Goal: Use online tool/utility: Use online tool/utility

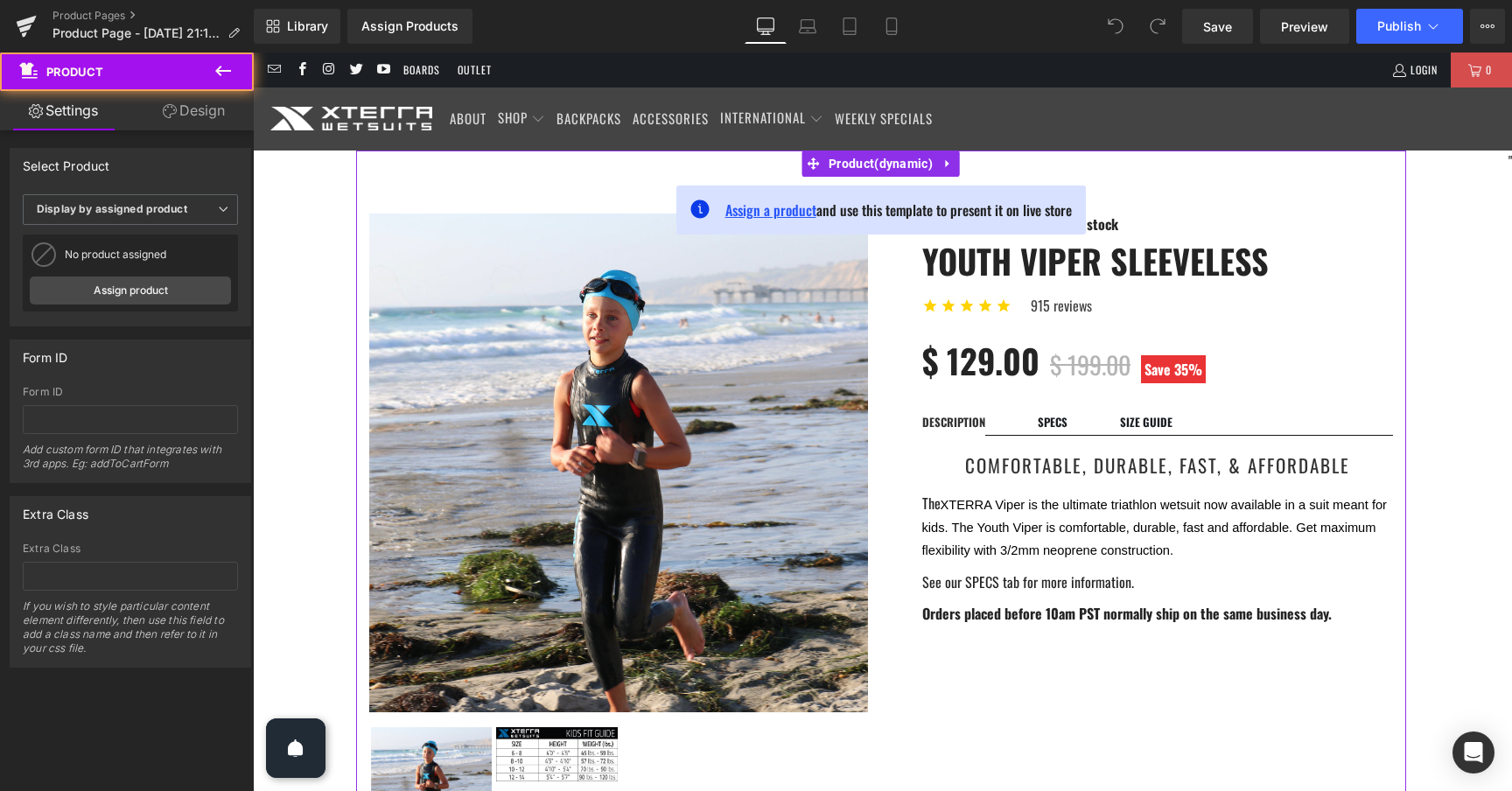
click at [792, 213] on span "Assign a product" at bounding box center [770, 209] width 91 height 21
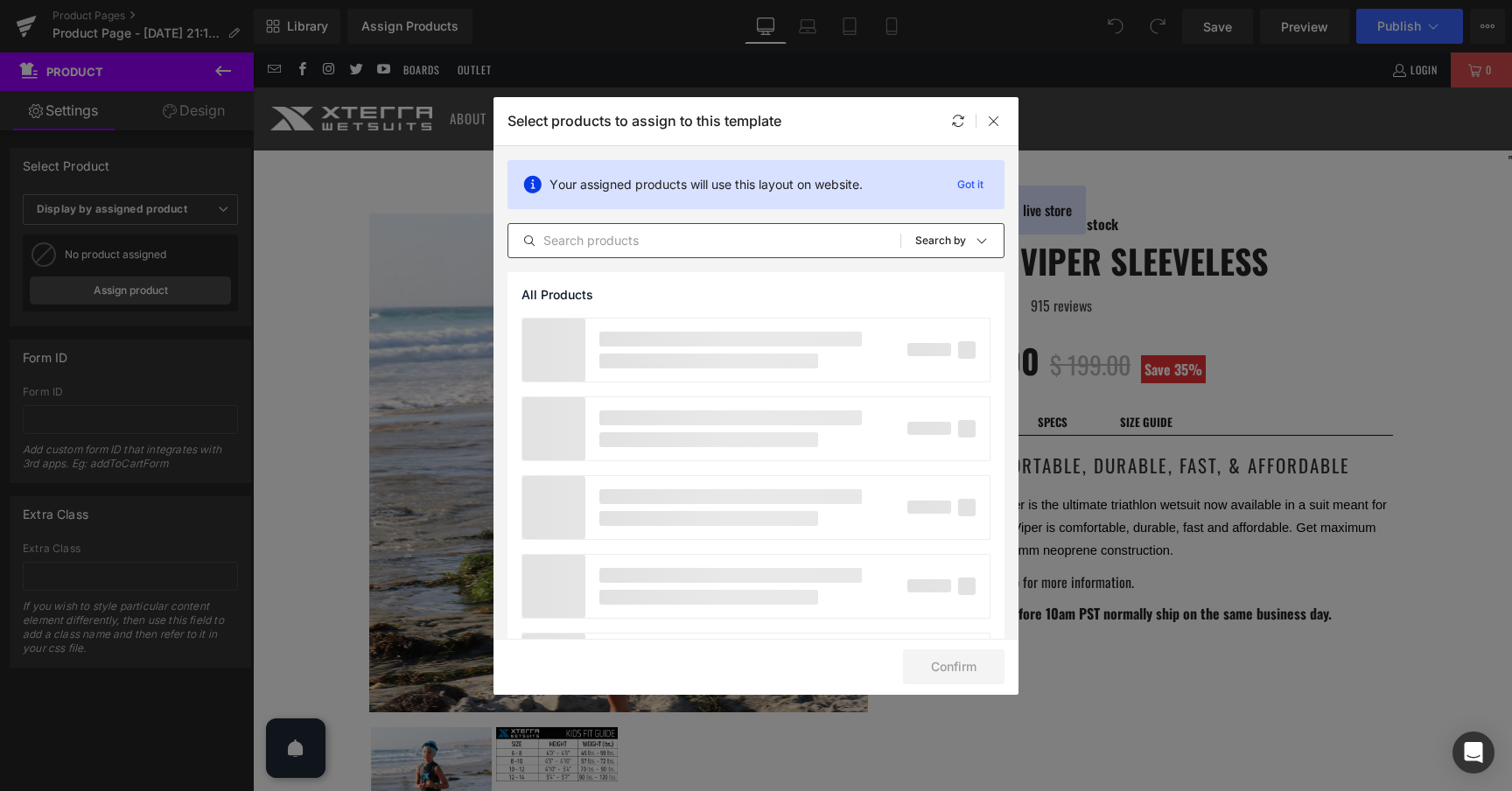
click at [715, 230] on input "text" at bounding box center [705, 240] width 392 height 21
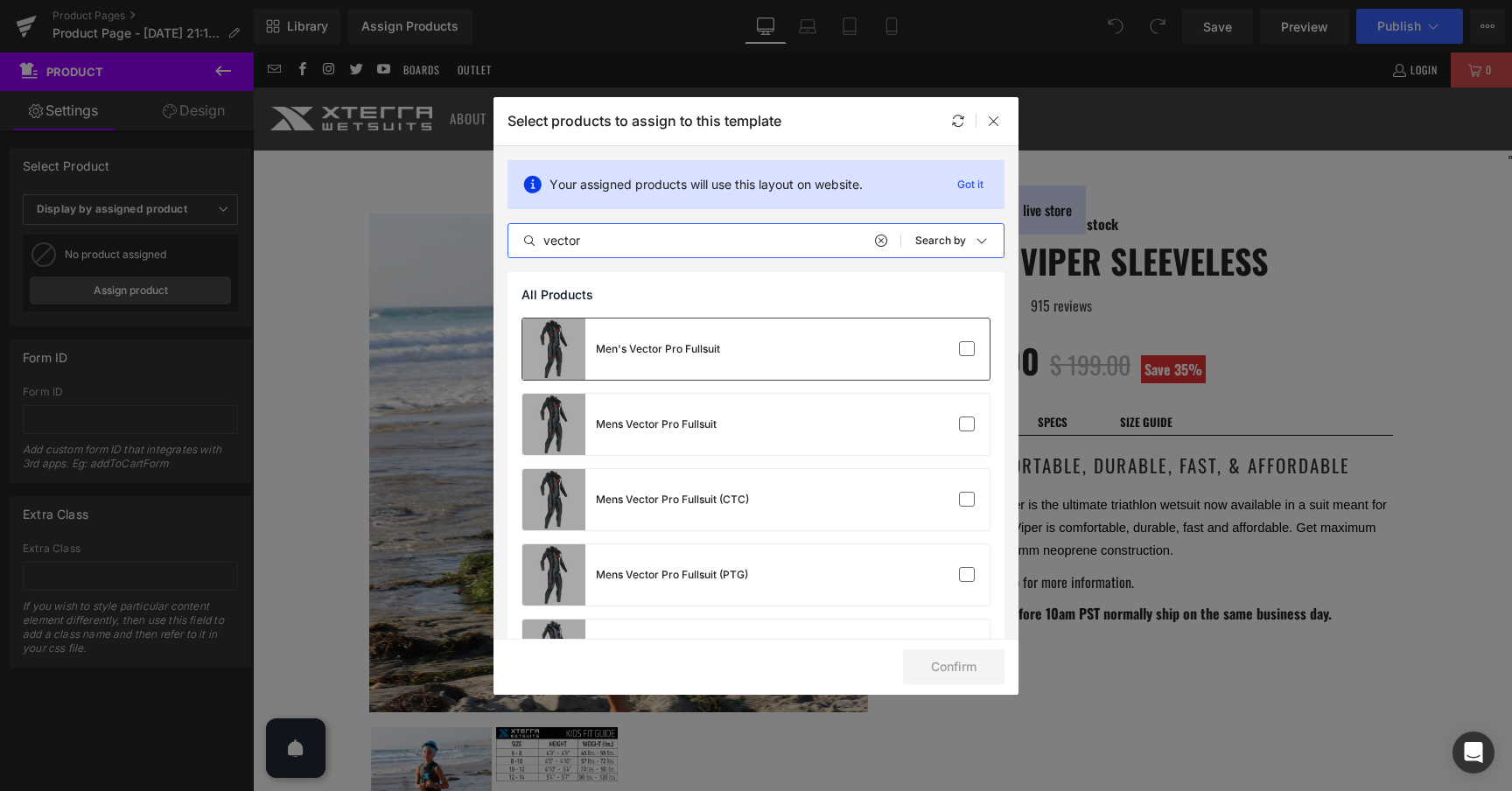
type input "vector"
click at [862, 358] on div "Men's Vector Pro Fullsuit" at bounding box center [756, 349] width 467 height 62
click at [975, 670] on button "Confirm" at bounding box center [954, 666] width 102 height 35
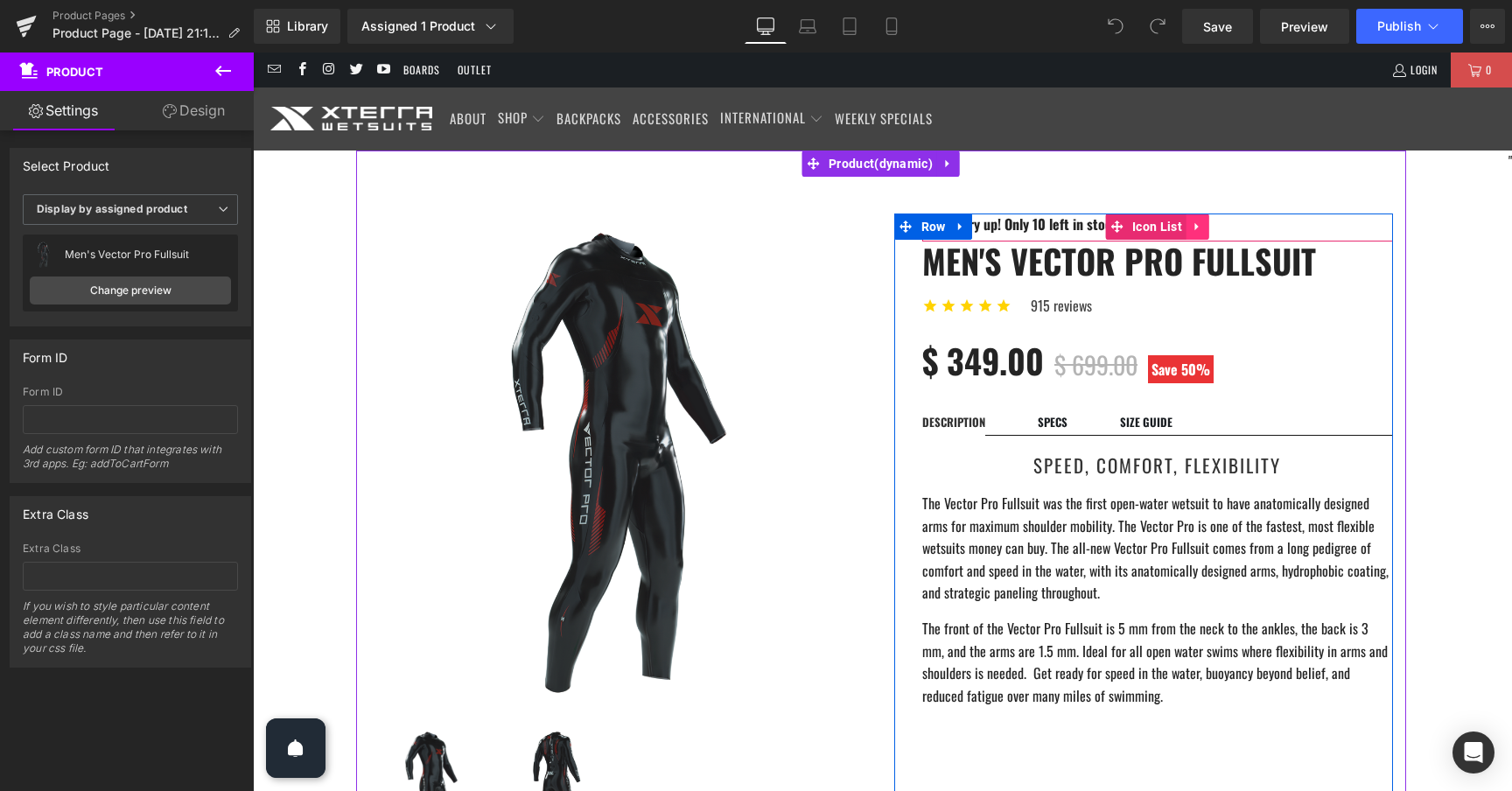
click at [1193, 226] on icon at bounding box center [1197, 226] width 12 height 13
click at [1209, 227] on icon at bounding box center [1209, 227] width 12 height 12
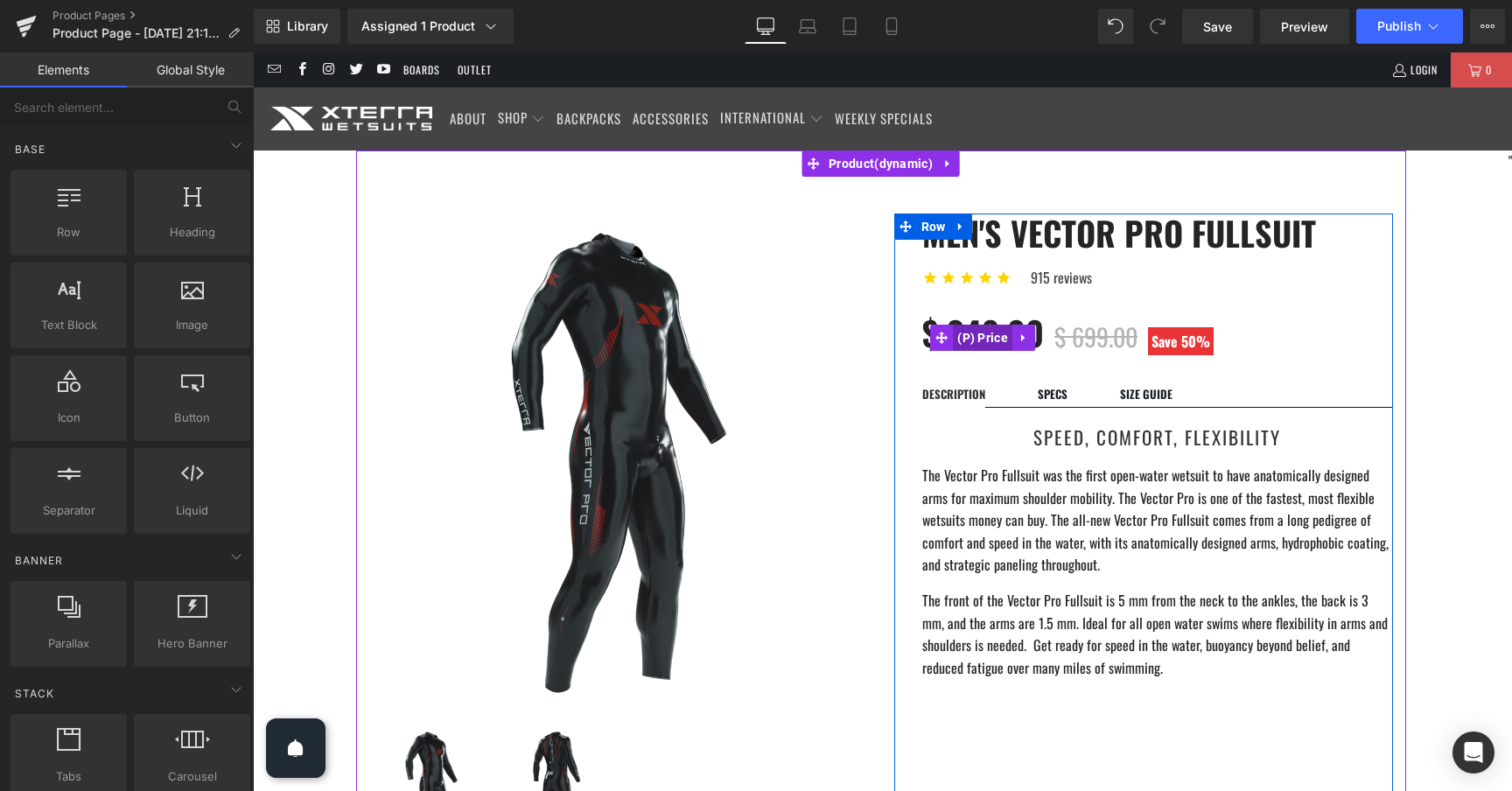
click at [978, 339] on span "(P) Price" at bounding box center [982, 337] width 60 height 26
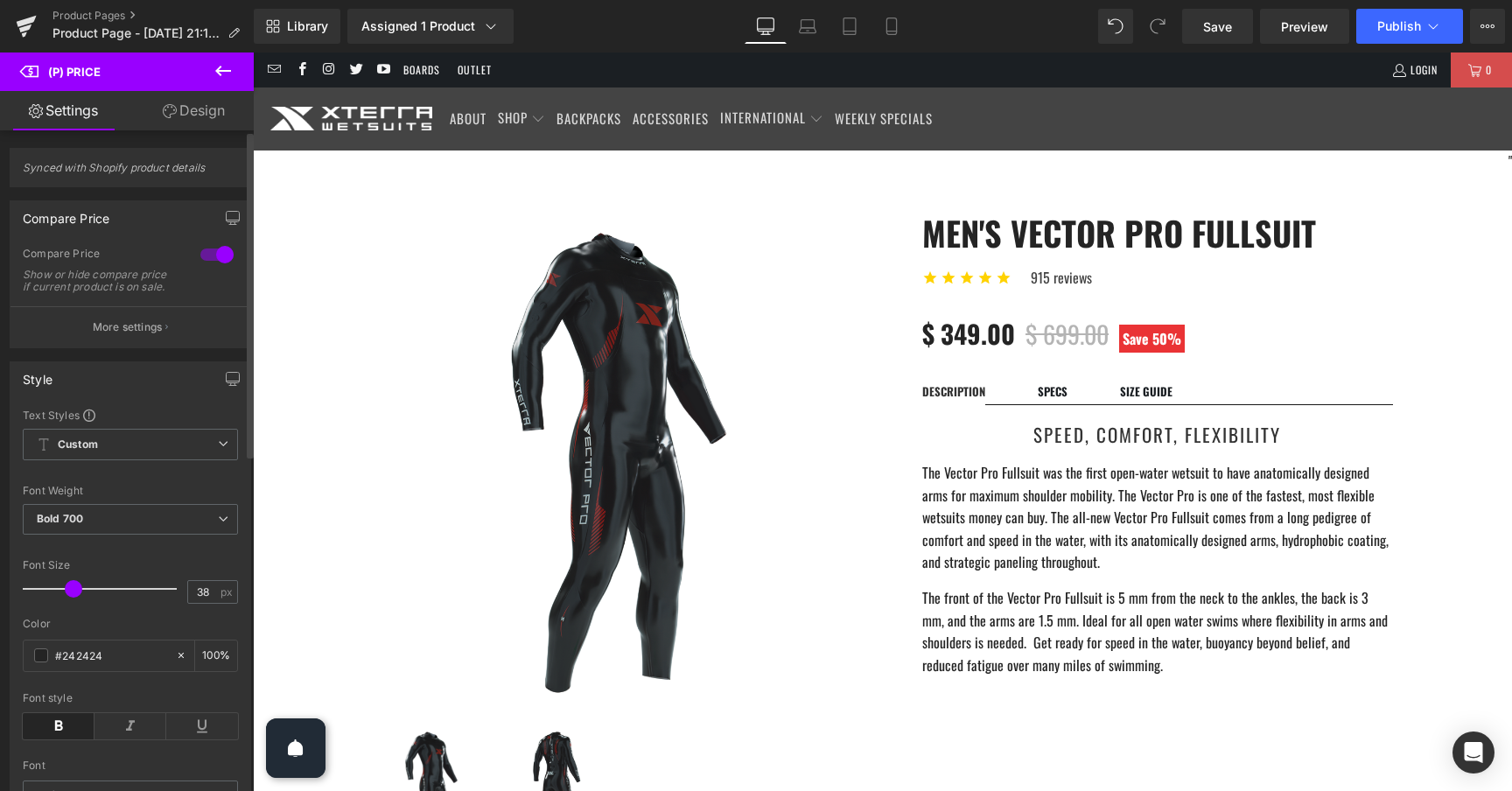
drag, startPoint x: 81, startPoint y: 604, endPoint x: 67, endPoint y: 603, distance: 14.0
click at [67, 597] on span at bounding box center [74, 589] width 18 height 18
click at [137, 460] on span "Custom Setup Global Style" at bounding box center [130, 445] width 215 height 32
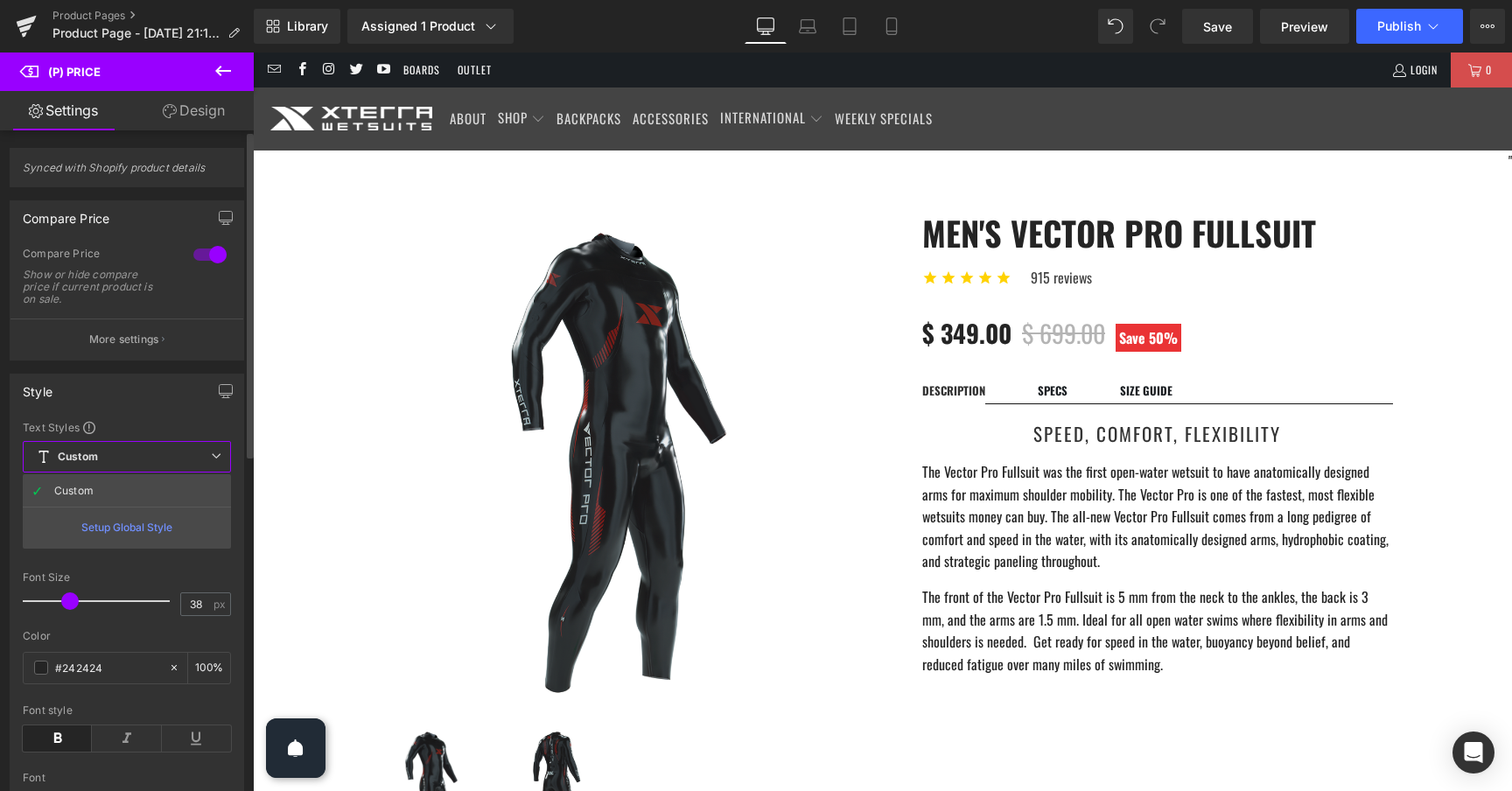
click at [147, 448] on span "Custom Setup Global Style" at bounding box center [126, 457] width 208 height 32
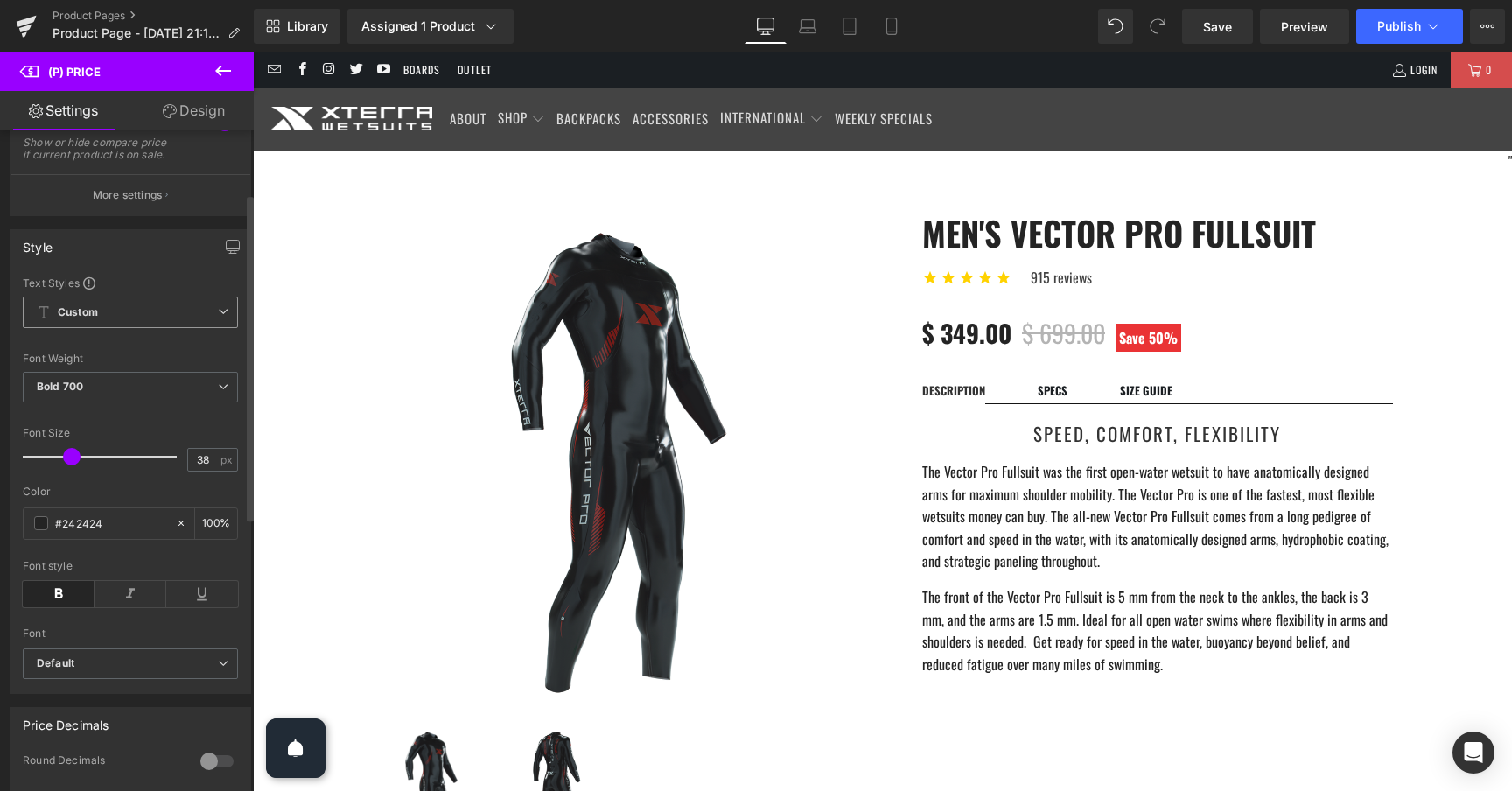
scroll to position [134, 0]
click at [100, 676] on span "Default" at bounding box center [130, 661] width 215 height 31
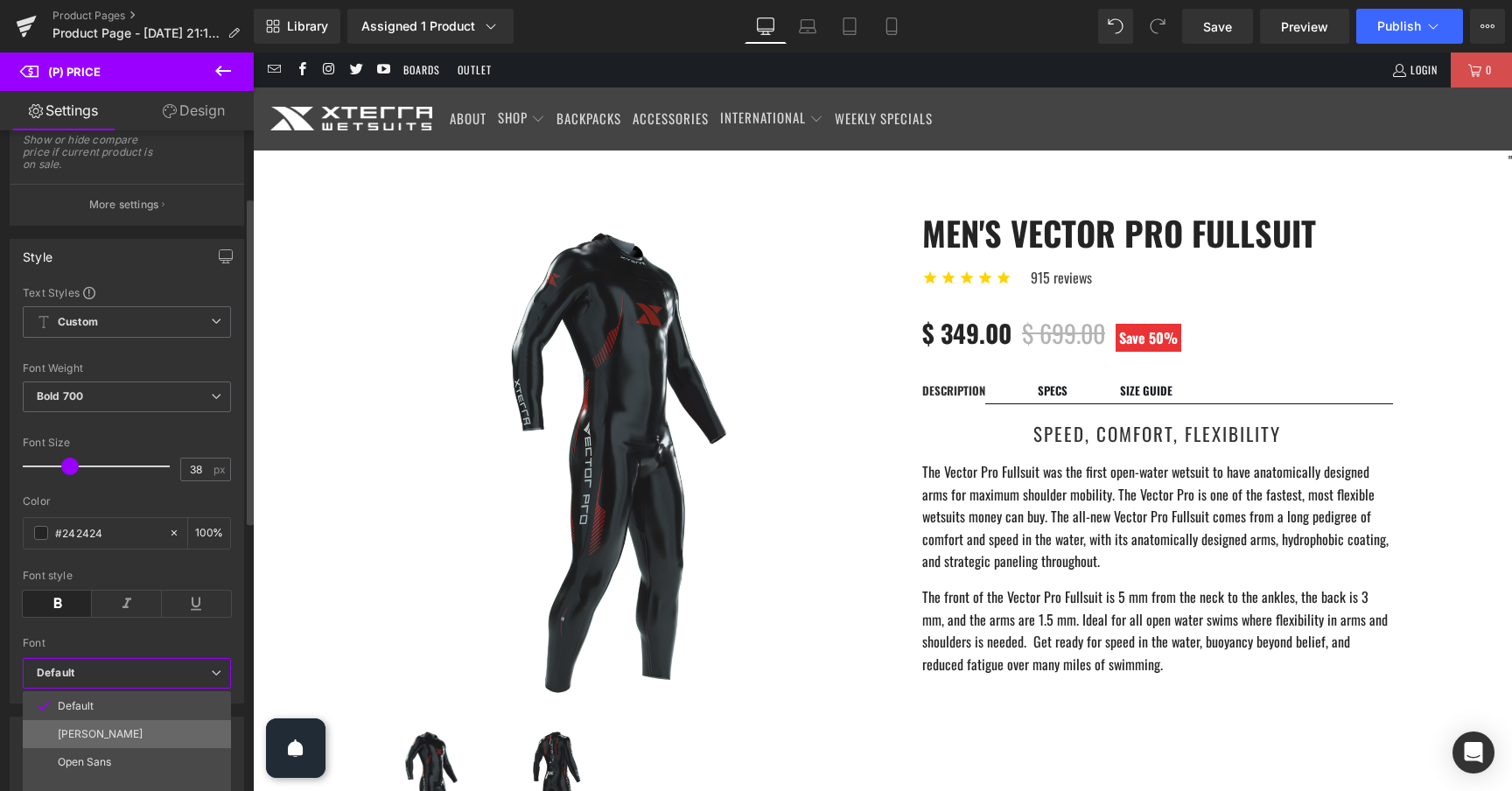
click at [98, 722] on li "[PERSON_NAME]" at bounding box center [126, 733] width 208 height 28
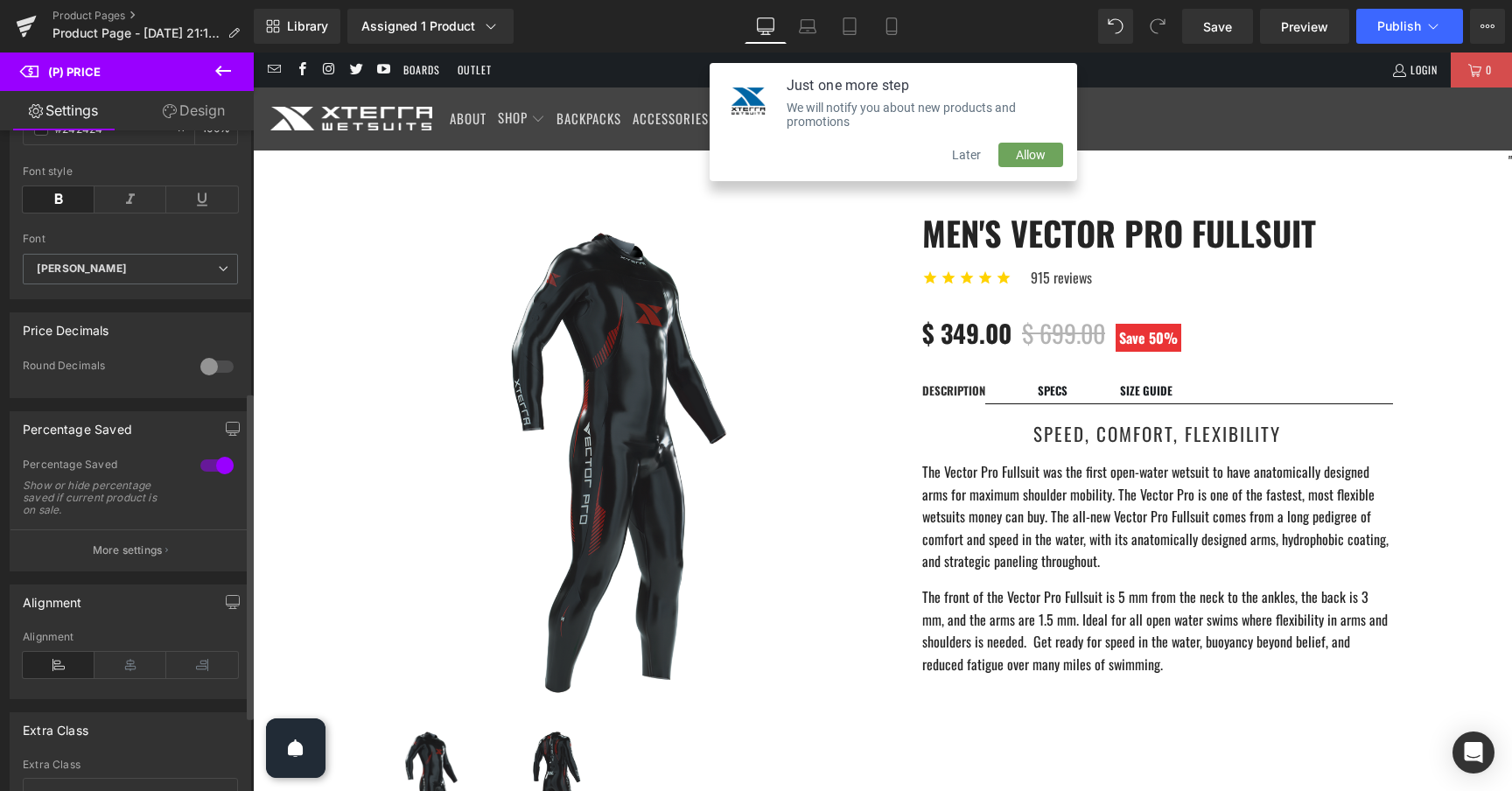
scroll to position [531, 0]
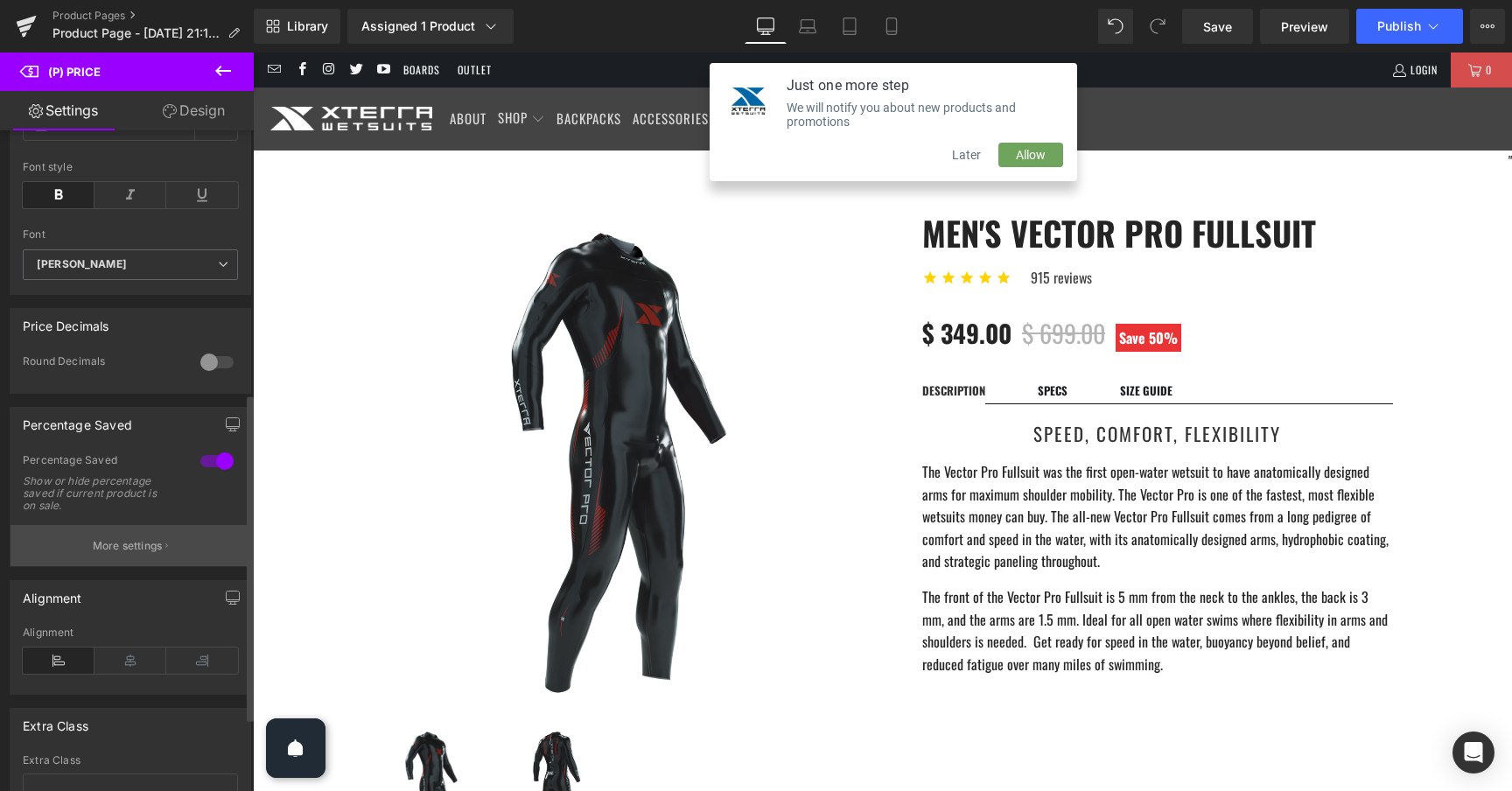
click at [180, 560] on button "More settings" at bounding box center [130, 544] width 240 height 41
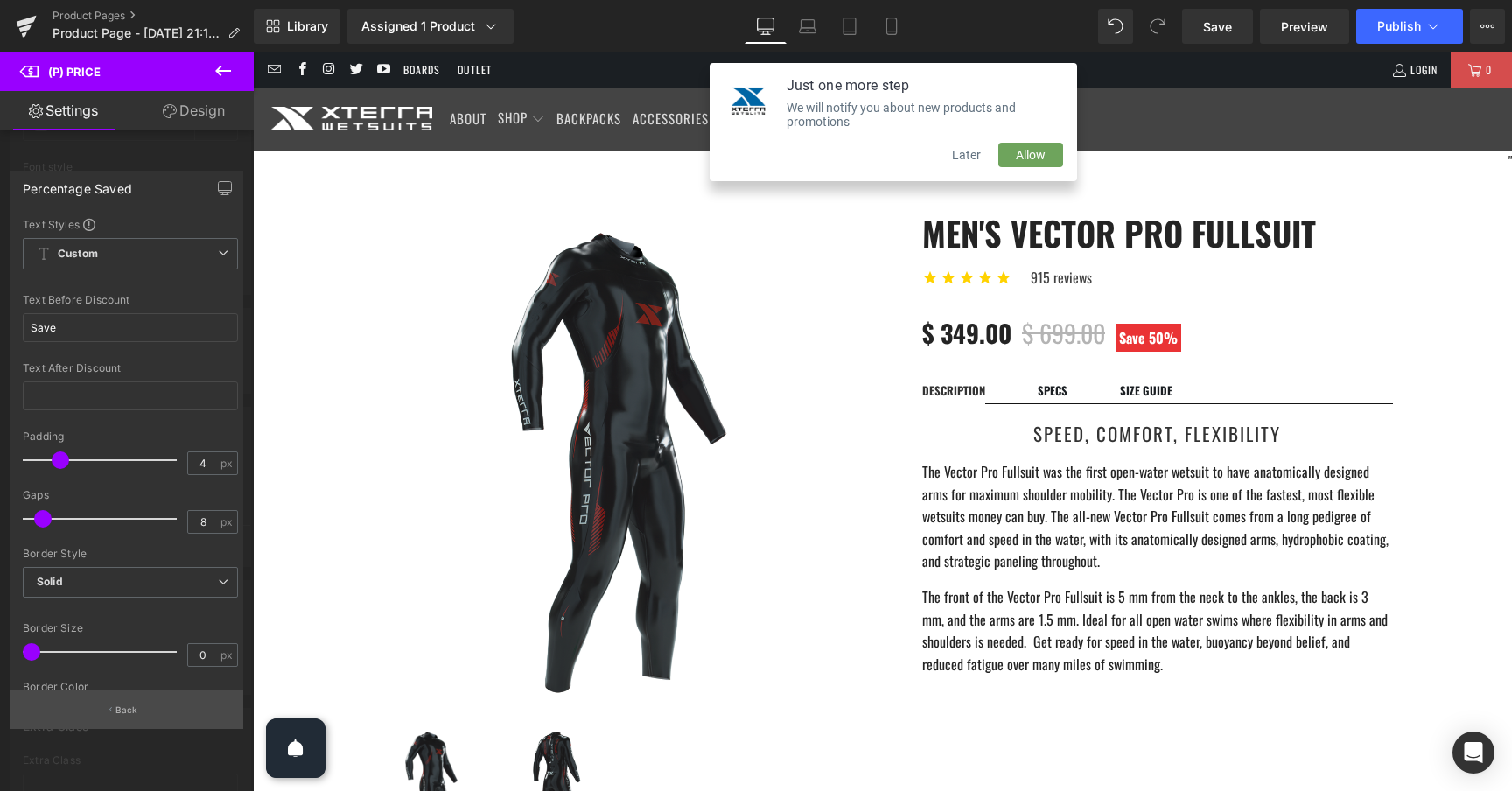
click at [114, 695] on button "Back" at bounding box center [126, 709] width 234 height 40
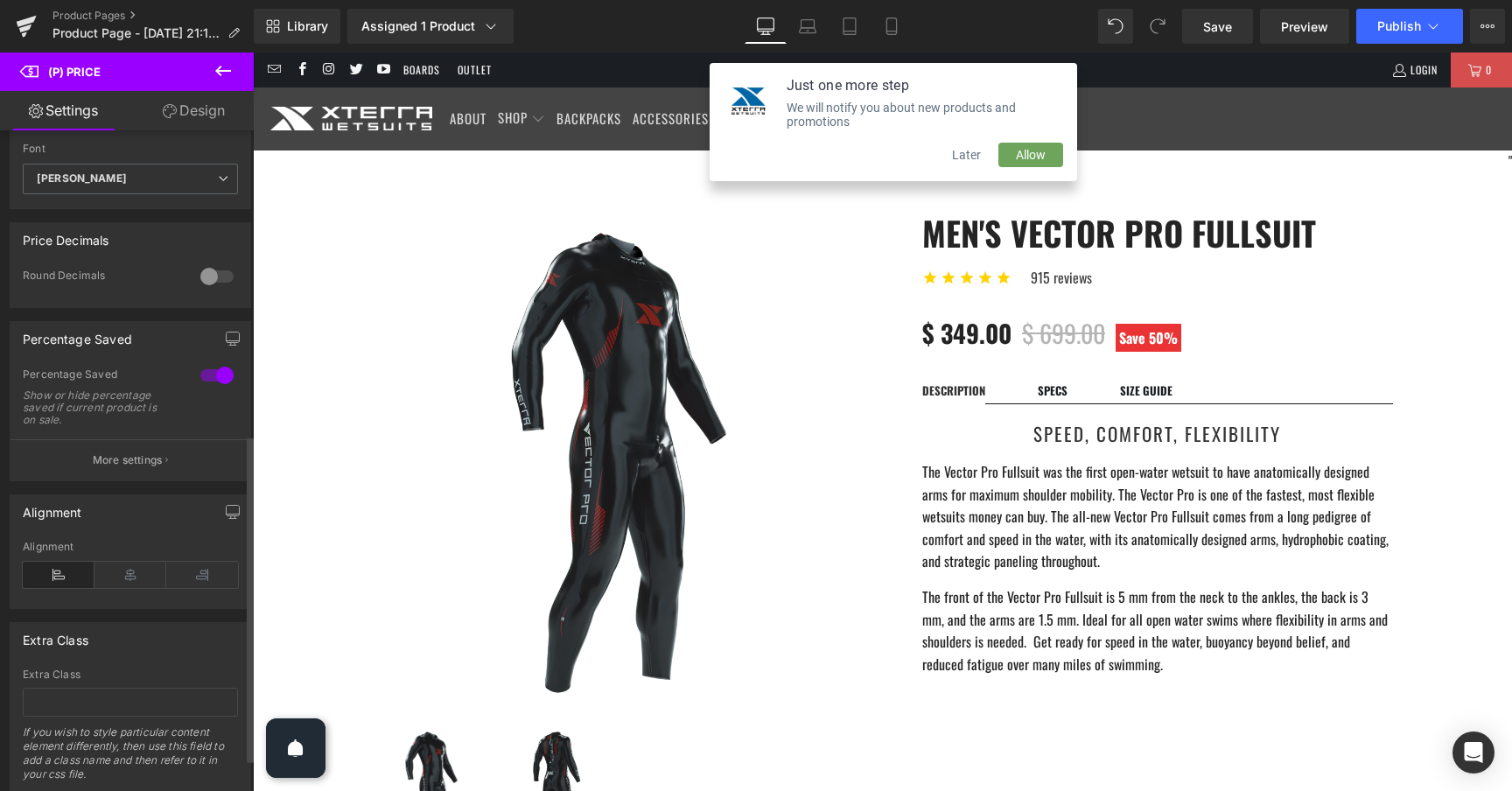
scroll to position [681, 0]
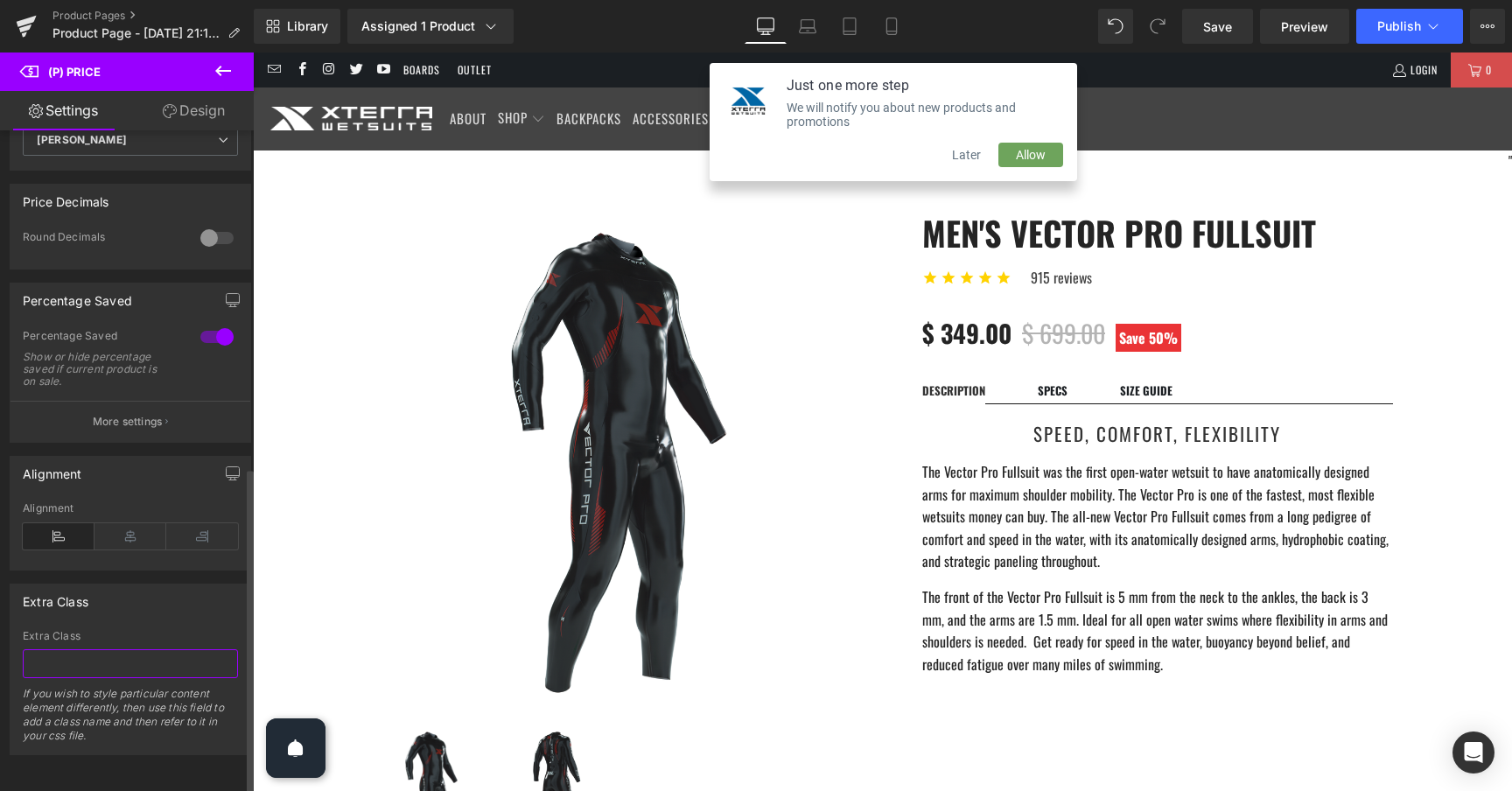
click at [127, 649] on input "text" at bounding box center [130, 663] width 215 height 29
click at [144, 607] on div "Extra Class Extra Class If you wish to style particular content element differe…" at bounding box center [130, 669] width 242 height 171
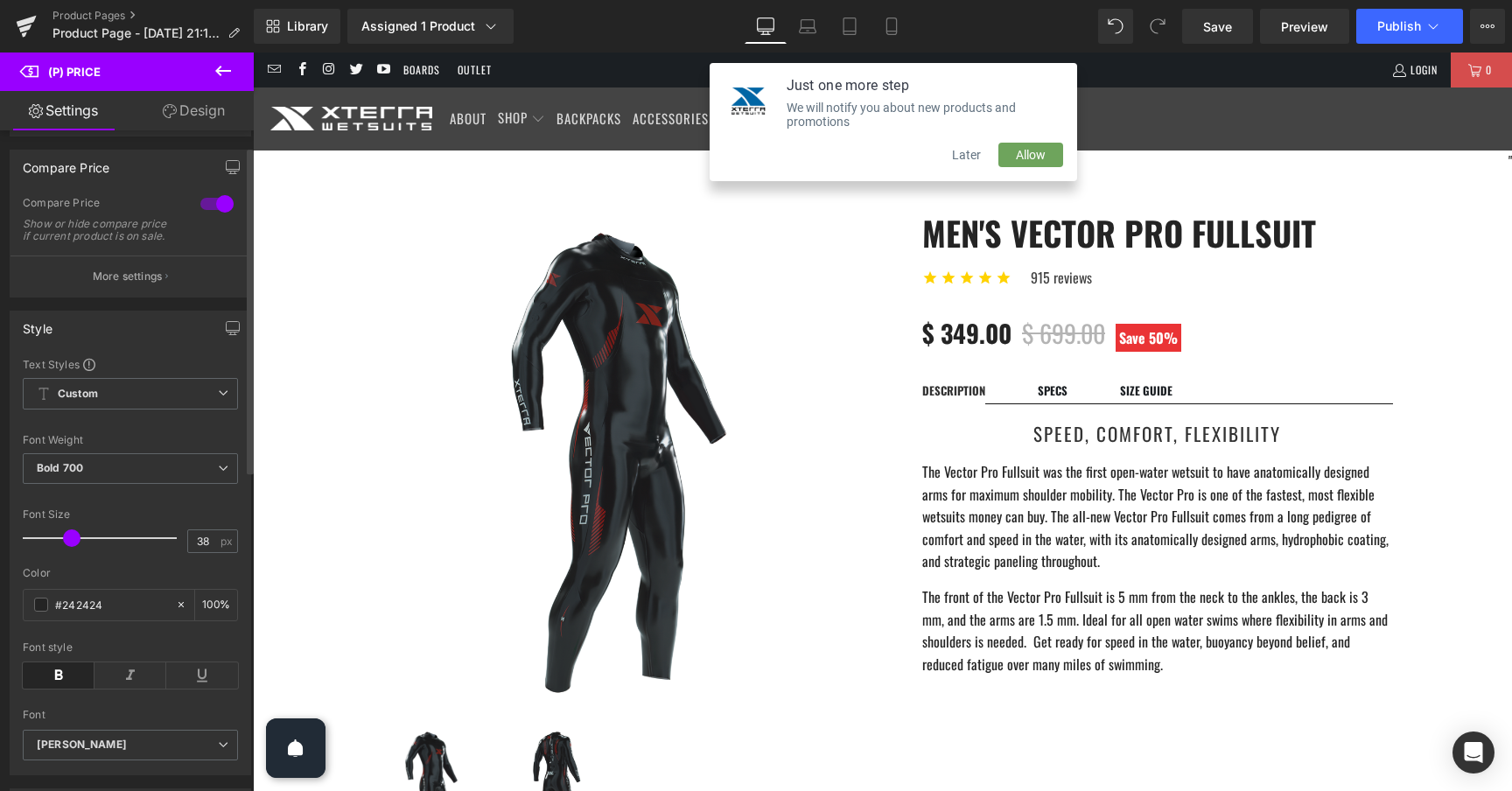
scroll to position [0, 0]
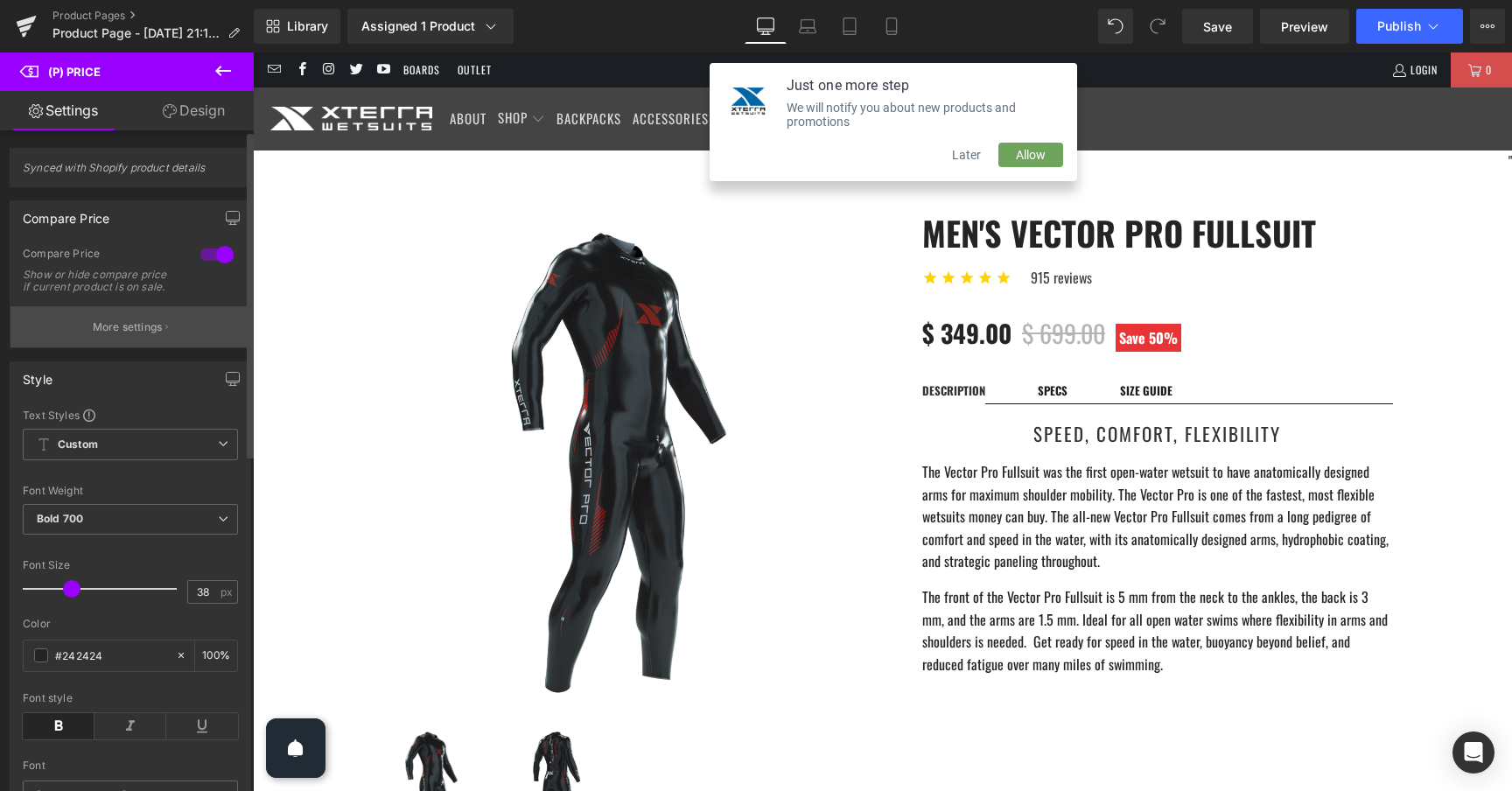
click at [151, 335] on p "More settings" at bounding box center [127, 327] width 70 height 16
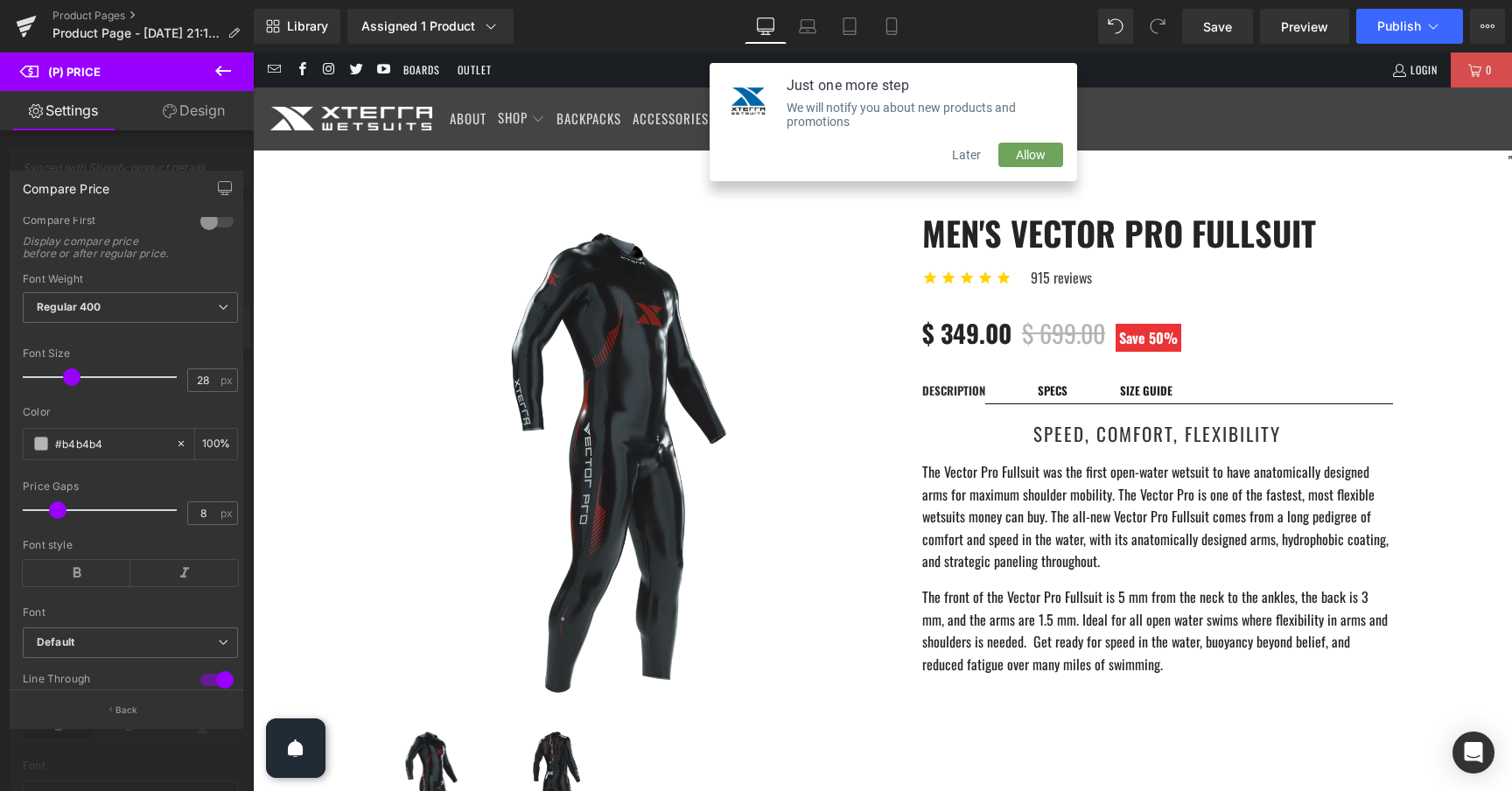
scroll to position [277, 0]
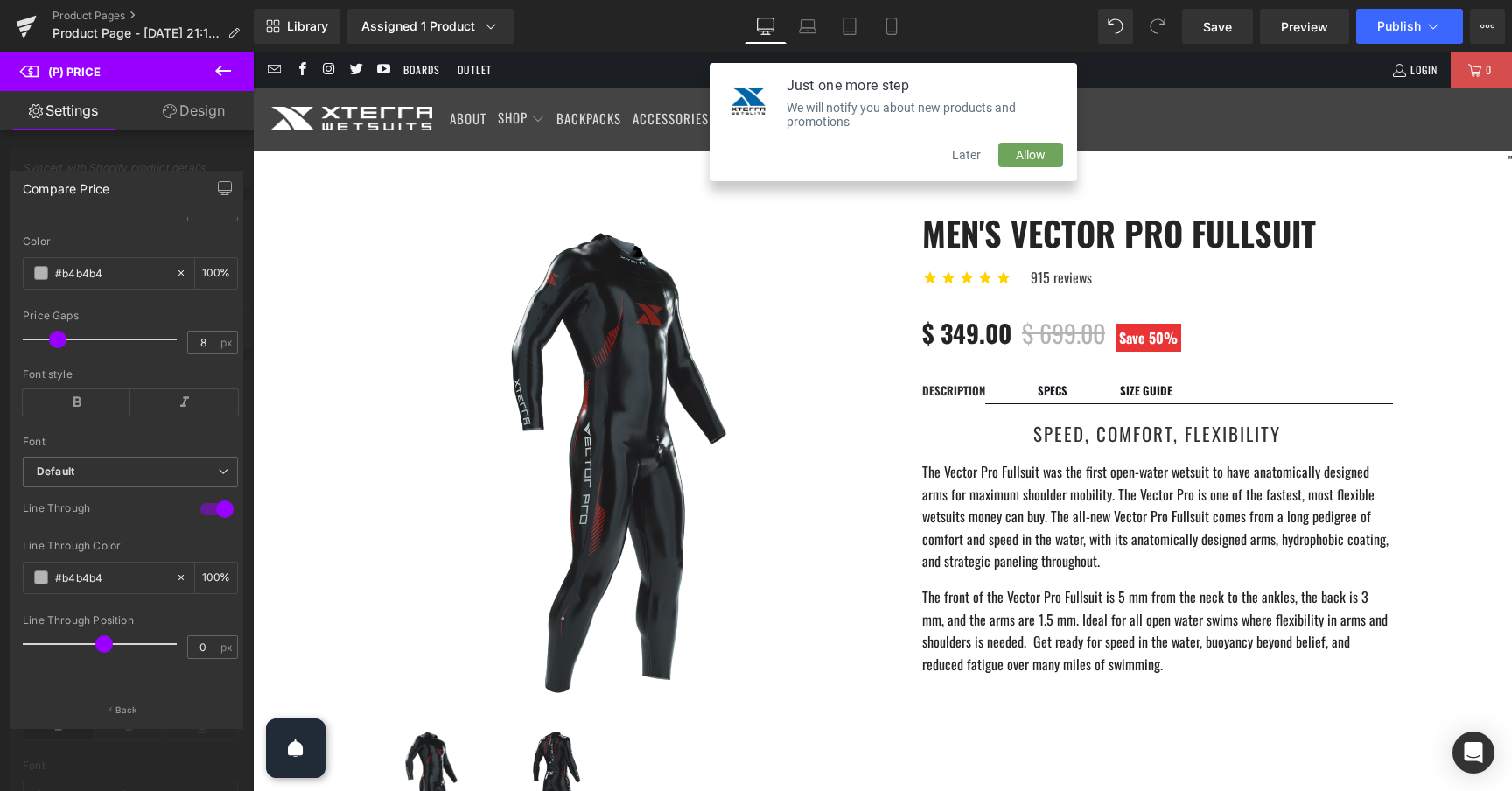
click at [218, 144] on div at bounding box center [126, 426] width 254 height 747
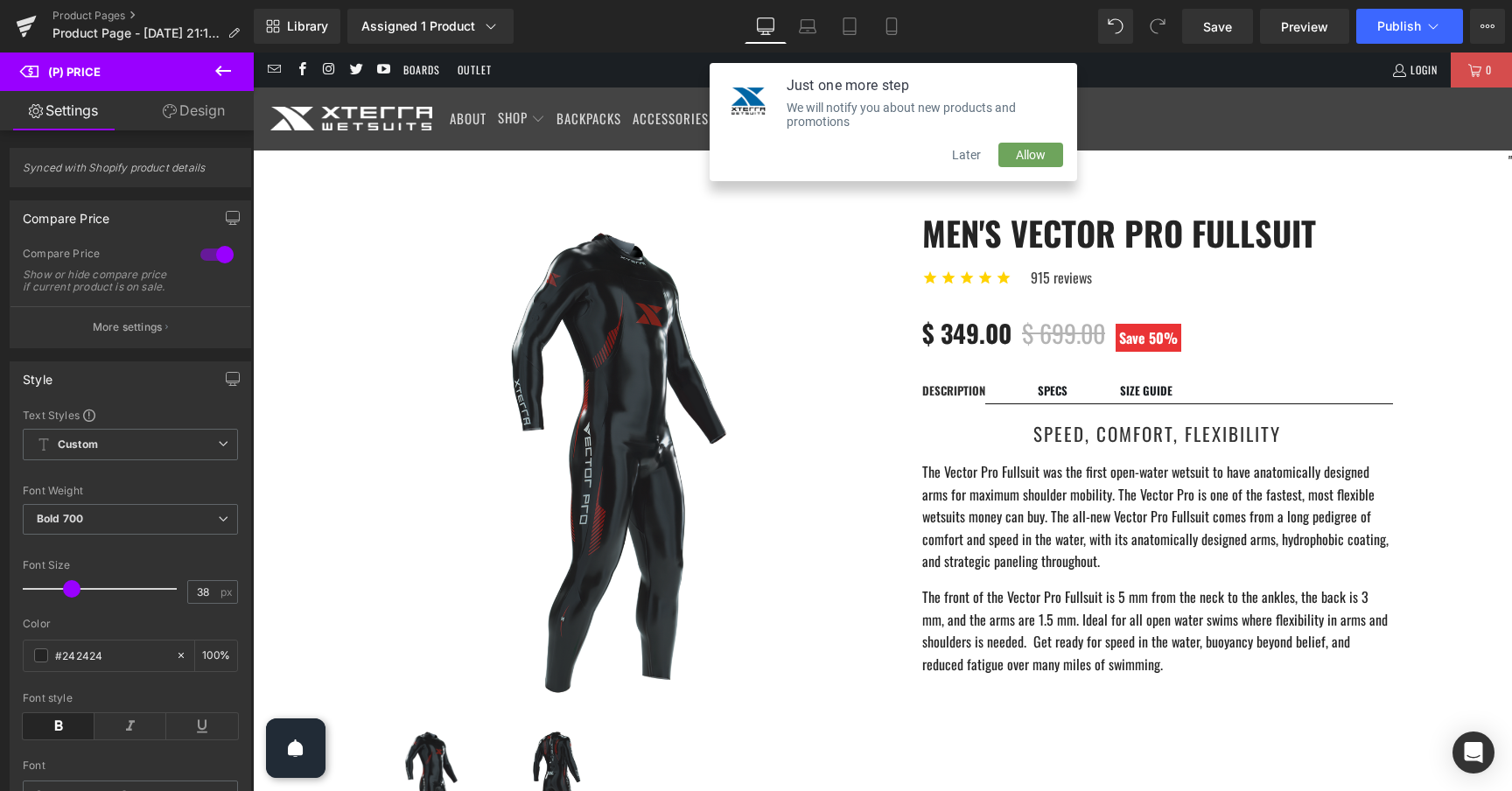
click at [222, 74] on icon at bounding box center [223, 71] width 21 height 21
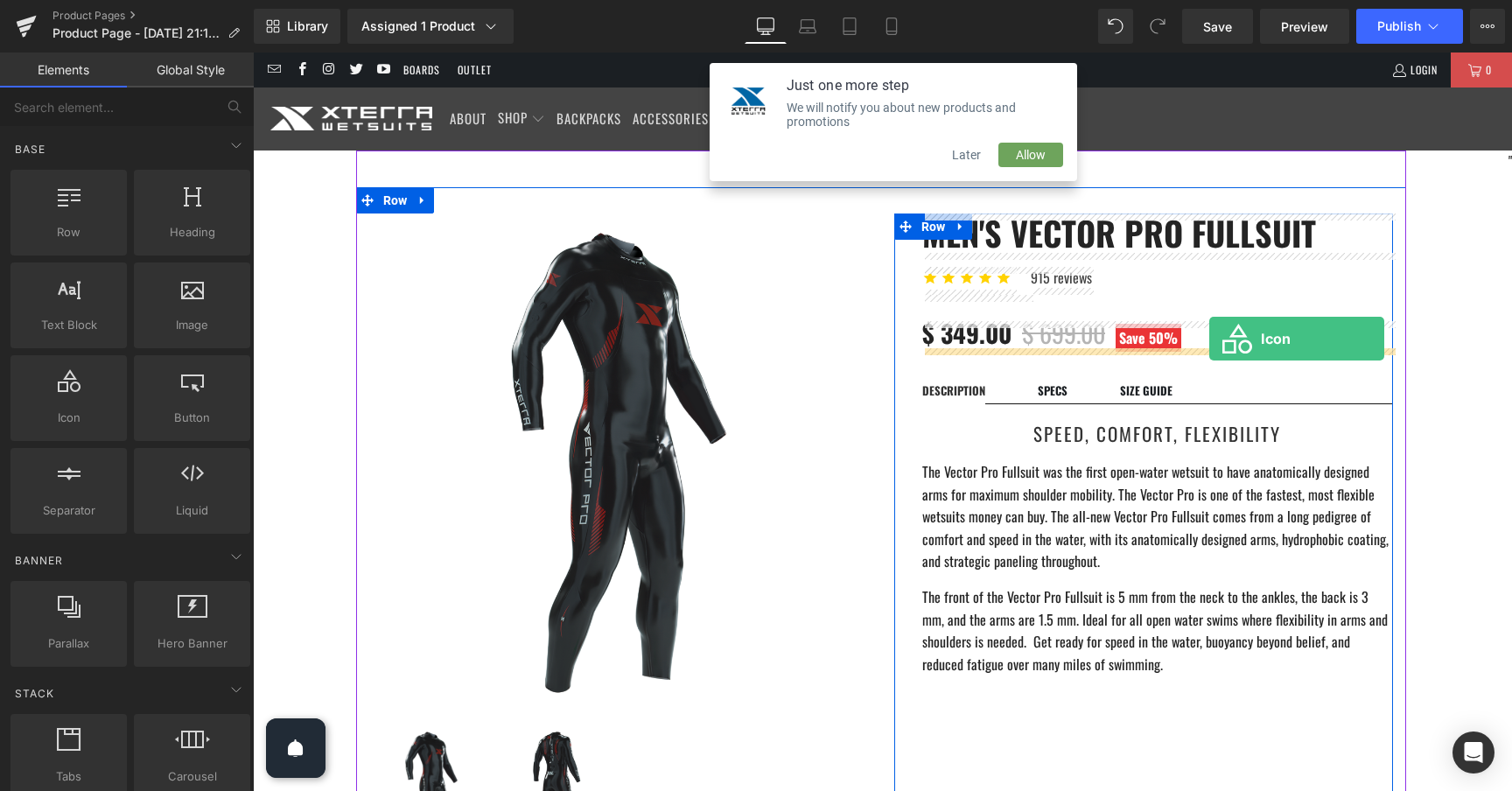
drag, startPoint x: 325, startPoint y: 474, endPoint x: 1209, endPoint y: 338, distance: 894.4
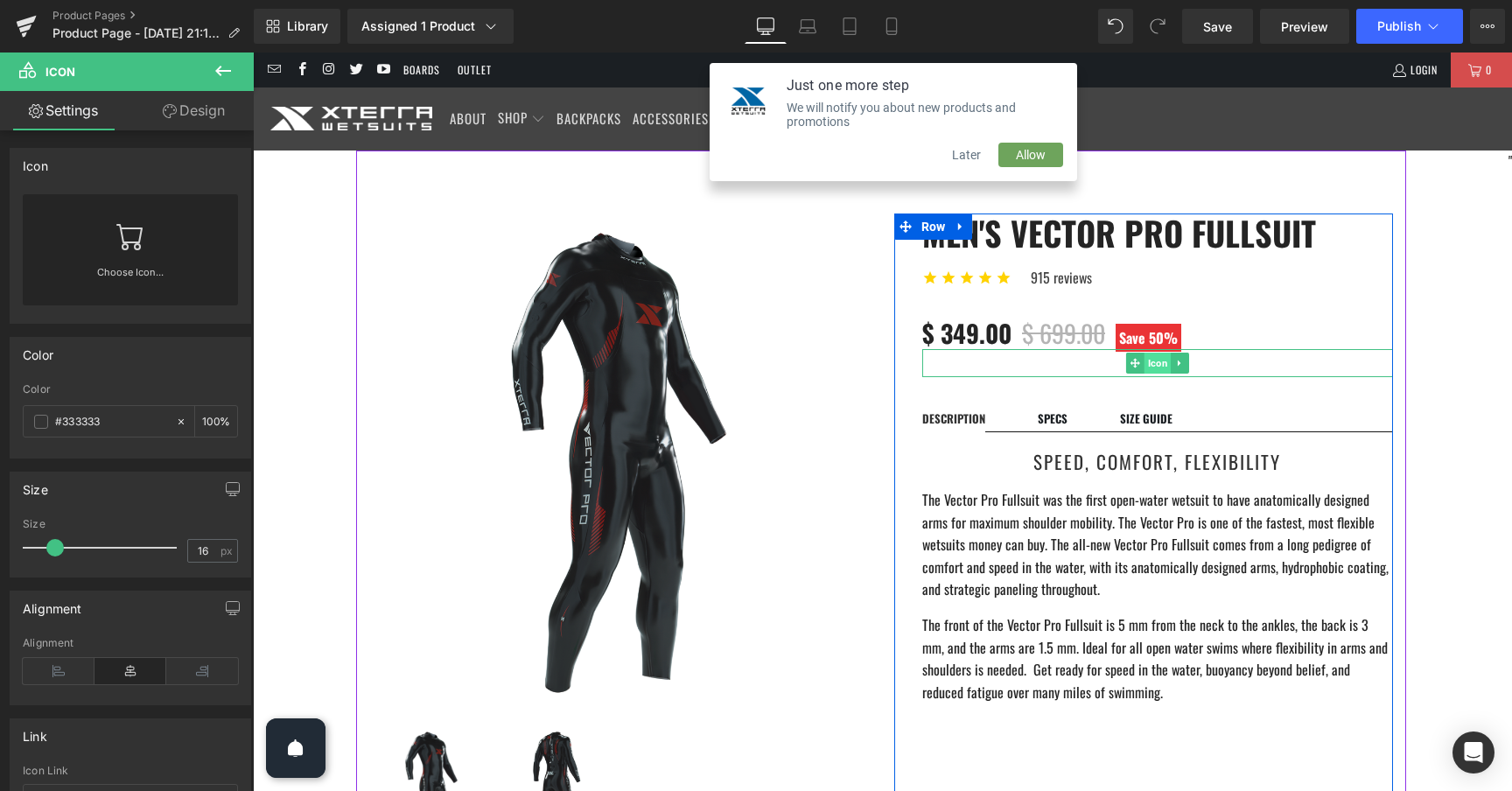
click at [1161, 363] on span "Icon" at bounding box center [1157, 362] width 27 height 21
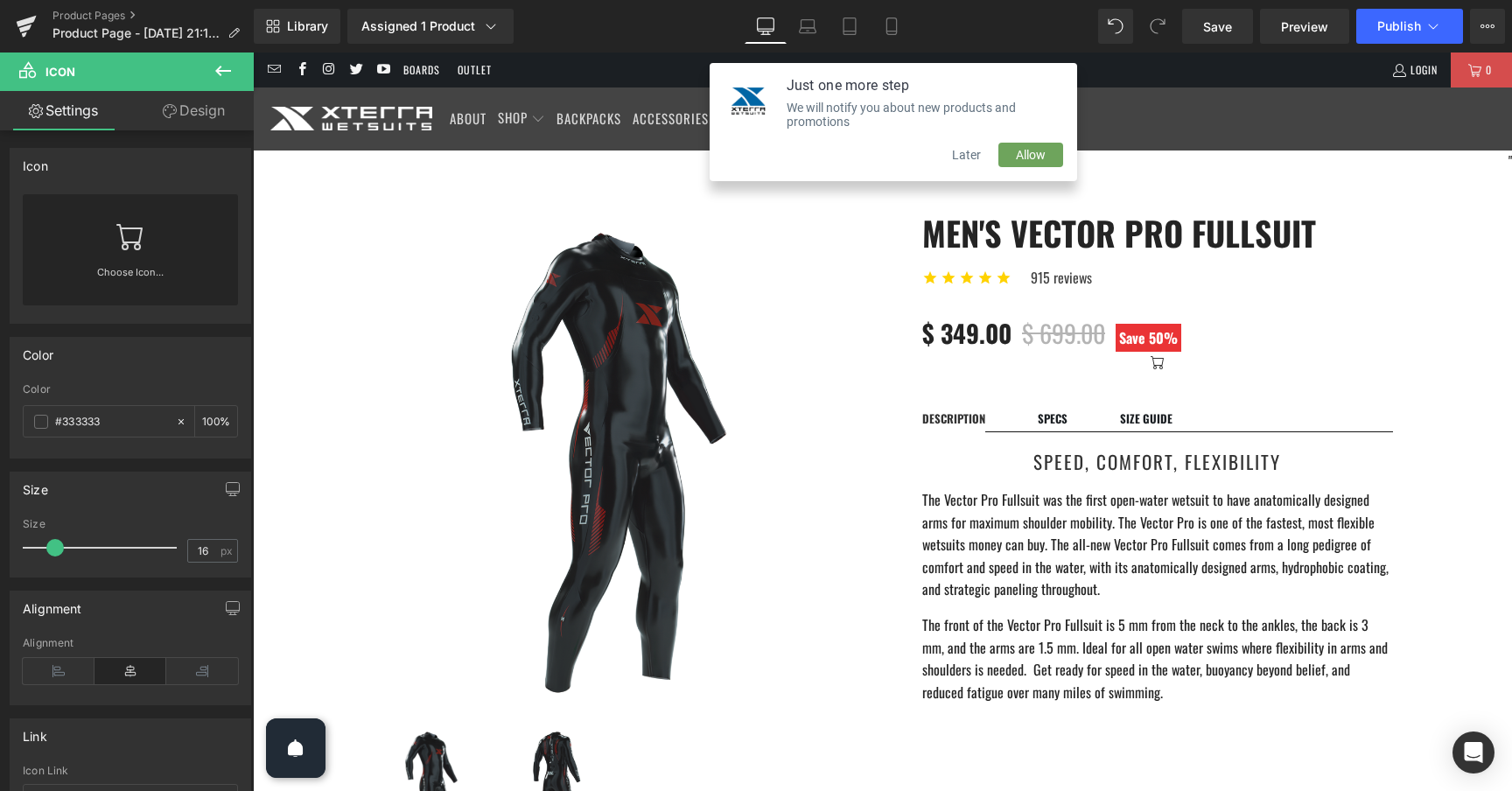
click at [221, 75] on icon at bounding box center [223, 71] width 21 height 21
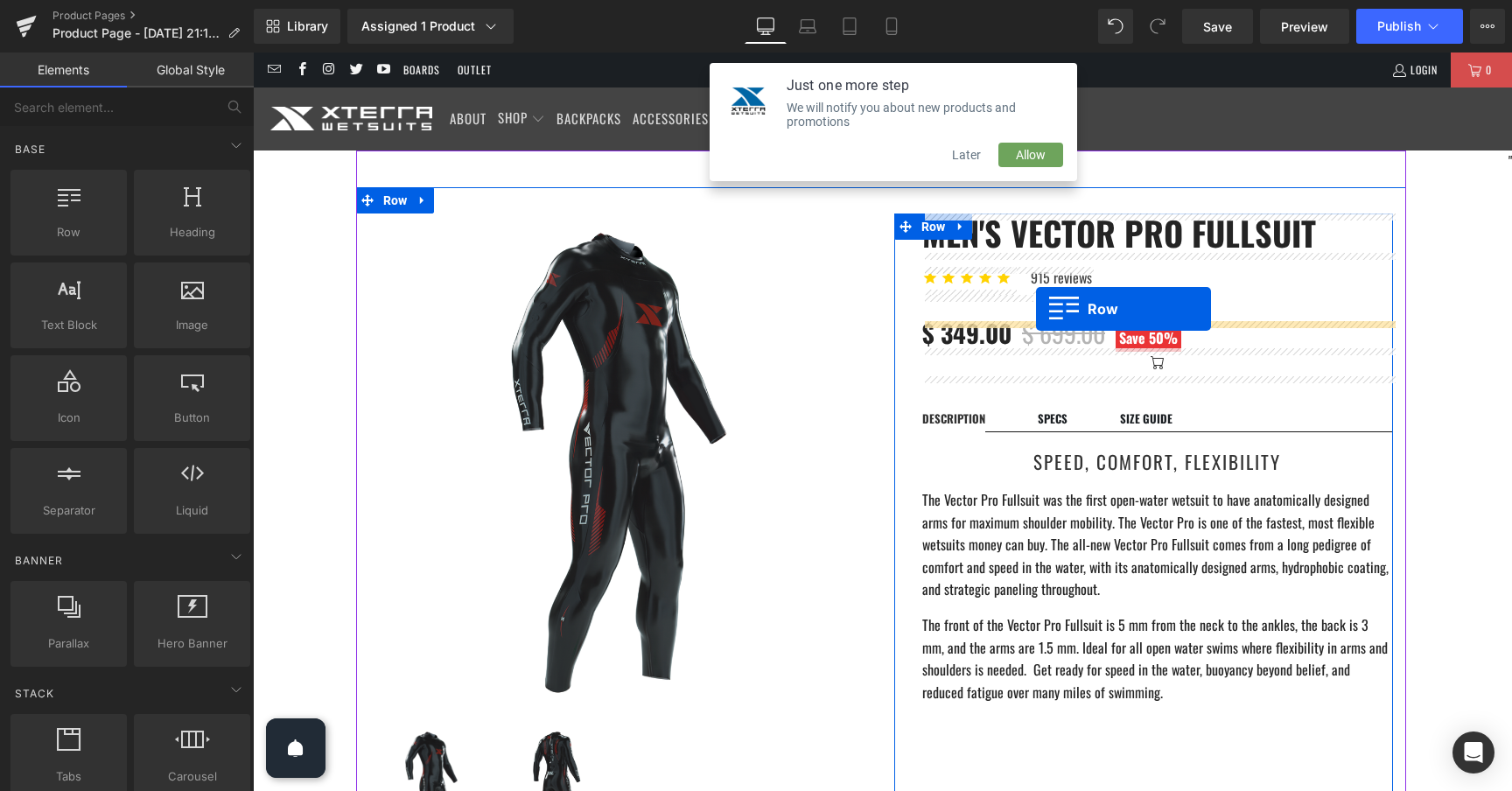
drag, startPoint x: 332, startPoint y: 257, endPoint x: 1035, endPoint y: 304, distance: 704.6
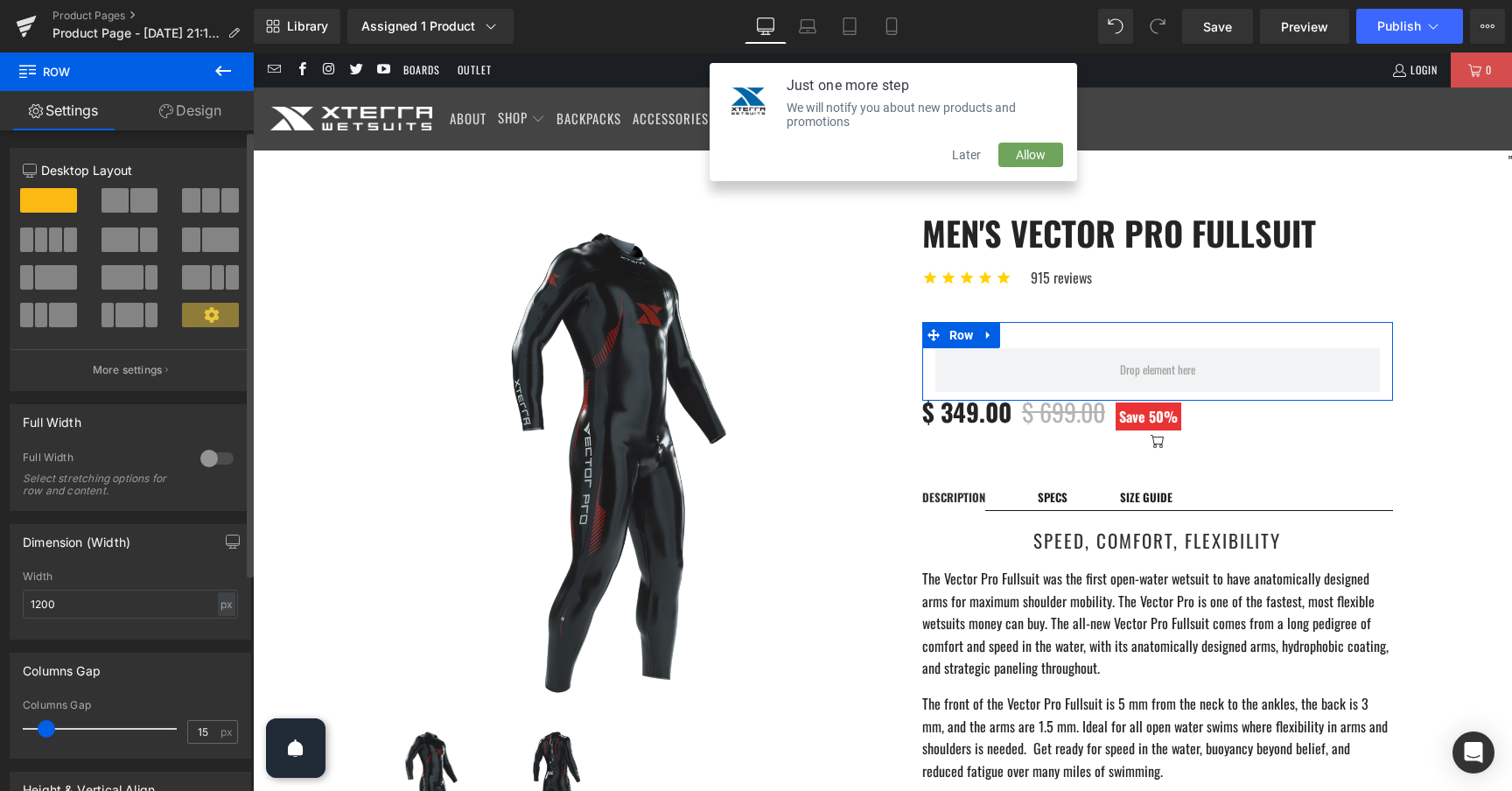
click at [130, 210] on span at bounding box center [143, 200] width 27 height 25
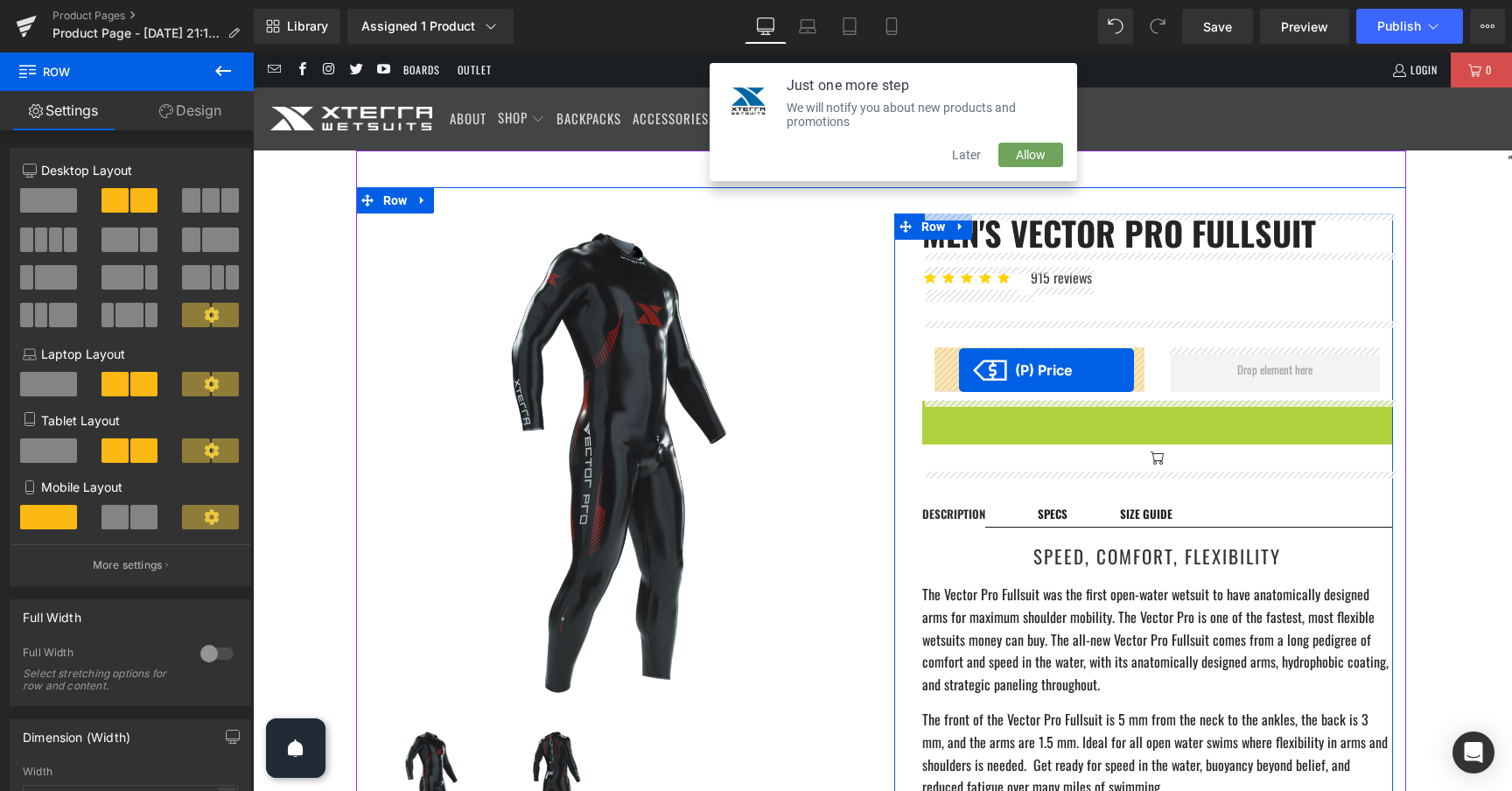
drag, startPoint x: 922, startPoint y: 412, endPoint x: 959, endPoint y: 370, distance: 56.0
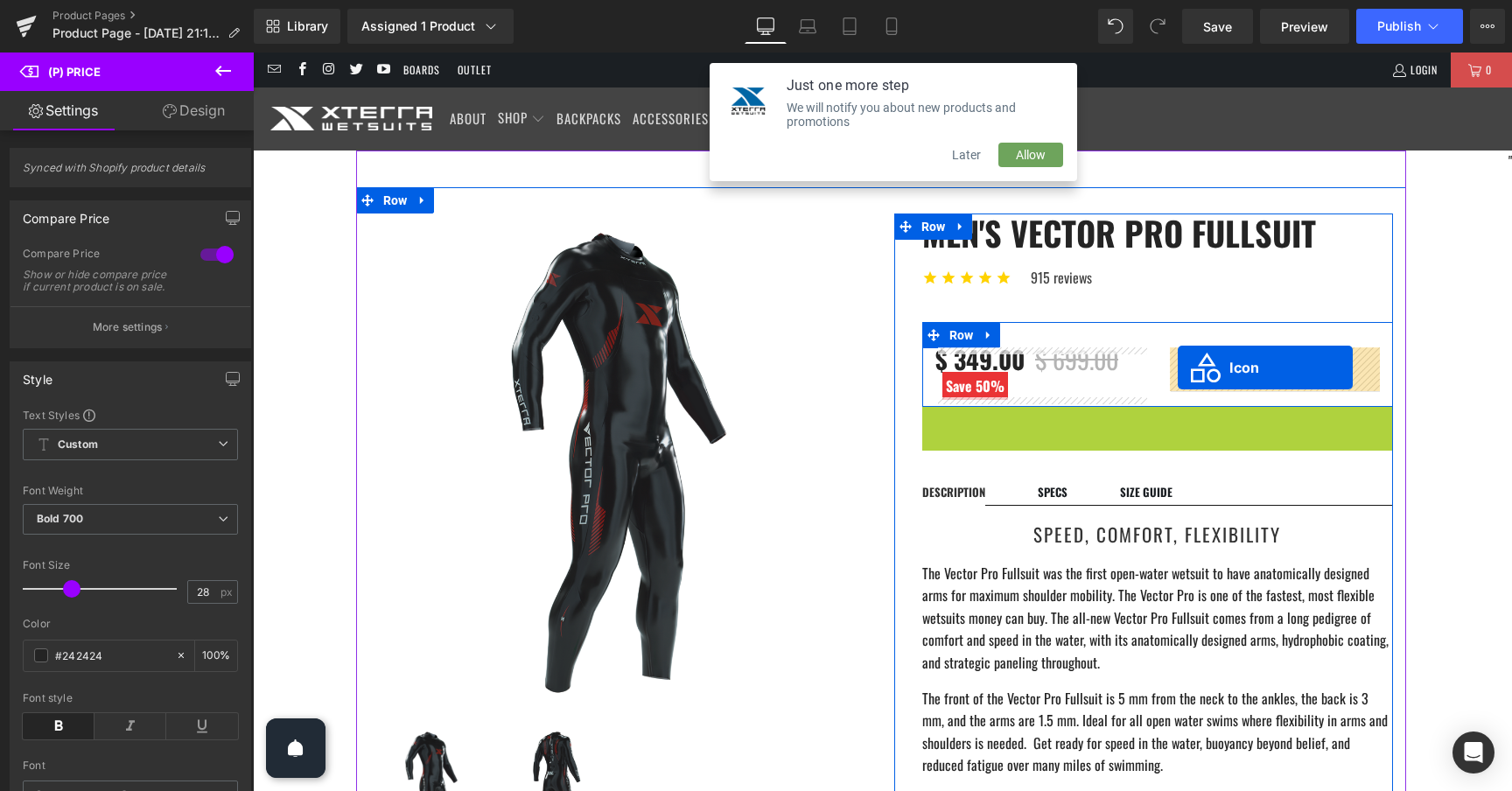
drag, startPoint x: 1133, startPoint y: 418, endPoint x: 1178, endPoint y: 366, distance: 68.8
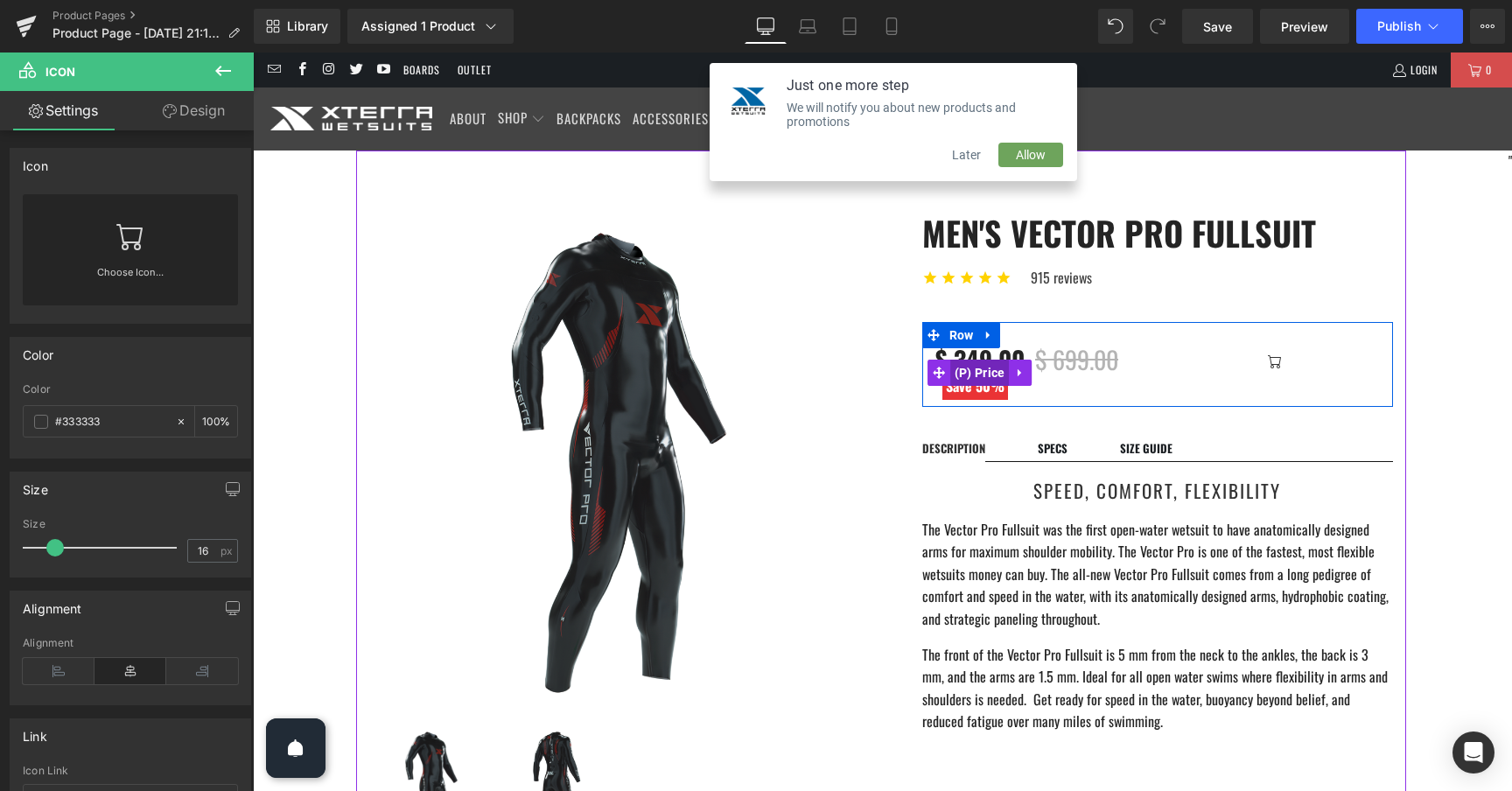
click at [983, 365] on span "(P) Price" at bounding box center [980, 372] width 60 height 26
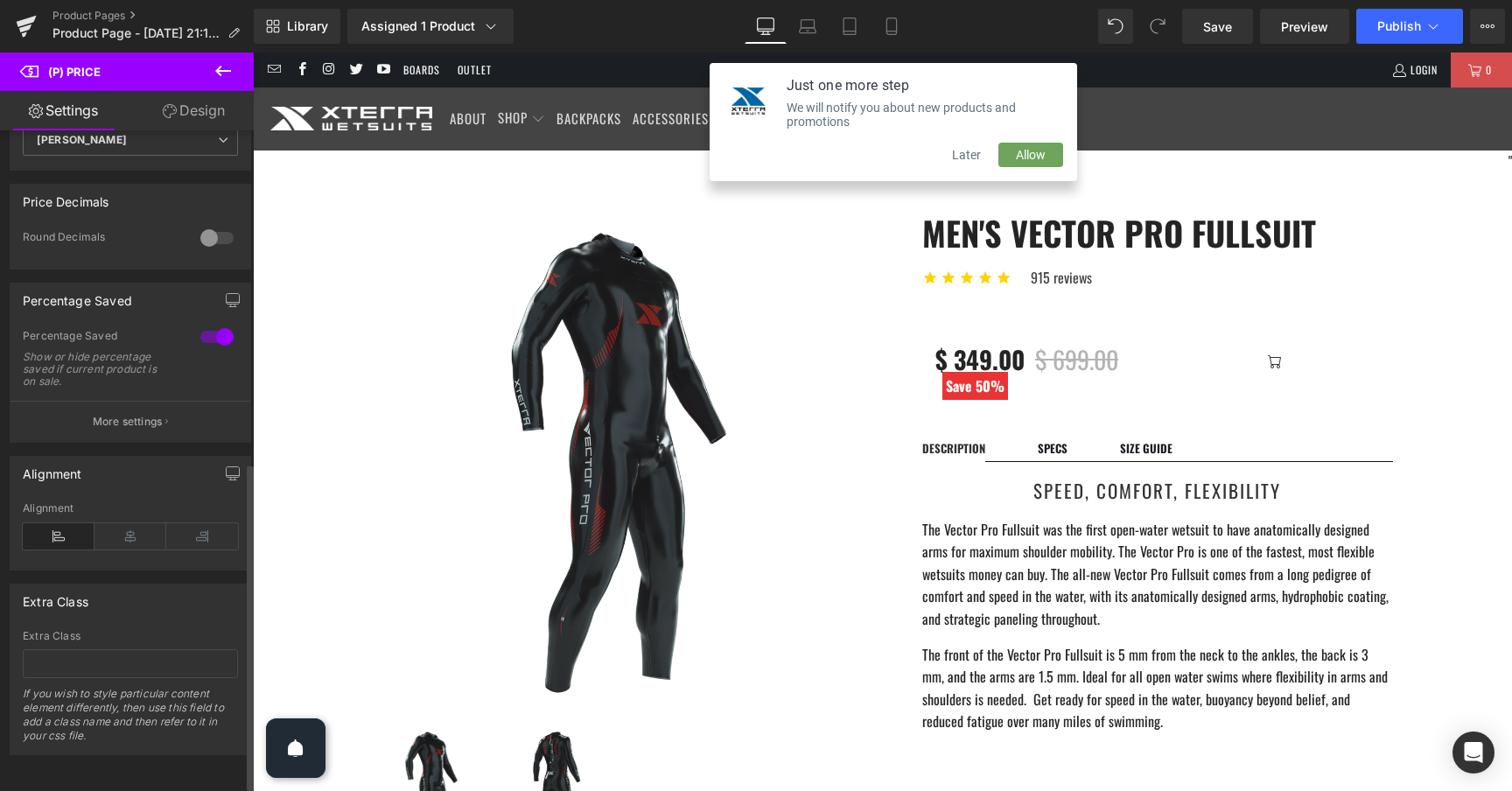
scroll to position [671, 0]
click at [205, 534] on icon at bounding box center [202, 536] width 72 height 26
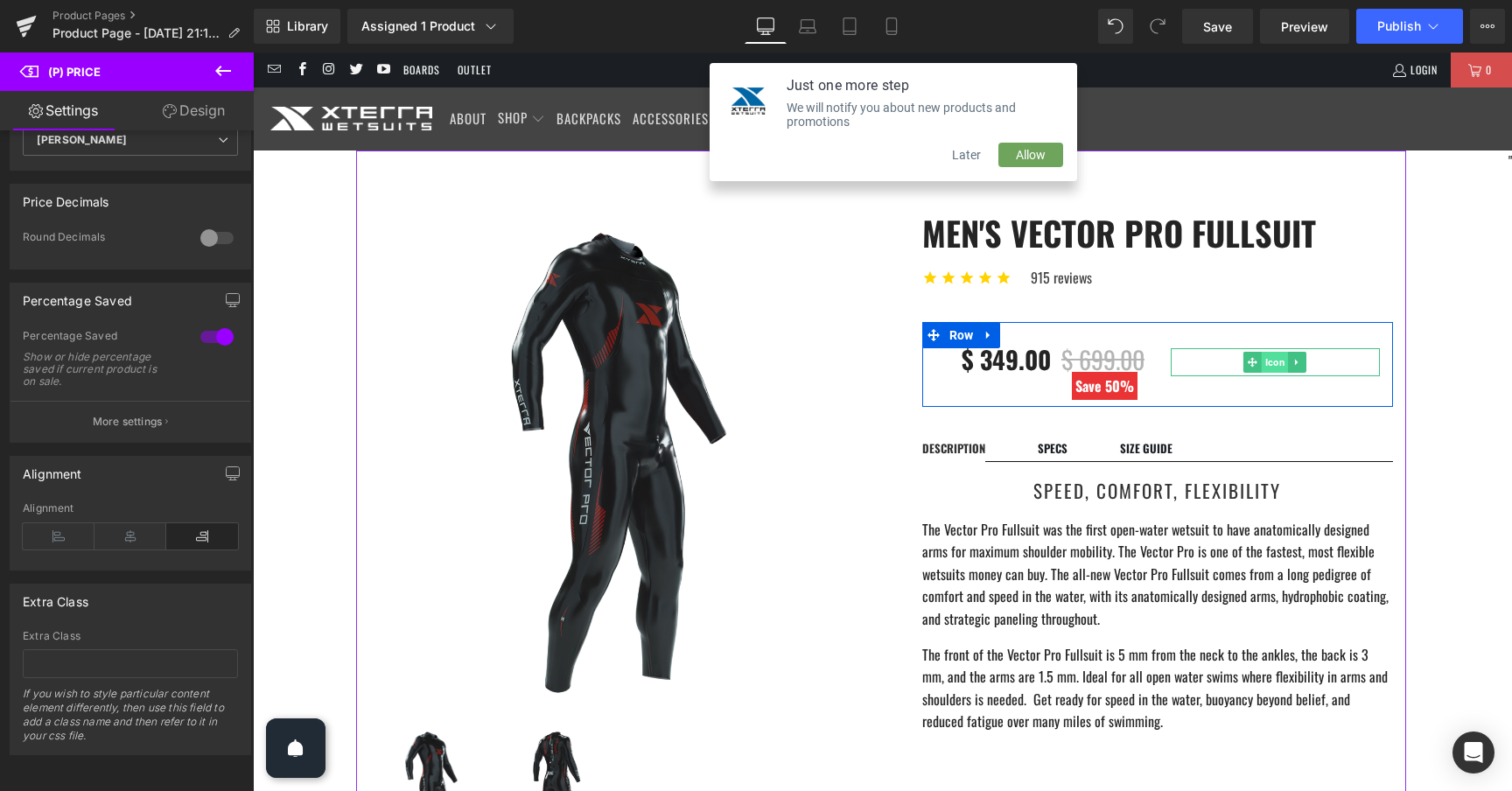
click at [1277, 359] on span "Icon" at bounding box center [1275, 361] width 27 height 21
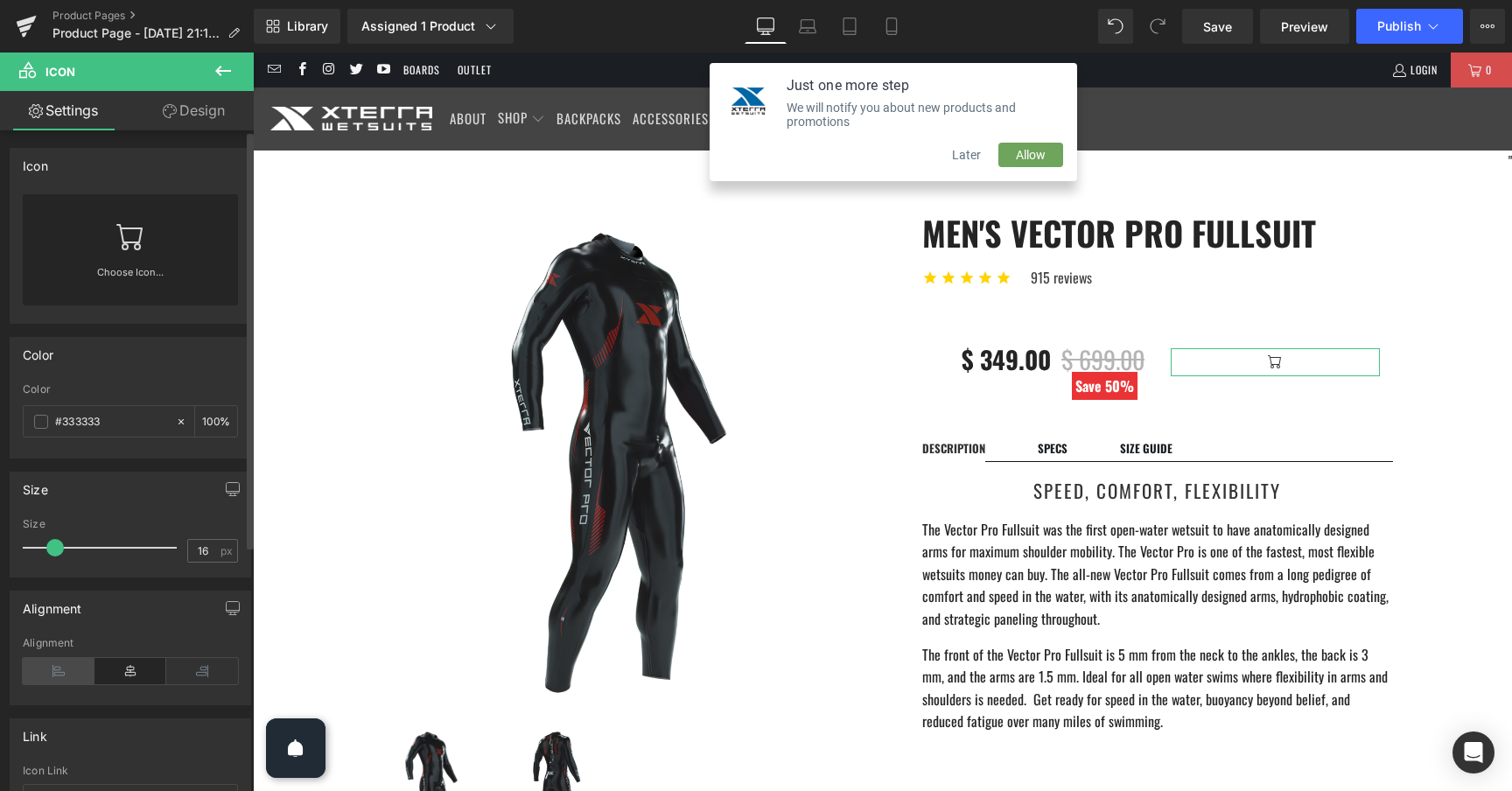
click at [53, 676] on icon at bounding box center [59, 671] width 72 height 26
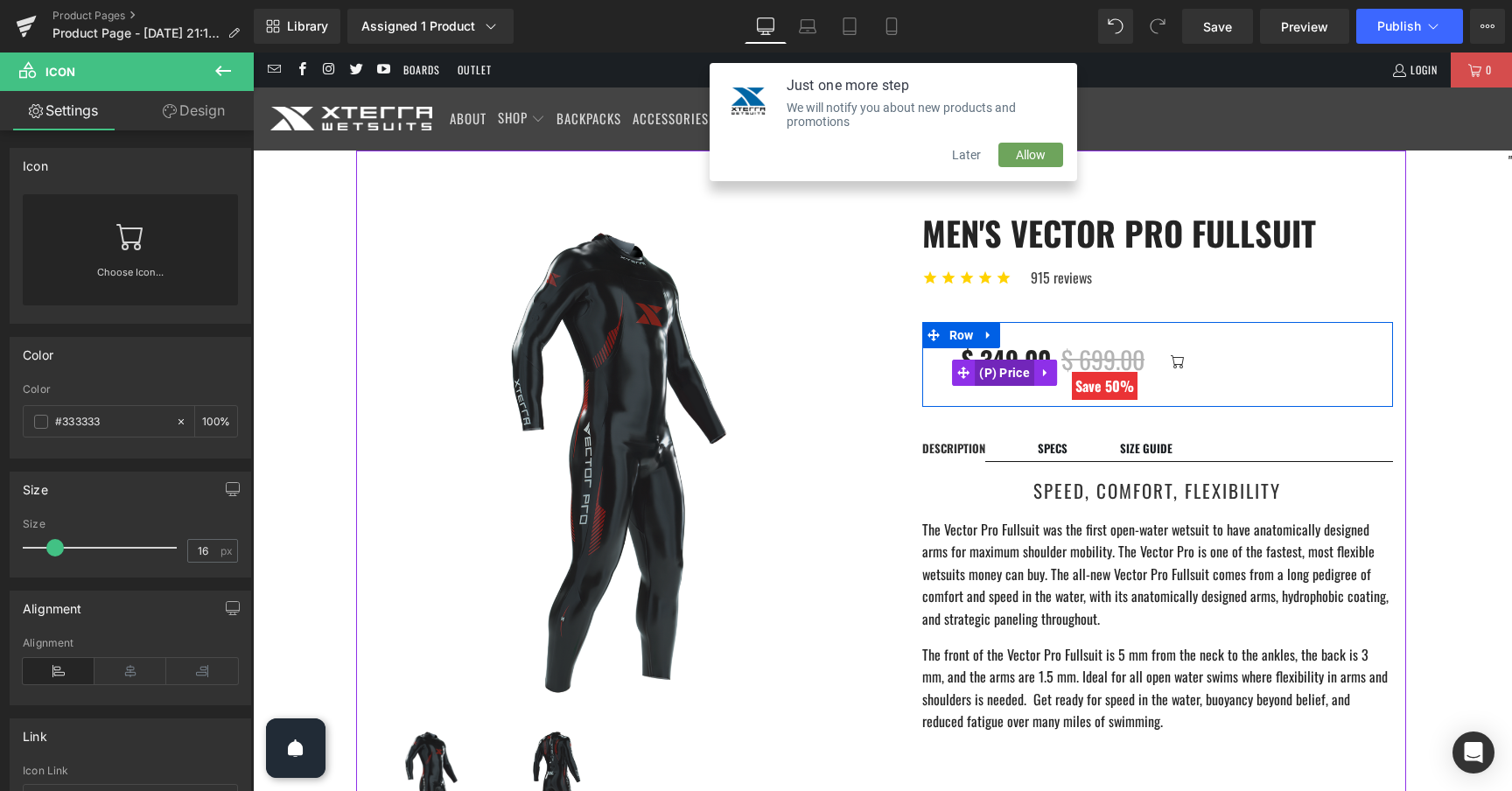
click at [1010, 373] on span "(P) Price" at bounding box center [1004, 372] width 60 height 26
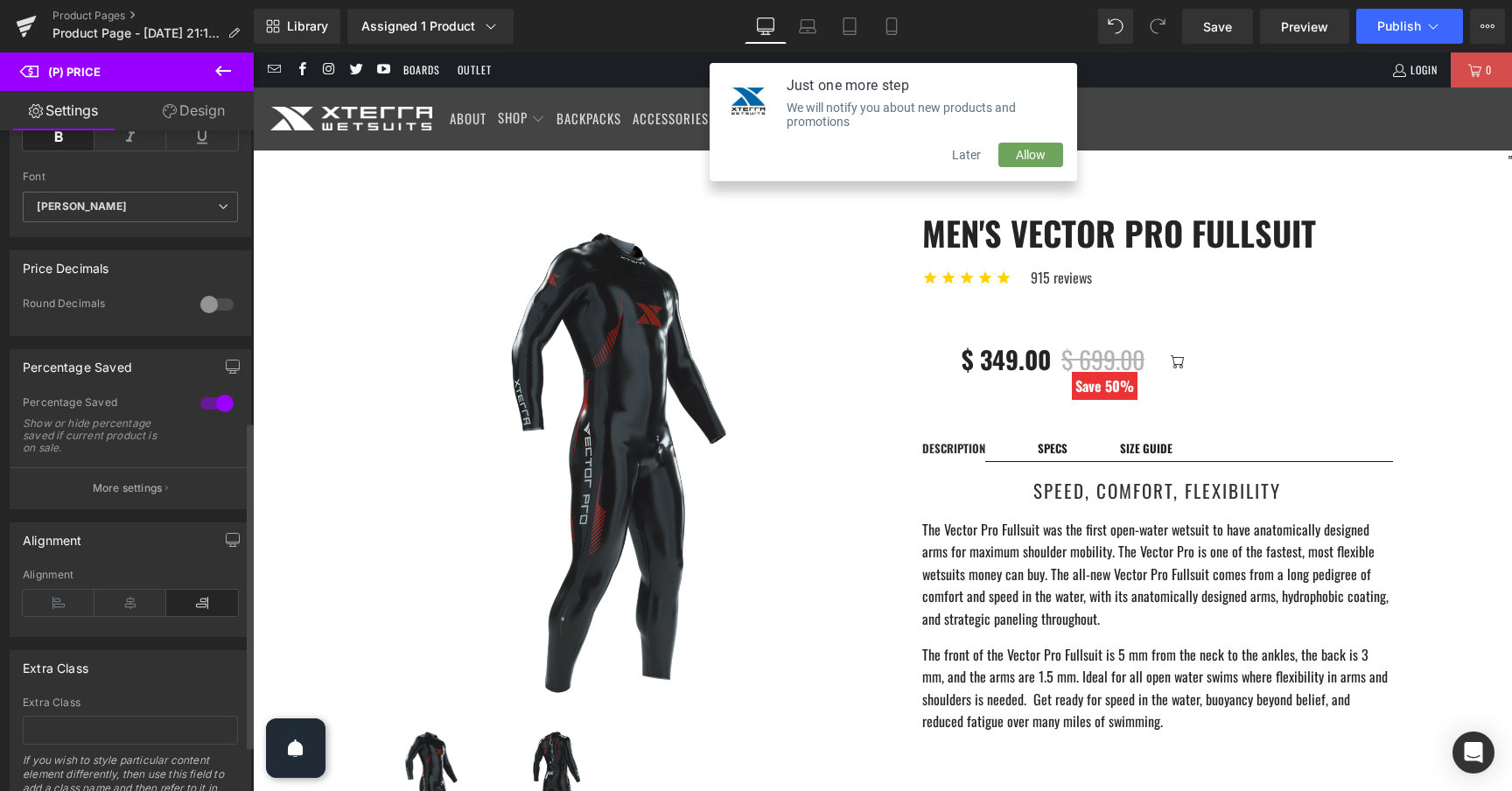
scroll to position [606, 0]
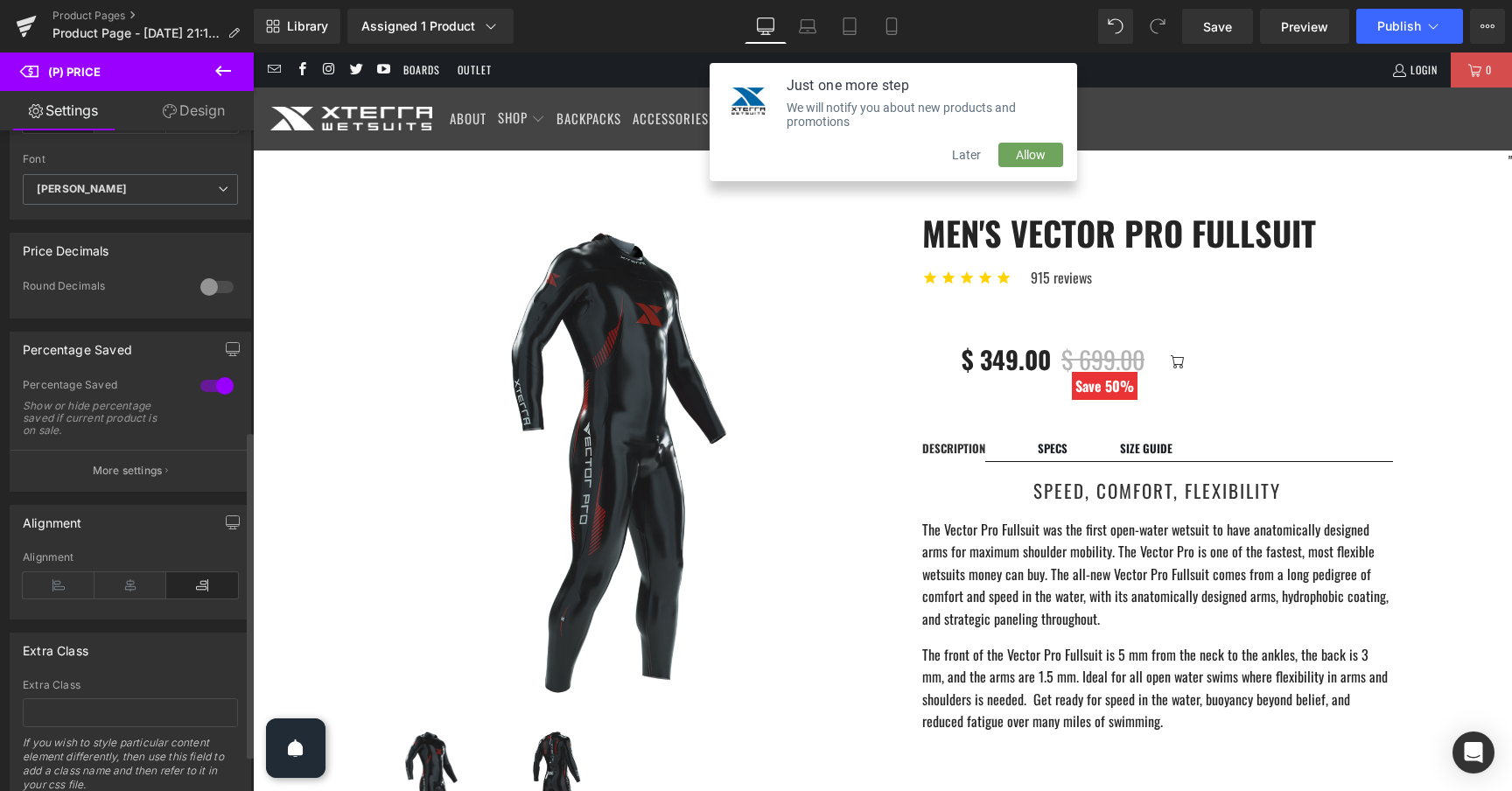
click at [204, 399] on div at bounding box center [217, 386] width 42 height 28
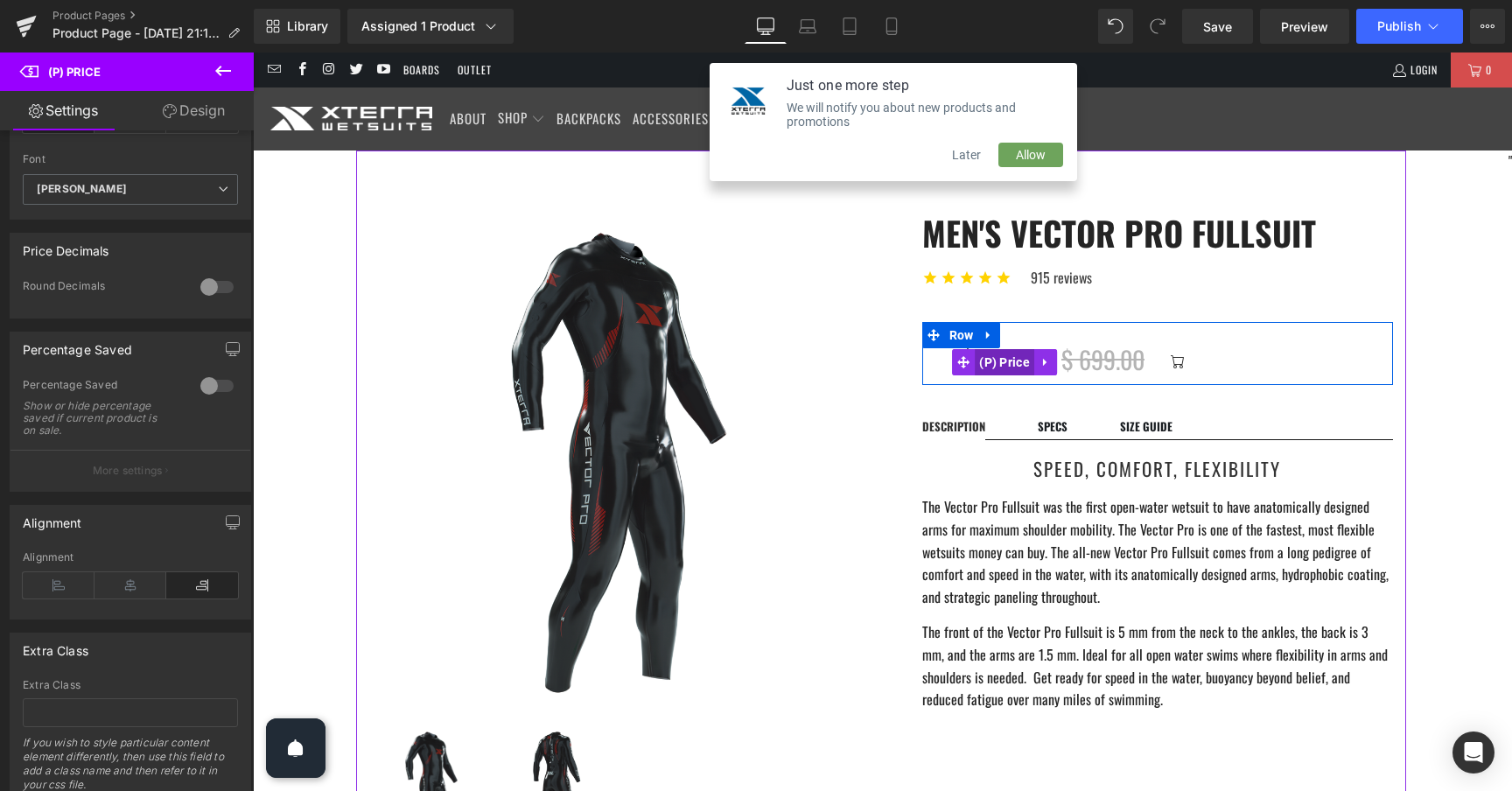
click at [1006, 358] on span "(P) Price" at bounding box center [1004, 362] width 60 height 26
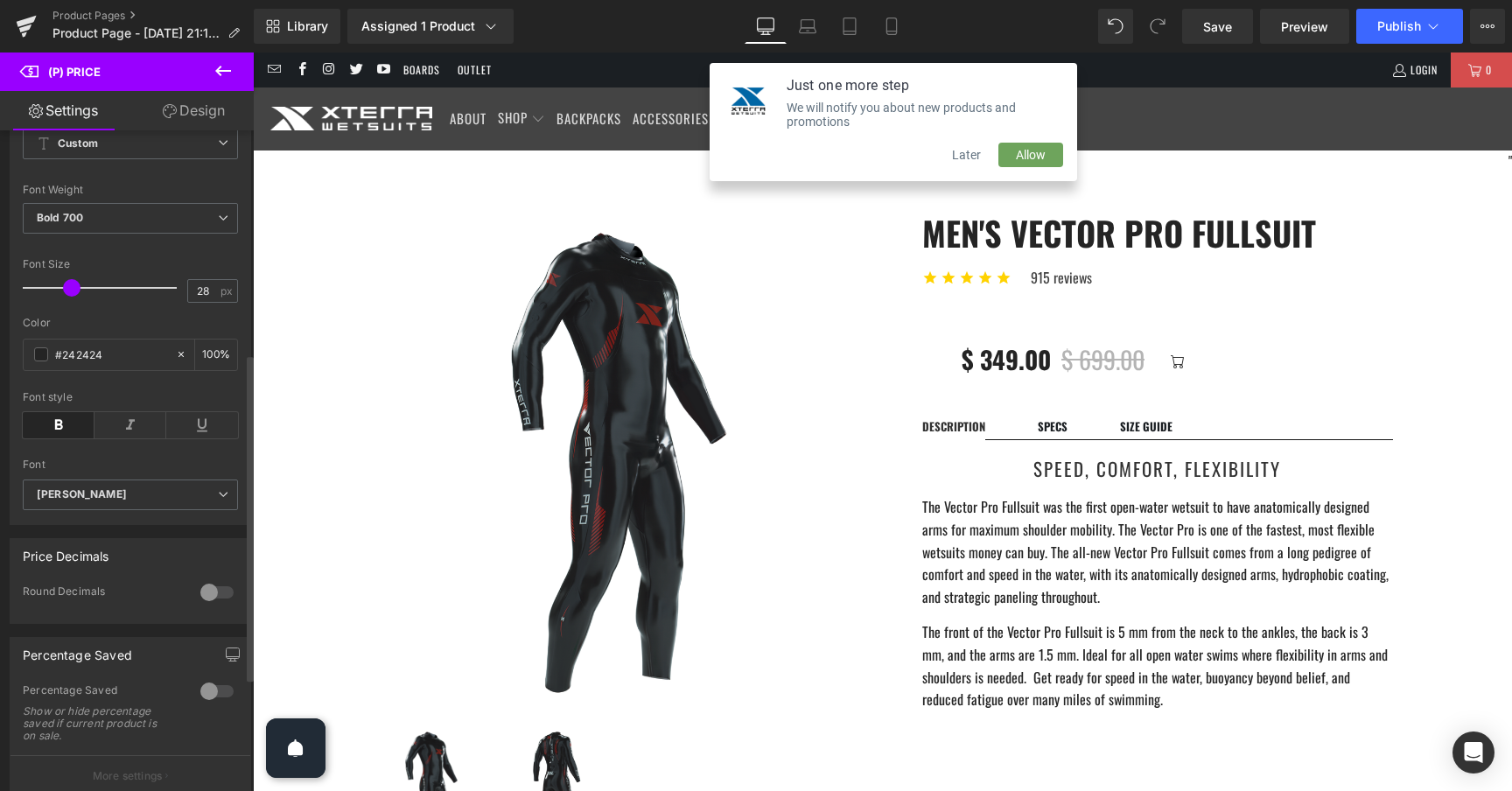
scroll to position [0, 0]
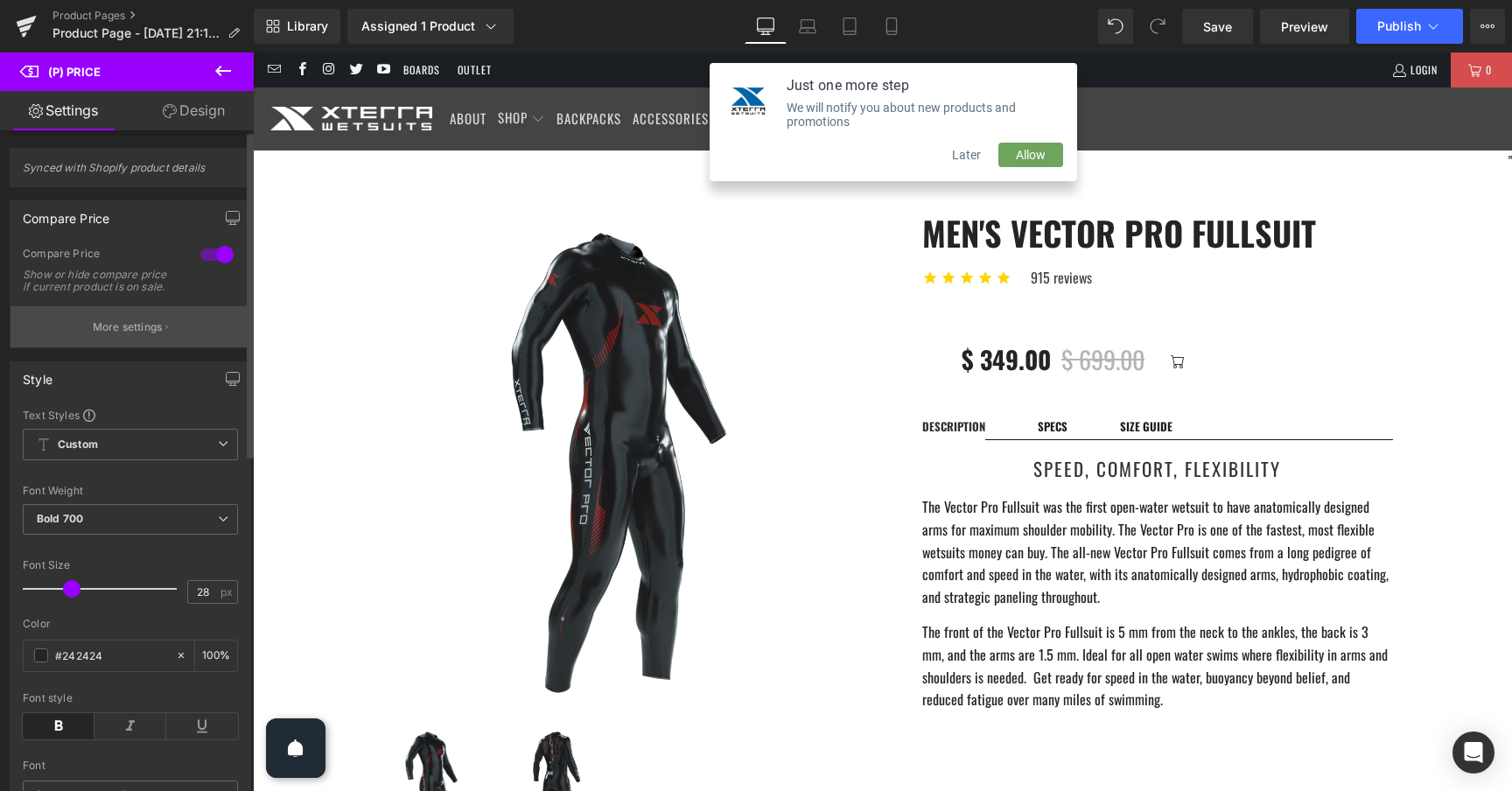
click at [141, 335] on p "More settings" at bounding box center [127, 327] width 70 height 16
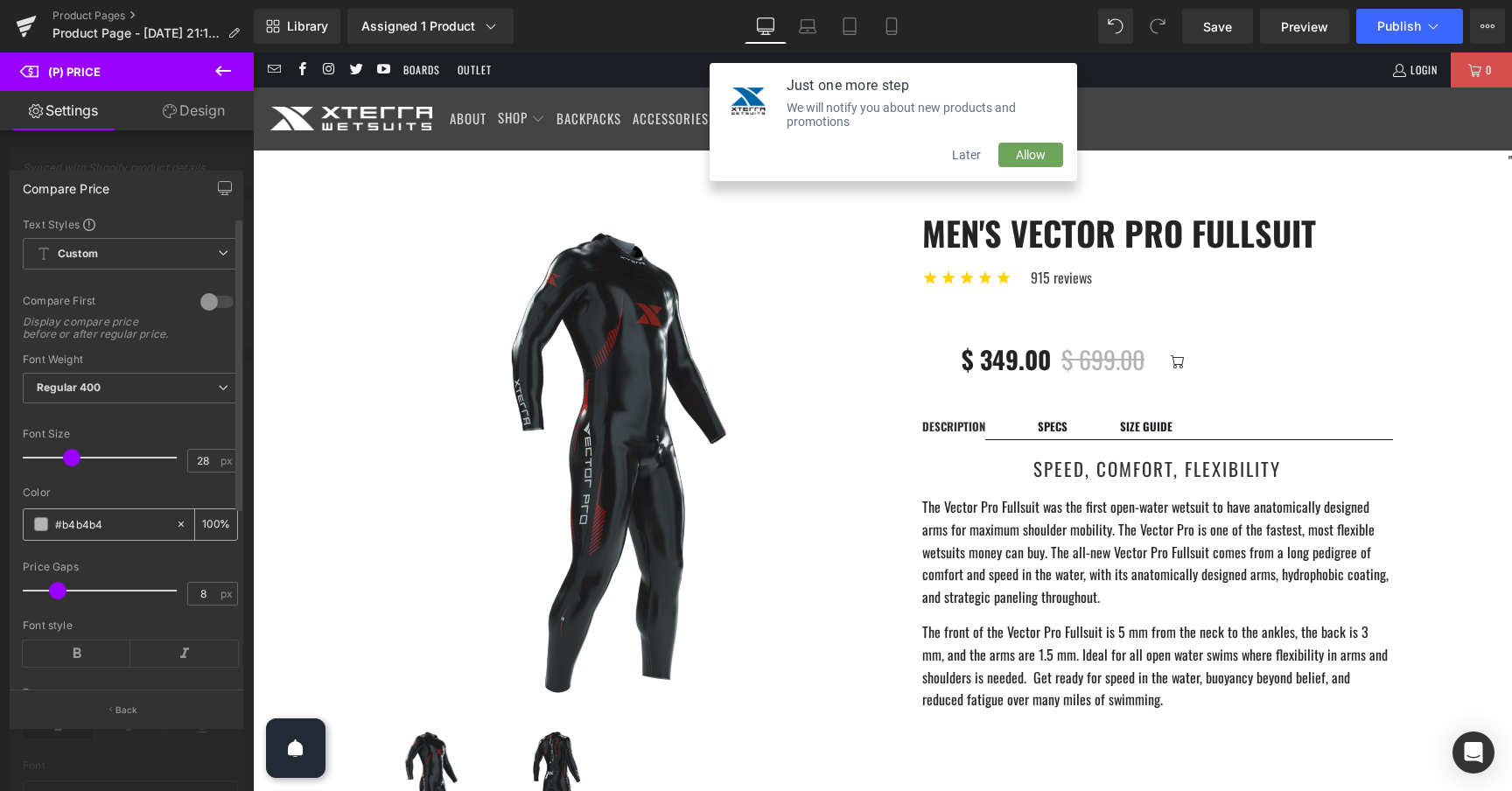
click at [44, 531] on span at bounding box center [41, 523] width 14 height 14
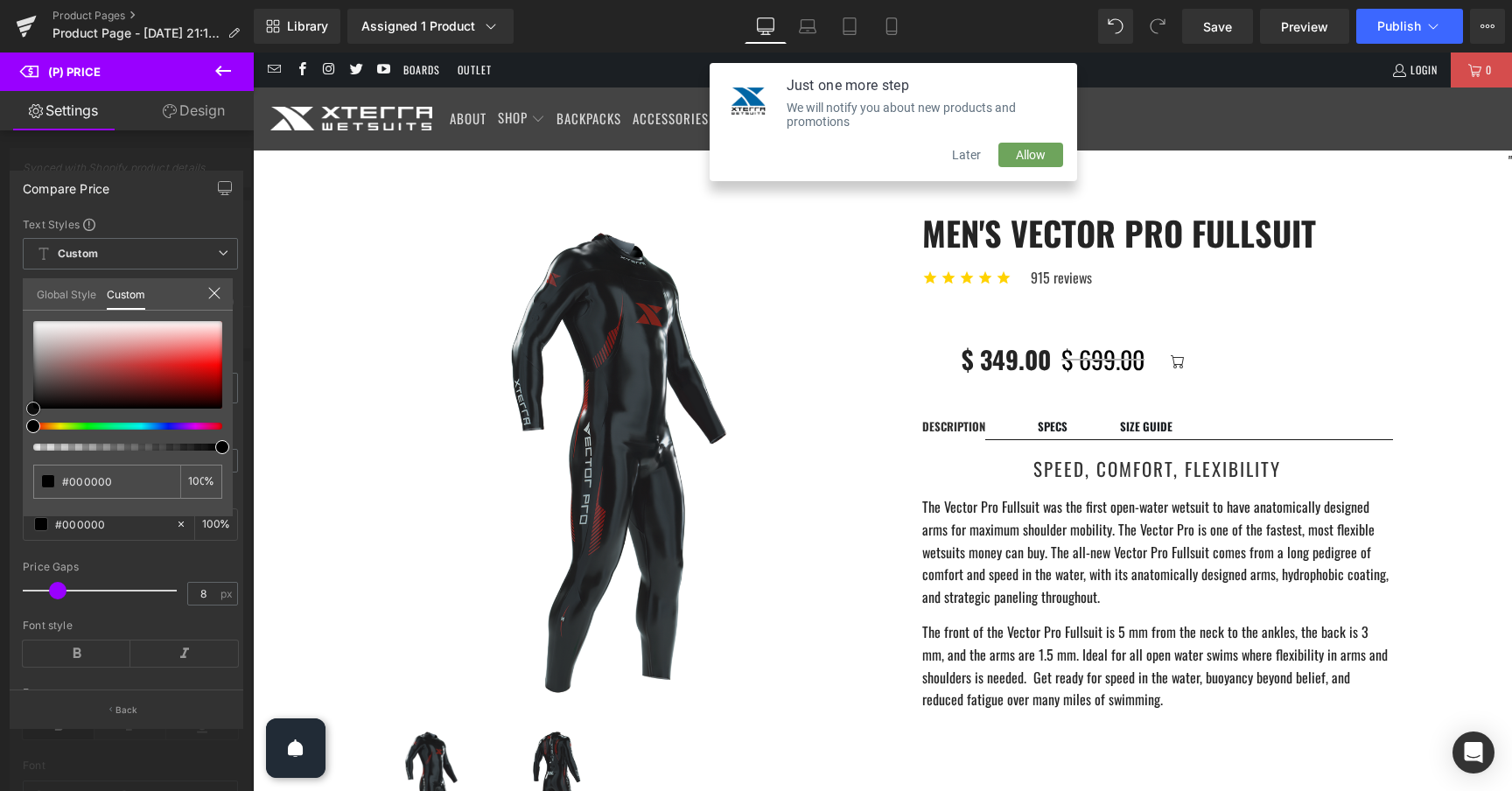
drag, startPoint x: 33, startPoint y: 349, endPoint x: 25, endPoint y: 434, distance: 85.4
click at [25, 434] on div "#b4b4b4 100 %" at bounding box center [127, 419] width 210 height 195
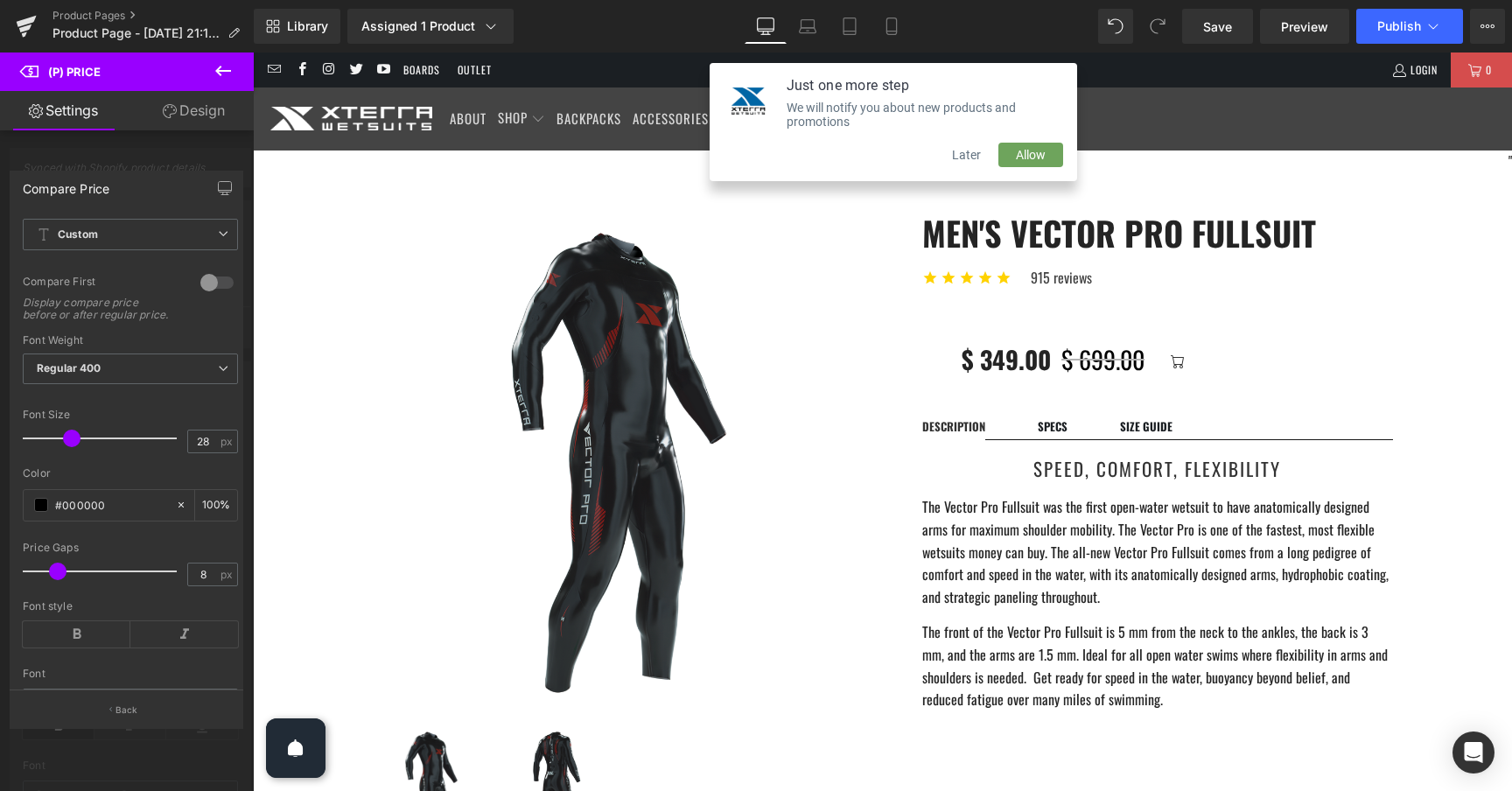
scroll to position [4, 0]
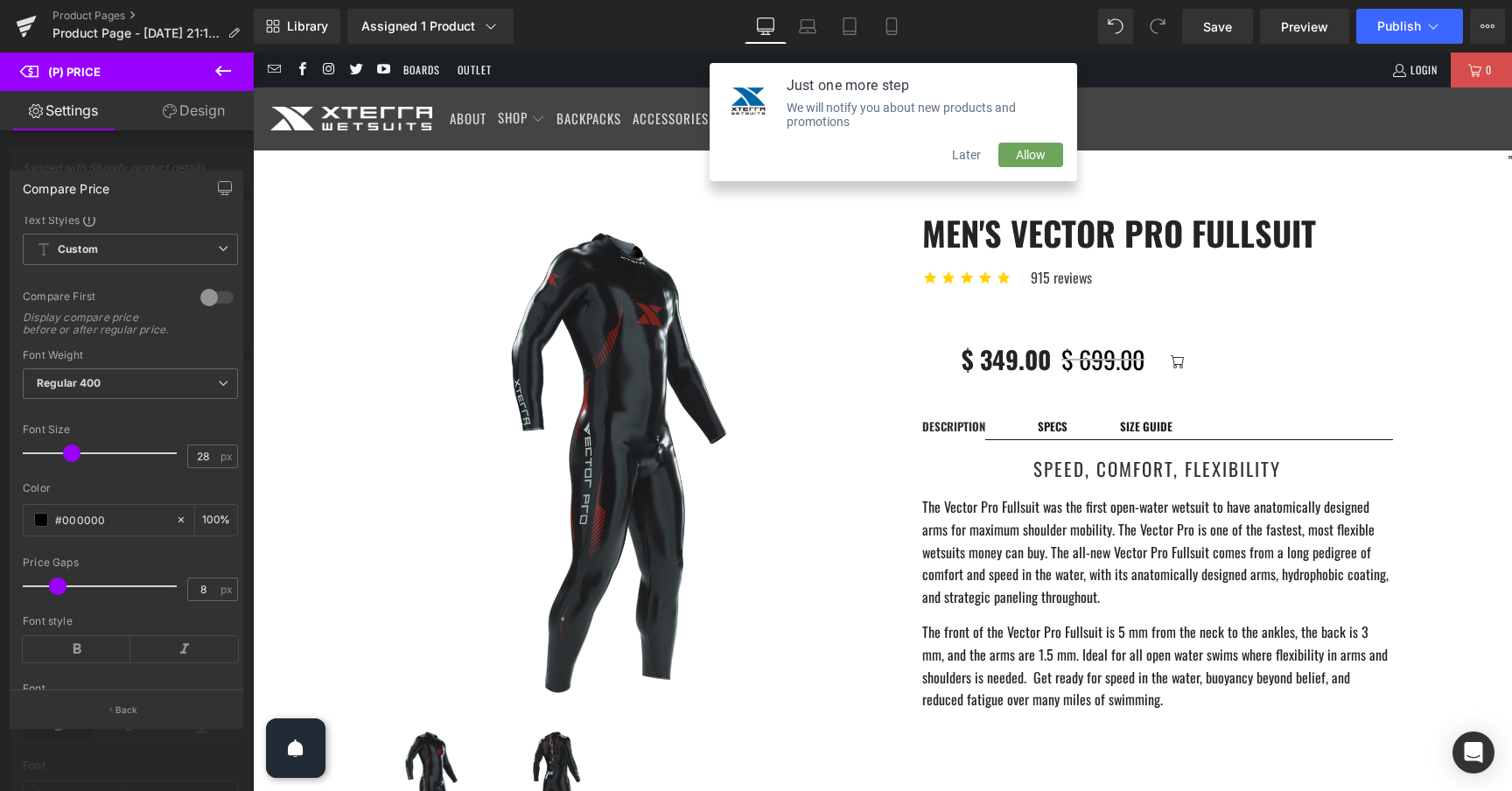
click at [198, 154] on div at bounding box center [126, 426] width 254 height 747
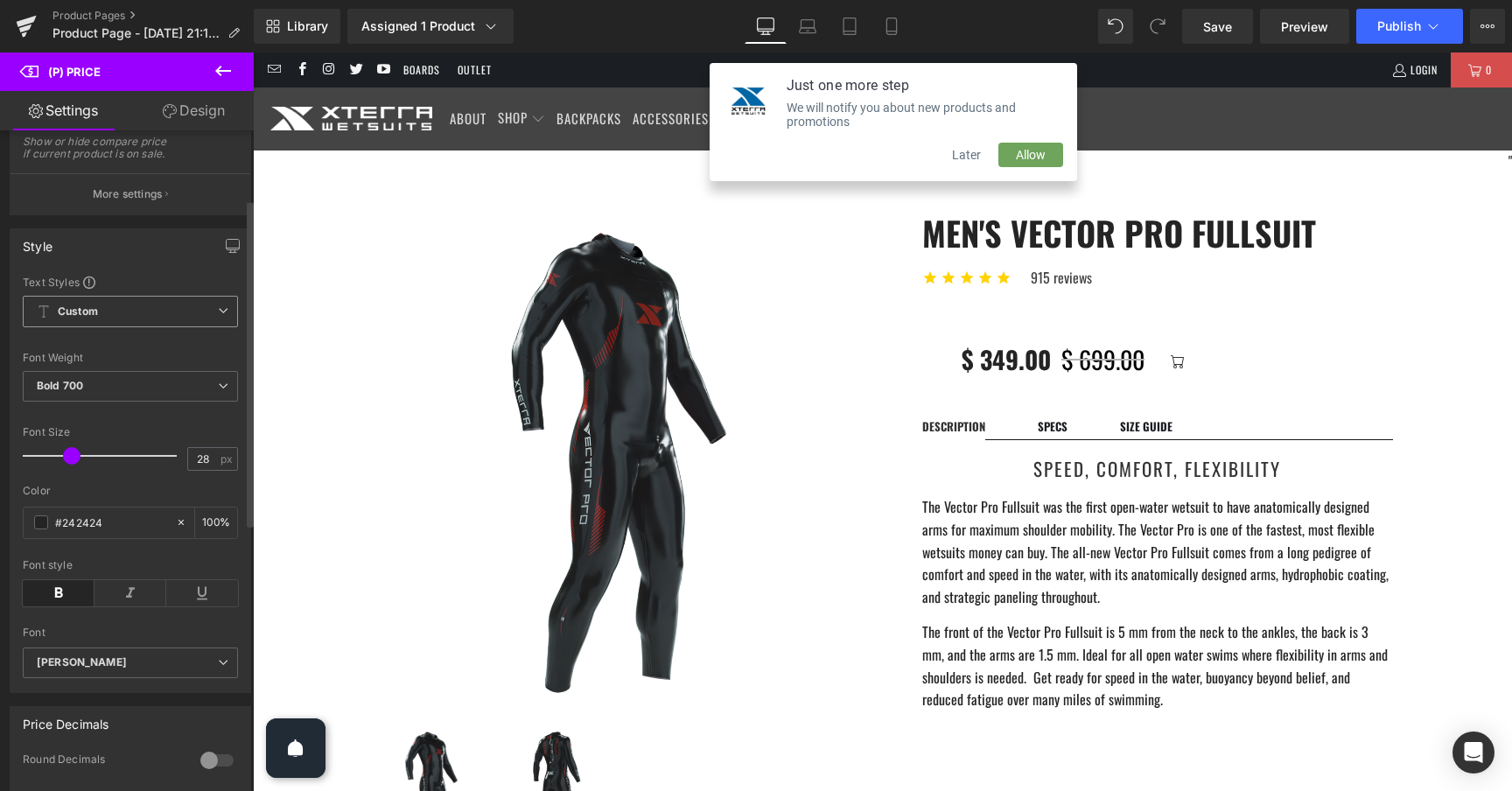
scroll to position [160, 0]
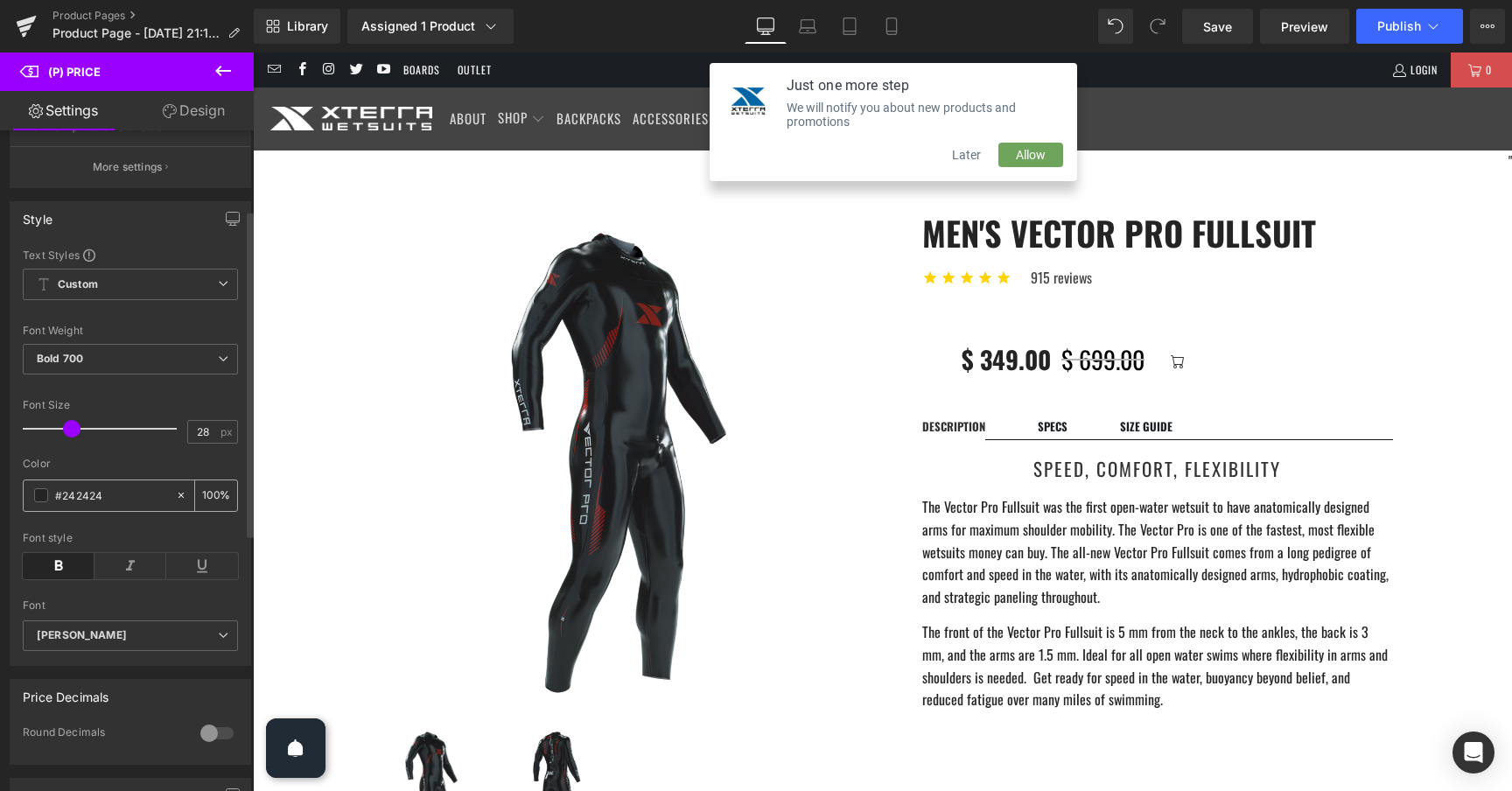
click at [37, 502] on span at bounding box center [41, 494] width 14 height 14
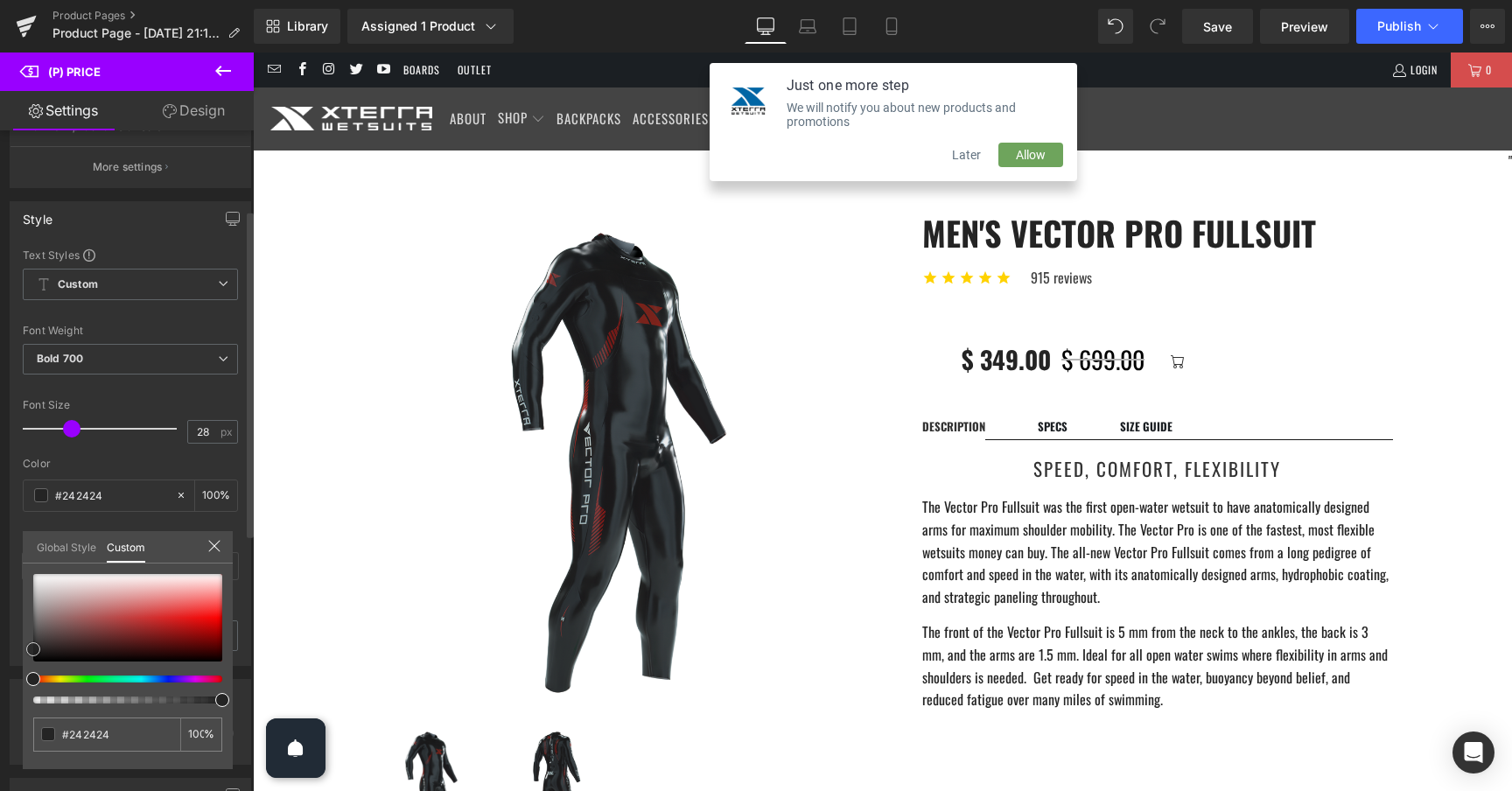
click at [215, 622] on div at bounding box center [127, 618] width 189 height 88
click at [222, 625] on span at bounding box center [222, 625] width 14 height 14
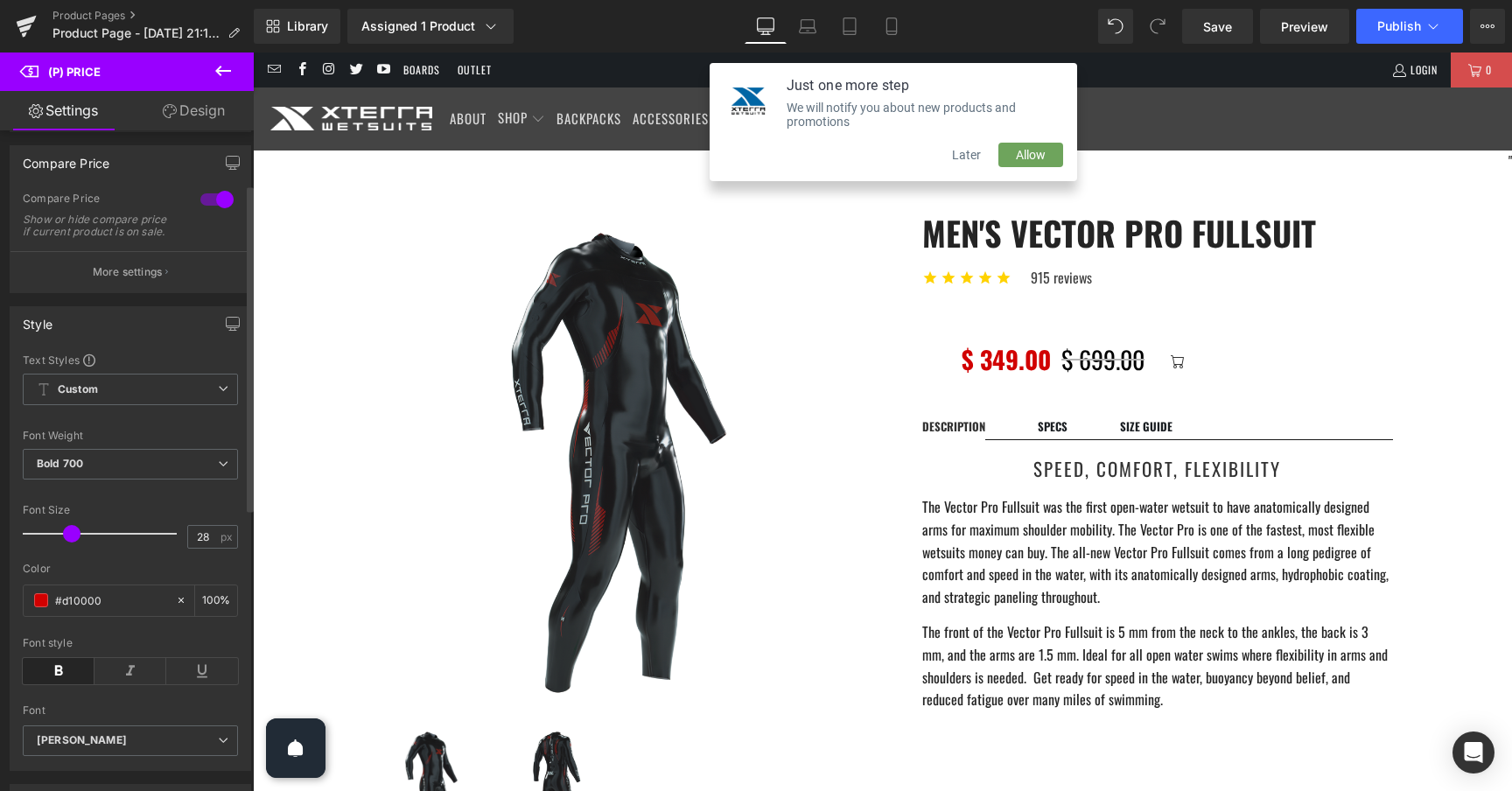
scroll to position [0, 0]
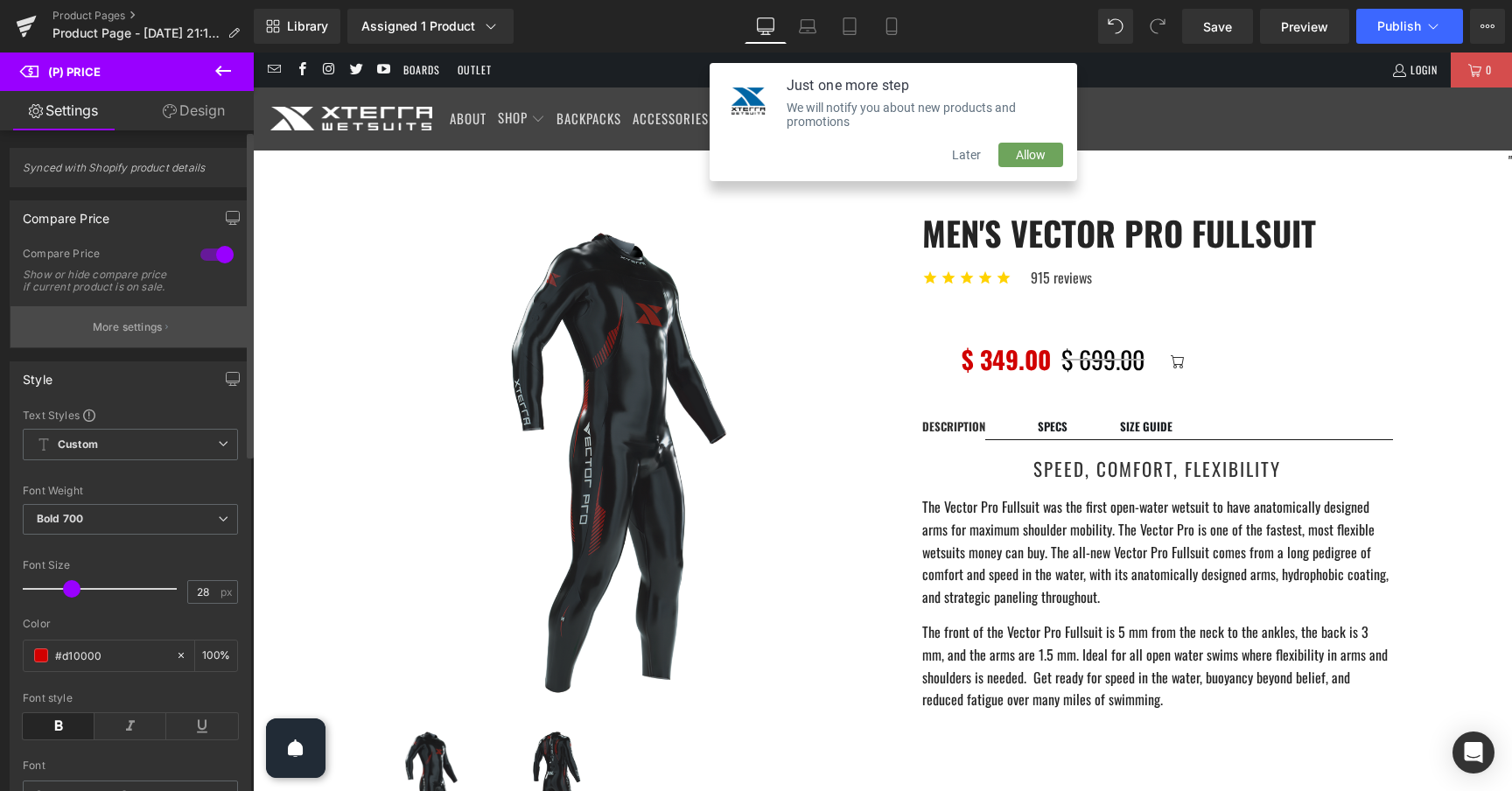
click at [139, 347] on button "More settings" at bounding box center [130, 326] width 240 height 41
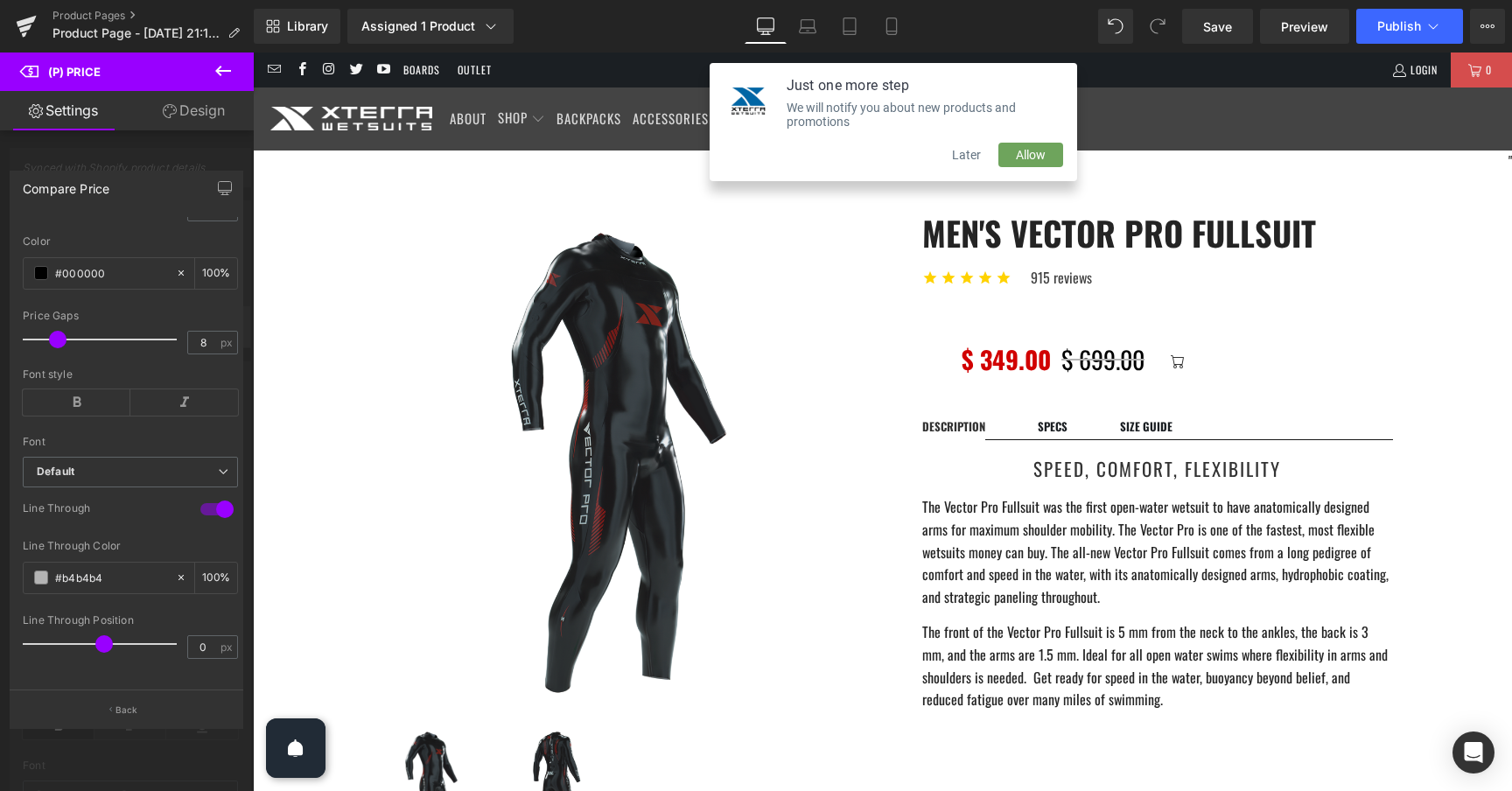
scroll to position [277, 0]
click at [36, 570] on div "#b4b4b4" at bounding box center [100, 577] width 151 height 31
click at [41, 570] on span at bounding box center [41, 577] width 14 height 14
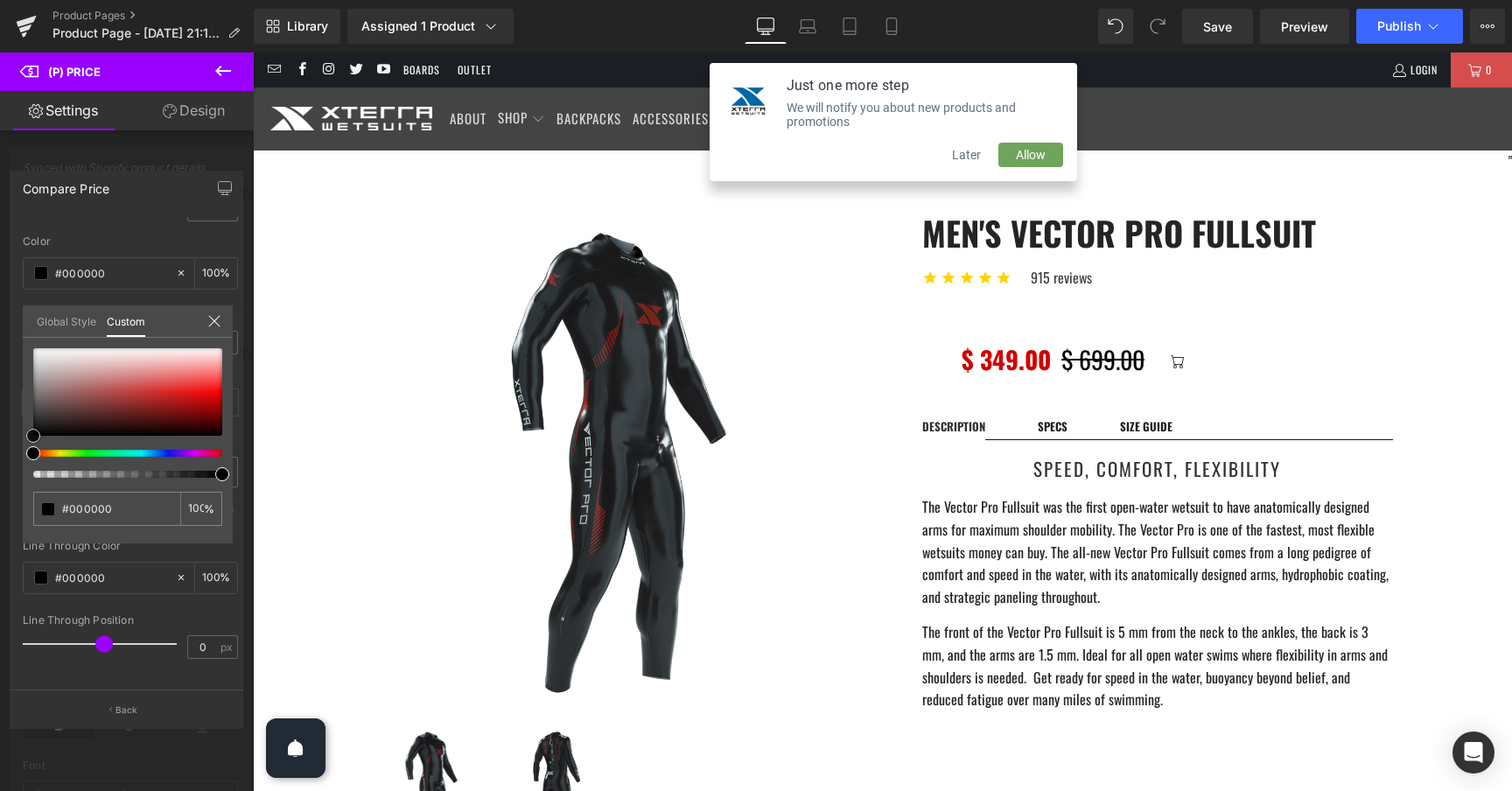
drag, startPoint x: 32, startPoint y: 373, endPoint x: 11, endPoint y: 467, distance: 96.3
click at [11, 467] on div "Compare Price Text Styles Custom Custom Setup Global Style Custom Setup Global …" at bounding box center [126, 442] width 254 height 569
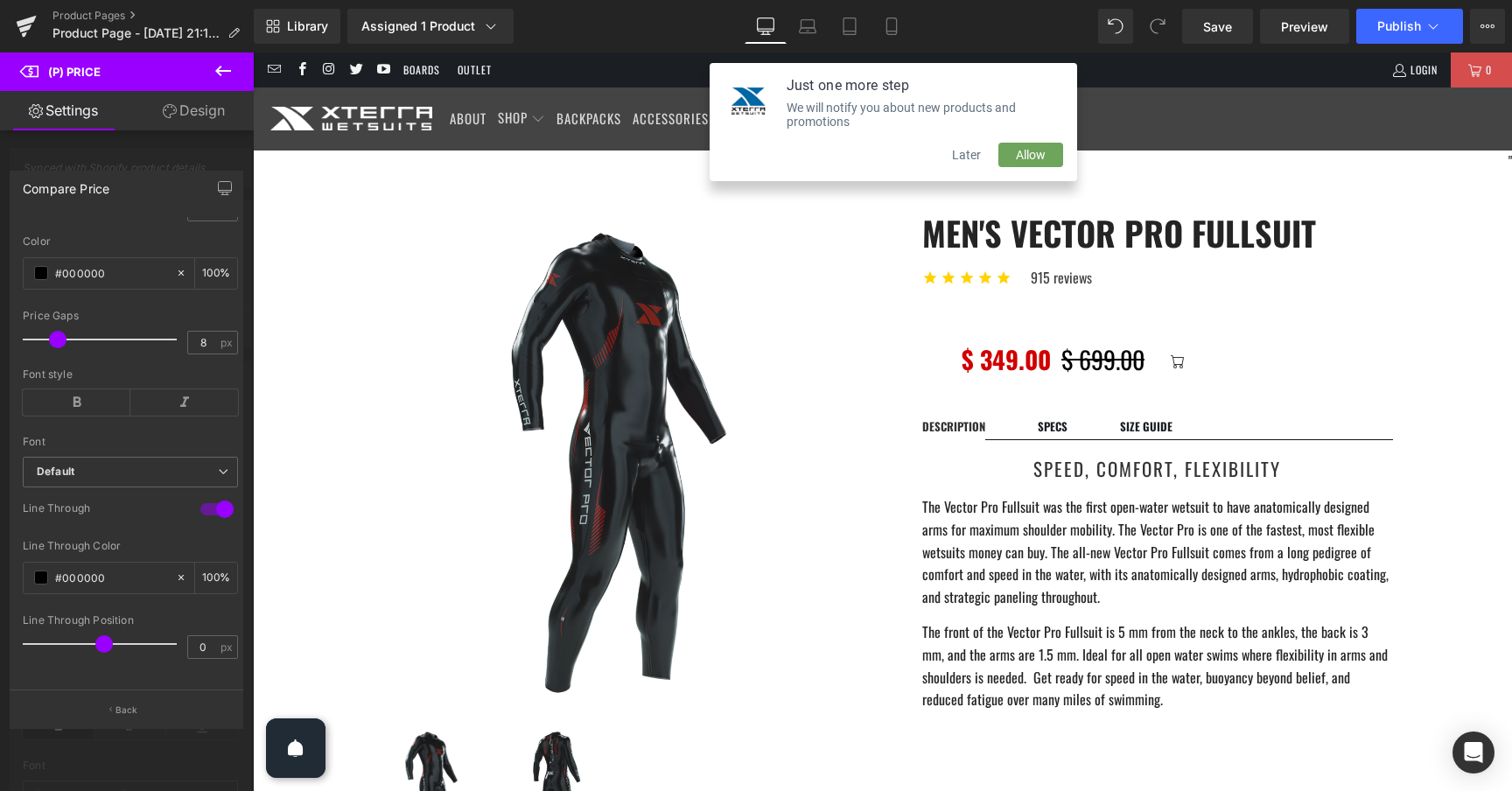
click at [972, 155] on button "Later" at bounding box center [967, 154] width 64 height 25
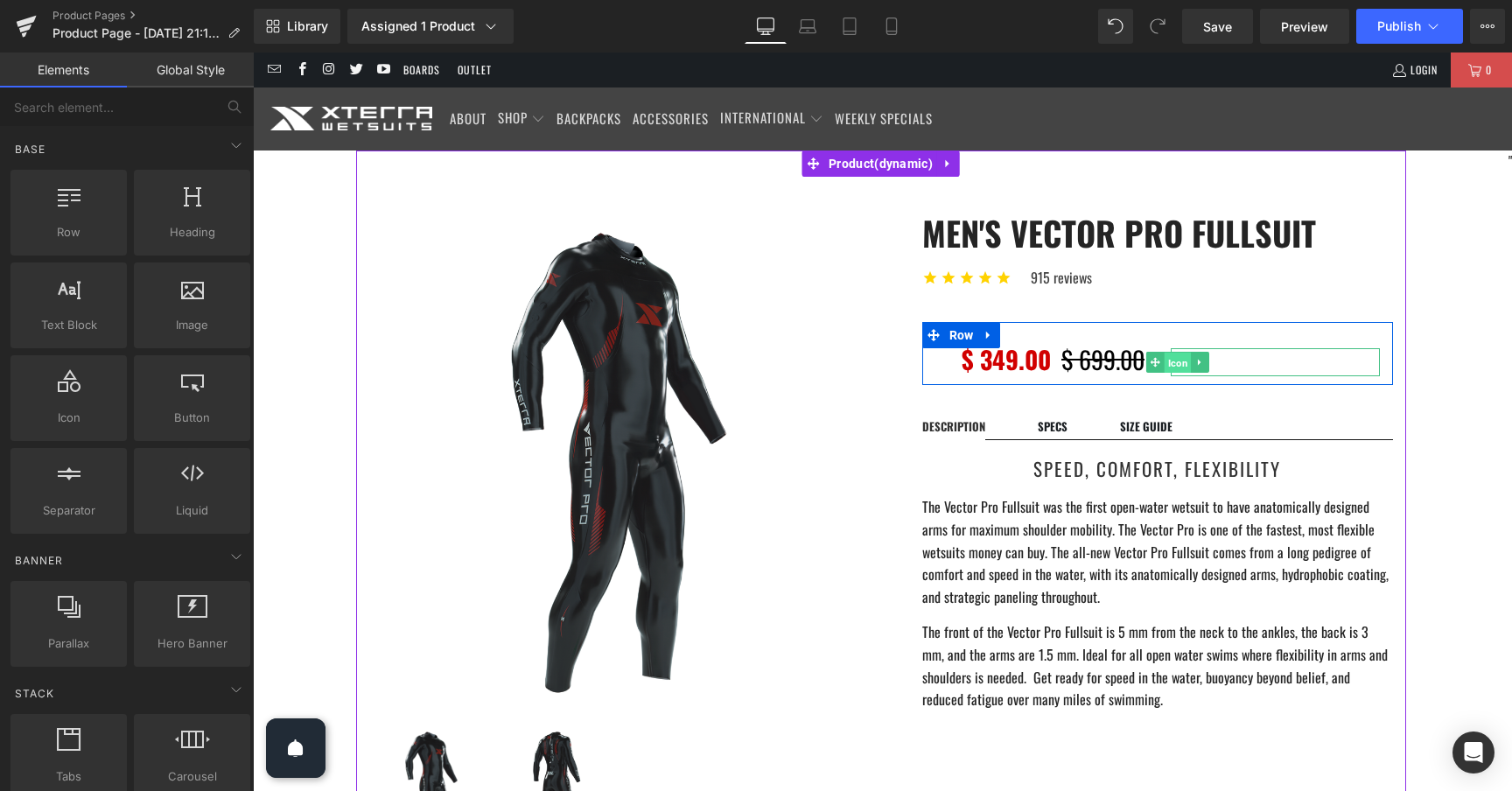
click at [1181, 359] on span "Icon" at bounding box center [1177, 362] width 27 height 21
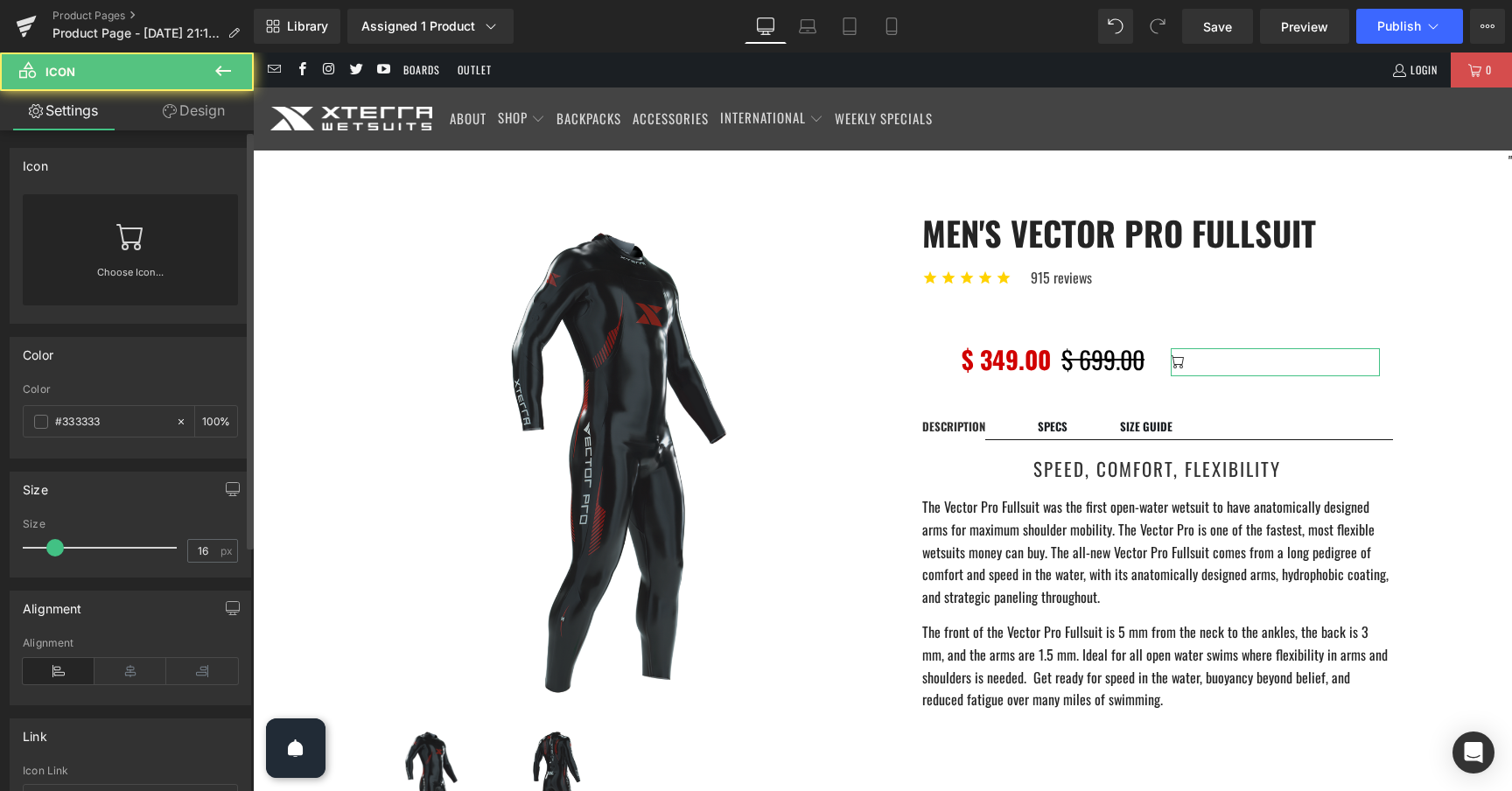
click at [123, 272] on link "Choose Icon..." at bounding box center [130, 284] width 215 height 41
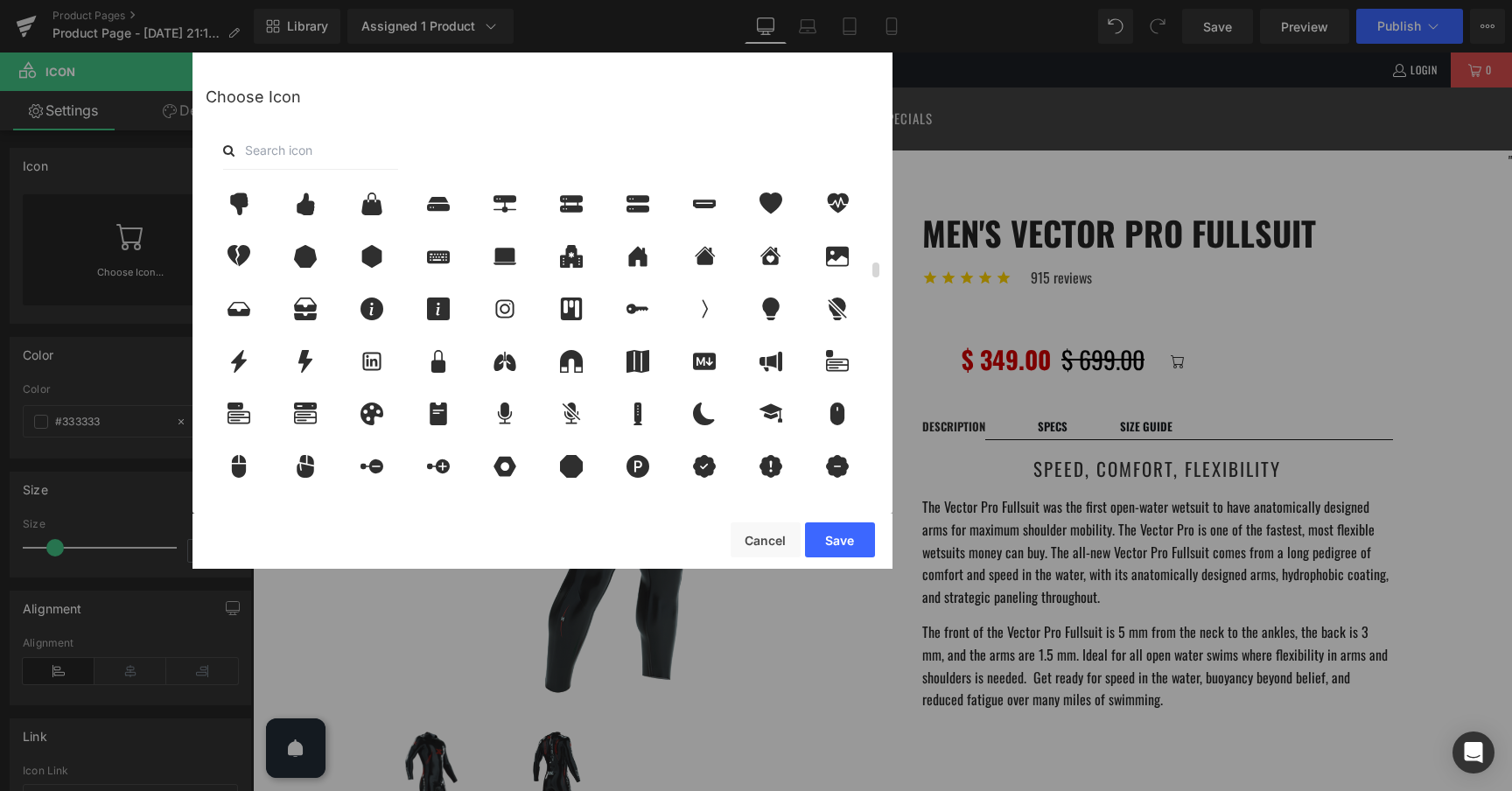
scroll to position [1635, 0]
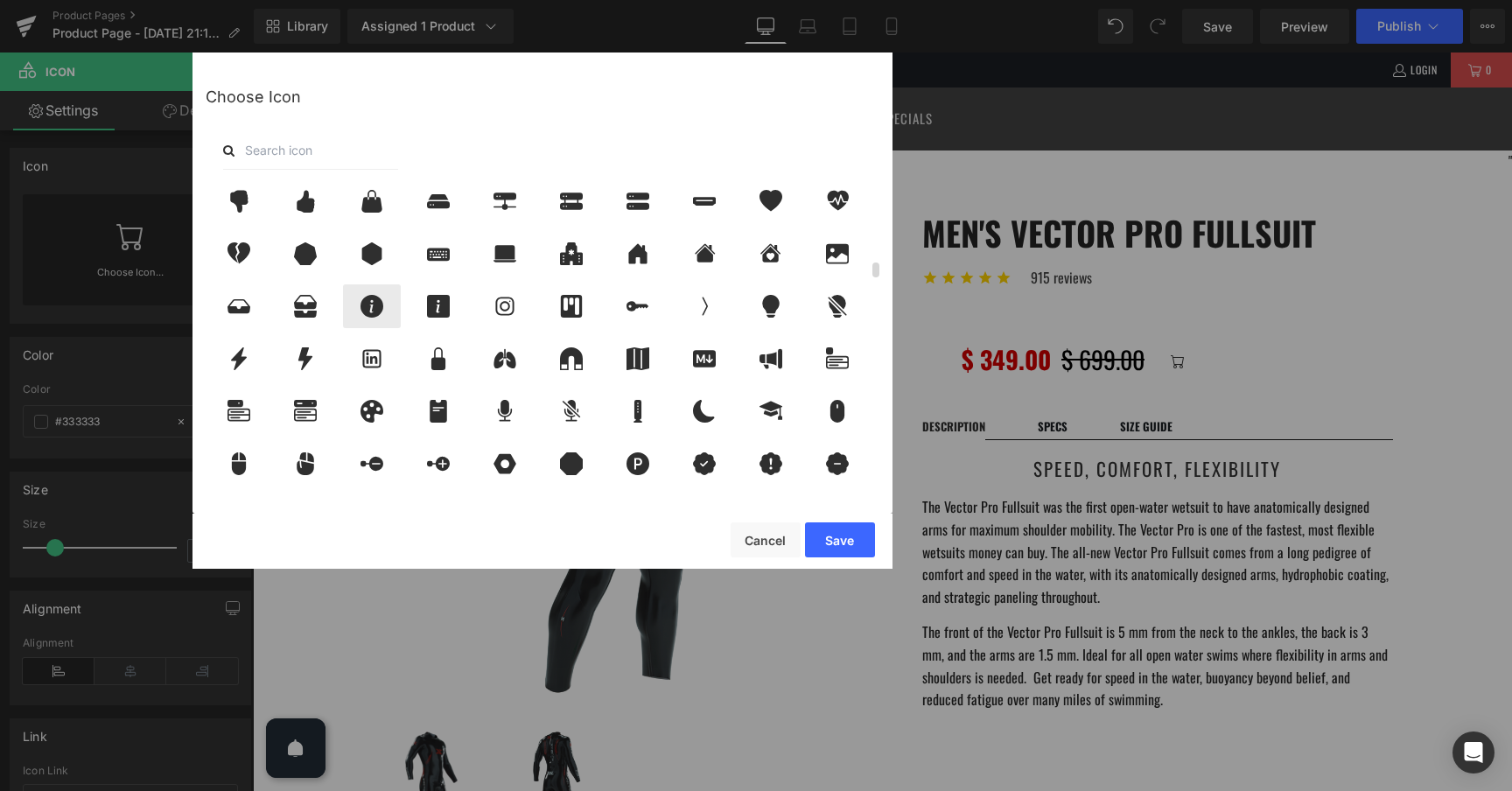
click at [373, 302] on icon at bounding box center [371, 305] width 23 height 23
click at [0, 0] on button "Save" at bounding box center [0, 0] width 0 height 0
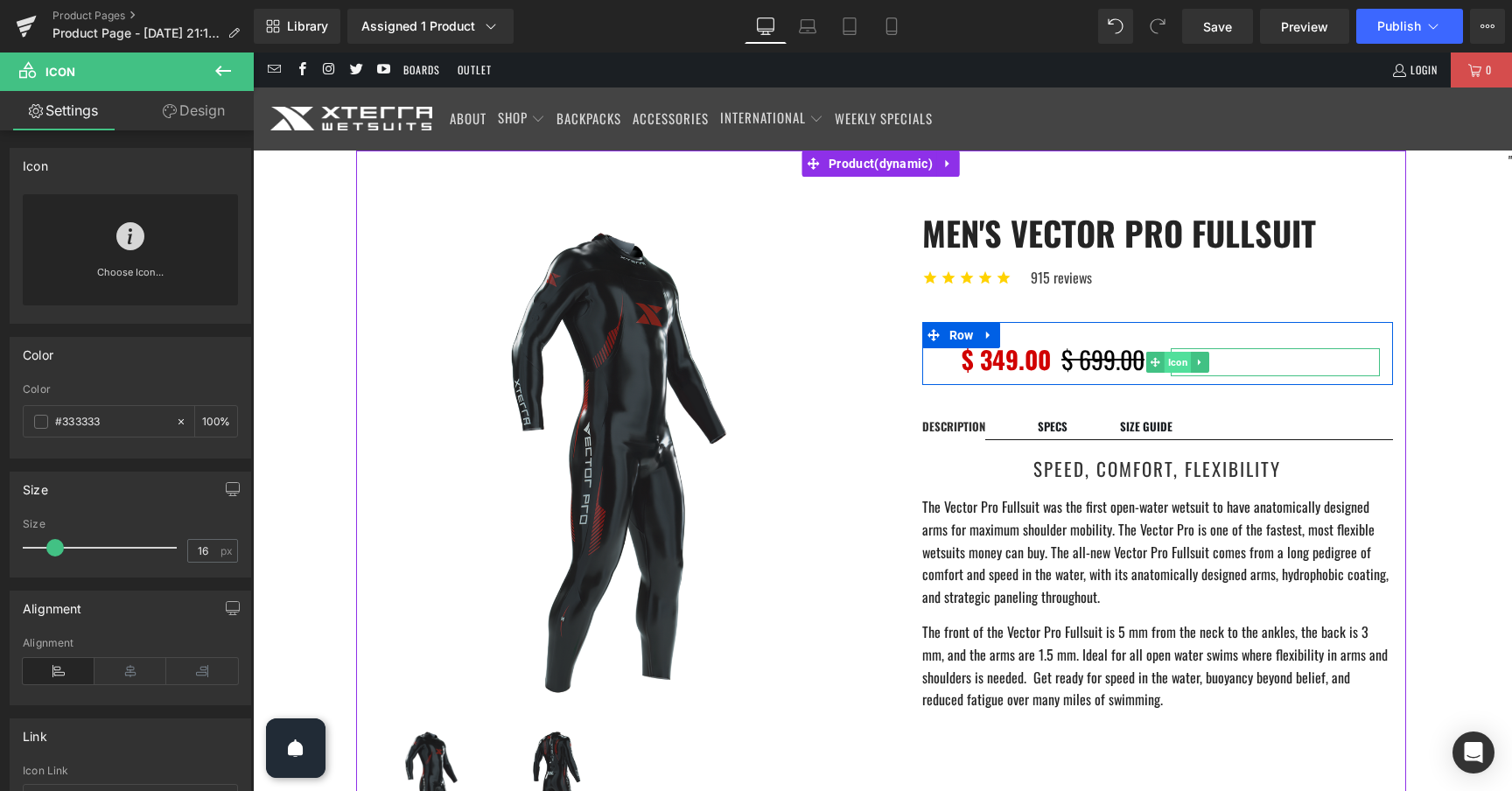
click at [1173, 359] on span "Icon" at bounding box center [1177, 361] width 27 height 21
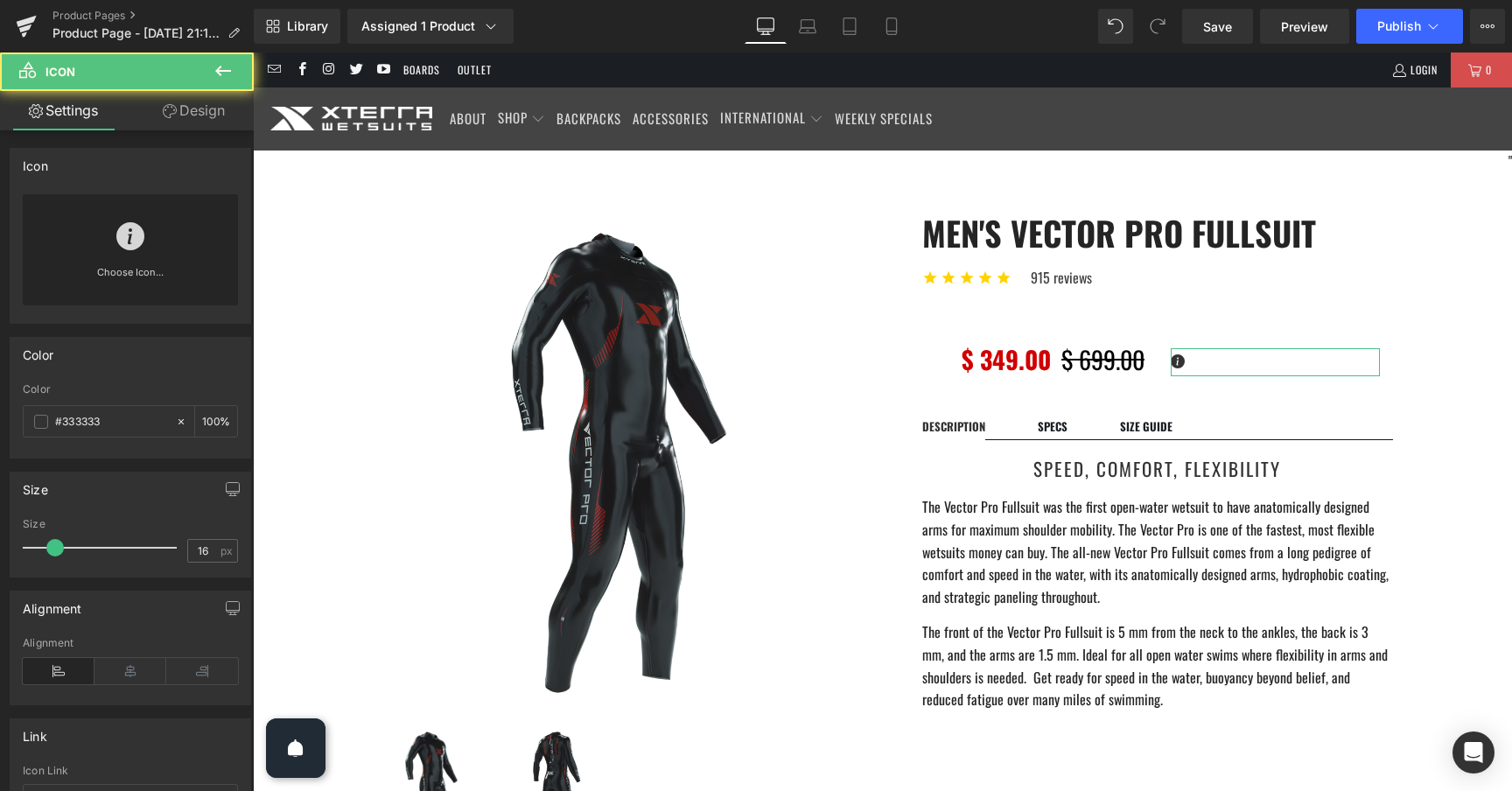
click at [188, 113] on link "Design" at bounding box center [193, 110] width 126 height 40
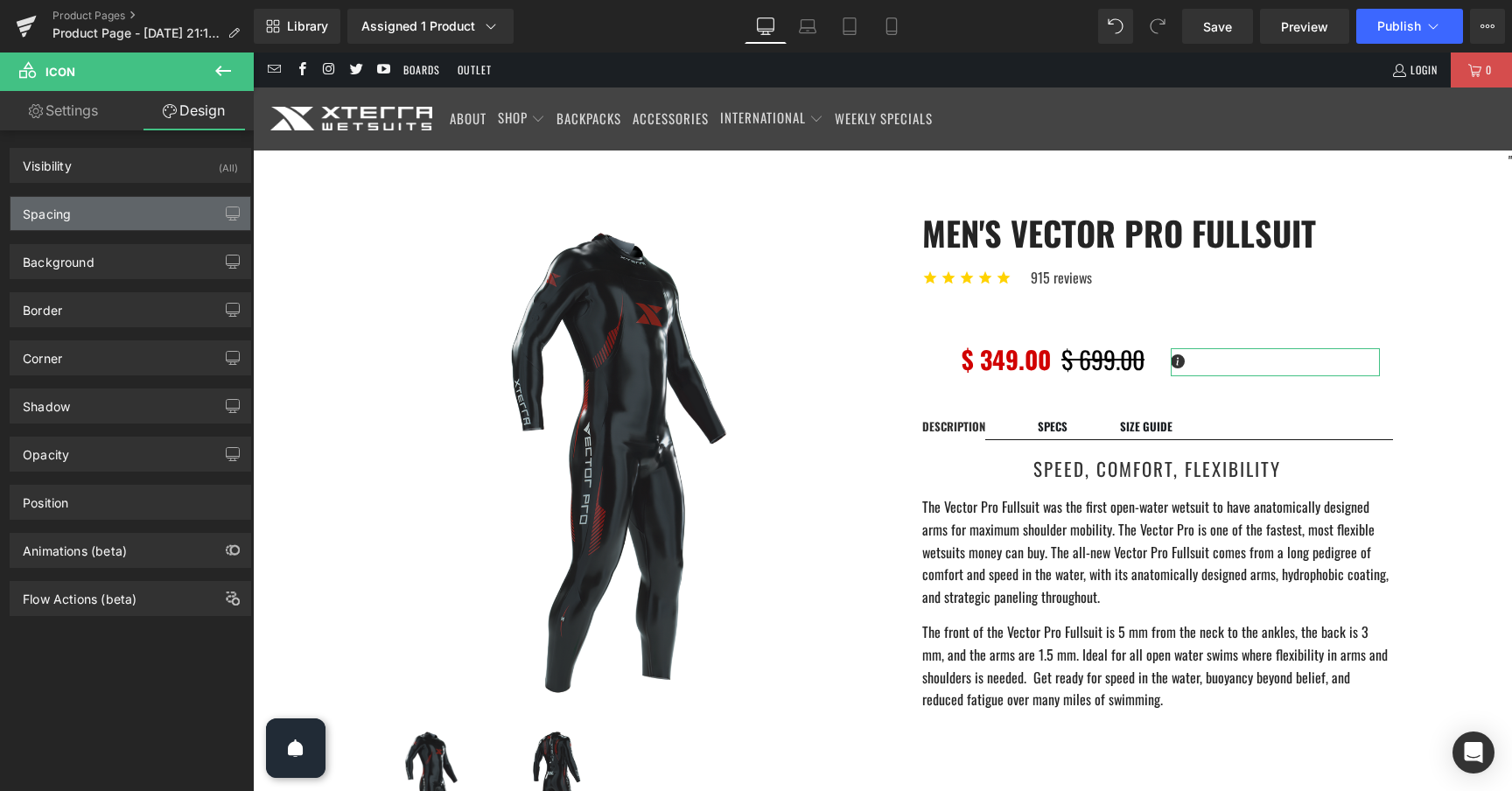
click at [116, 209] on div "Spacing" at bounding box center [130, 213] width 240 height 33
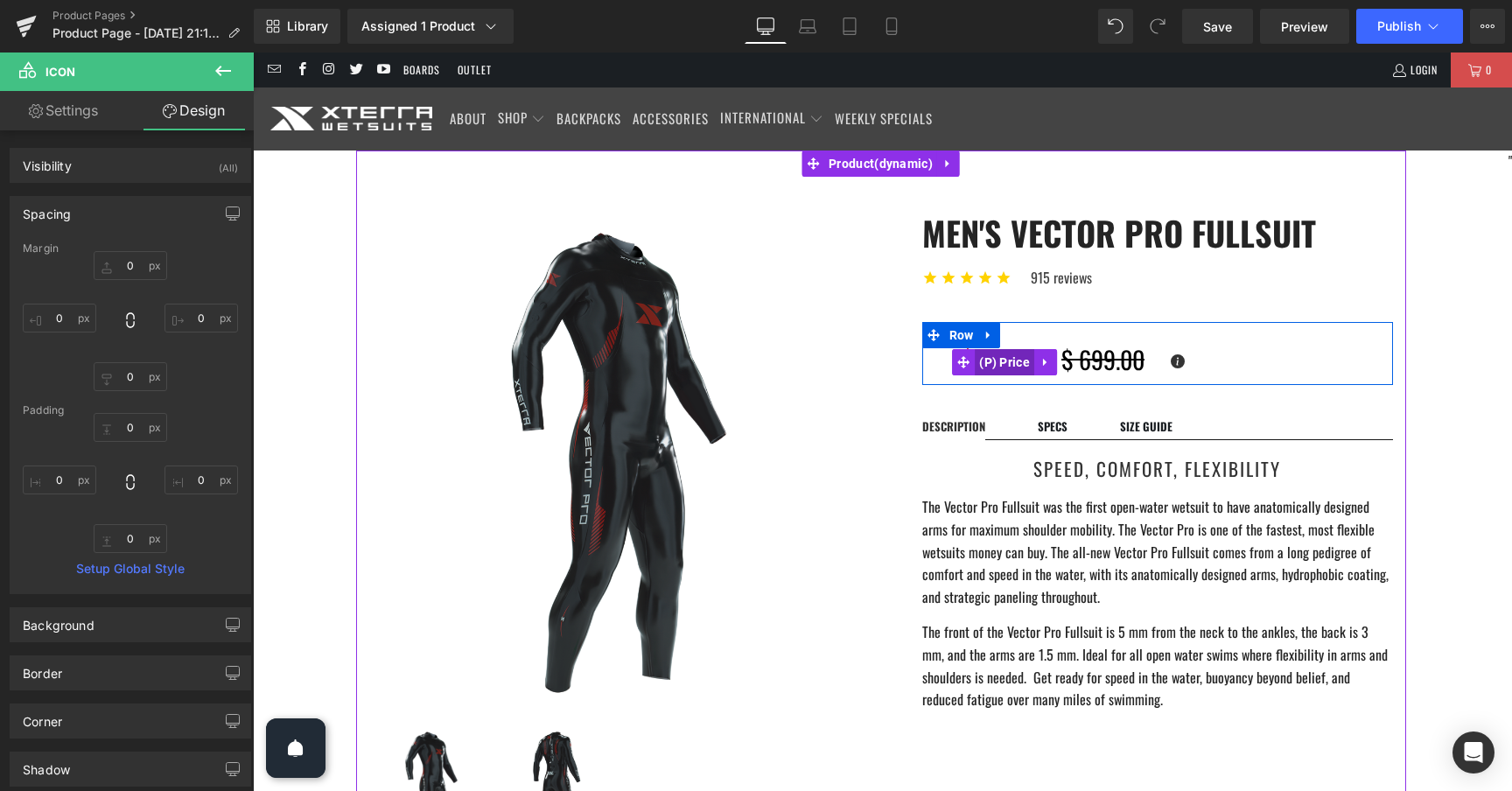
click at [1007, 357] on span "(P) Price" at bounding box center [1004, 362] width 60 height 26
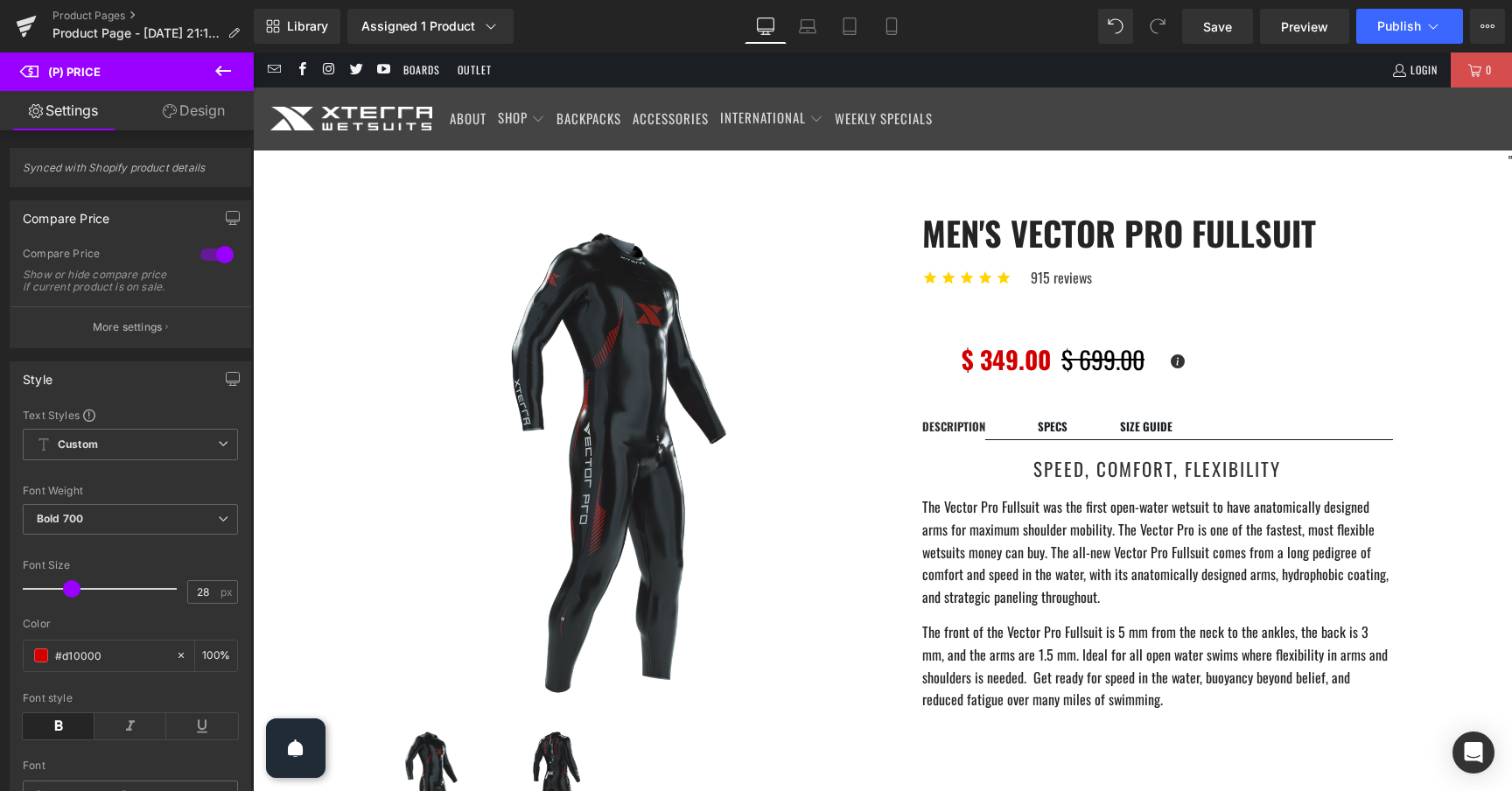
click at [209, 109] on link "Design" at bounding box center [193, 110] width 126 height 40
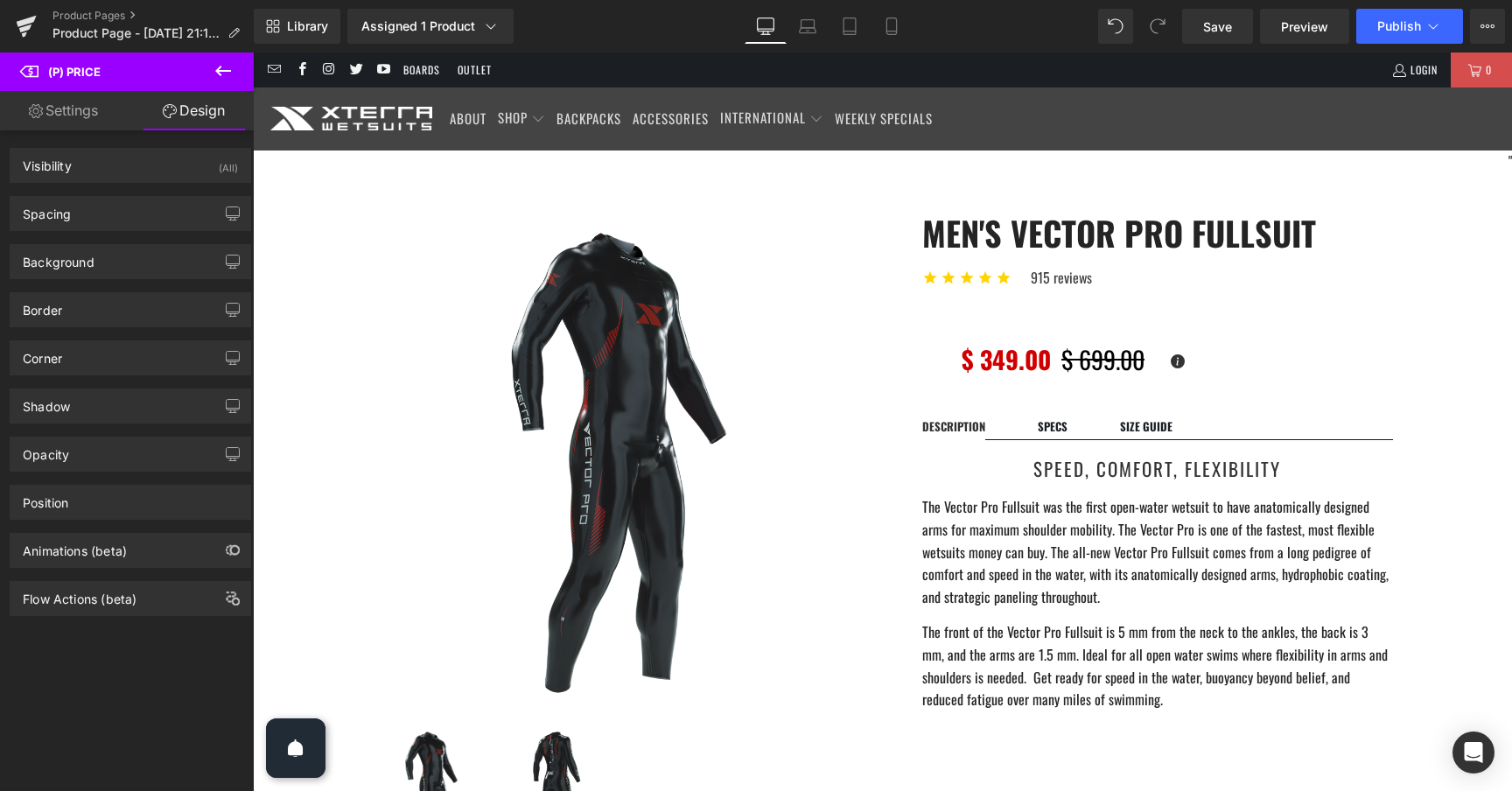
click at [117, 232] on div "Background Color & Image color Color % Image Replace Image Upload image or Brow…" at bounding box center [130, 255] width 262 height 48
click at [117, 215] on div "Spacing" at bounding box center [130, 213] width 240 height 33
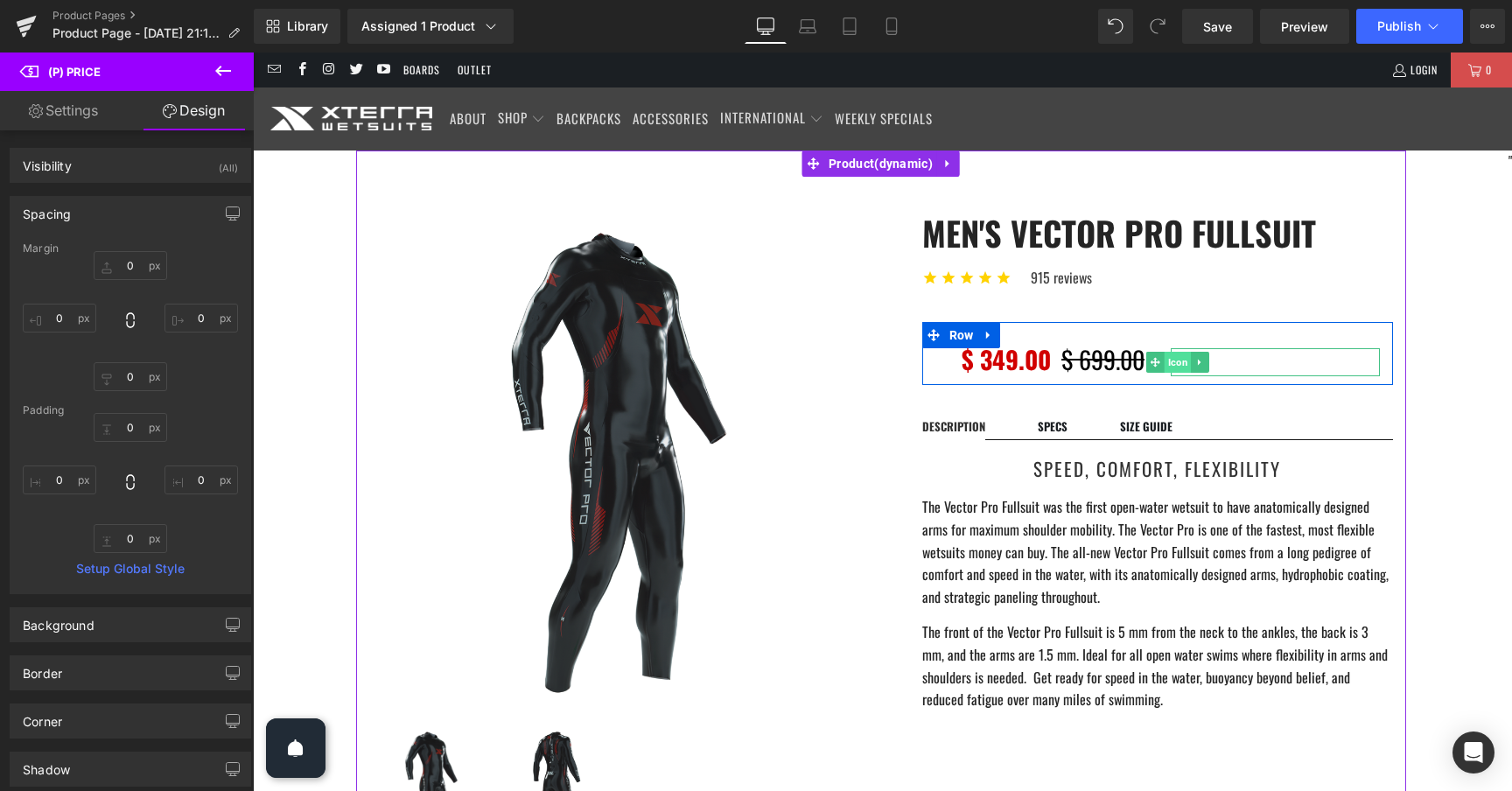
click at [1175, 364] on span "Icon" at bounding box center [1177, 361] width 27 height 21
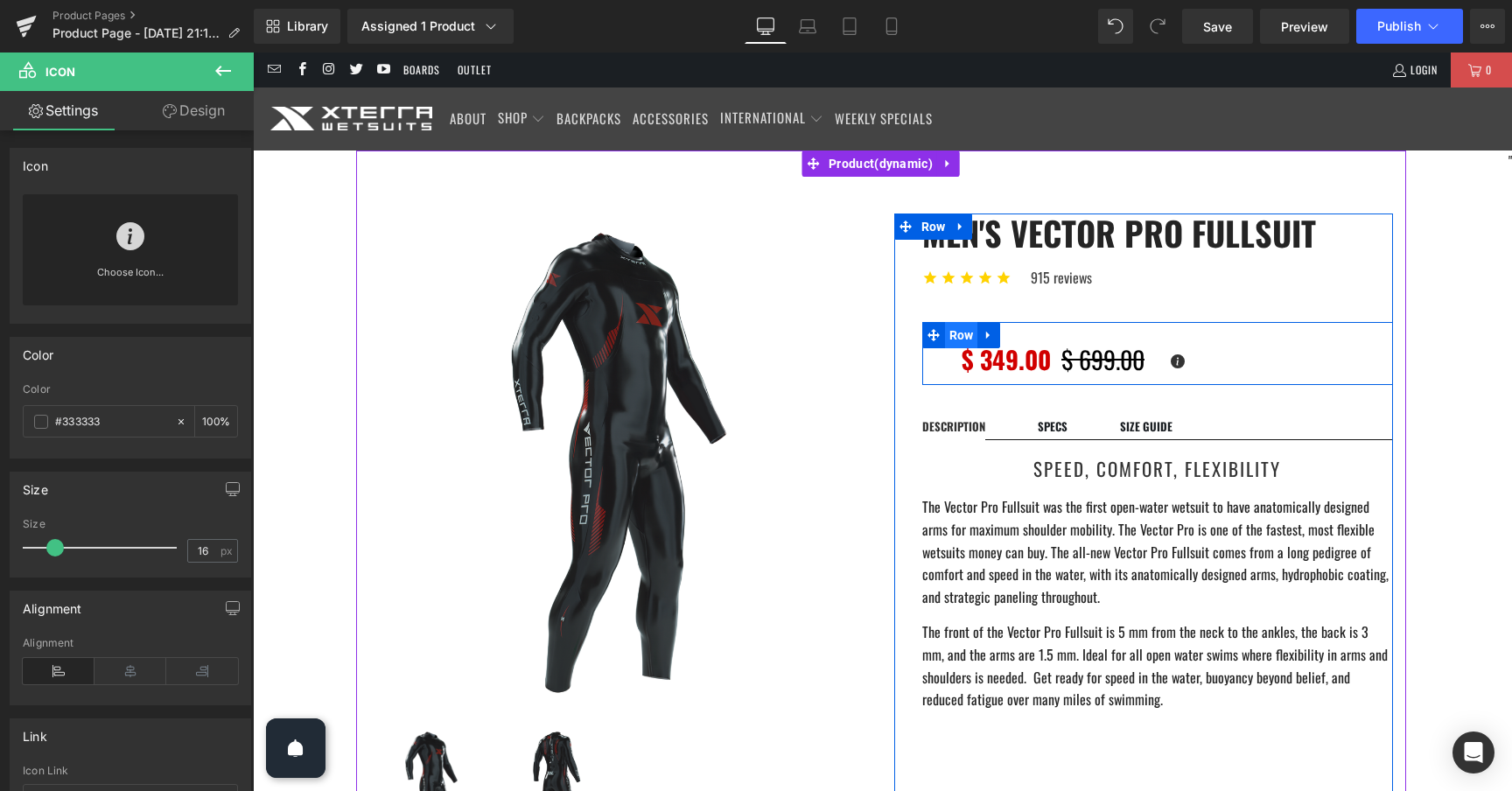
click at [966, 335] on span "Row" at bounding box center [961, 334] width 33 height 26
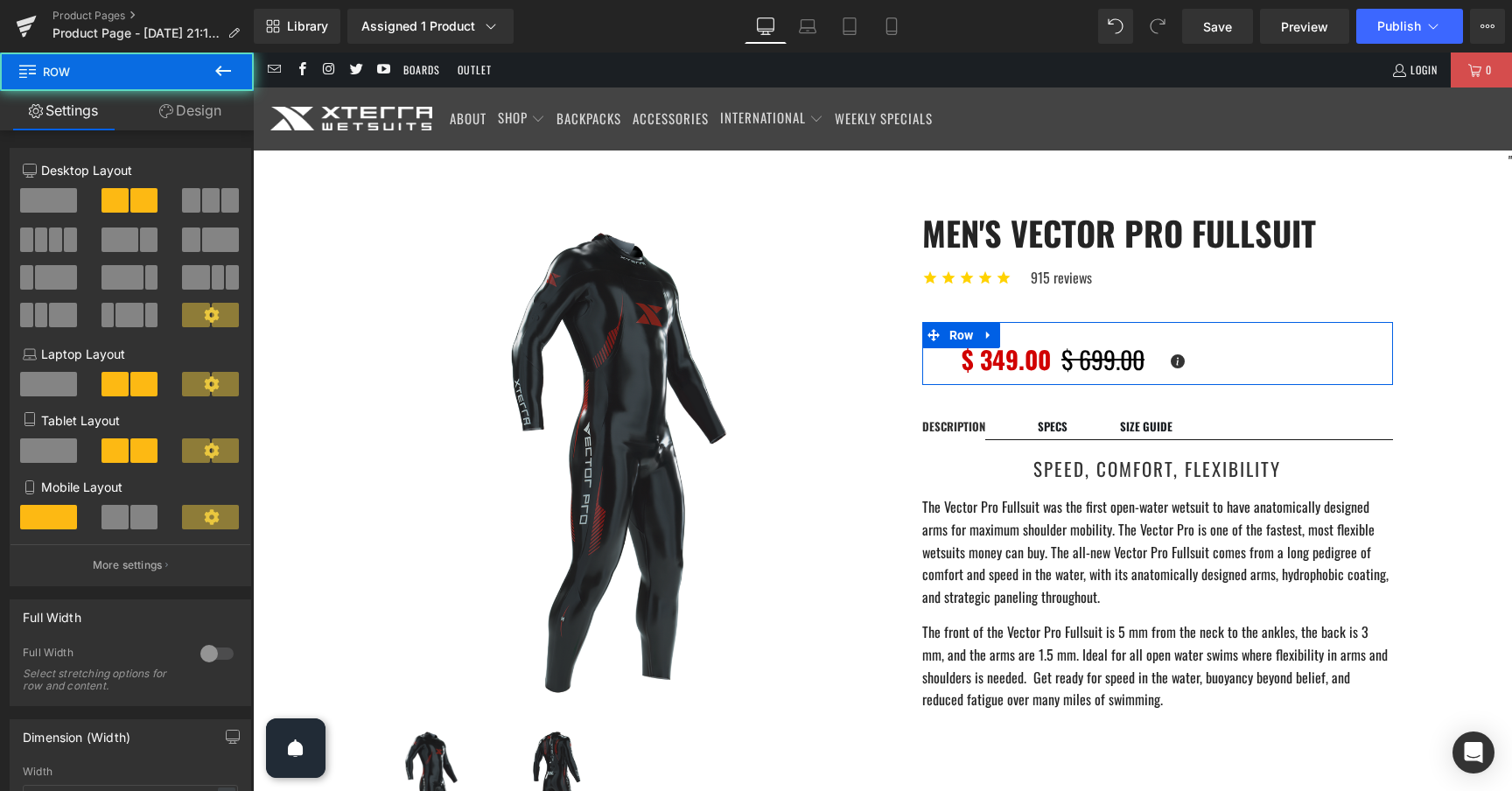
click at [189, 121] on link "Design" at bounding box center [189, 110] width 126 height 40
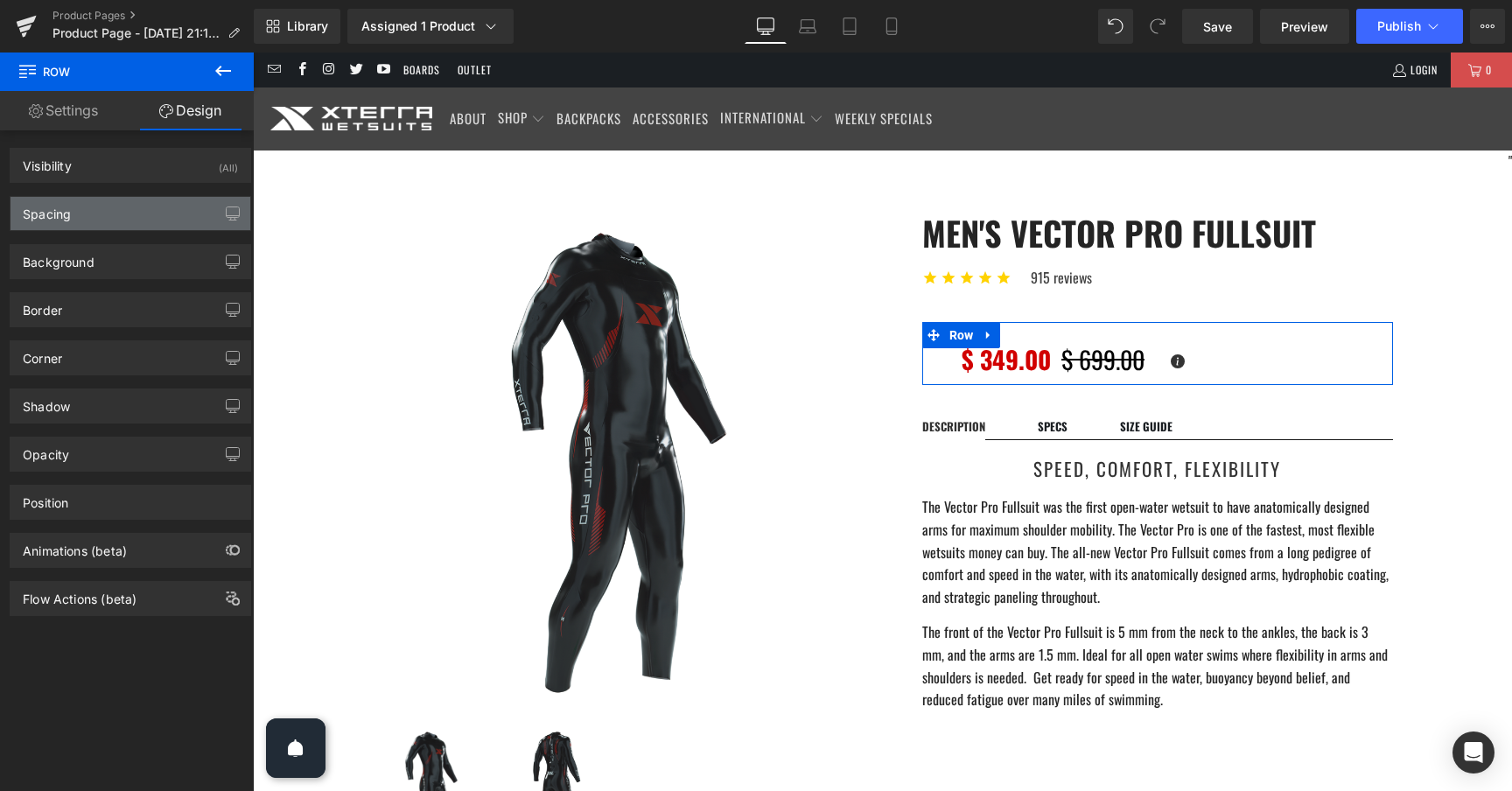
click at [146, 221] on div "Spacing" at bounding box center [130, 213] width 240 height 33
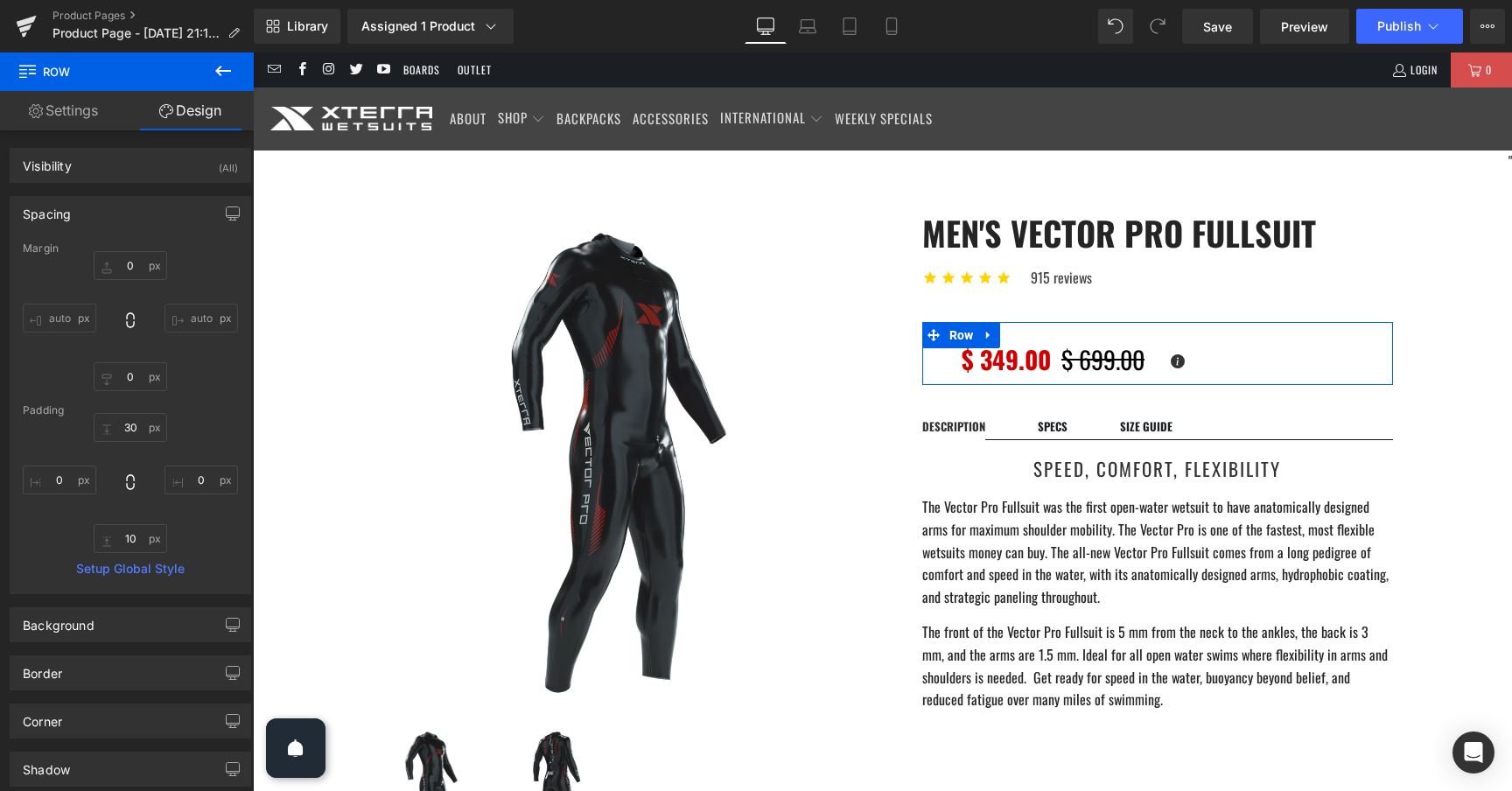
click at [146, 221] on div "Spacing" at bounding box center [130, 213] width 240 height 33
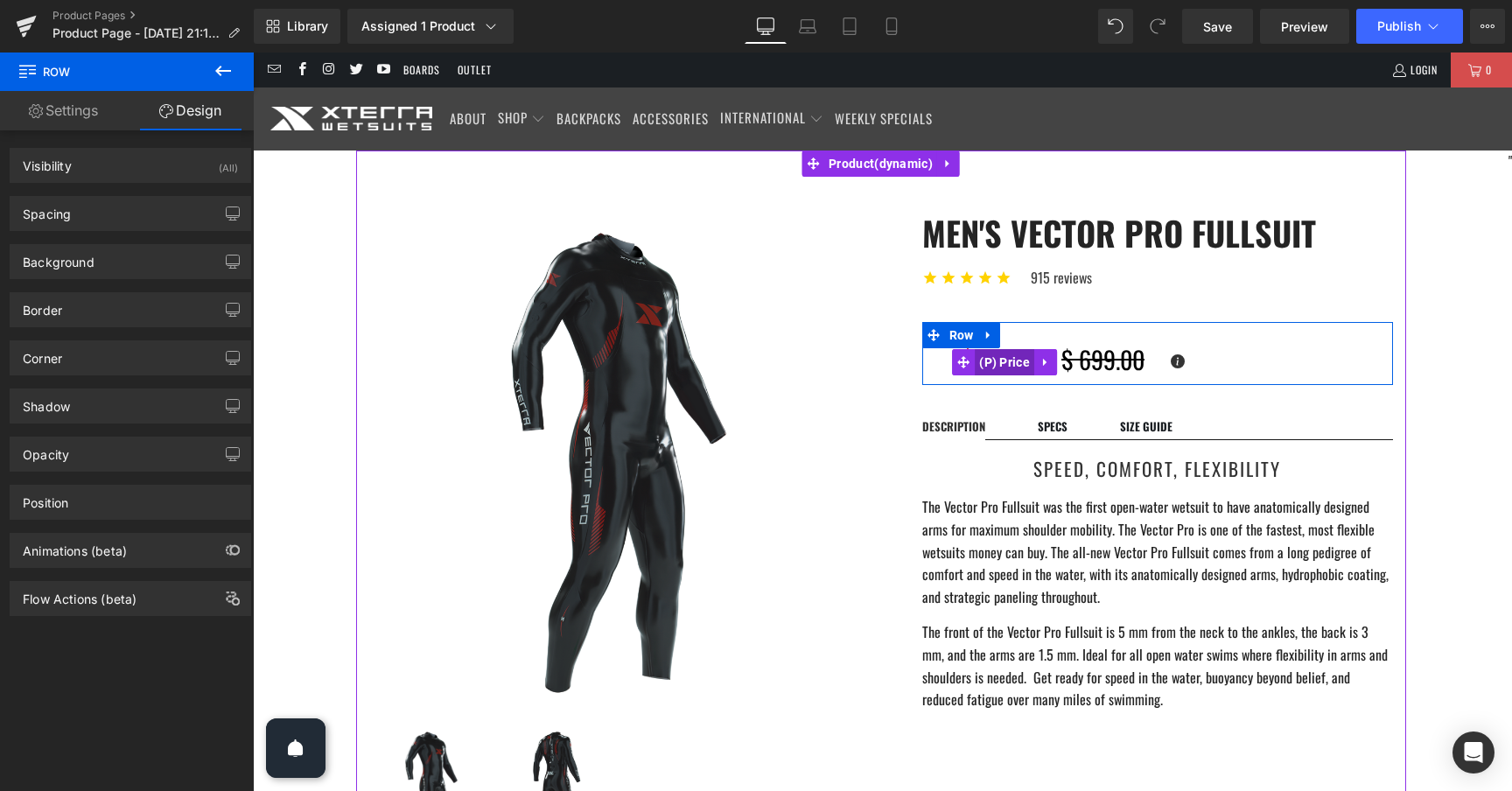
click at [1011, 364] on span "(P) Price" at bounding box center [1004, 362] width 60 height 26
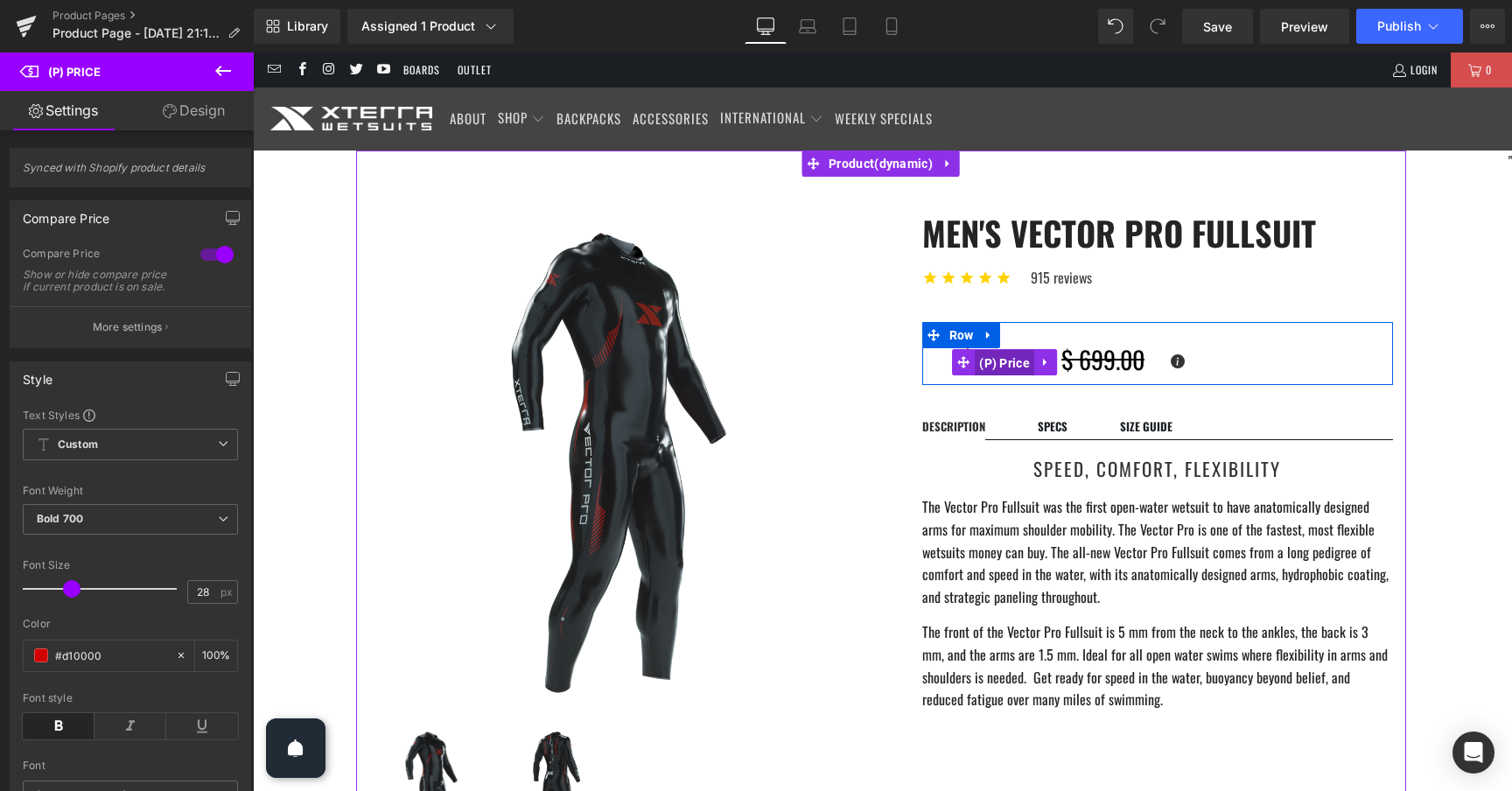
click at [1012, 366] on span "(P) Price" at bounding box center [1004, 363] width 60 height 26
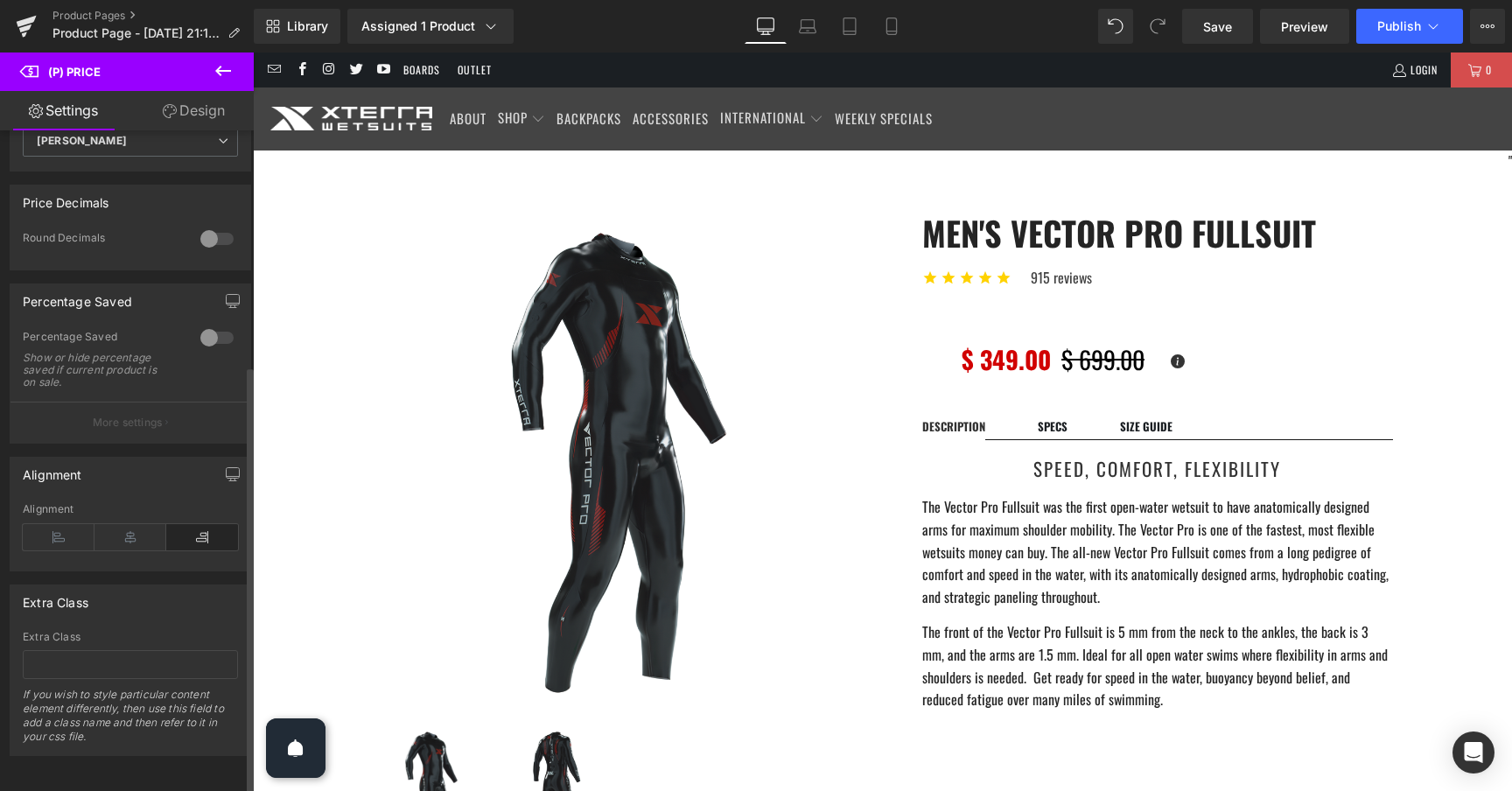
scroll to position [681, 0]
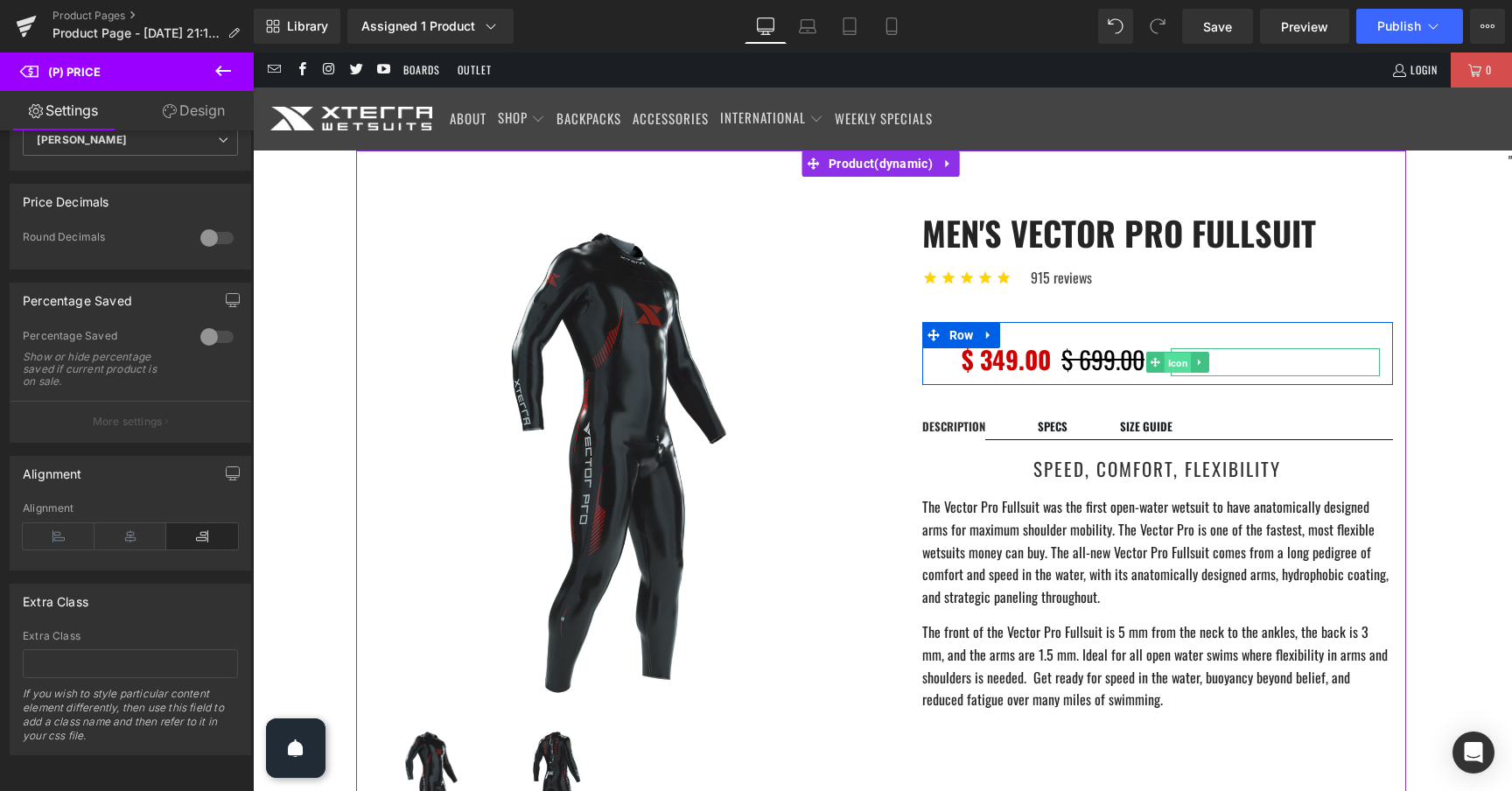
click at [1180, 361] on span "Icon" at bounding box center [1177, 362] width 27 height 21
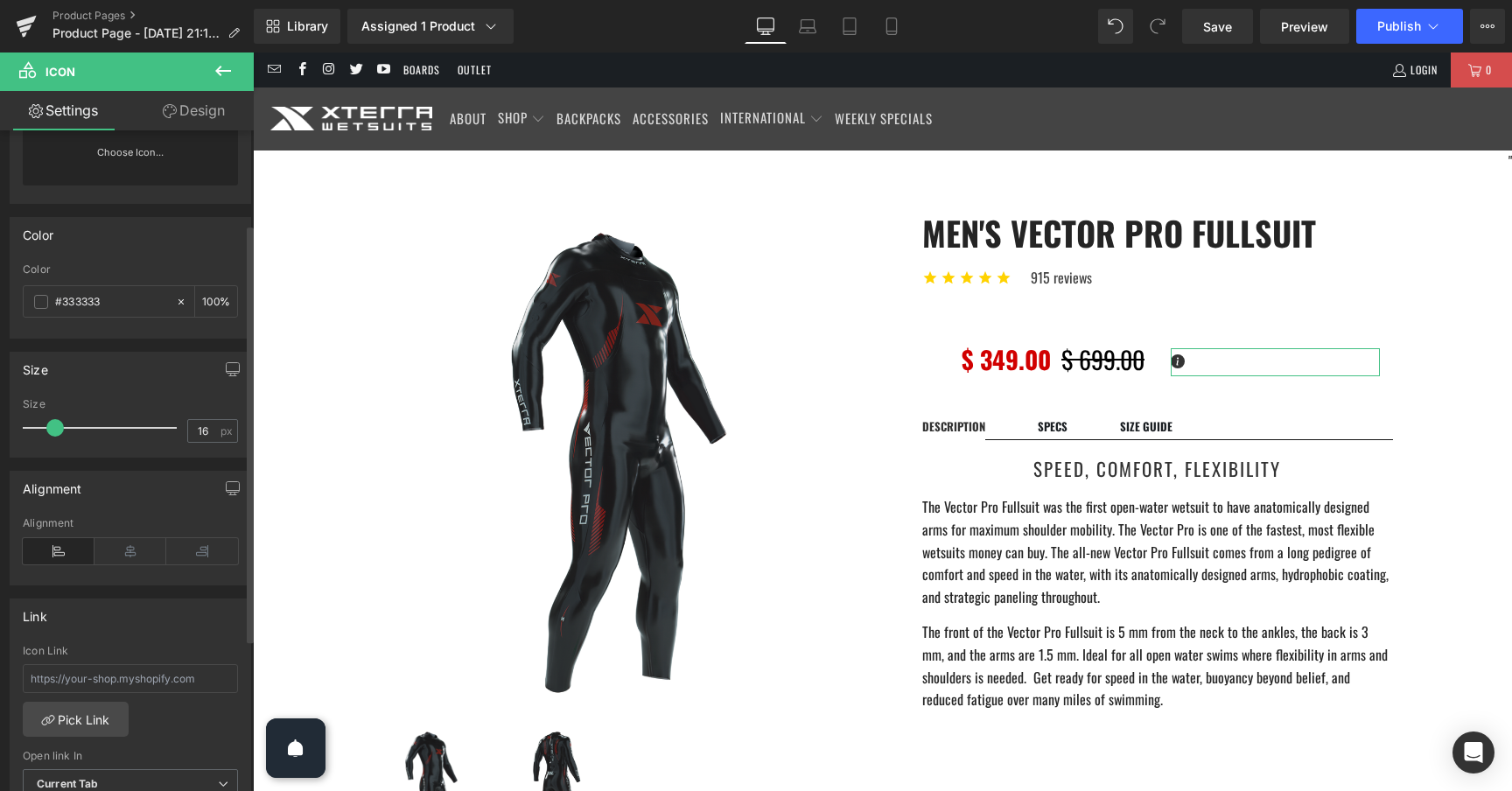
scroll to position [217, 0]
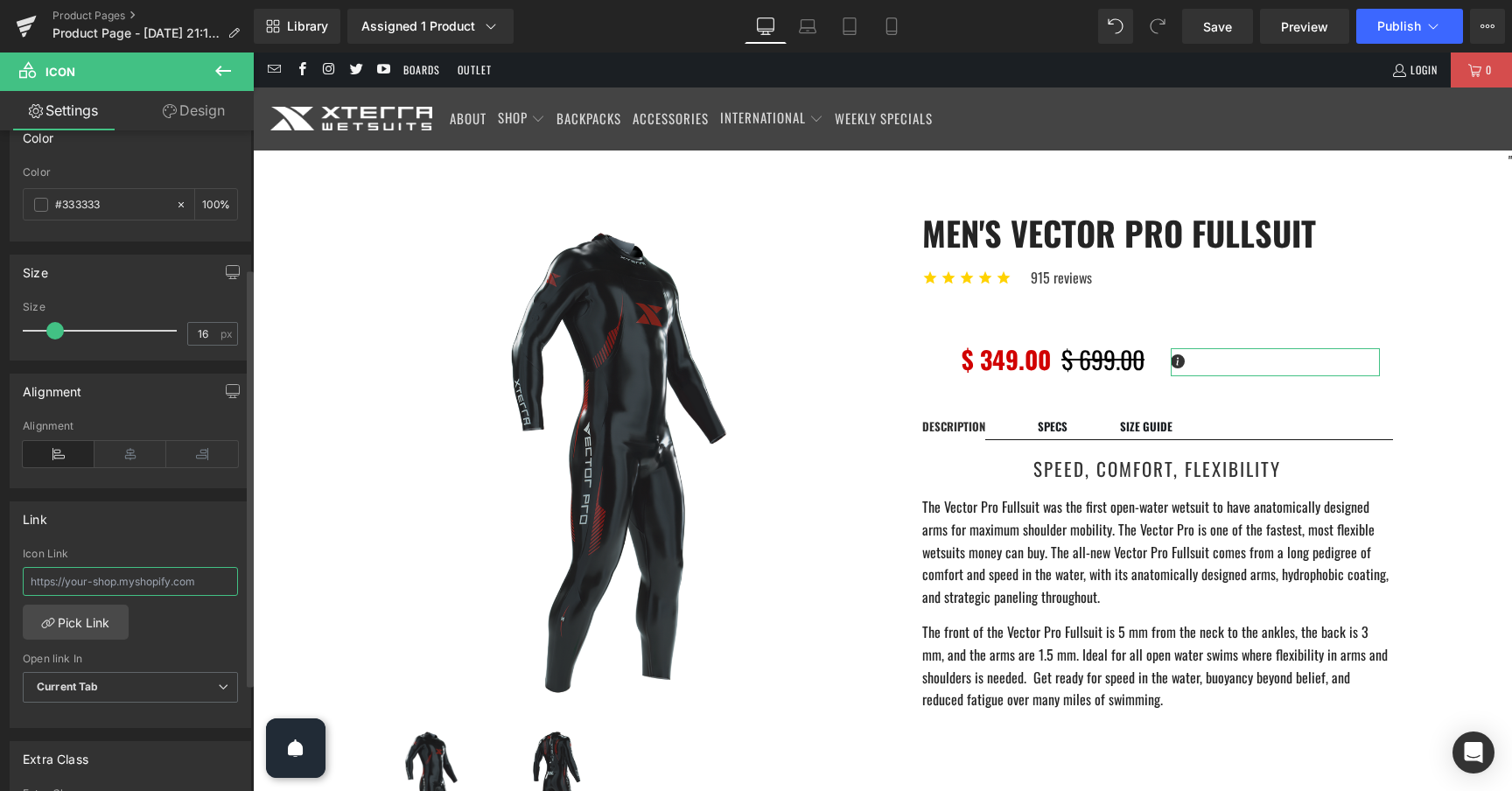
click at [146, 577] on input "text" at bounding box center [130, 581] width 215 height 29
click at [122, 686] on span "Current Tab" at bounding box center [130, 687] width 215 height 31
click at [104, 719] on div "Current Tab" at bounding box center [80, 718] width 62 height 12
click at [163, 632] on div "Icon Link Pick Link Current Tab New Tab Open link In Current Tab Current Tab Ne…" at bounding box center [130, 637] width 240 height 179
click at [169, 580] on input "text" at bounding box center [130, 581] width 215 height 29
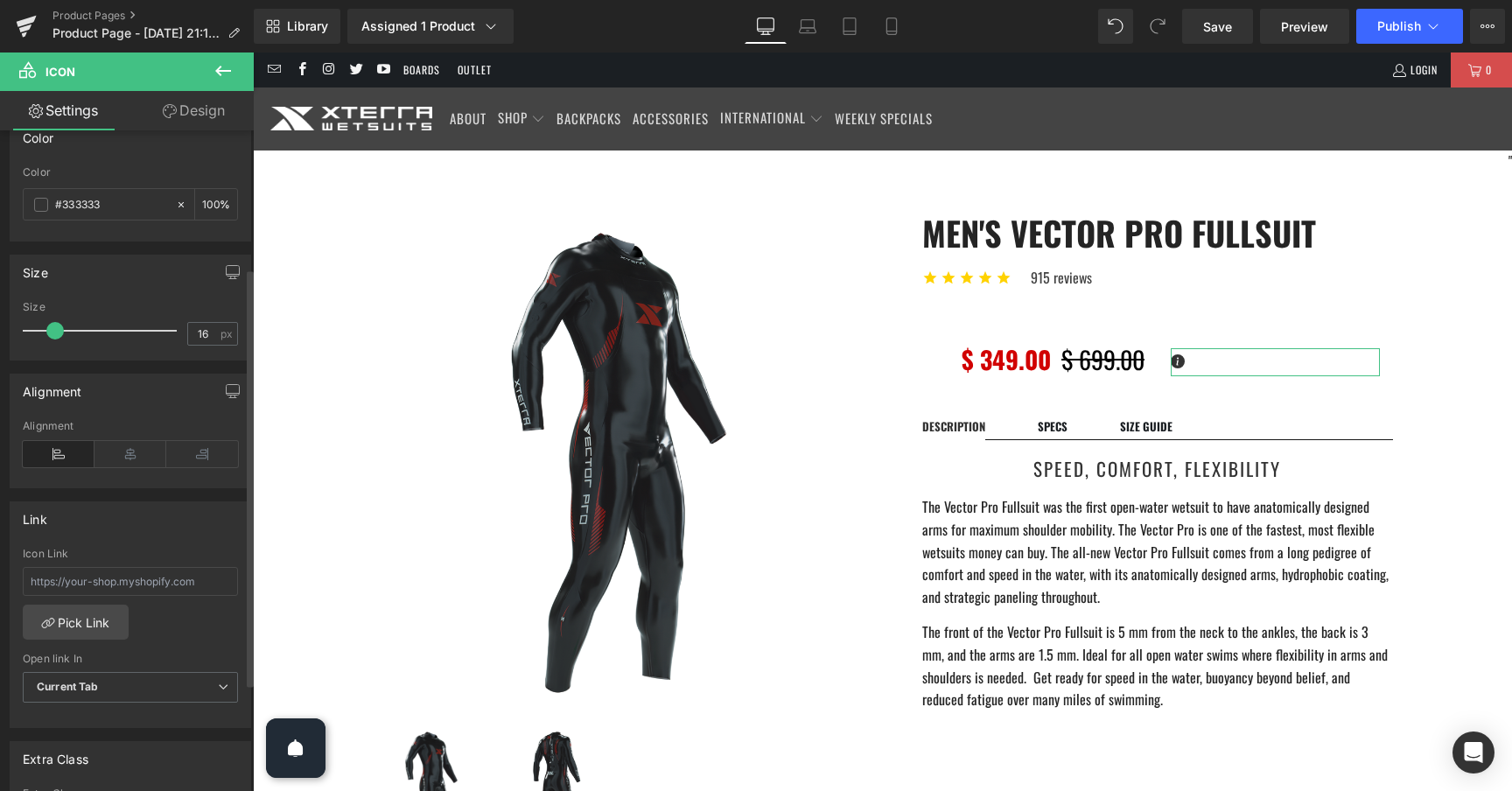
click at [174, 525] on div "Link" at bounding box center [130, 518] width 240 height 33
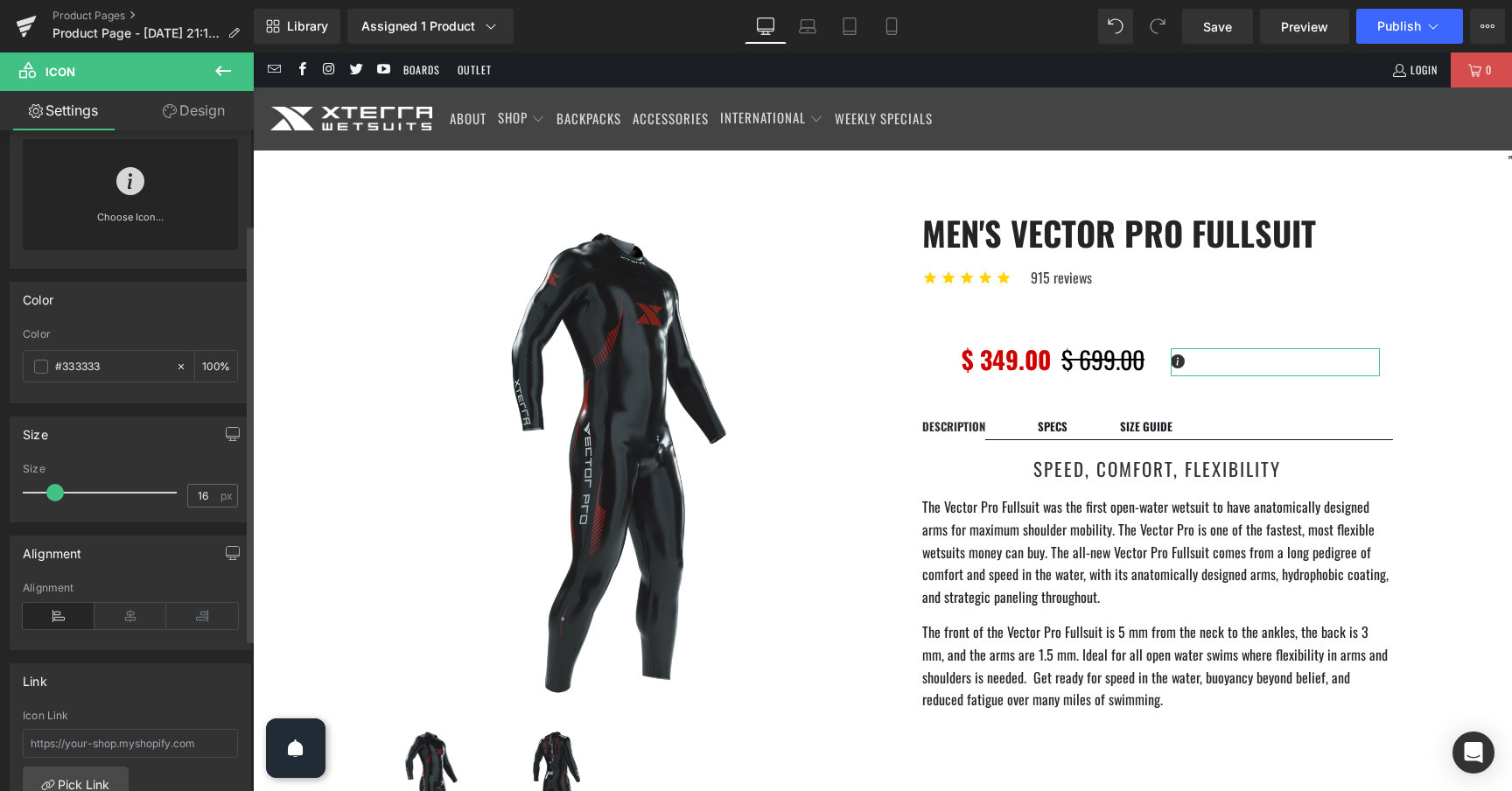
scroll to position [0, 0]
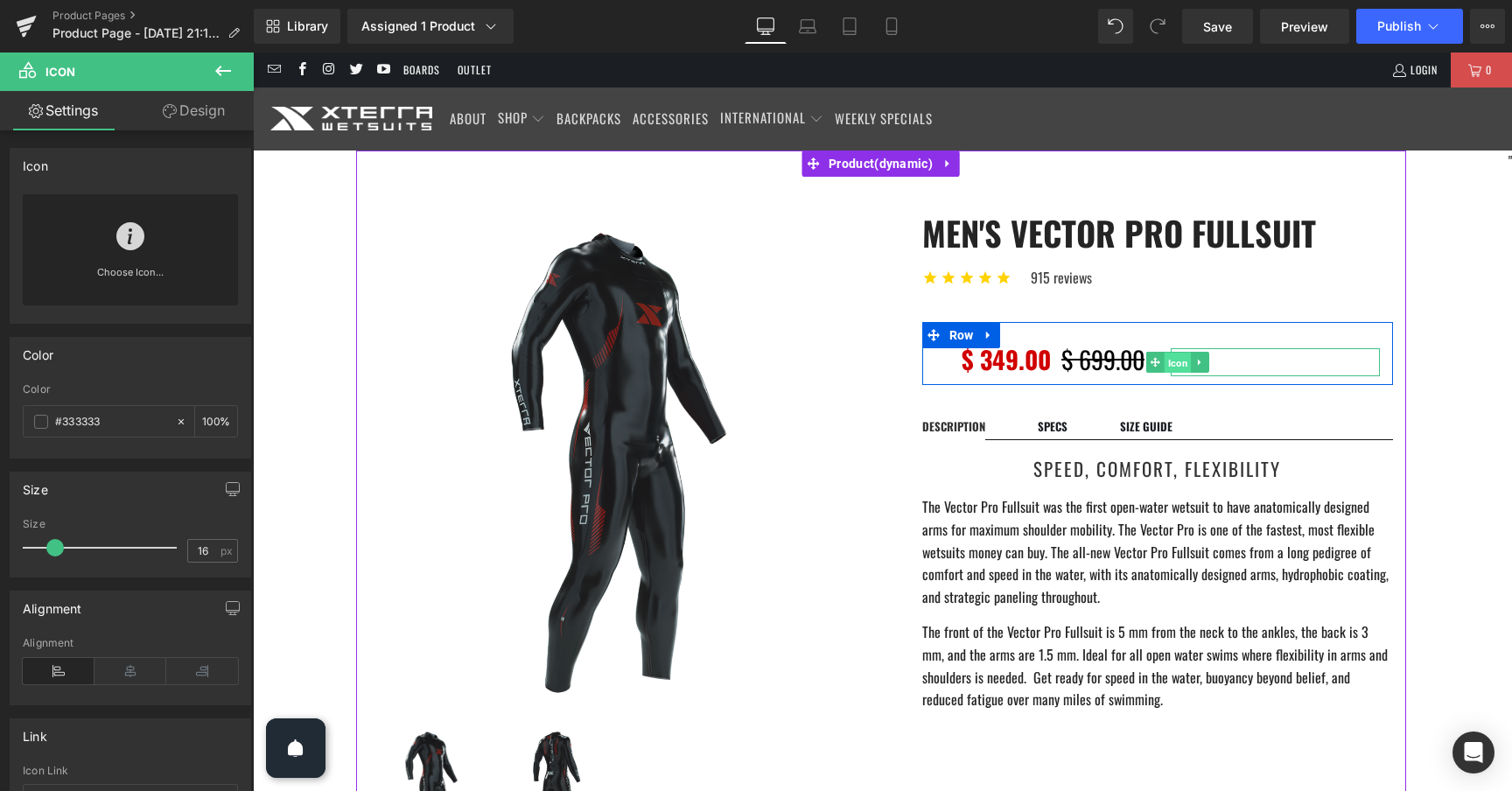
click at [1179, 358] on span "Icon" at bounding box center [1177, 362] width 27 height 21
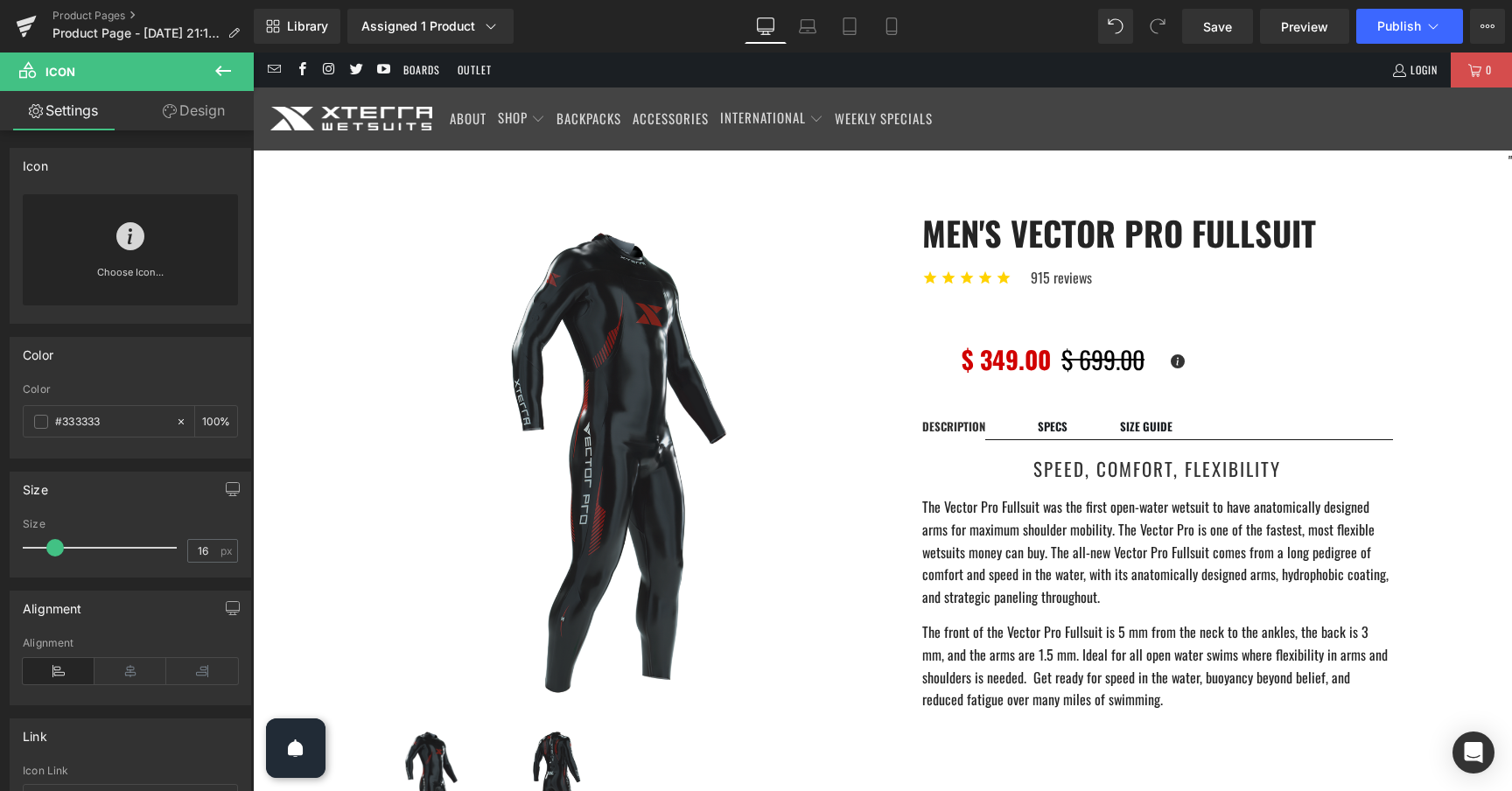
click at [217, 68] on icon at bounding box center [223, 71] width 21 height 21
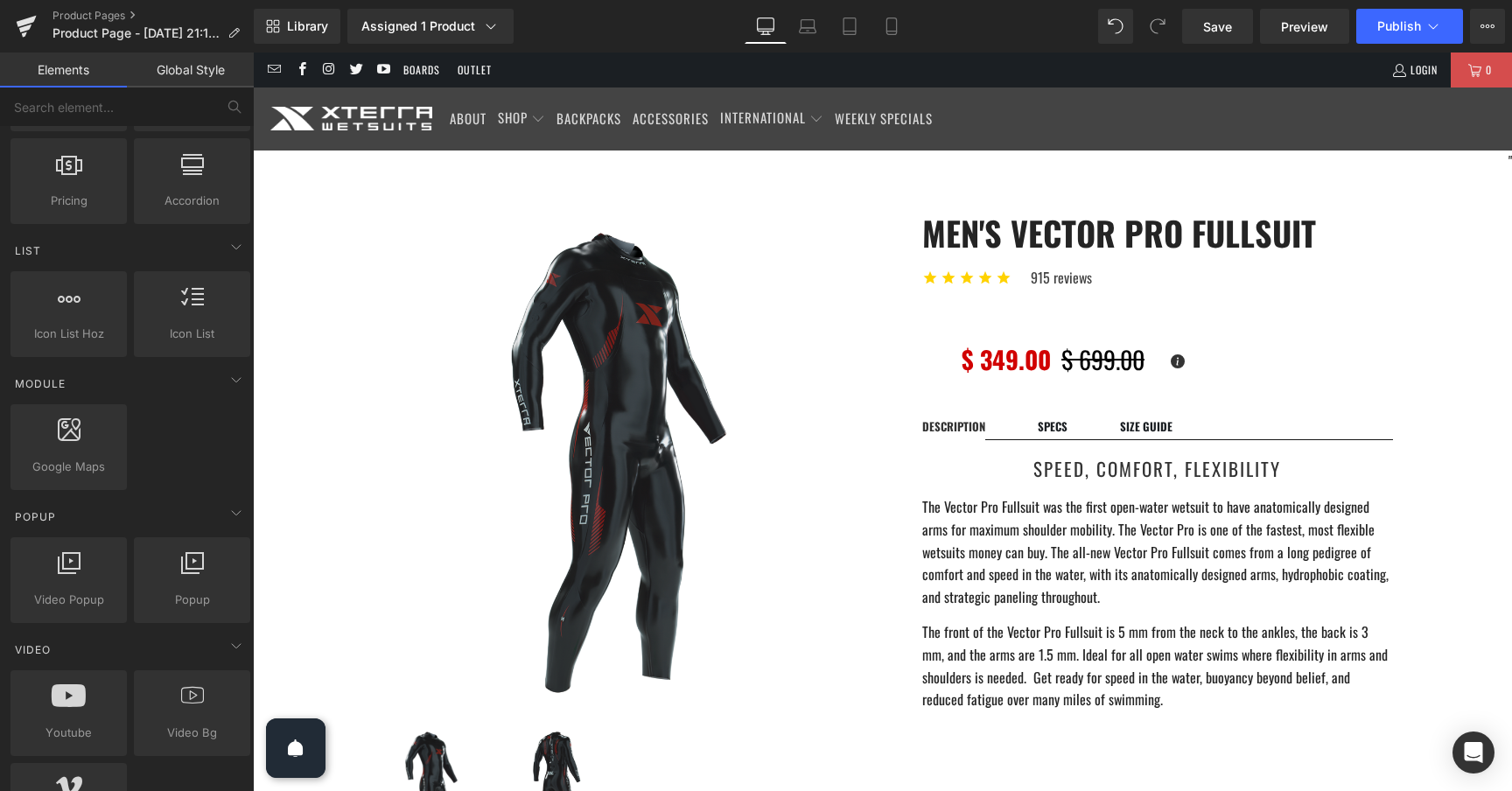
scroll to position [686, 0]
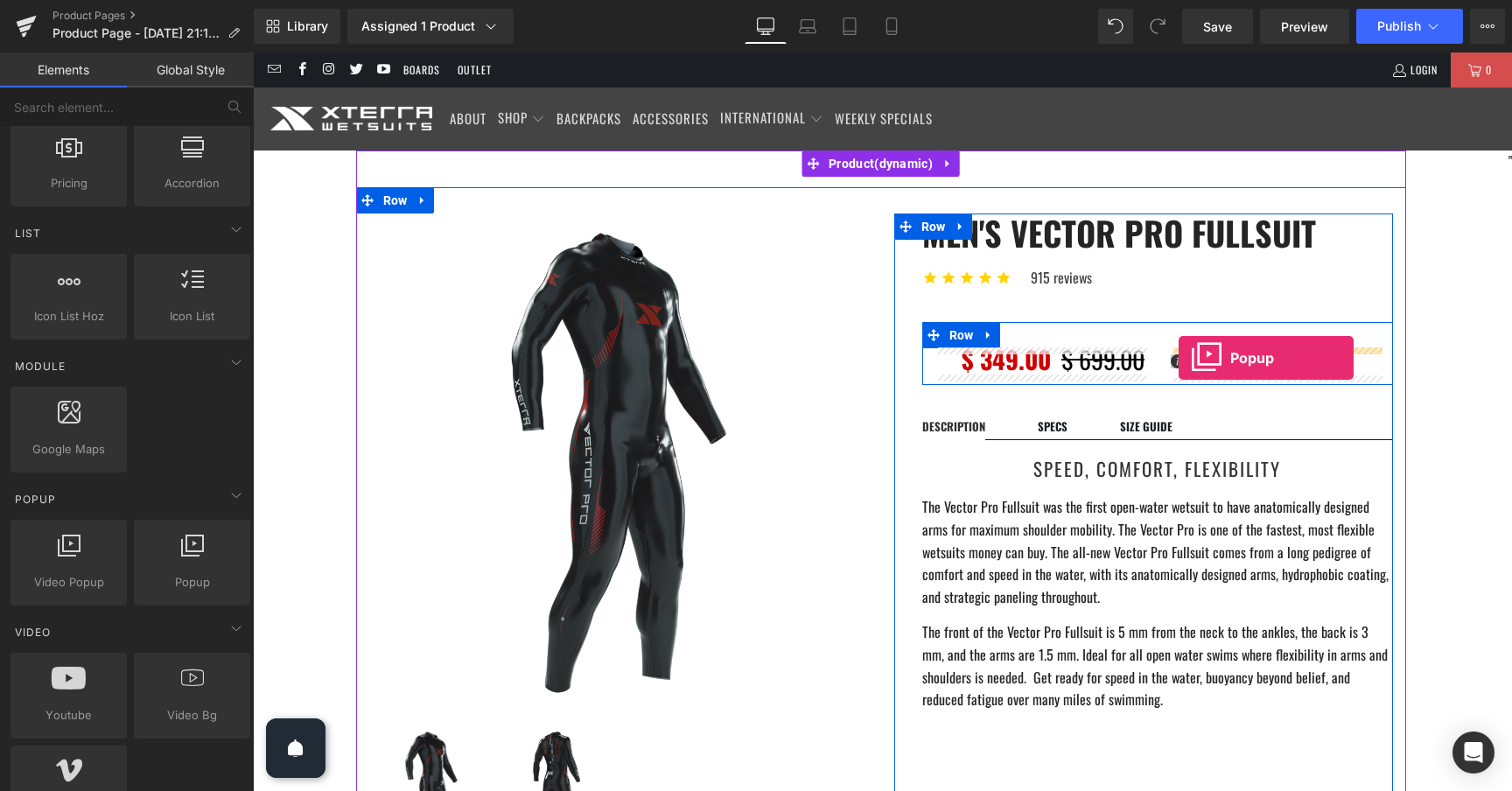
drag, startPoint x: 437, startPoint y: 610, endPoint x: 1179, endPoint y: 358, distance: 783.6
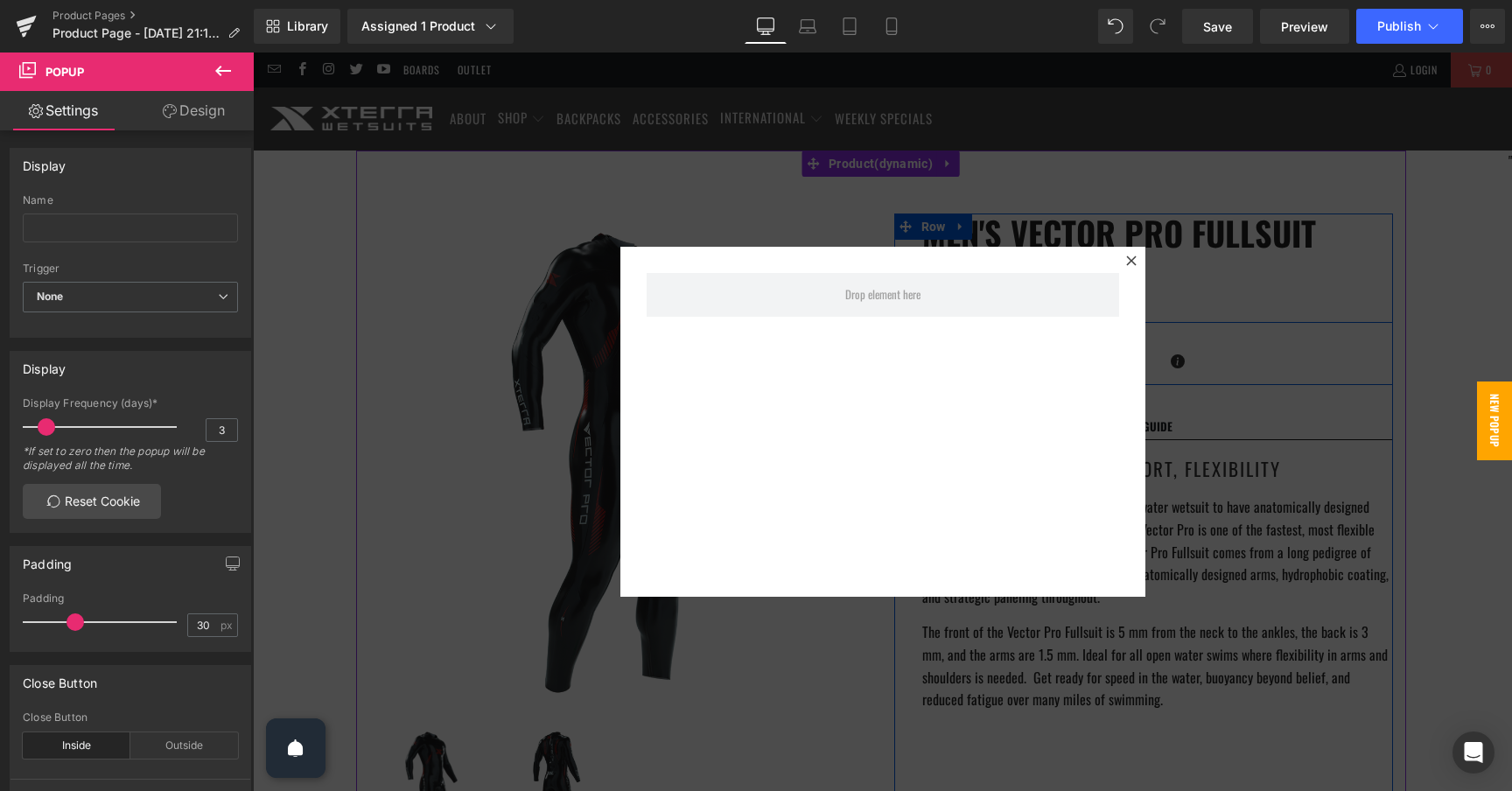
click at [221, 63] on icon at bounding box center [223, 71] width 21 height 21
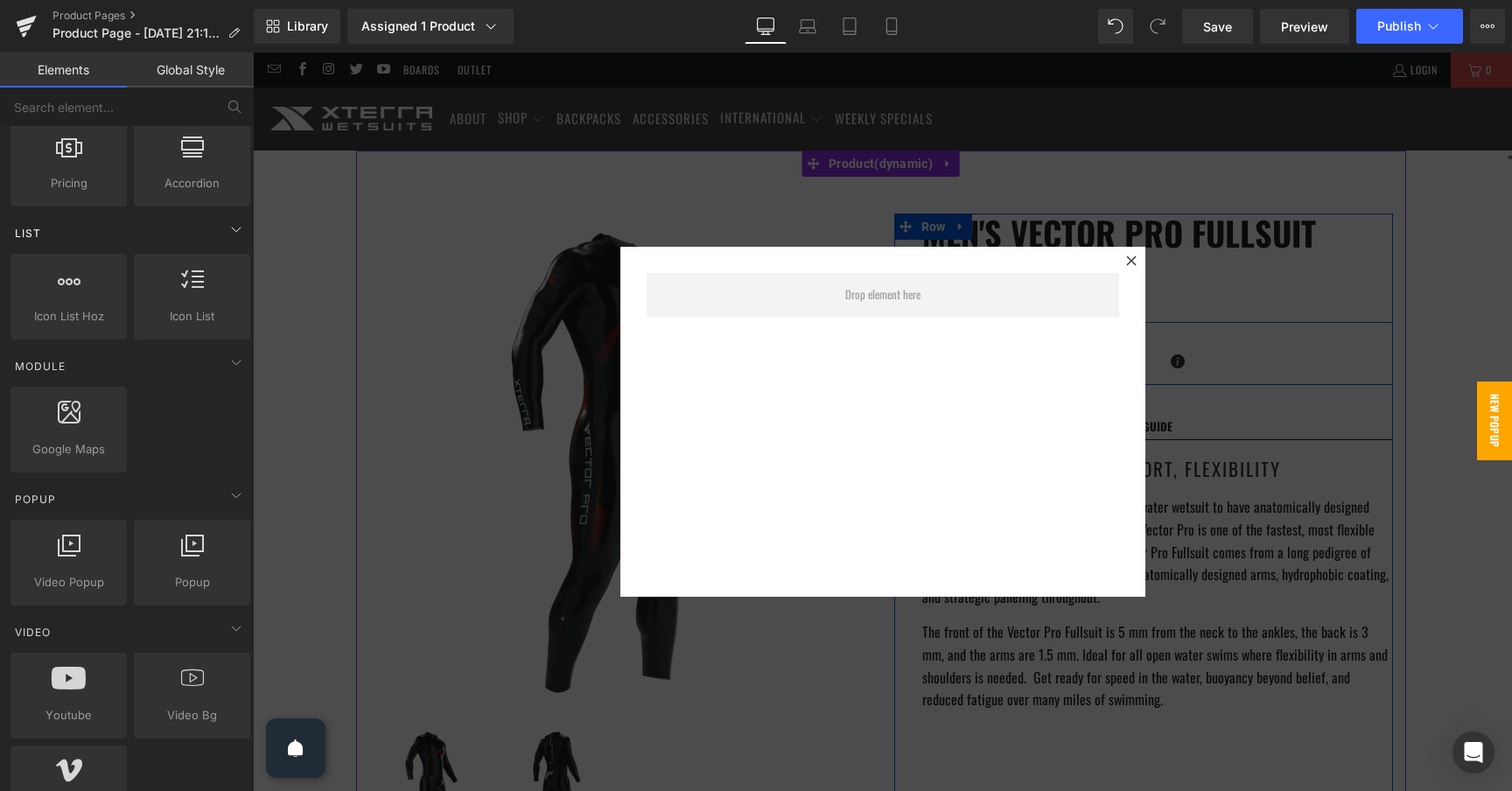
scroll to position [0, 0]
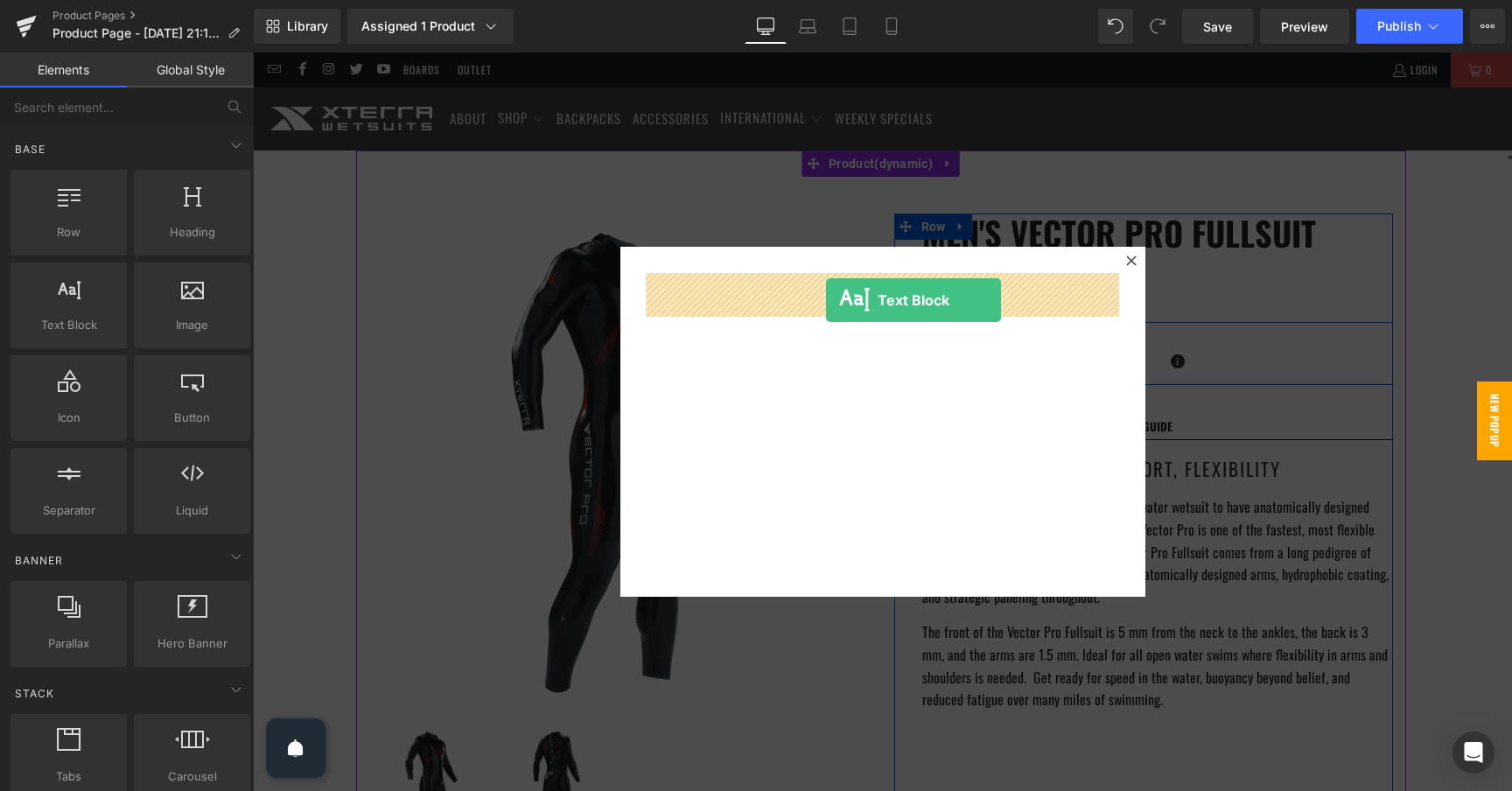
drag, startPoint x: 337, startPoint y: 361, endPoint x: 821, endPoint y: 297, distance: 488.2
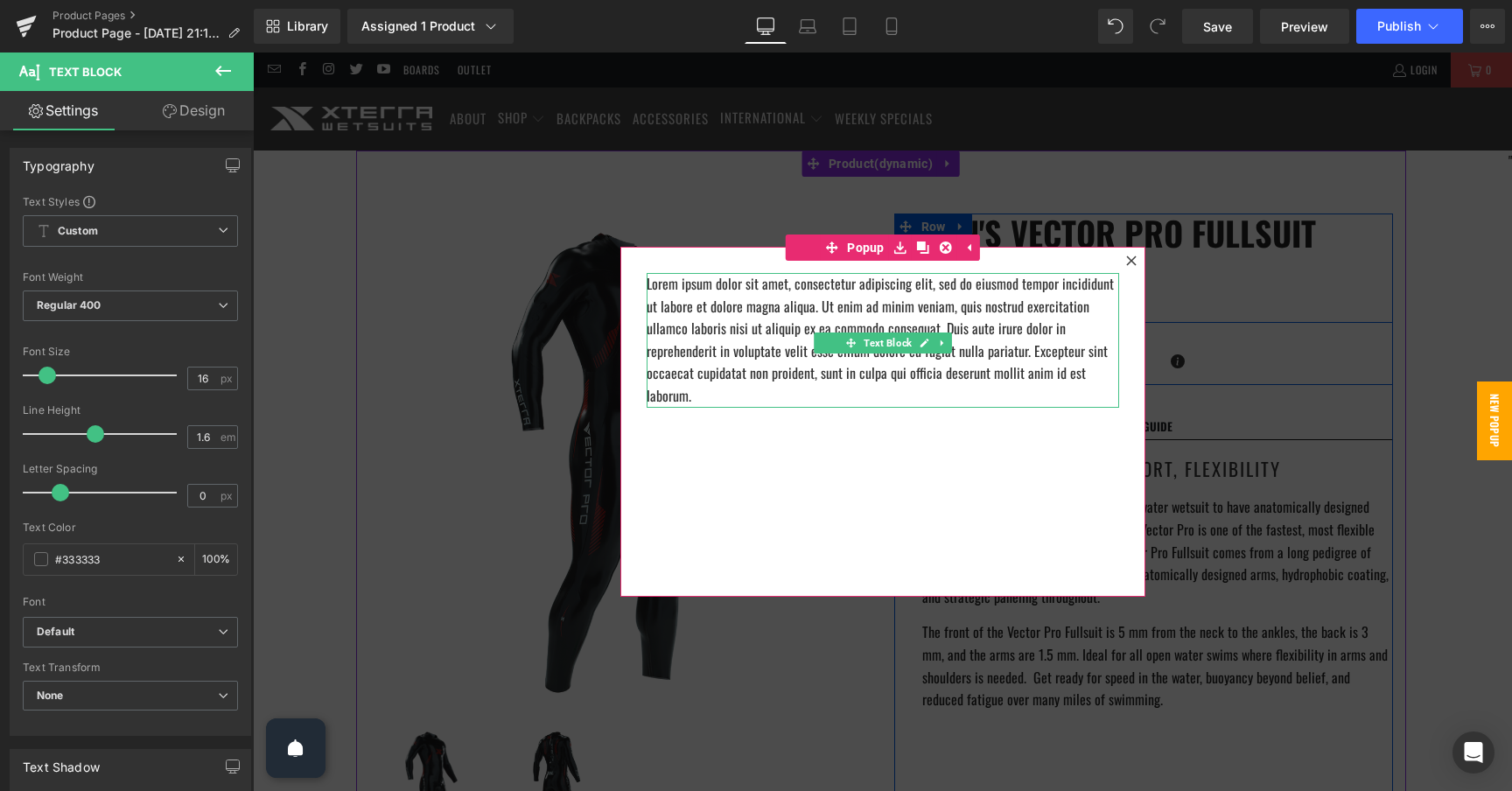
click at [930, 377] on p "Lorem ipsum dolor sit amet, consectetur adipiscing elit, sed do eiusmod tempor …" at bounding box center [883, 339] width 473 height 134
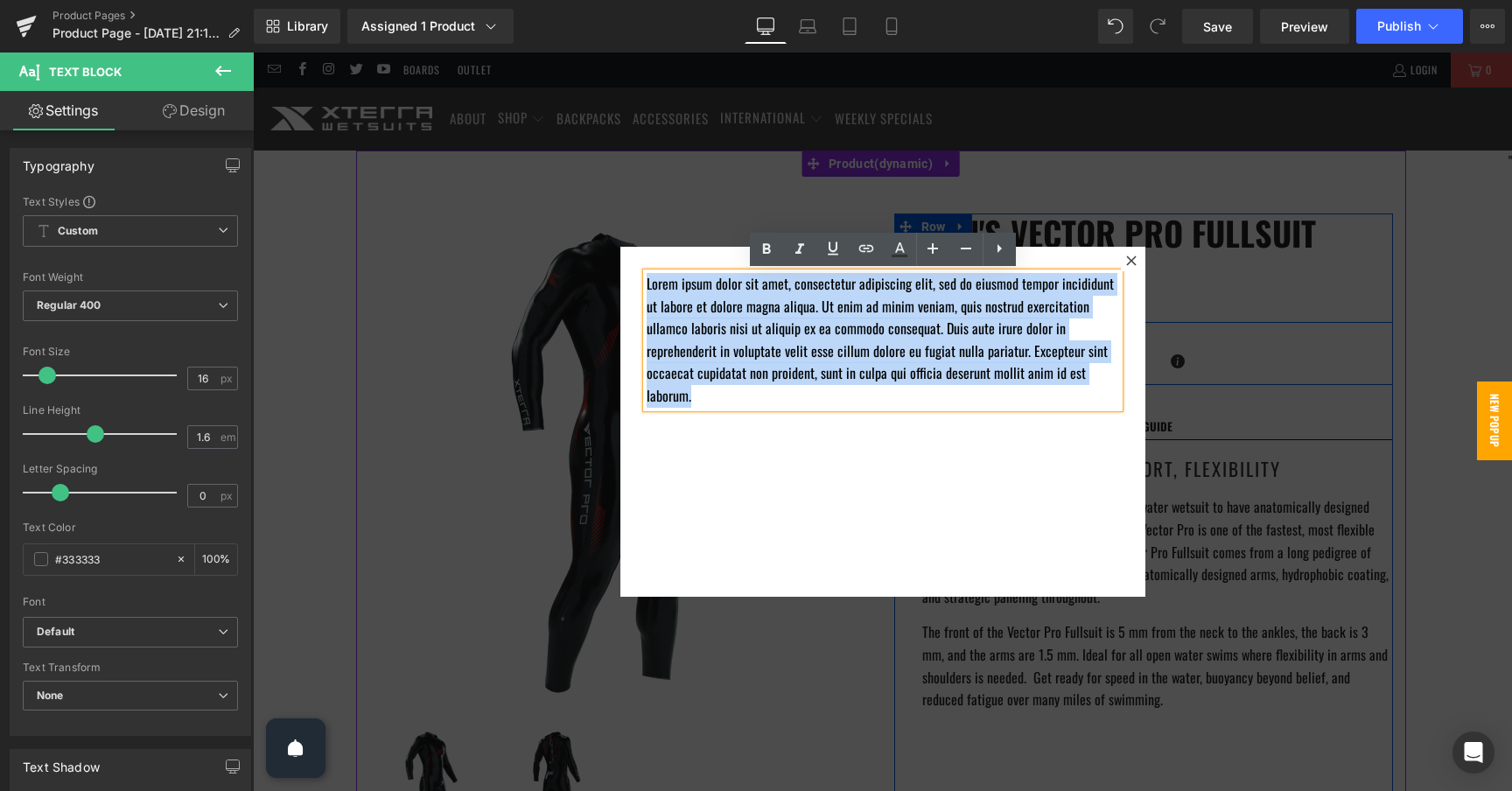
drag, startPoint x: 1051, startPoint y: 372, endPoint x: 636, endPoint y: 257, distance: 430.6
click at [636, 257] on div "Lorem ipsum dolor sit amet, consectetur adipiscing elit, sed do eiusmod tempor …" at bounding box center [882, 422] width 525 height 350
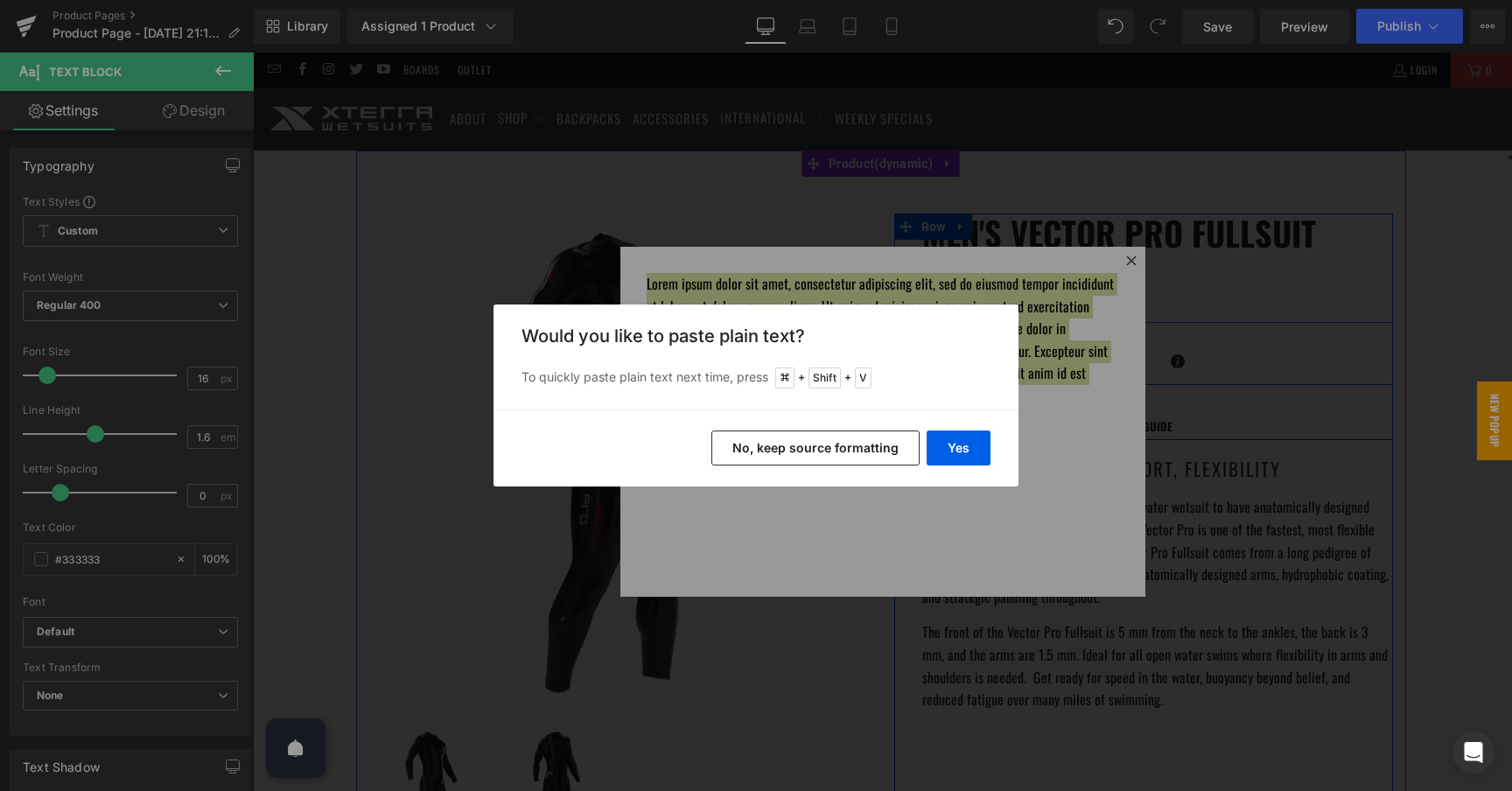
click at [889, 457] on button "No, keep source formatting" at bounding box center [815, 447] width 208 height 35
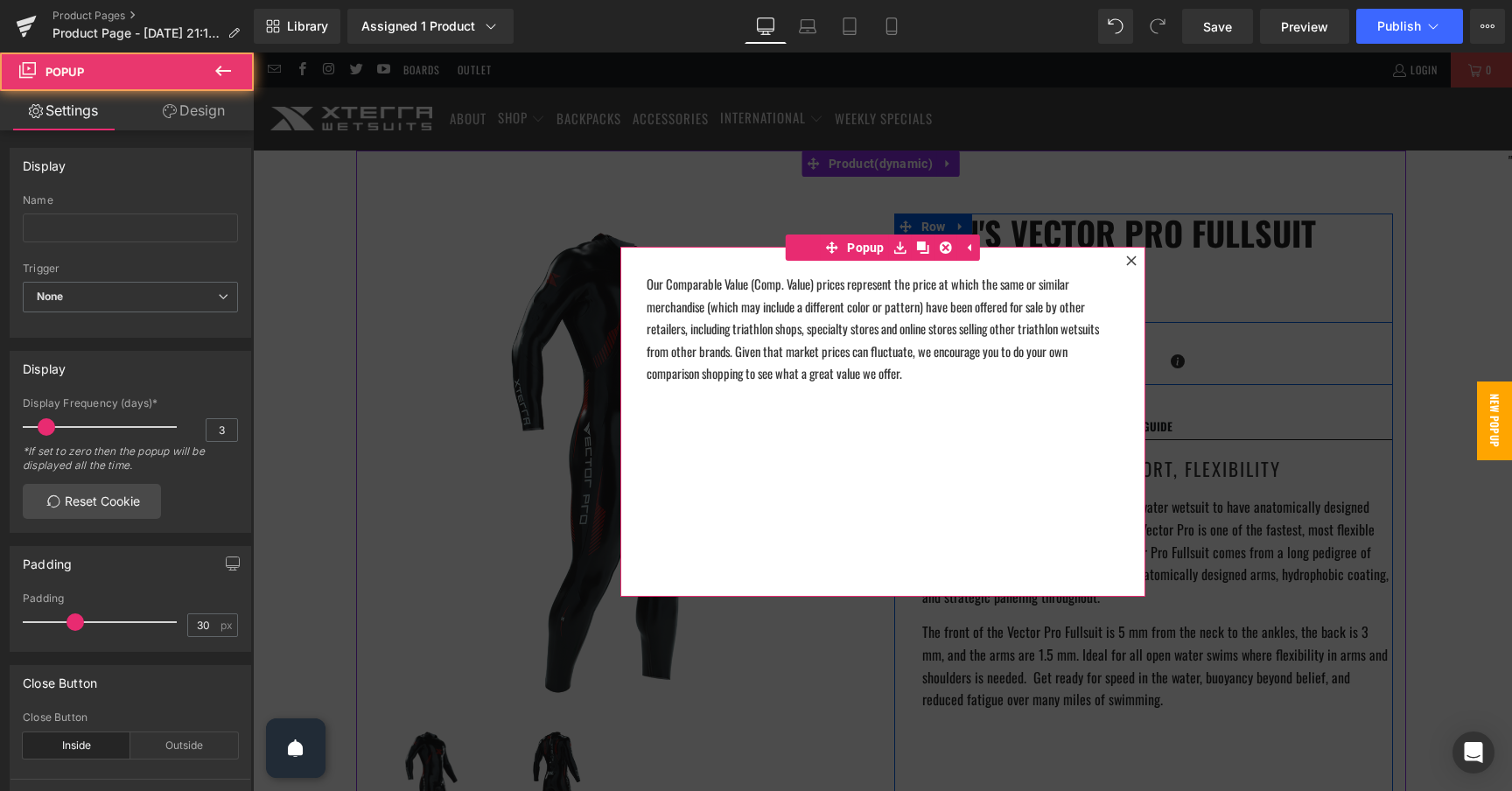
click at [960, 419] on div "Our Comparable Value (Comp. Value) prices represent the price at which the same…" at bounding box center [882, 422] width 525 height 350
click at [1127, 262] on icon at bounding box center [1131, 261] width 11 height 11
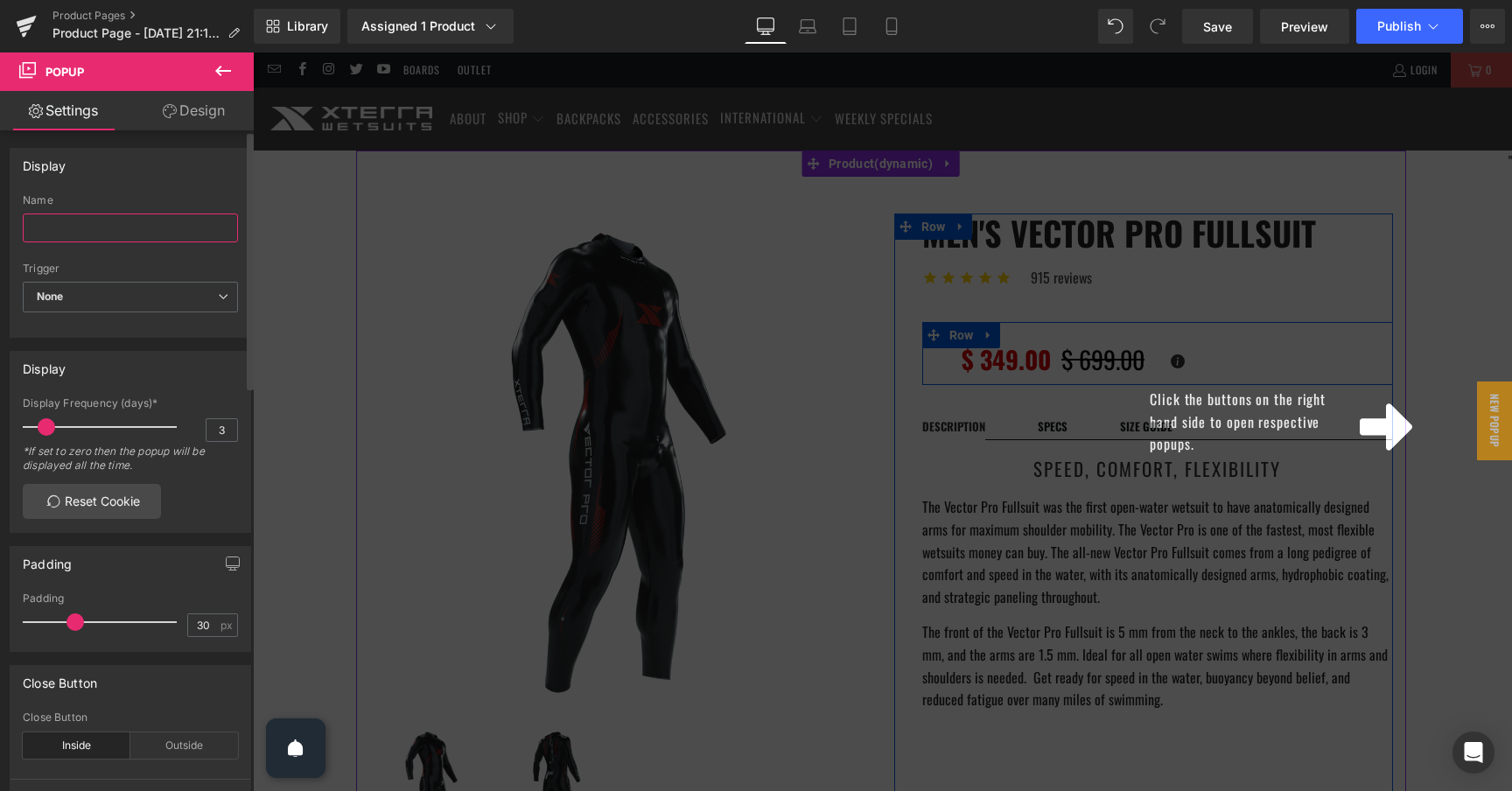
click at [126, 233] on input "text" at bounding box center [130, 227] width 215 height 29
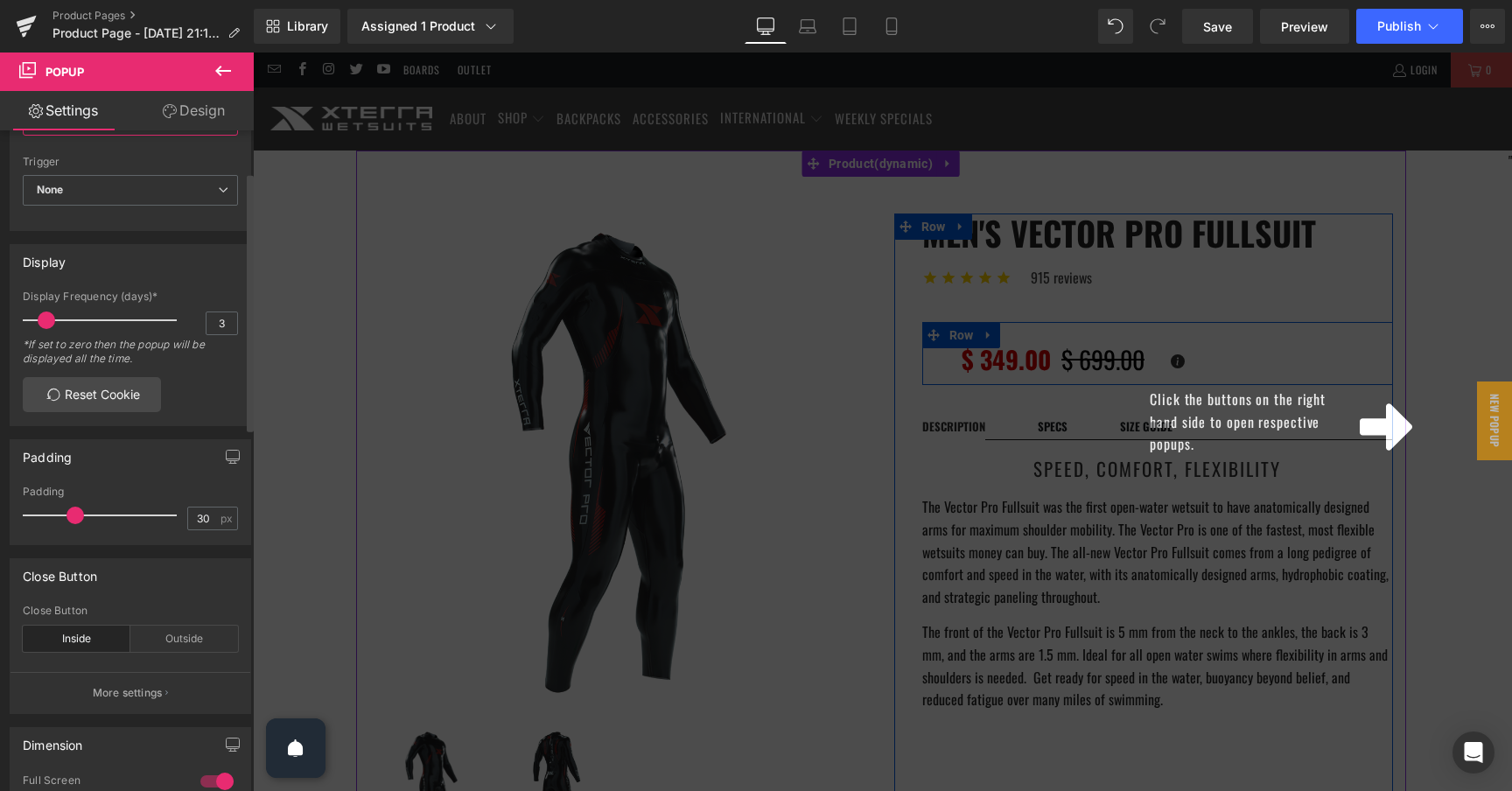
scroll to position [109, 0]
click at [147, 677] on button "More settings" at bounding box center [130, 689] width 240 height 41
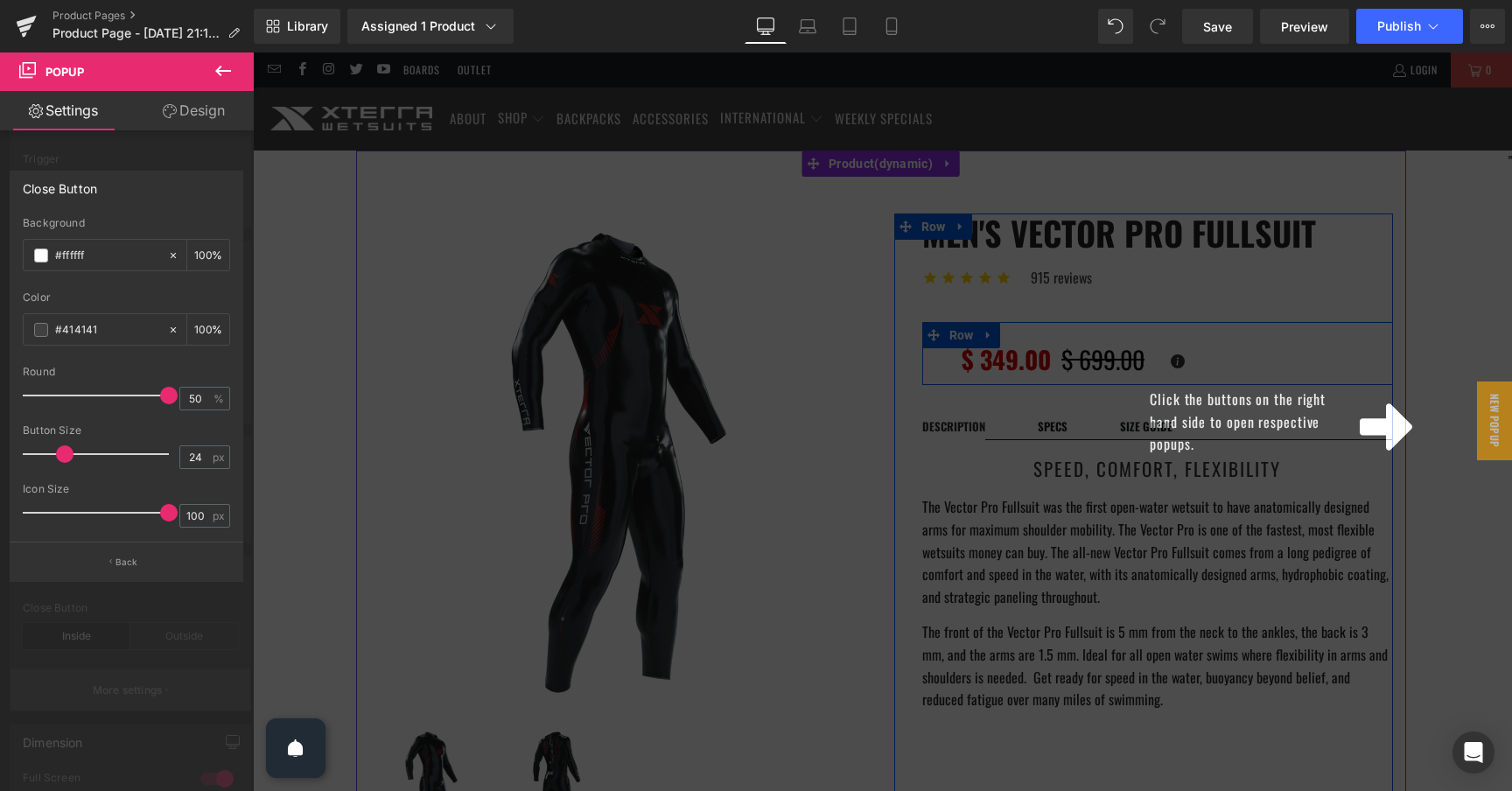
click at [147, 677] on div at bounding box center [126, 426] width 254 height 747
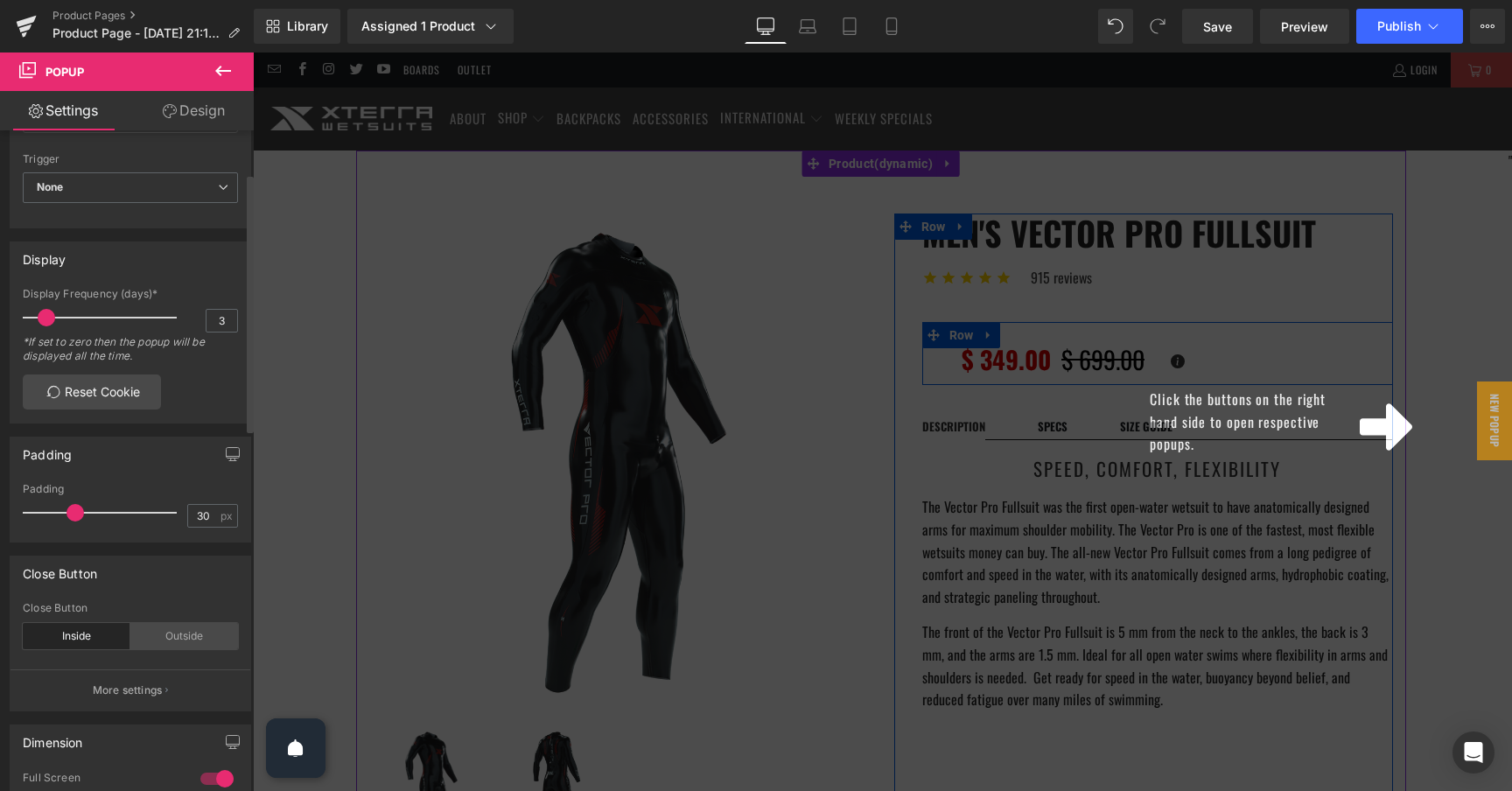
click at [170, 637] on div "Outside" at bounding box center [184, 636] width 108 height 26
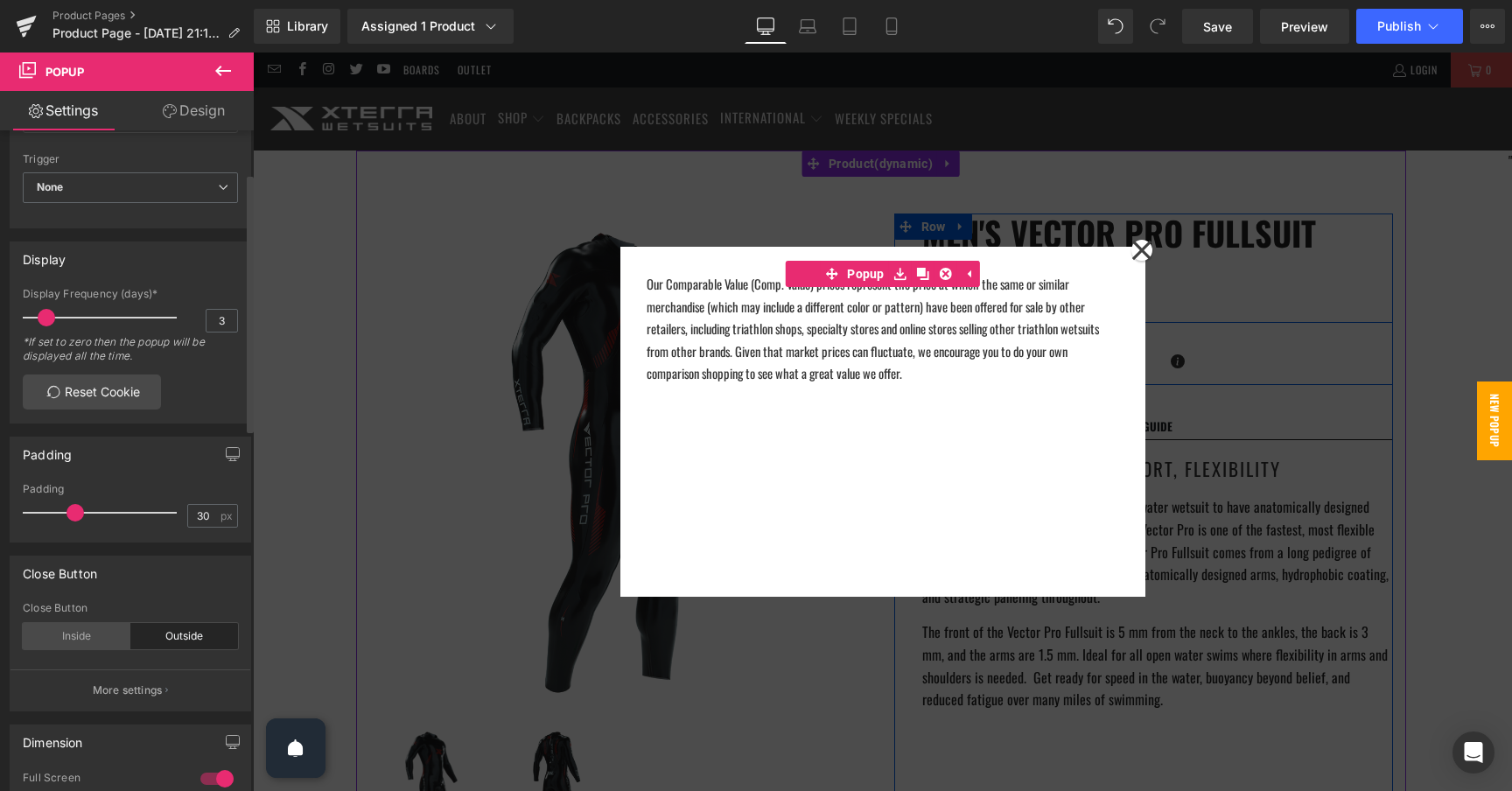
click at [102, 640] on div "Inside" at bounding box center [77, 636] width 108 height 26
click at [173, 635] on div "Outside" at bounding box center [184, 636] width 108 height 26
click at [115, 635] on div "Inside" at bounding box center [77, 636] width 108 height 26
click at [139, 683] on p "More settings" at bounding box center [127, 691] width 70 height 16
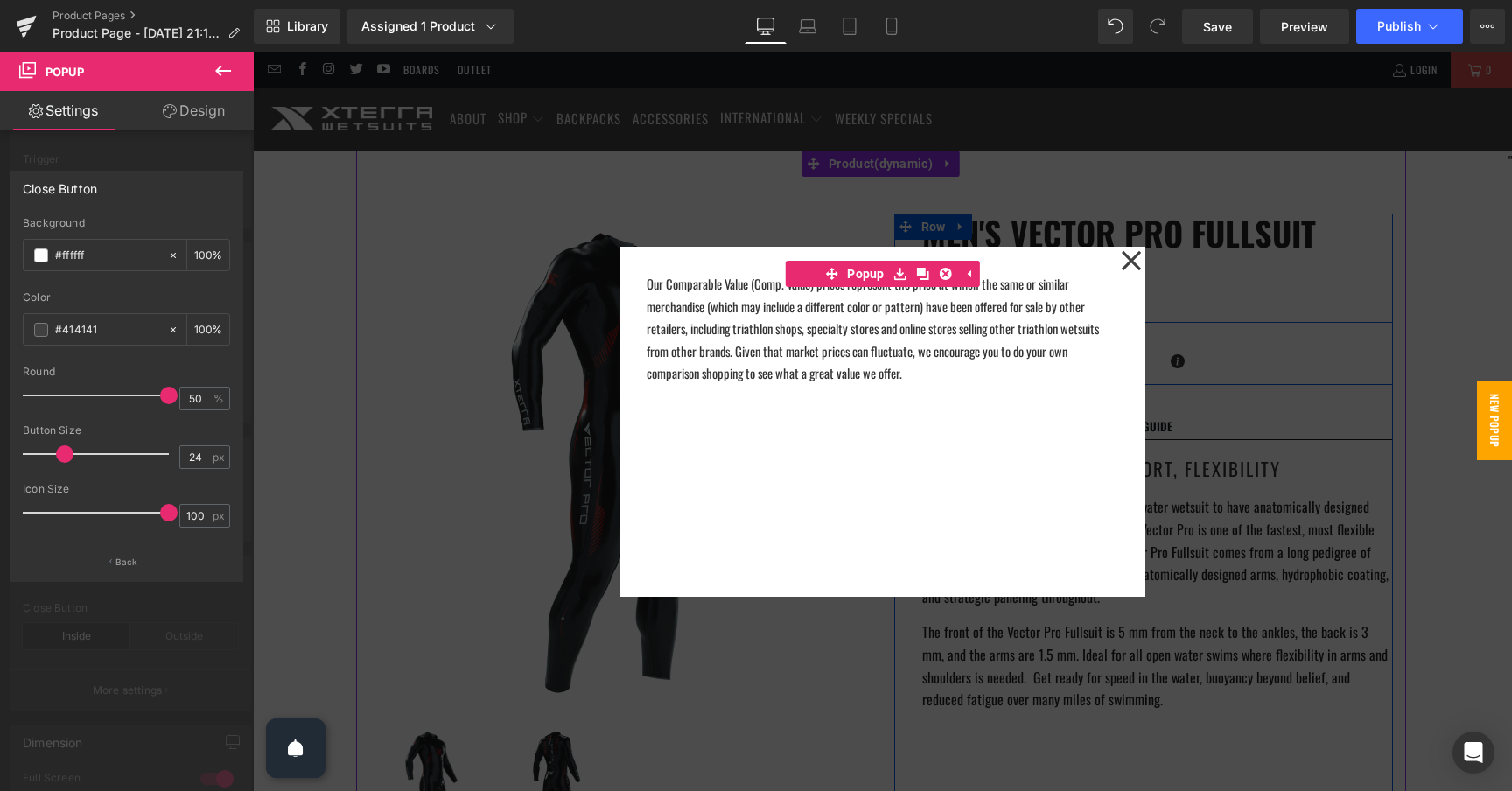
click at [65, 458] on span at bounding box center [65, 454] width 18 height 18
click at [184, 579] on button "Back" at bounding box center [126, 561] width 234 height 40
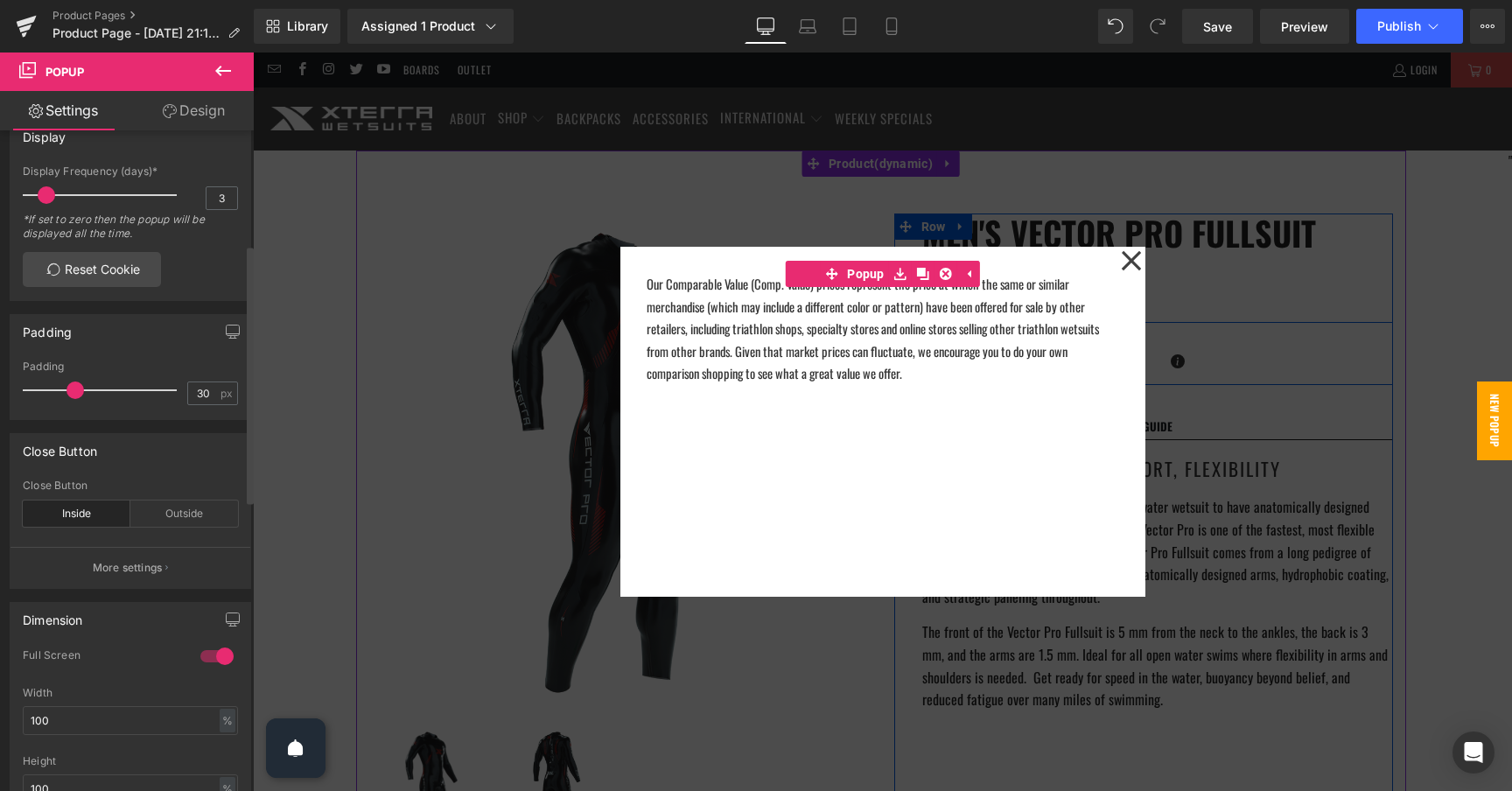
scroll to position [300, 0]
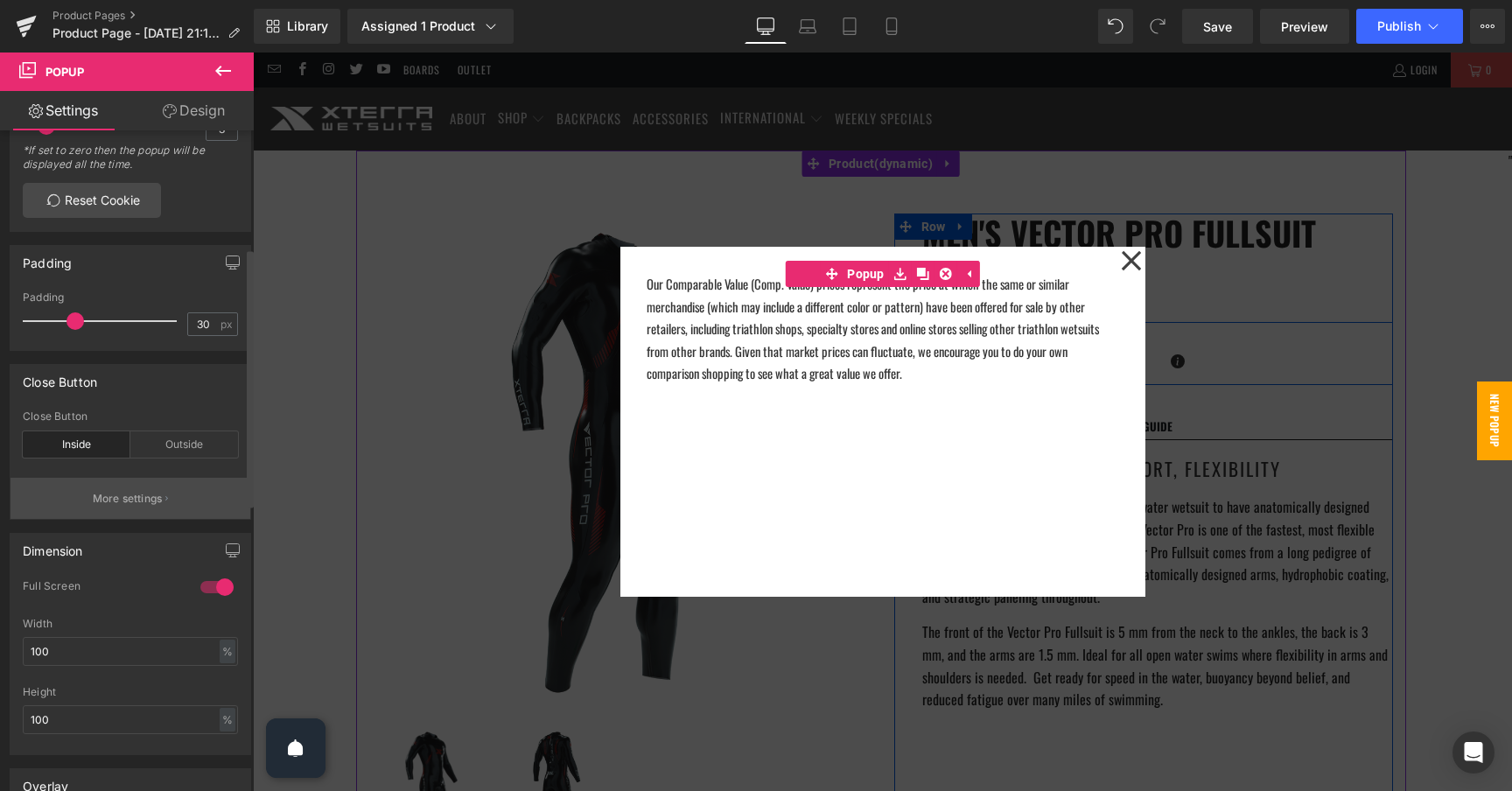
click at [119, 506] on button "More settings" at bounding box center [130, 497] width 240 height 41
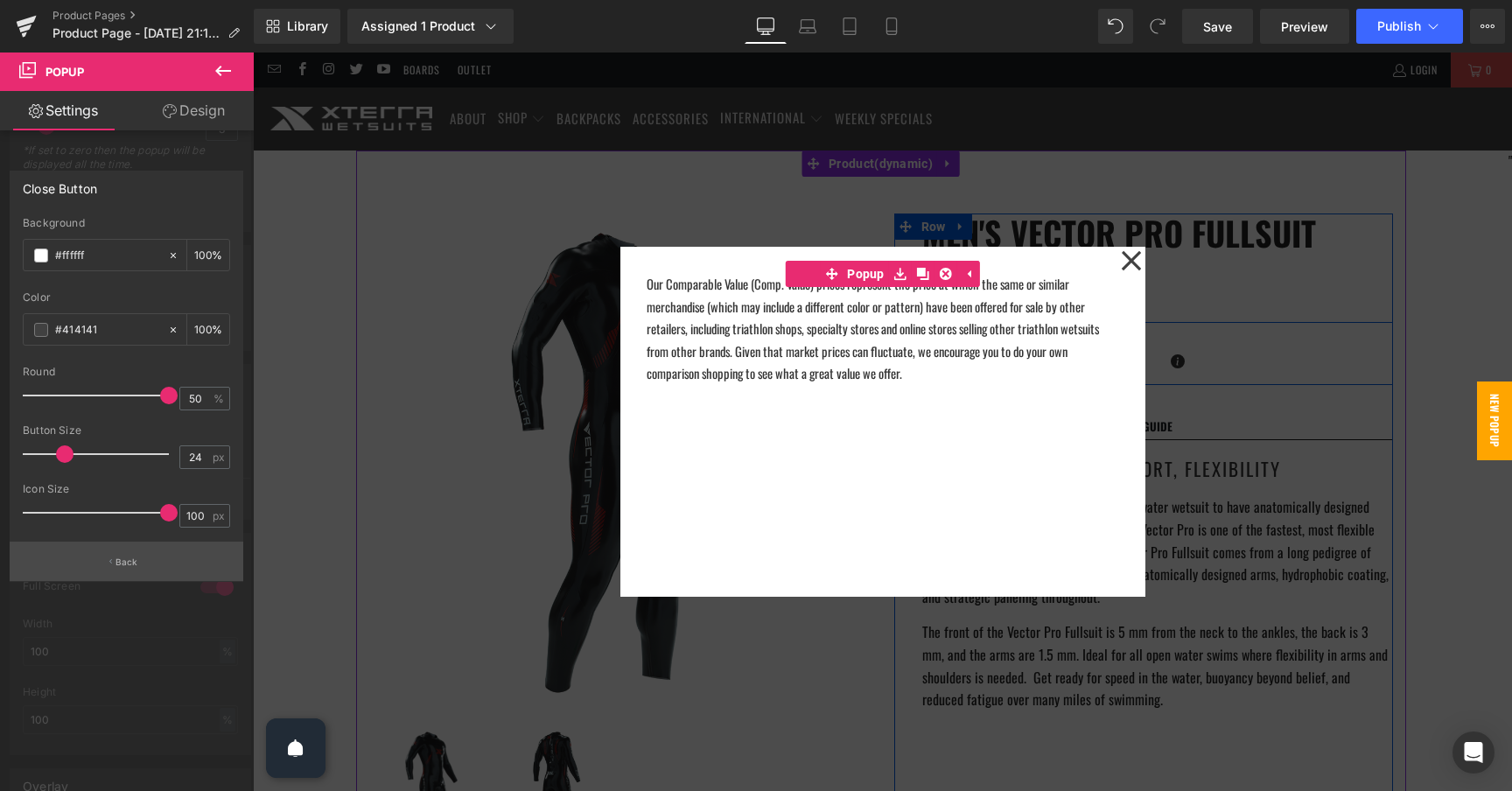
click at [133, 558] on p "Back" at bounding box center [126, 561] width 23 height 13
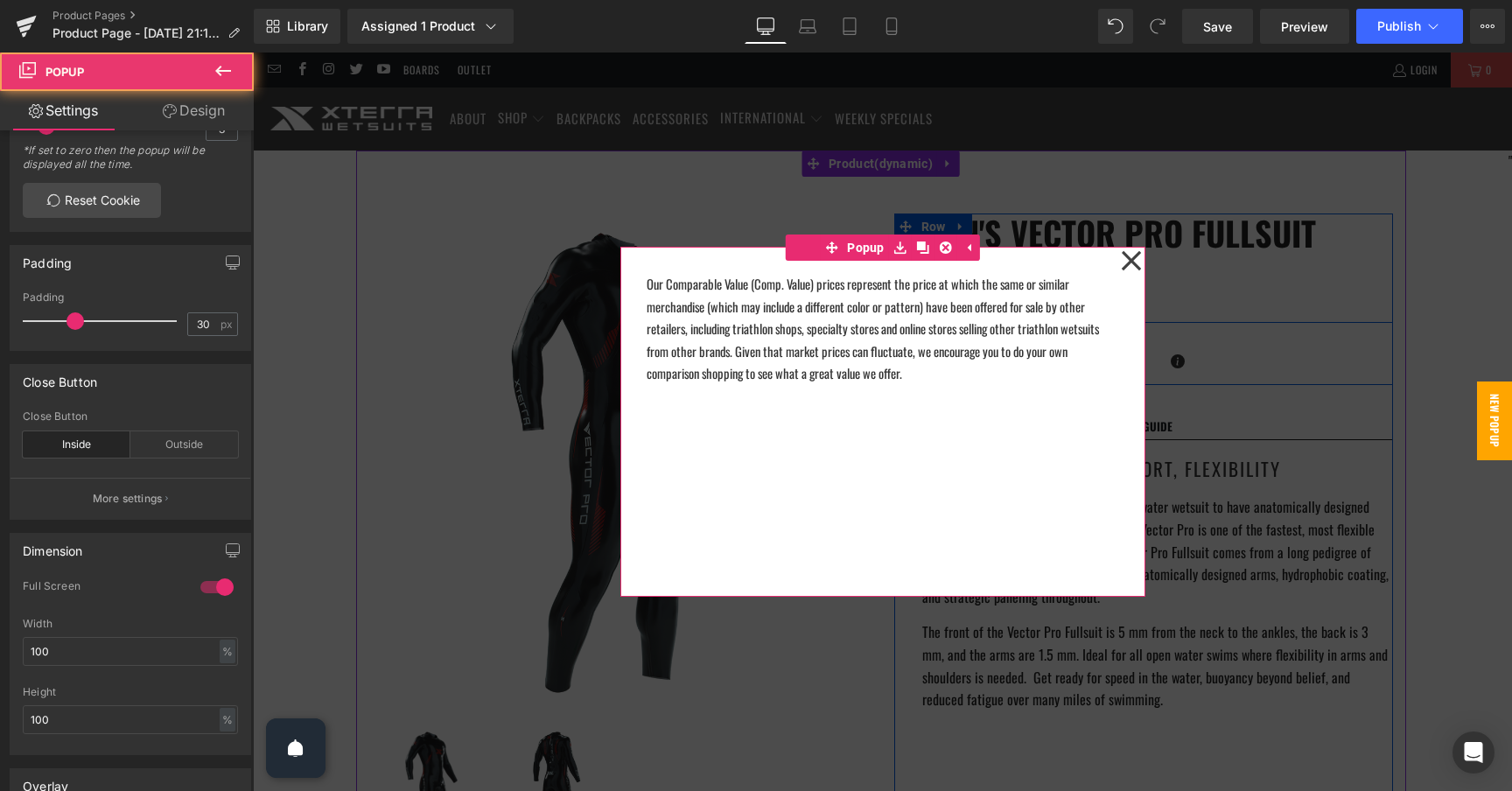
click at [1132, 257] on icon at bounding box center [1131, 261] width 21 height 88
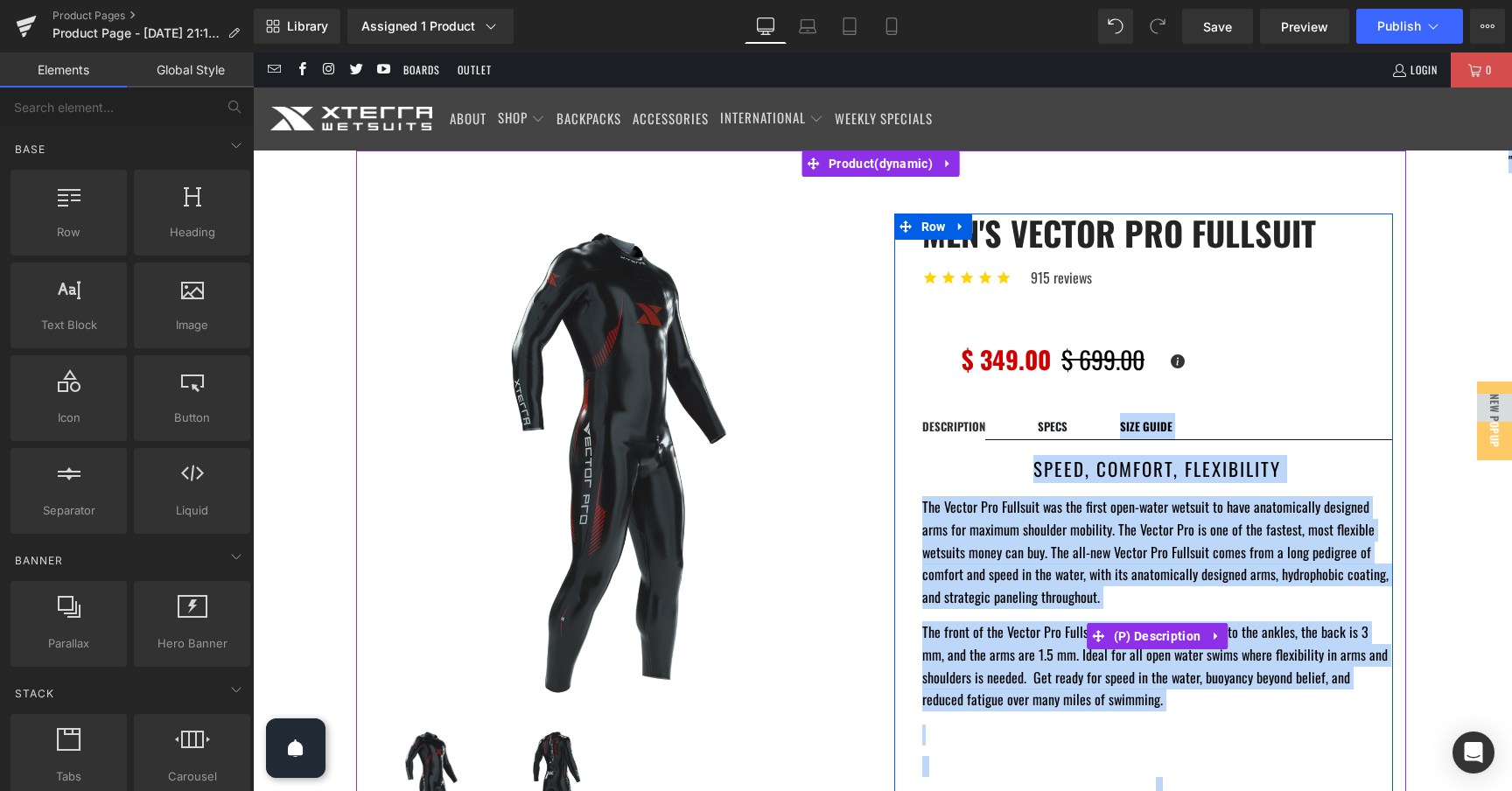
drag, startPoint x: 1486, startPoint y: 422, endPoint x: 1224, endPoint y: 401, distance: 262.8
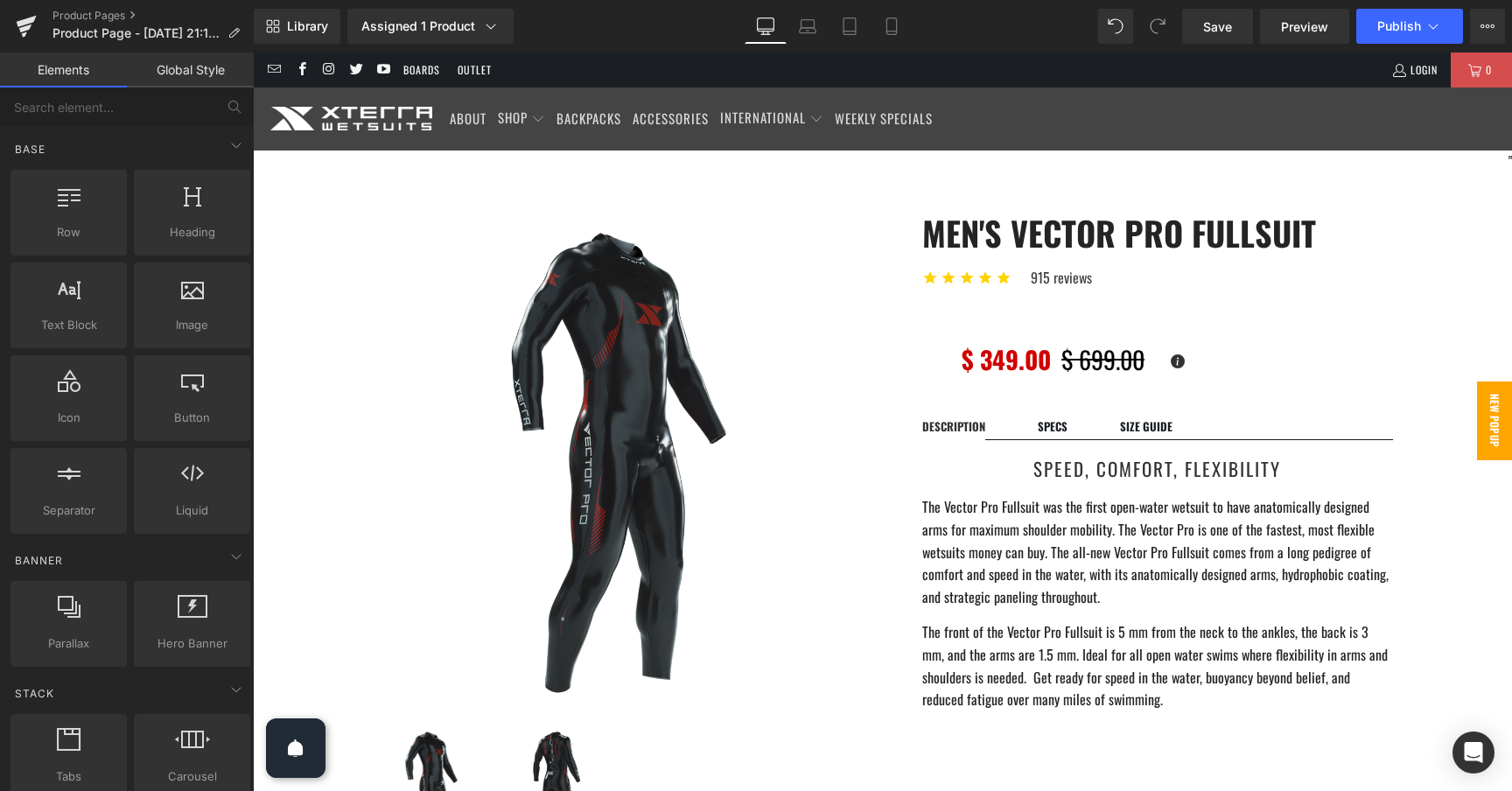
click at [1499, 430] on span "New Popup" at bounding box center [1494, 420] width 35 height 79
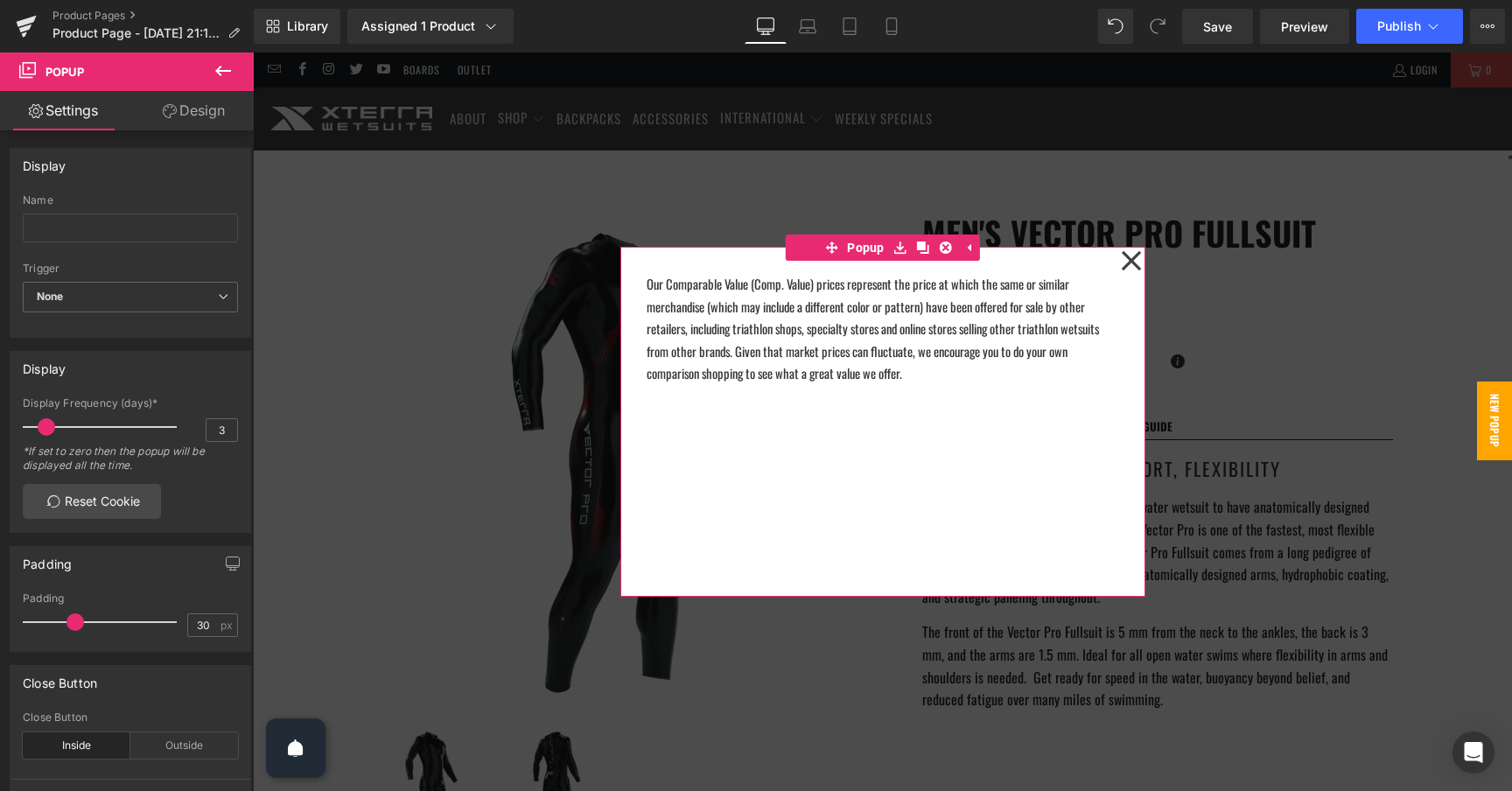
click at [1134, 264] on icon at bounding box center [1130, 260] width 19 height 19
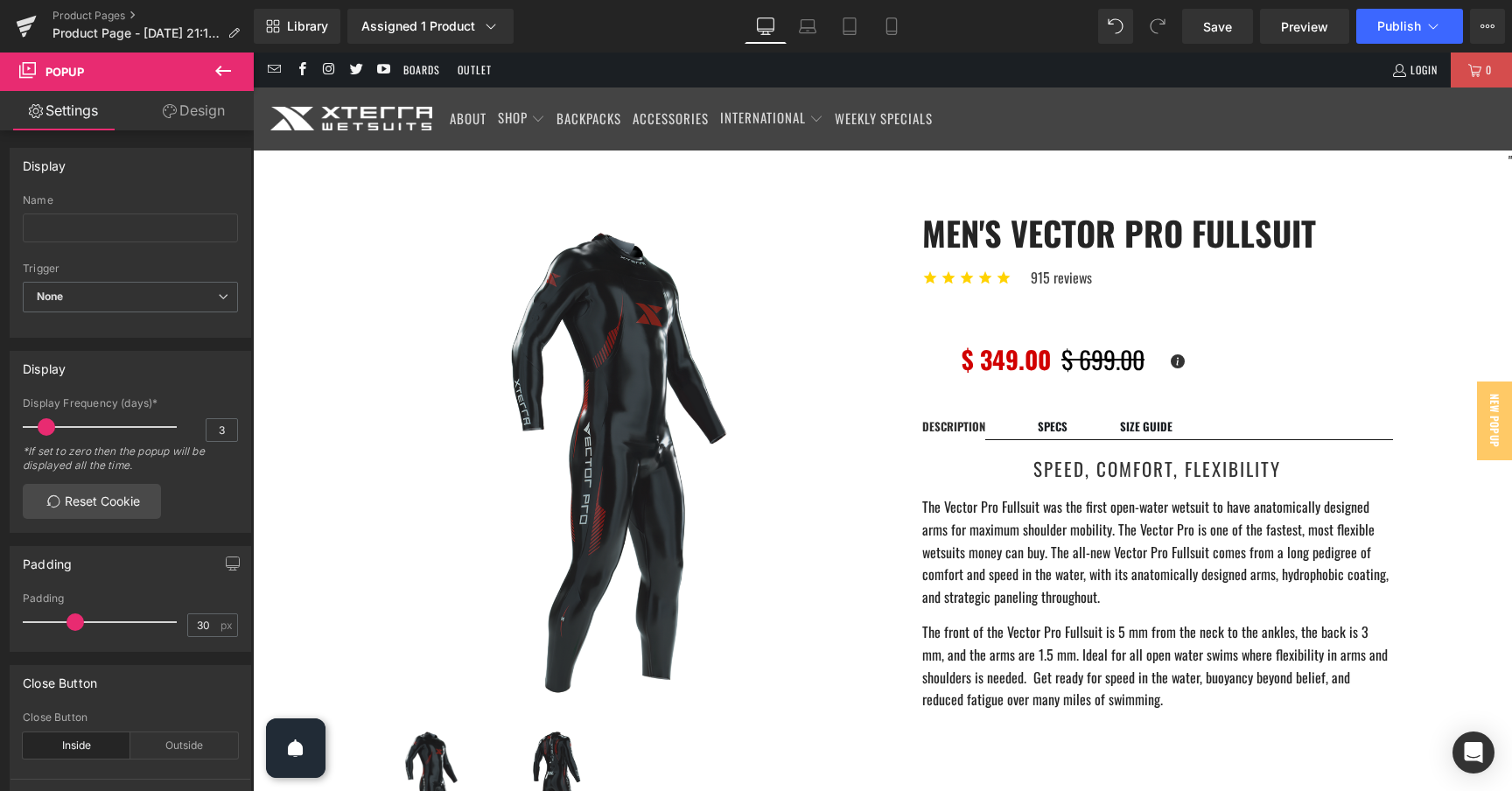
click at [211, 110] on link "Design" at bounding box center [193, 110] width 126 height 40
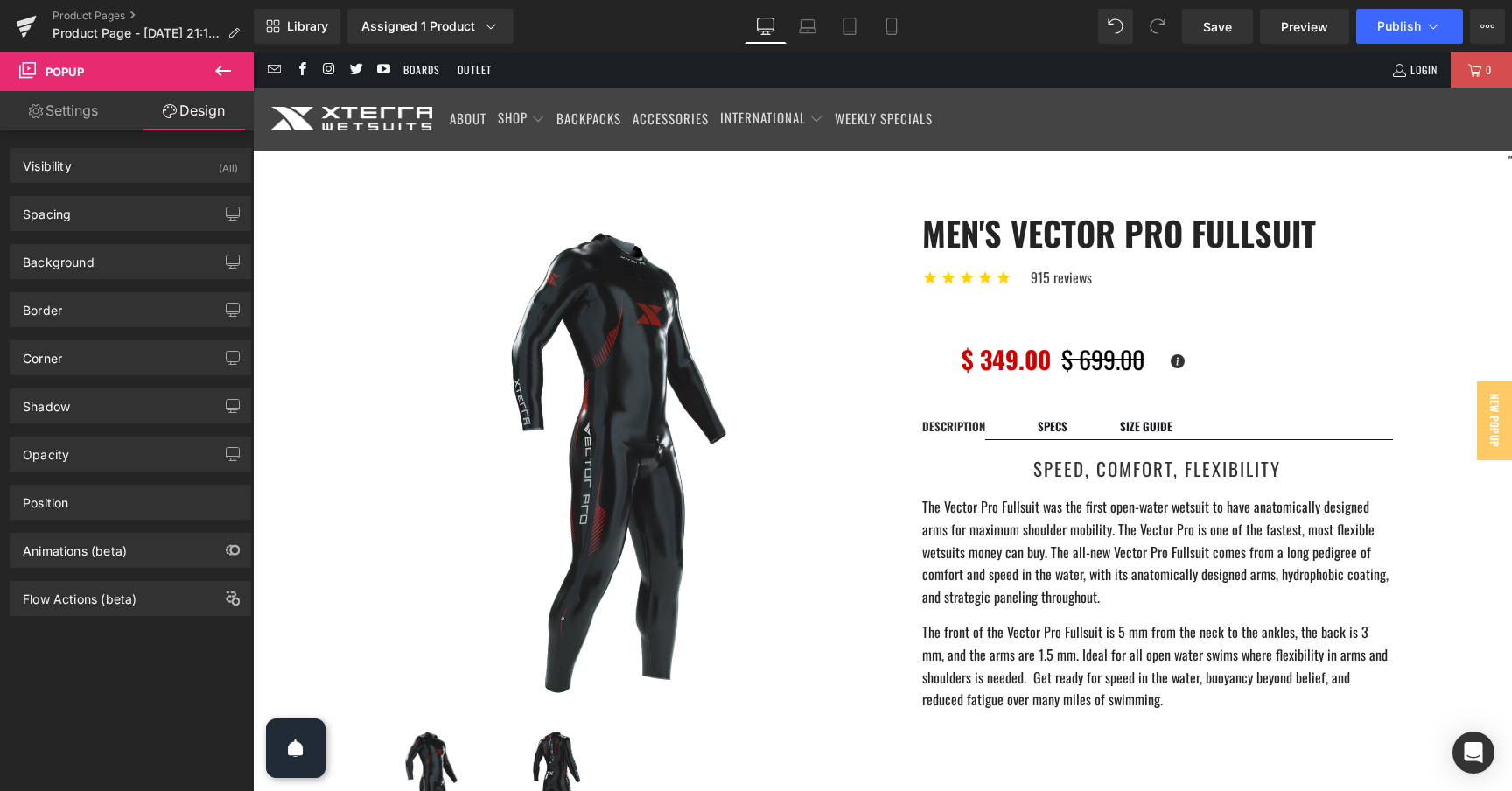
click at [72, 116] on link "Settings" at bounding box center [63, 110] width 126 height 40
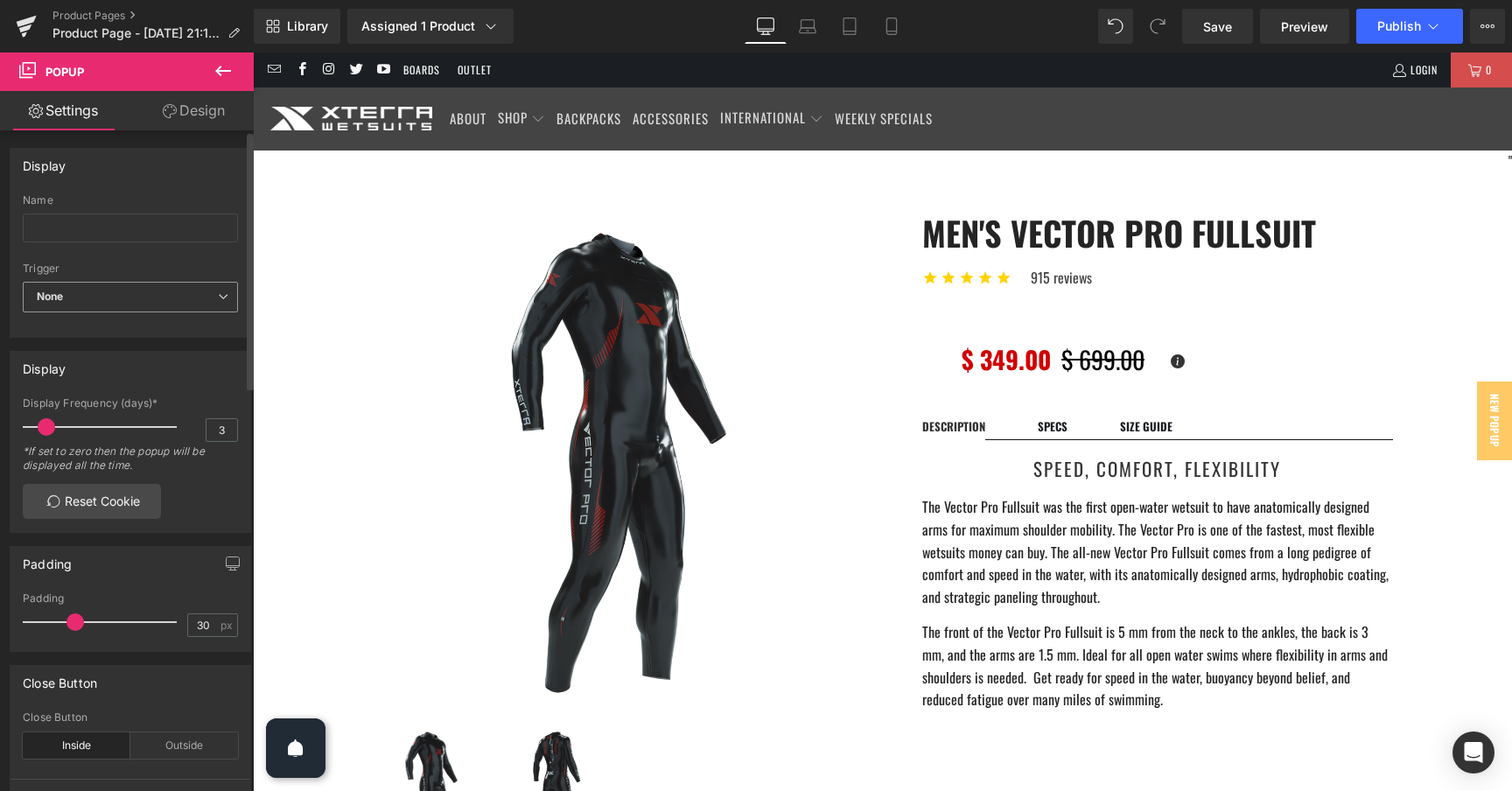
click at [118, 302] on span "None" at bounding box center [130, 297] width 215 height 31
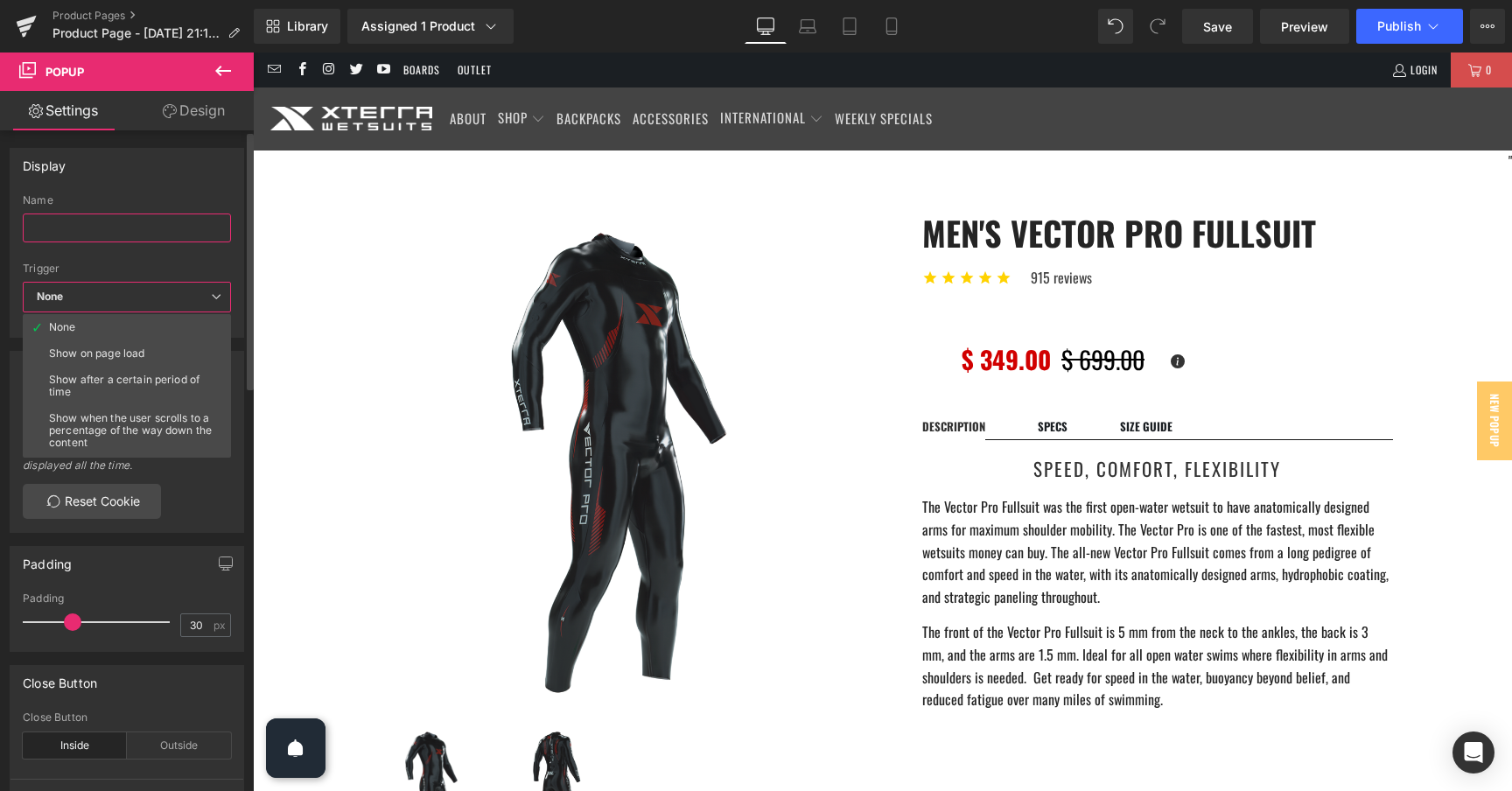
click at [137, 219] on input "text" at bounding box center [126, 227] width 208 height 29
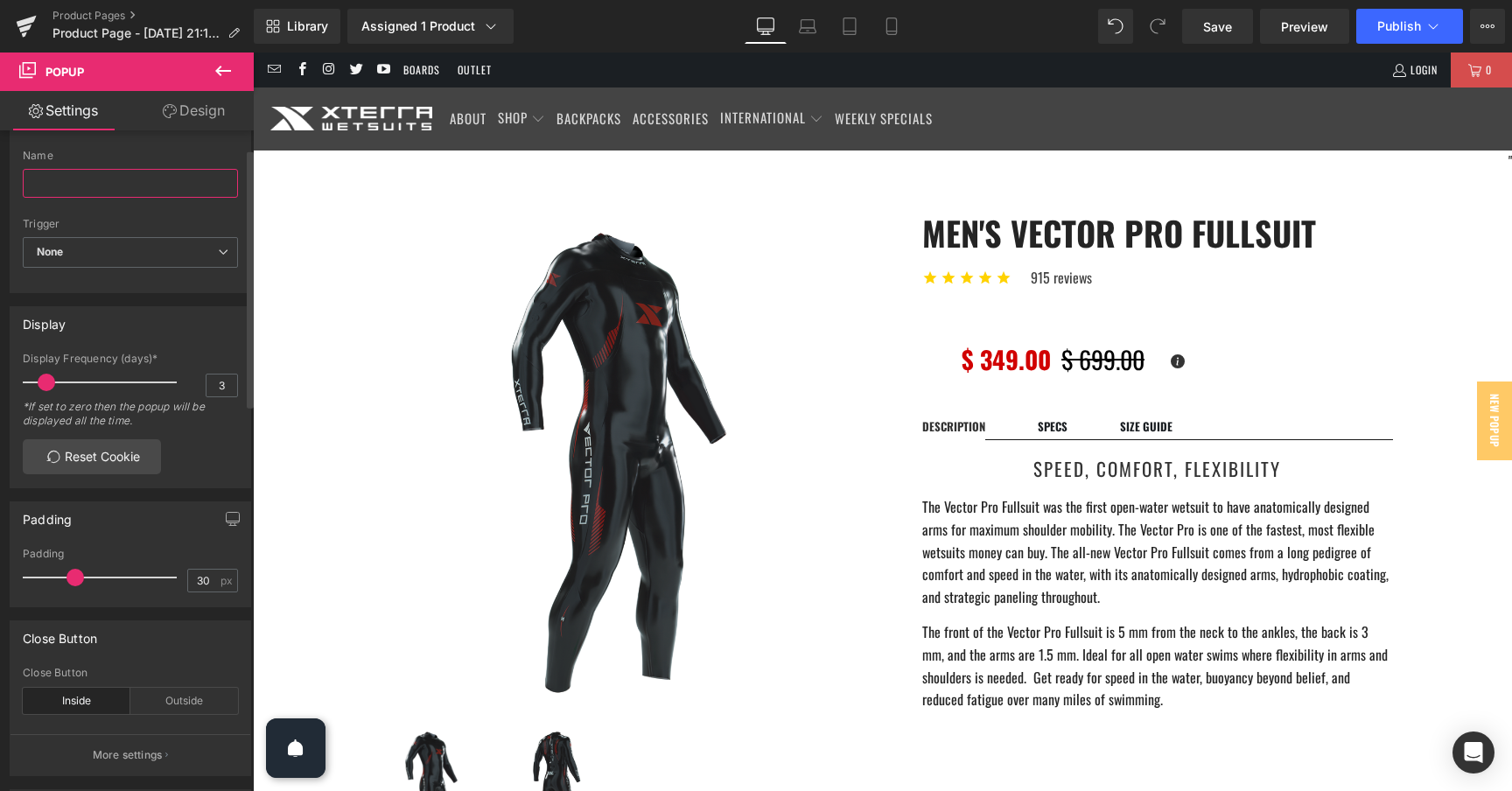
scroll to position [54, 0]
drag, startPoint x: 76, startPoint y: 568, endPoint x: 59, endPoint y: 567, distance: 17.0
click at [59, 567] on span at bounding box center [67, 568] width 18 height 18
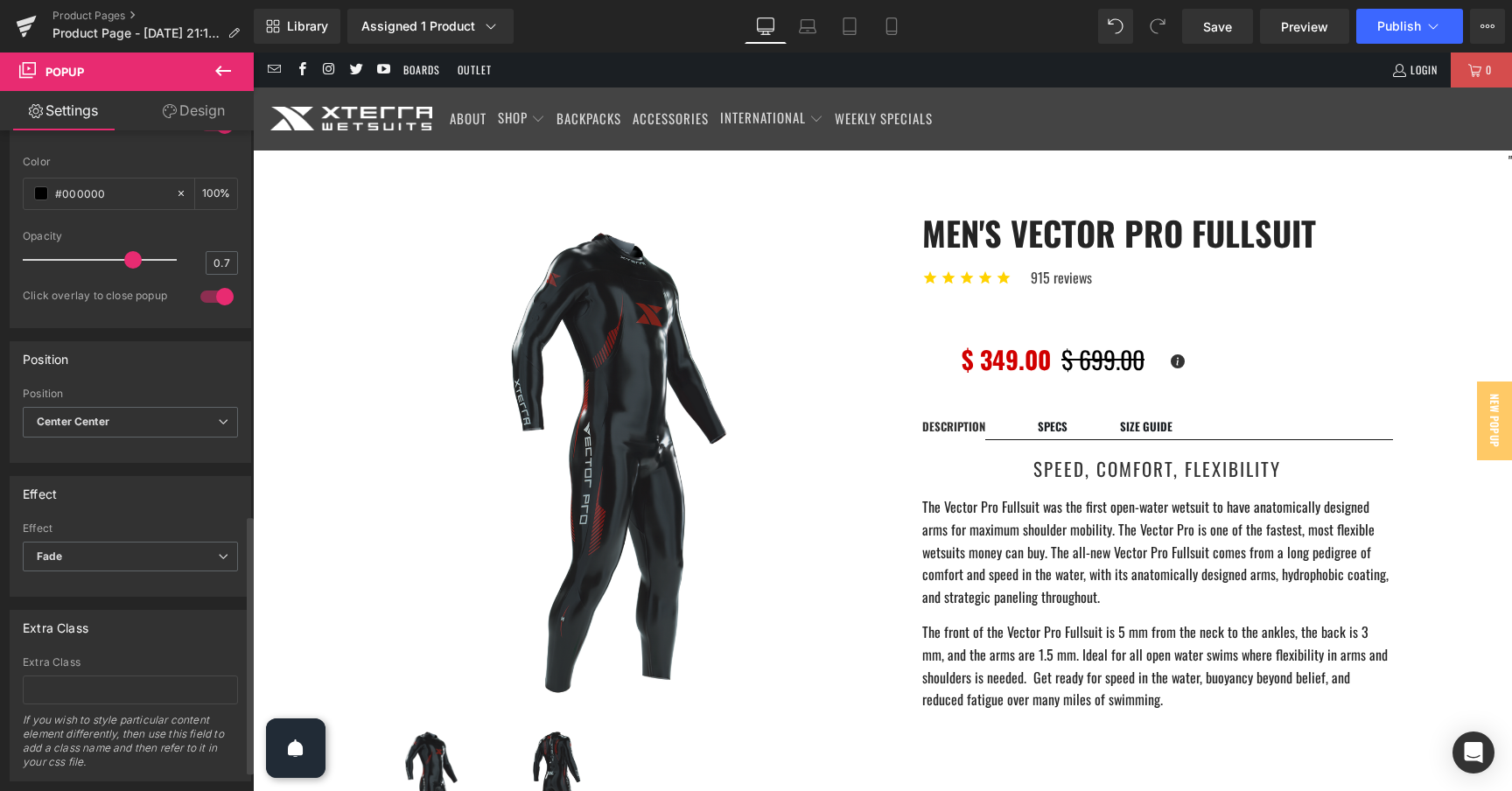
scroll to position [1037, 0]
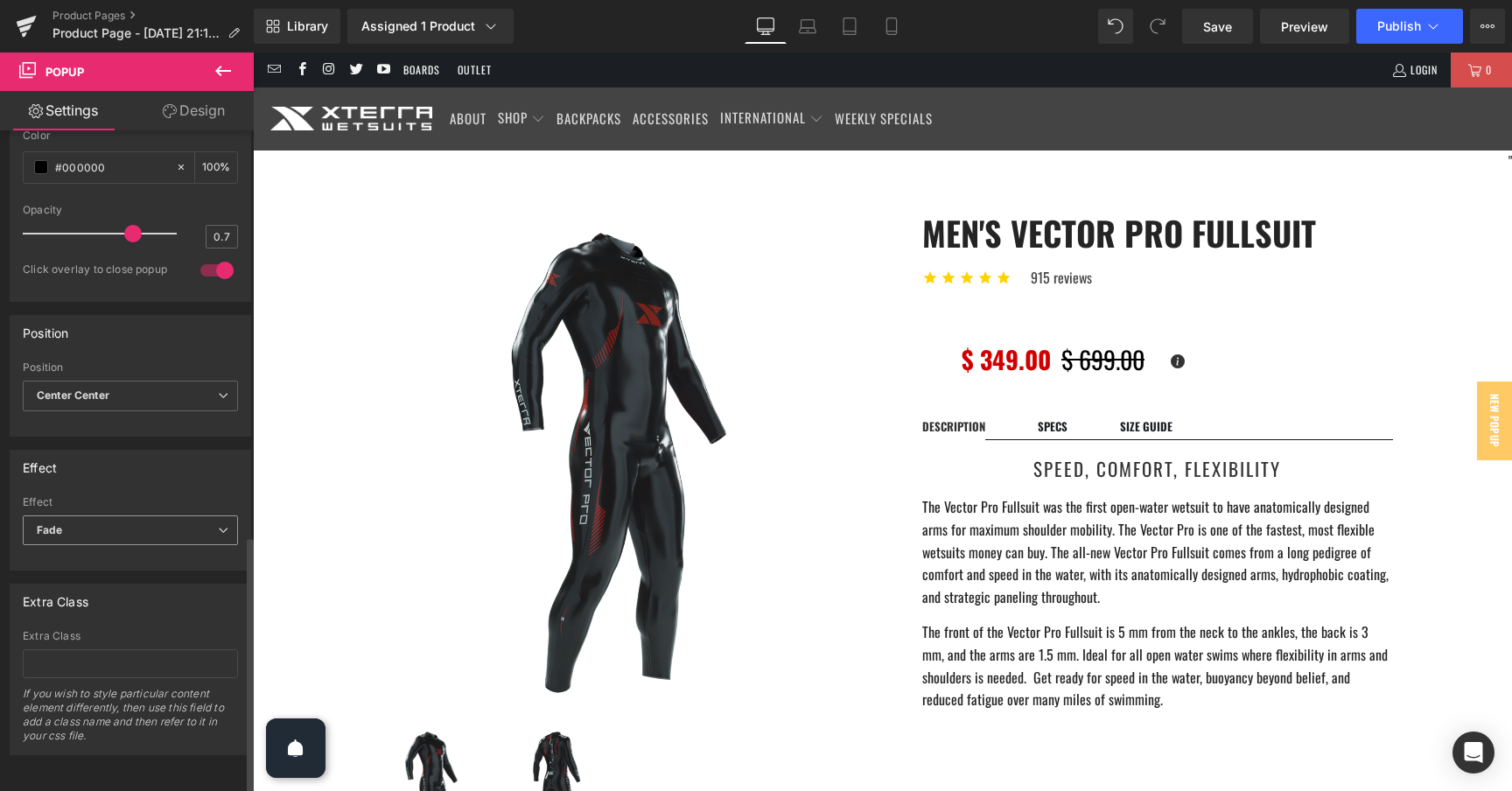
click at [199, 516] on span "Fade" at bounding box center [130, 530] width 215 height 31
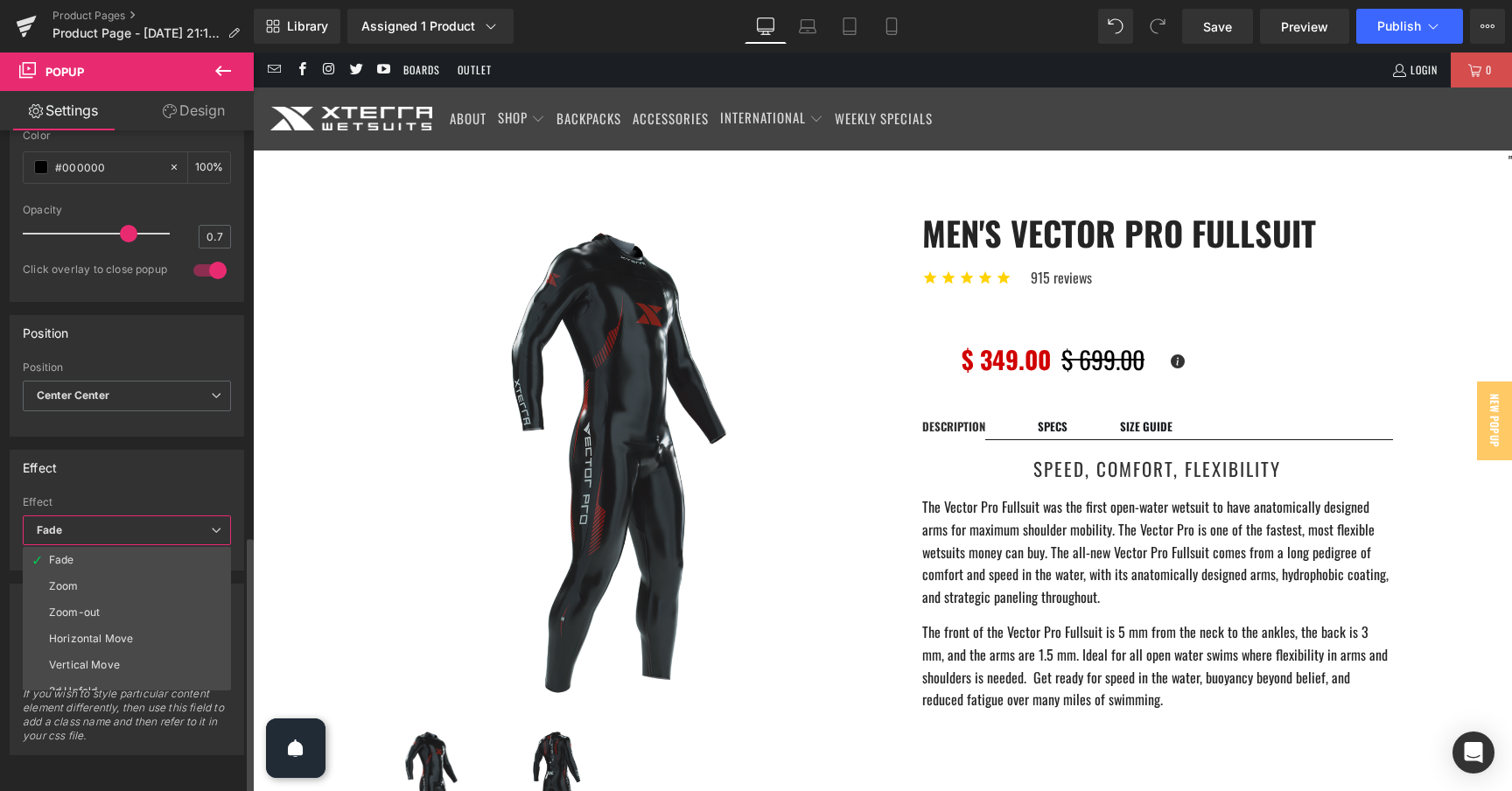
click at [199, 516] on span "Fade" at bounding box center [126, 530] width 208 height 31
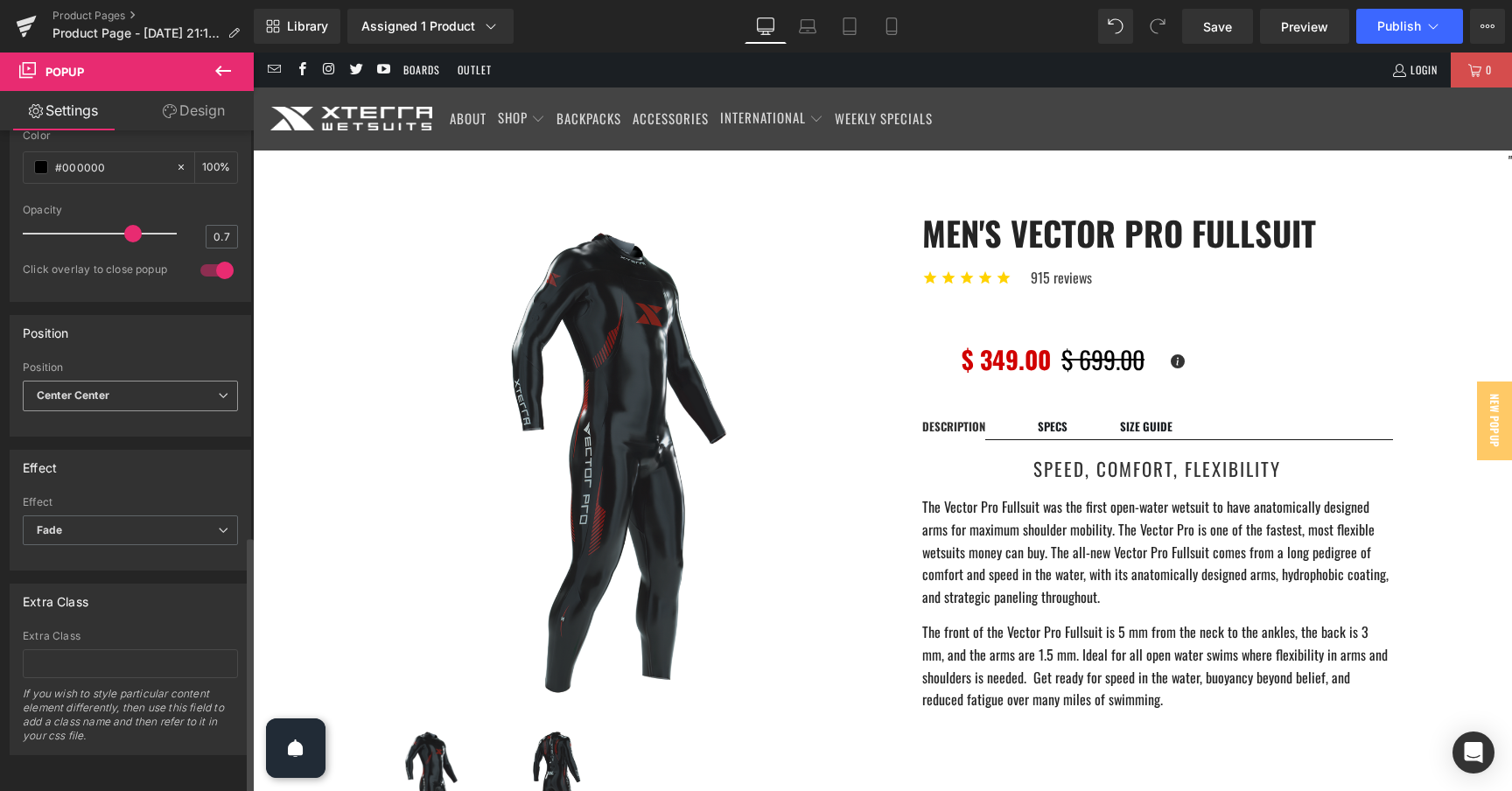
click at [192, 380] on span "Center Center" at bounding box center [130, 395] width 215 height 31
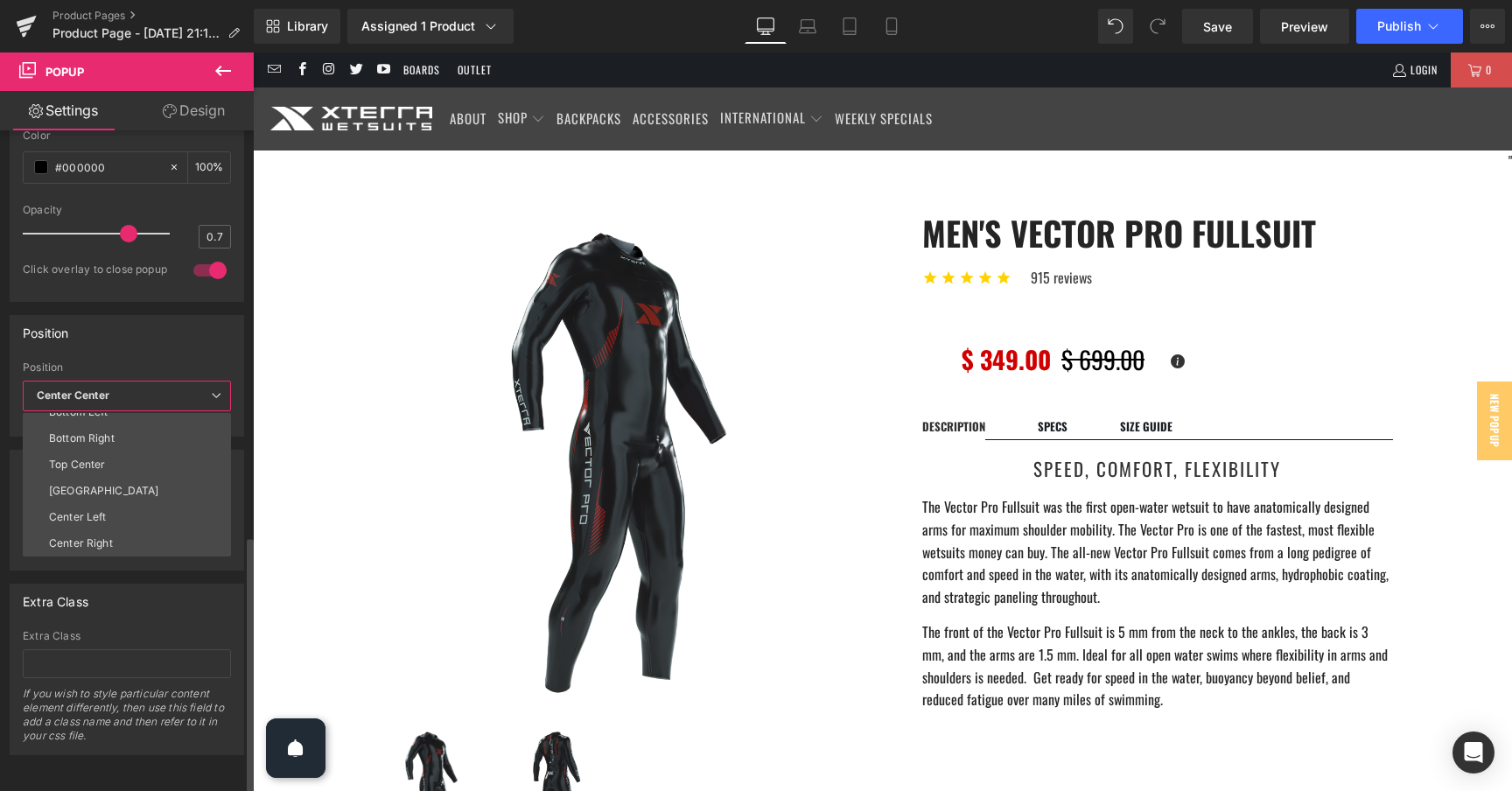
scroll to position [0, 0]
click at [170, 445] on li "Top Left" at bounding box center [130, 452] width 216 height 26
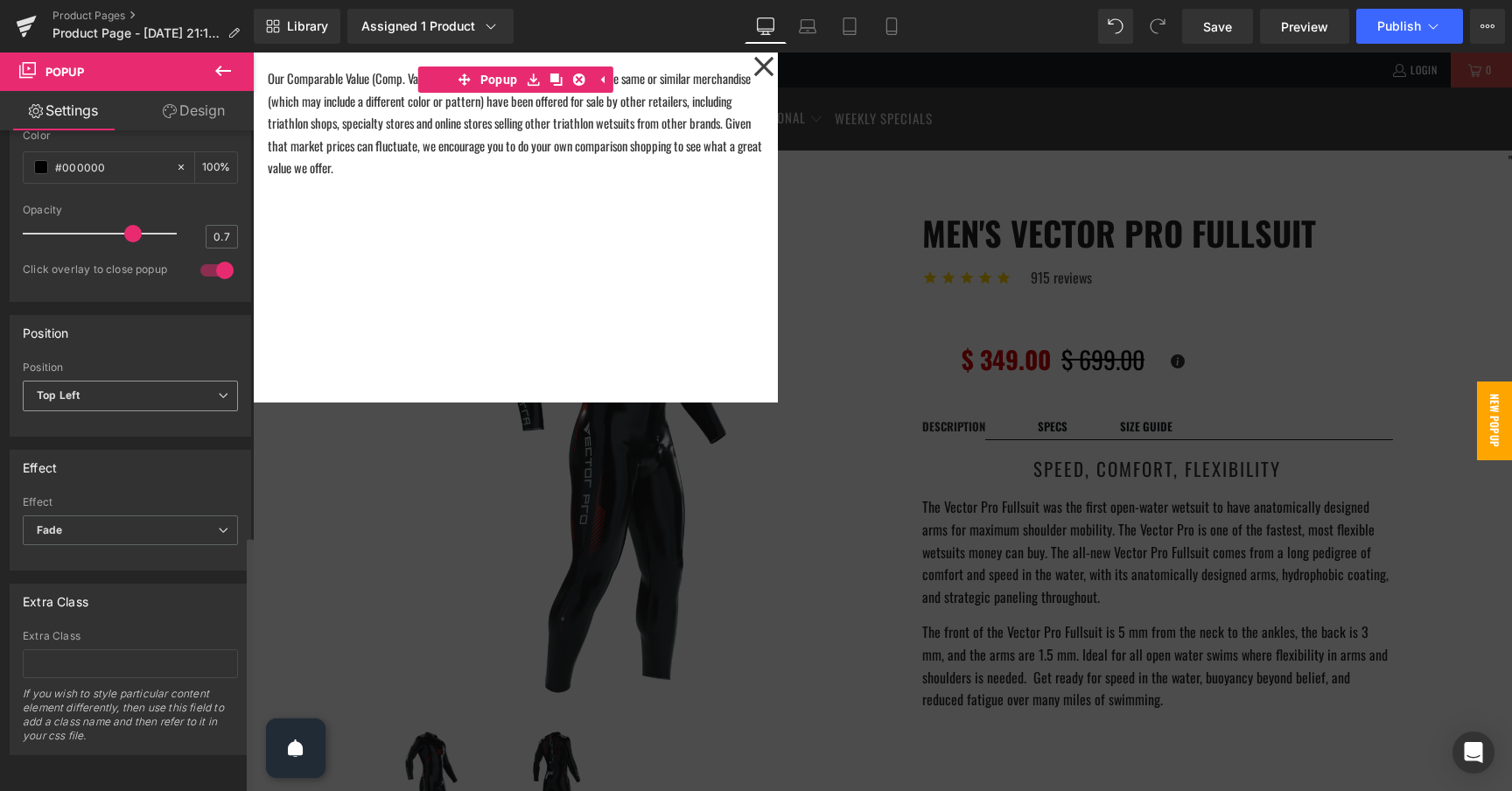
click at [177, 387] on span "Top Left" at bounding box center [130, 395] width 215 height 31
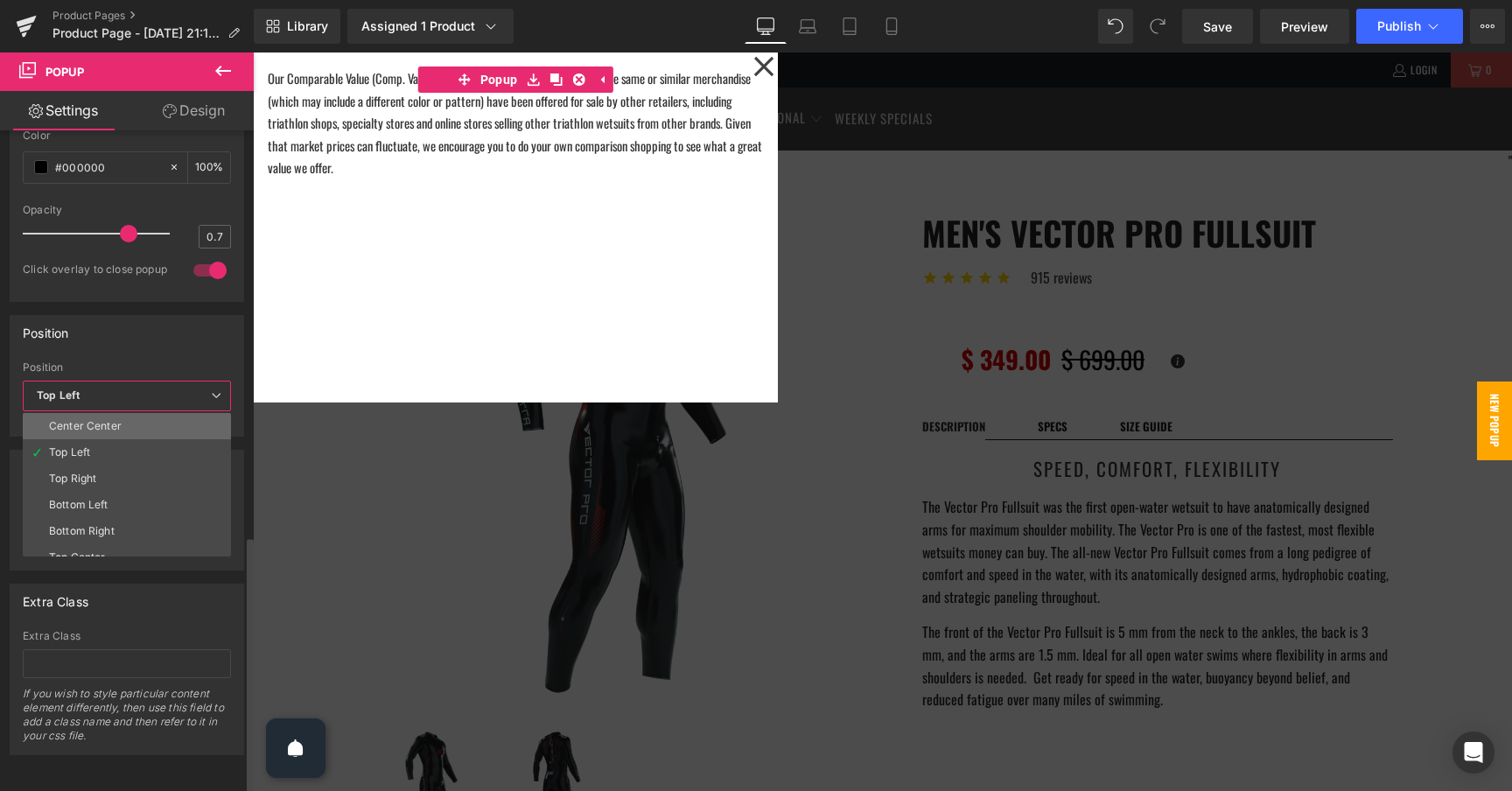
click at [171, 413] on li "Center Center" at bounding box center [130, 426] width 216 height 26
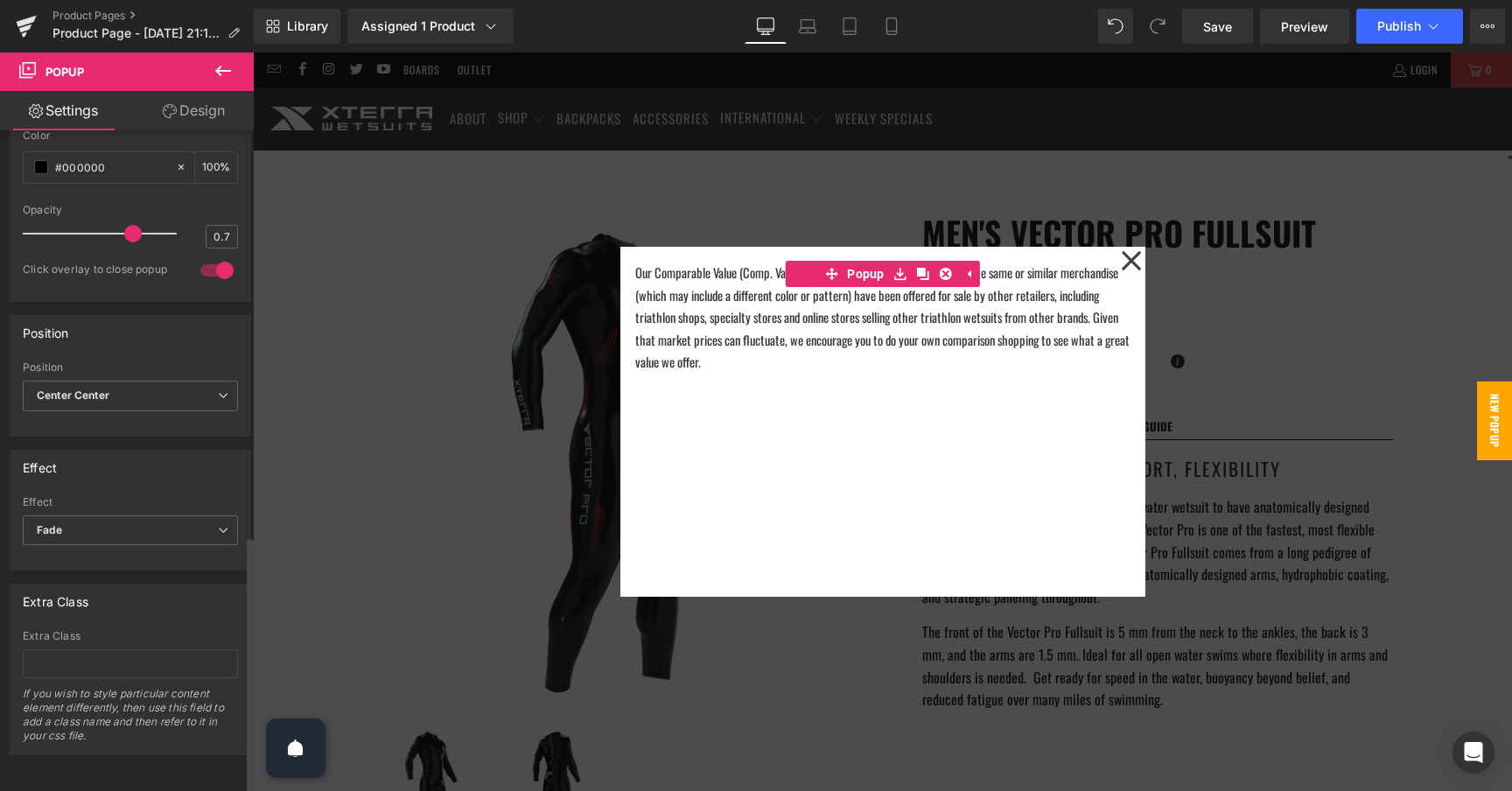
click at [155, 606] on div "Extra Class Extra Class If you wish to style particular content element differe…" at bounding box center [130, 669] width 242 height 171
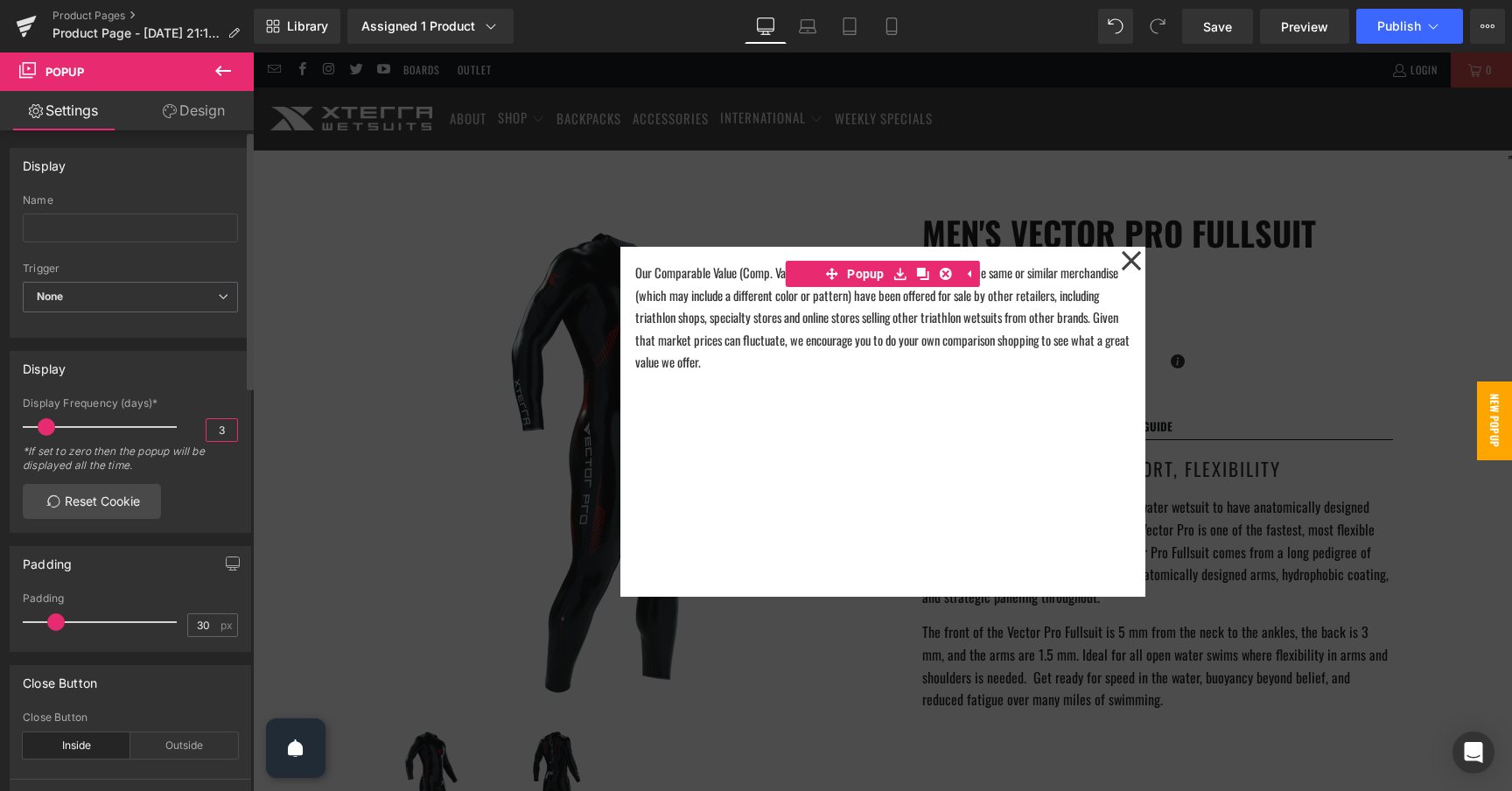
click at [225, 429] on input "3" at bounding box center [221, 430] width 31 height 22
type input "0"
click at [221, 475] on div "*If set to zero then the popup will be displayed all the time.​" at bounding box center [130, 465] width 215 height 40
click at [184, 121] on link "Design" at bounding box center [193, 110] width 126 height 40
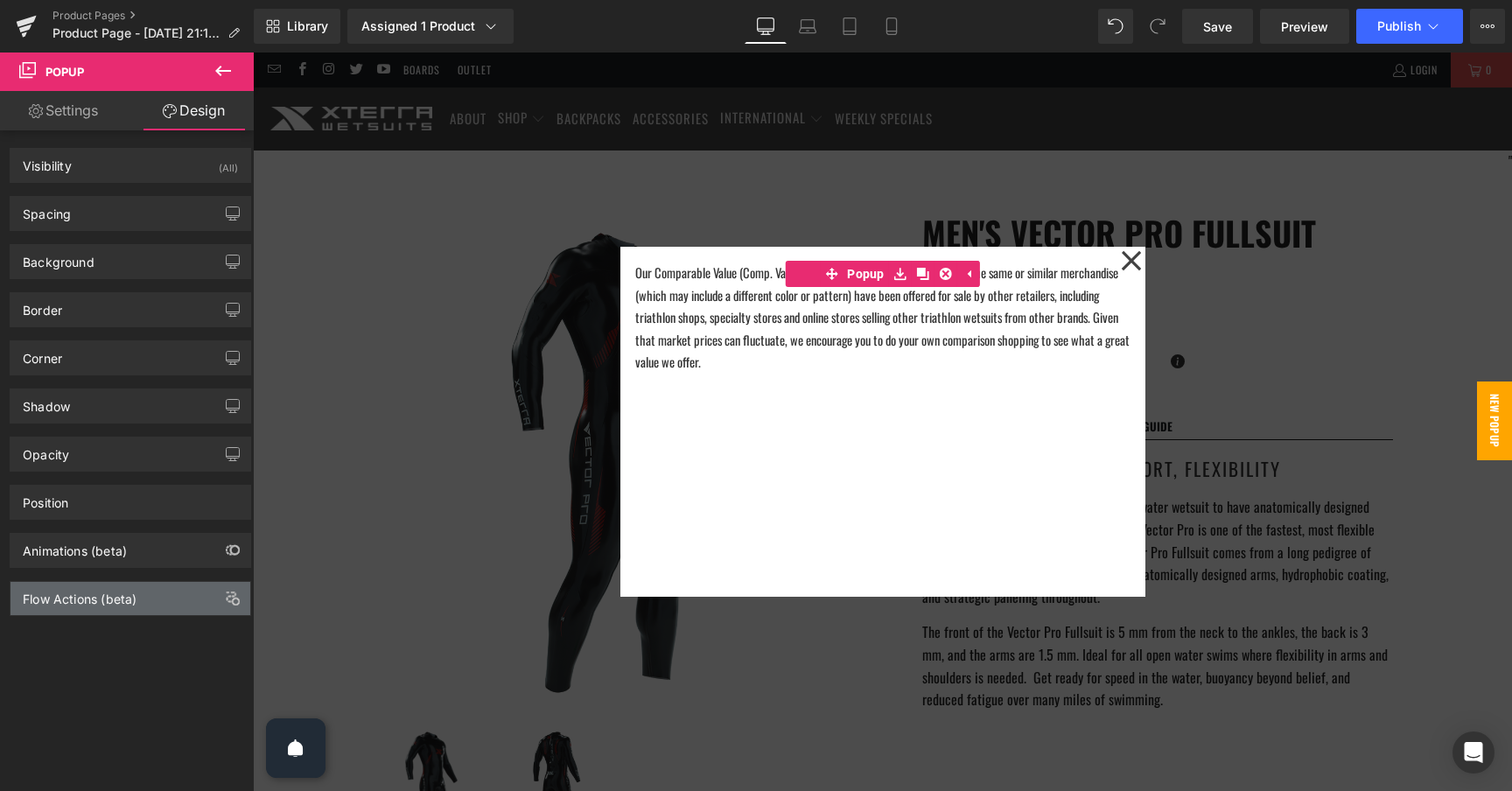
click at [138, 598] on div "Flow Actions (beta)" at bounding box center [130, 598] width 240 height 33
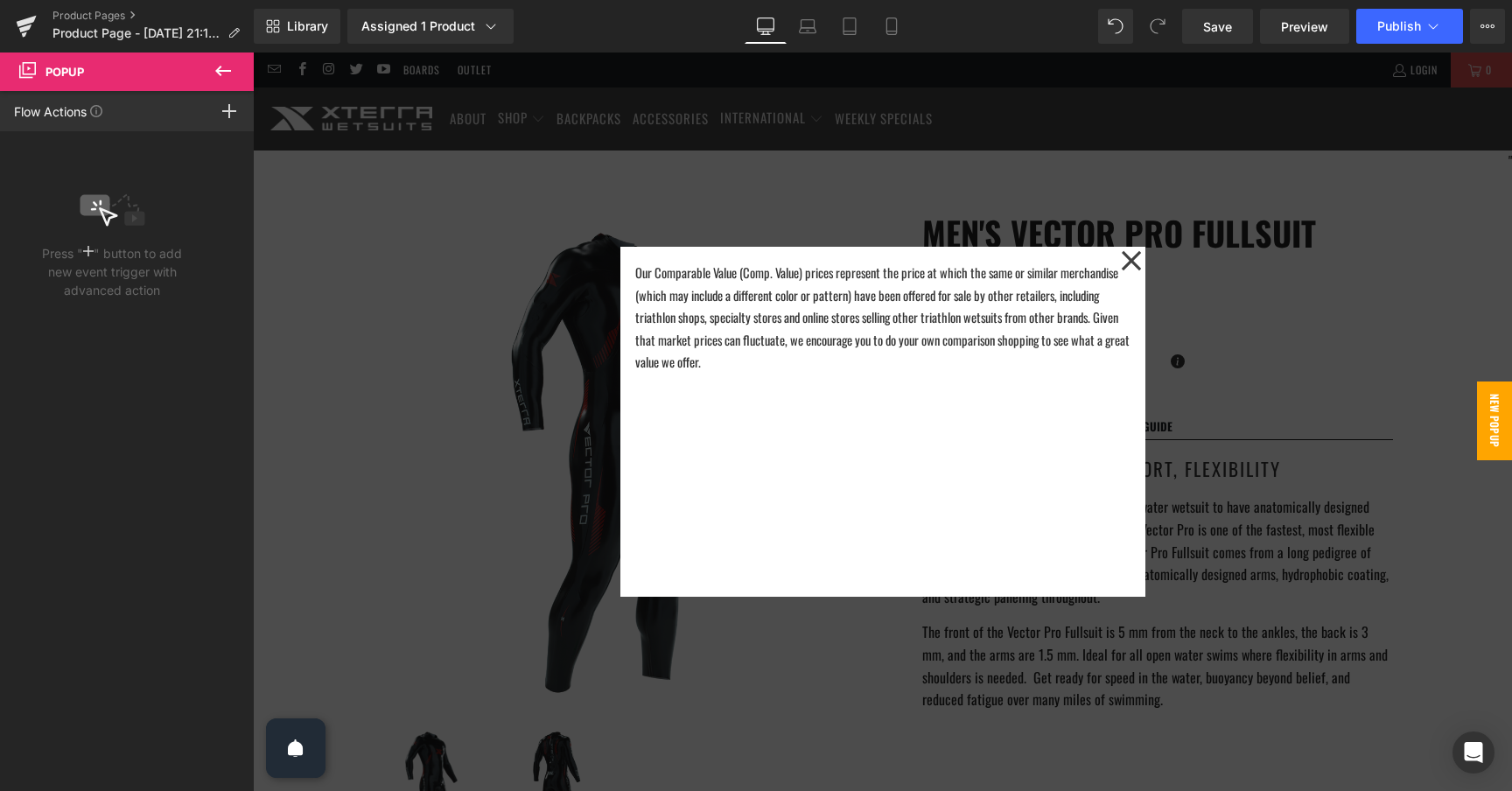
click at [230, 74] on icon at bounding box center [223, 71] width 21 height 21
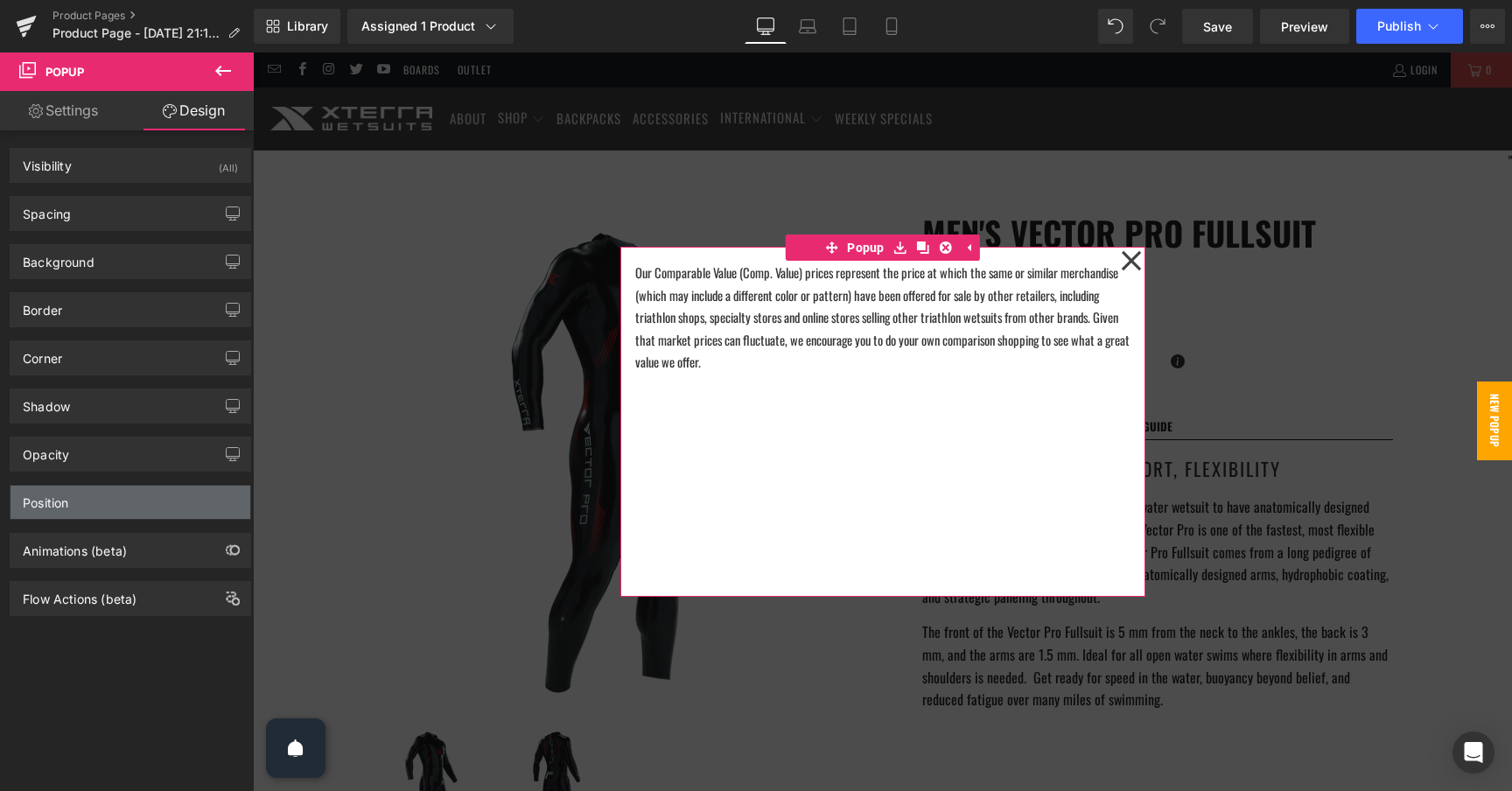
click at [121, 502] on div "Position" at bounding box center [130, 501] width 240 height 33
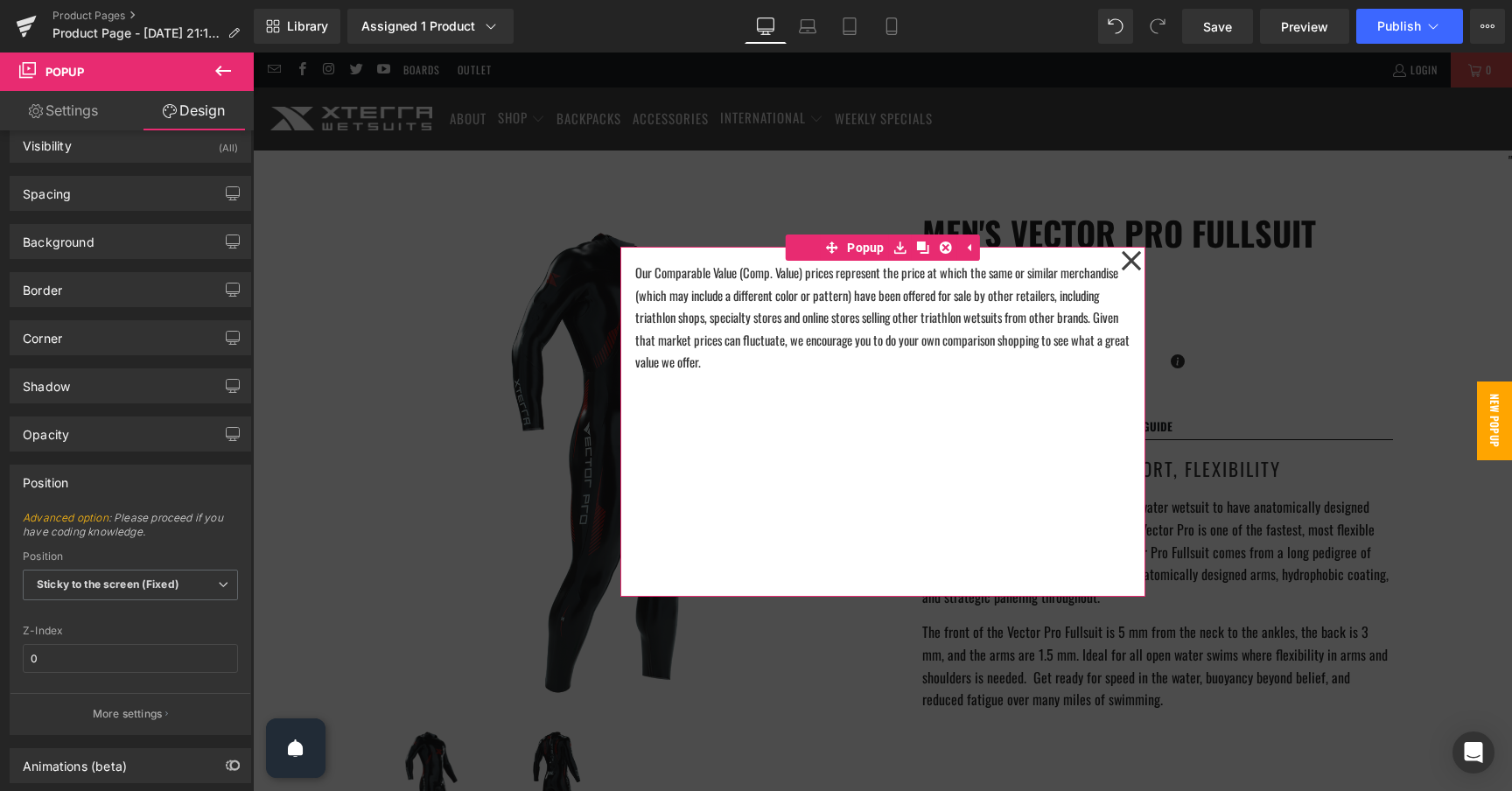
scroll to position [37, 0]
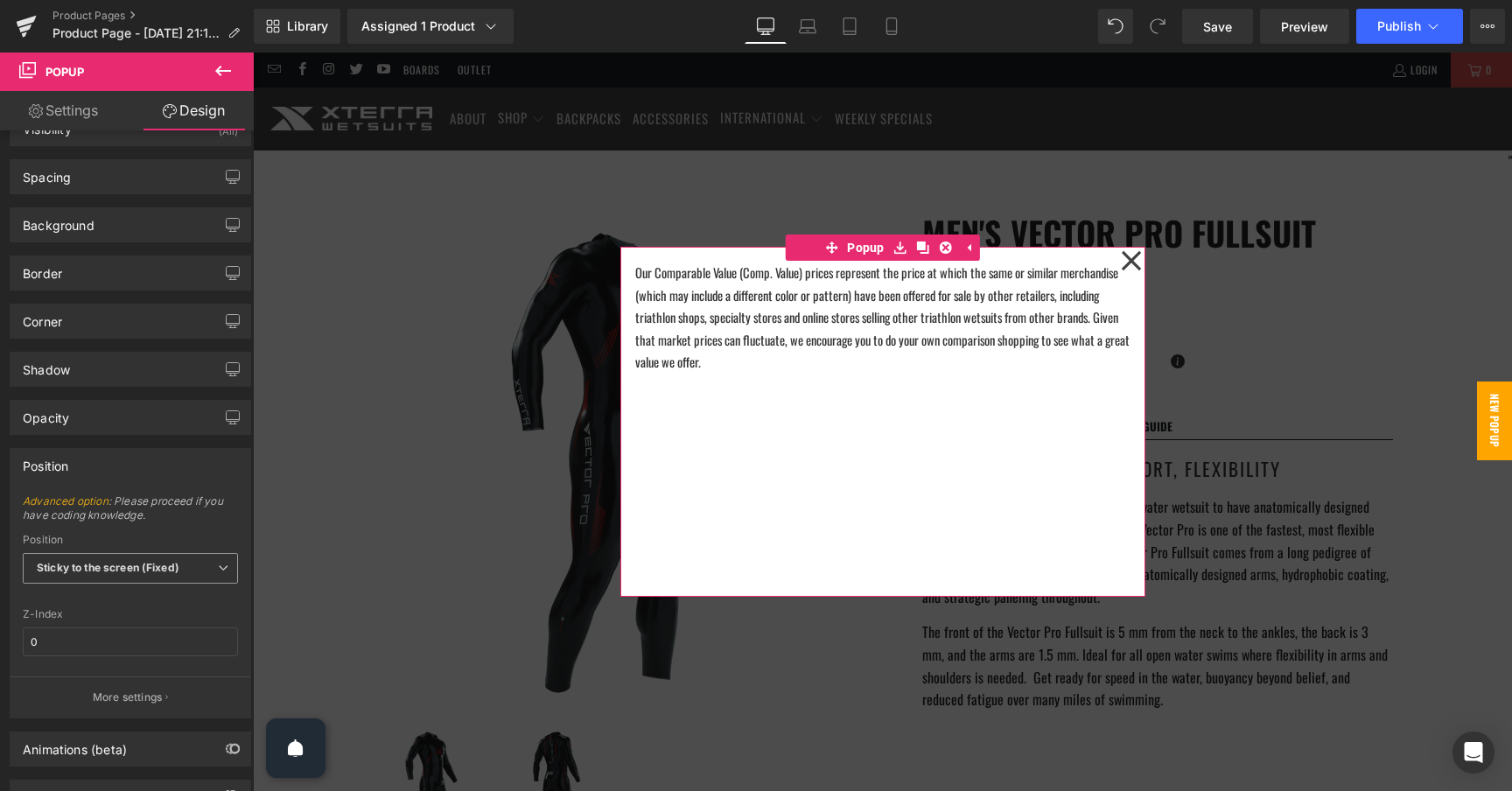
click at [128, 556] on span "Sticky to the screen (Fixed)" at bounding box center [130, 568] width 215 height 31
click at [141, 516] on span "Advanced option : Please proceed if you have coding knowledge." at bounding box center [130, 514] width 215 height 40
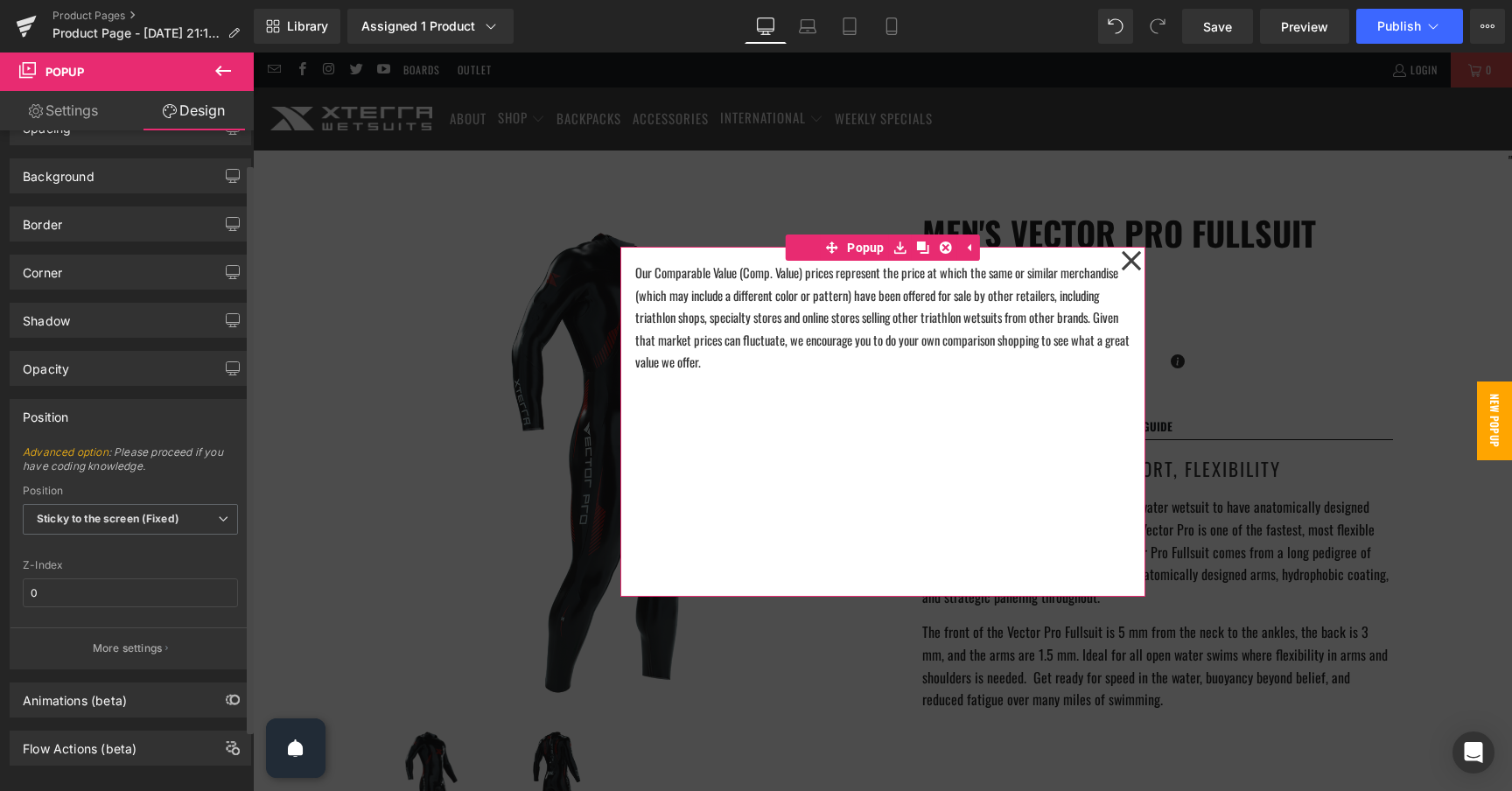
scroll to position [109, 0]
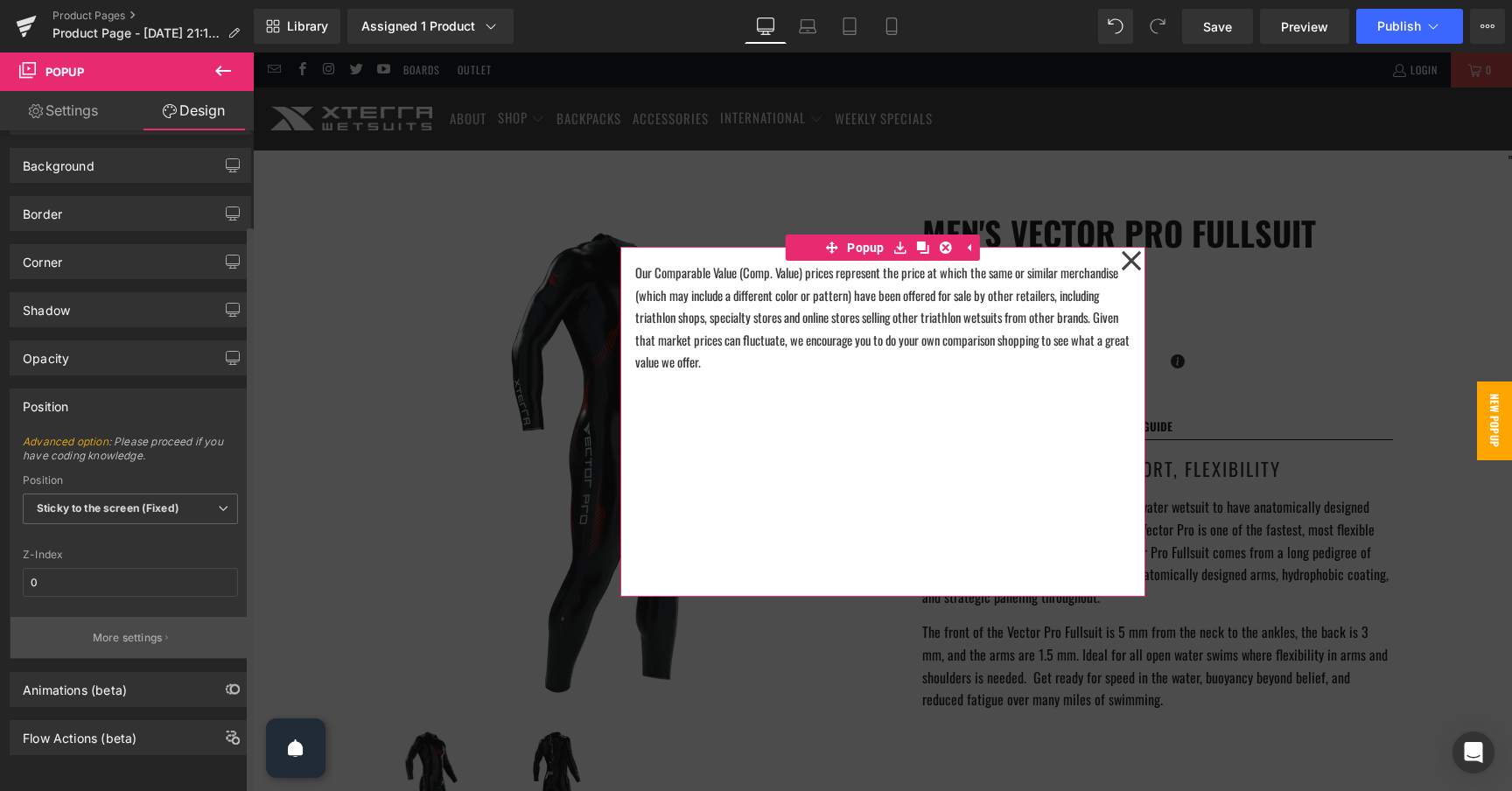
click at [136, 630] on p "More settings" at bounding box center [127, 638] width 70 height 16
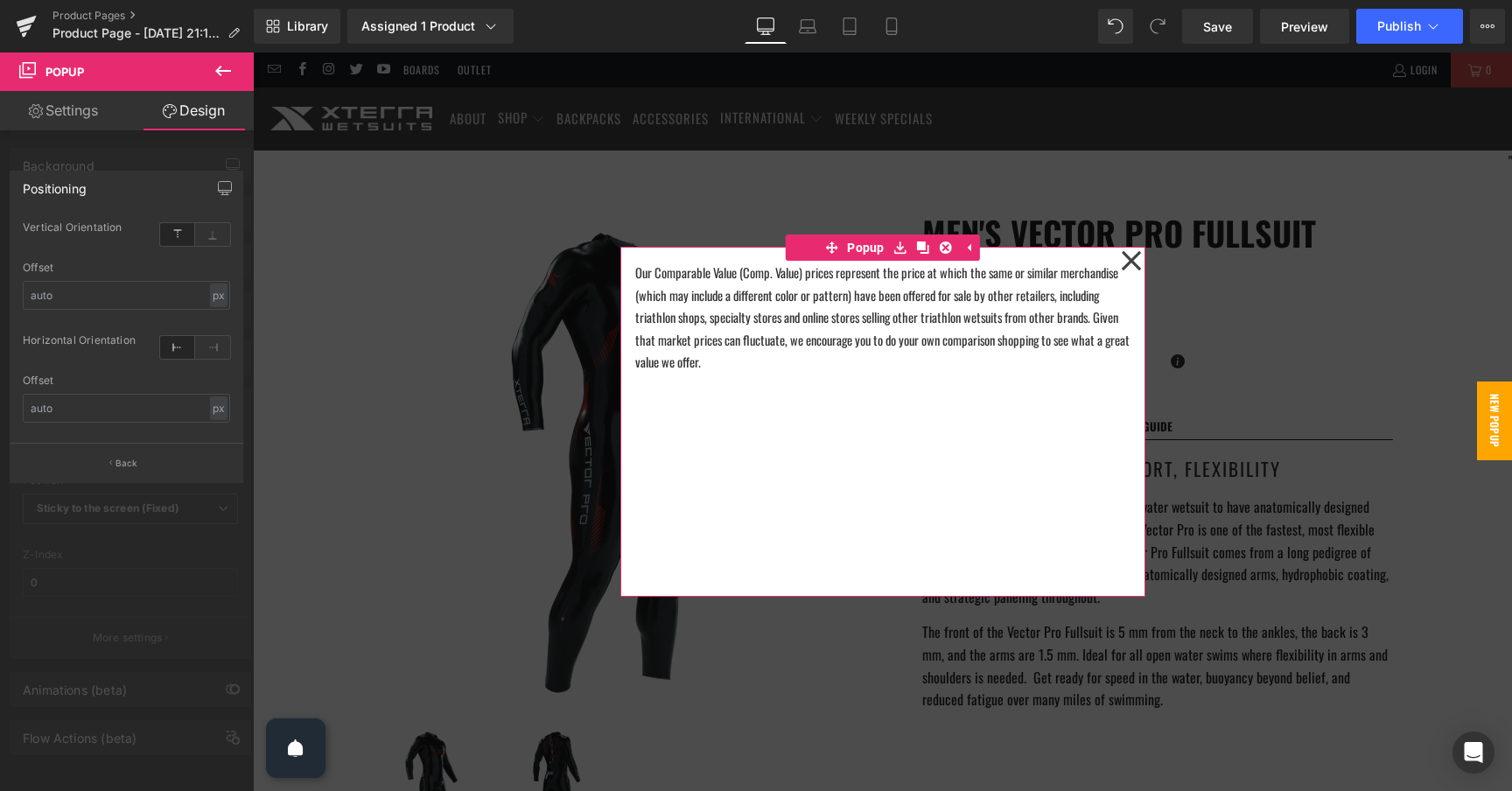
click at [141, 588] on div at bounding box center [126, 426] width 254 height 747
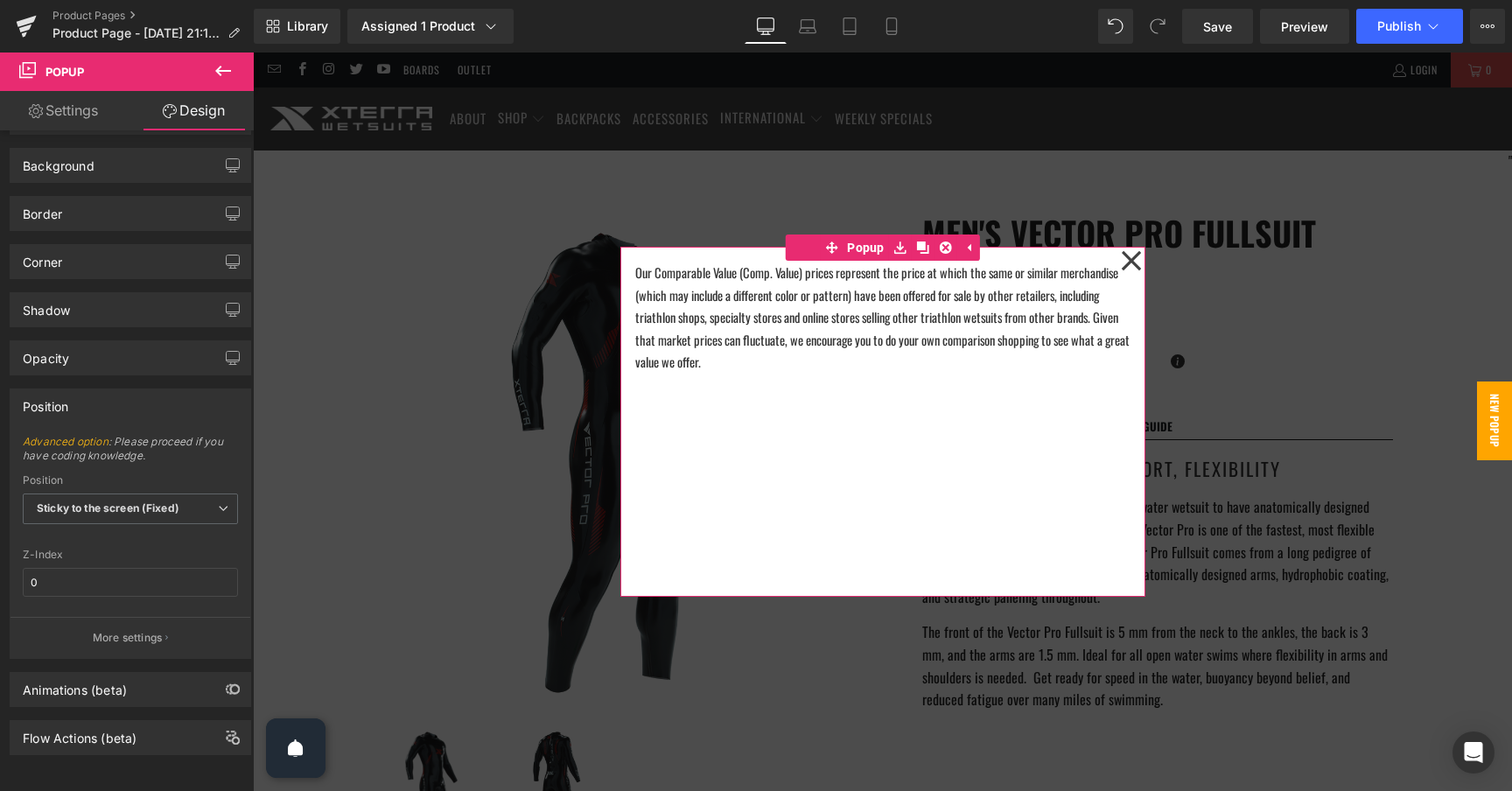
click at [62, 112] on link "Settings" at bounding box center [63, 110] width 126 height 40
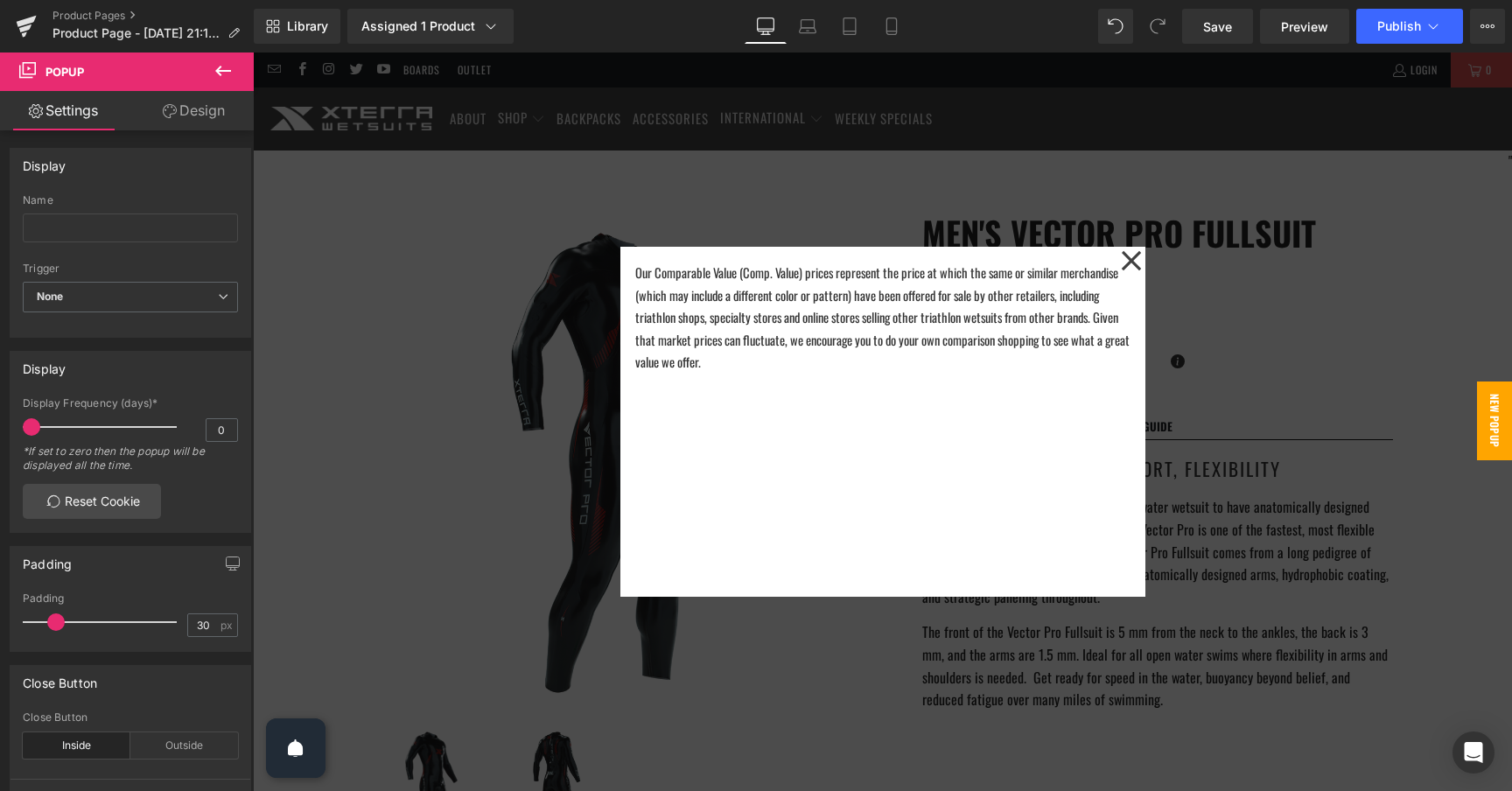
click at [215, 74] on icon at bounding box center [223, 71] width 21 height 21
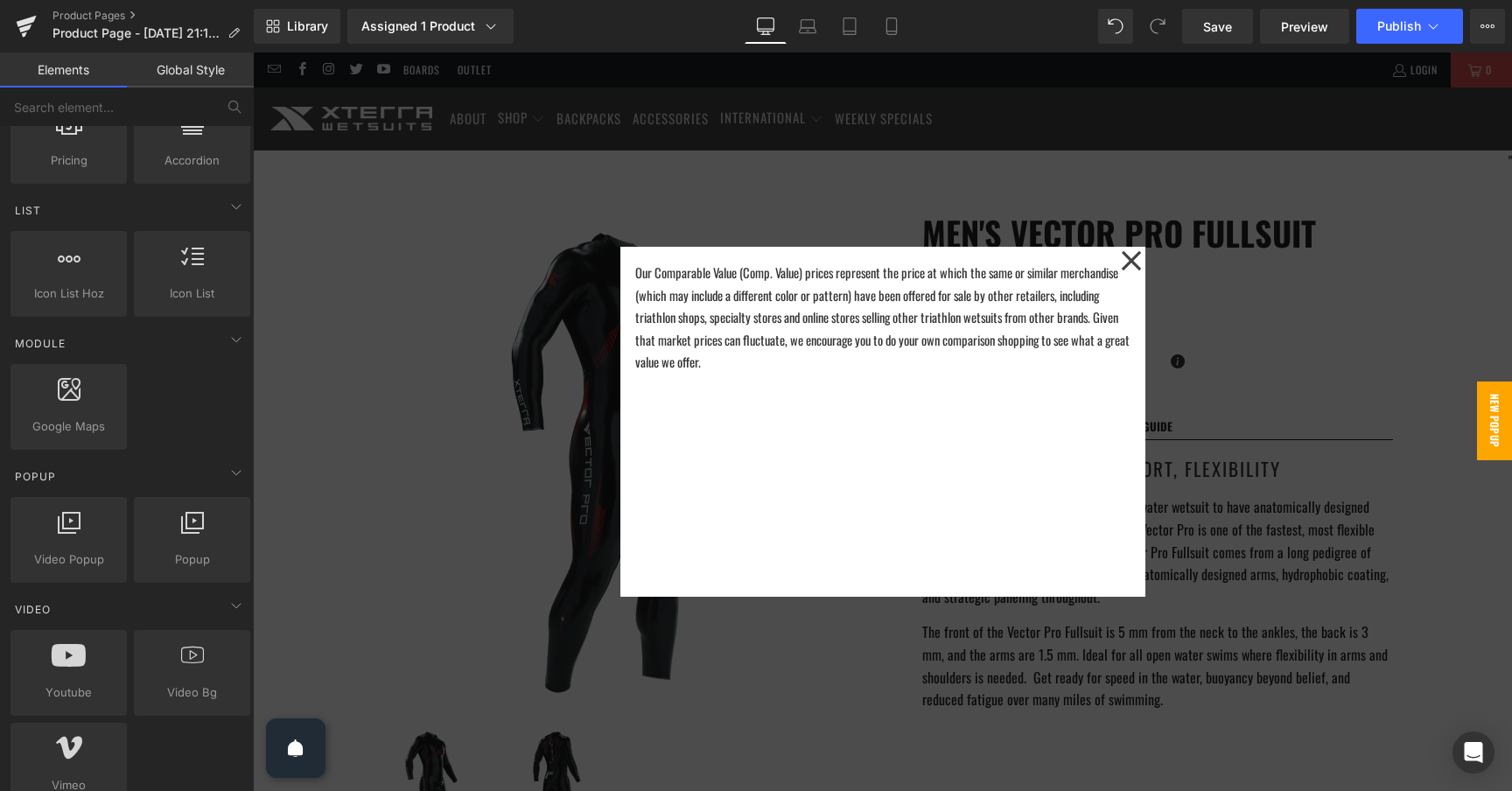
scroll to position [710, 0]
click at [1126, 261] on icon at bounding box center [1131, 261] width 21 height 88
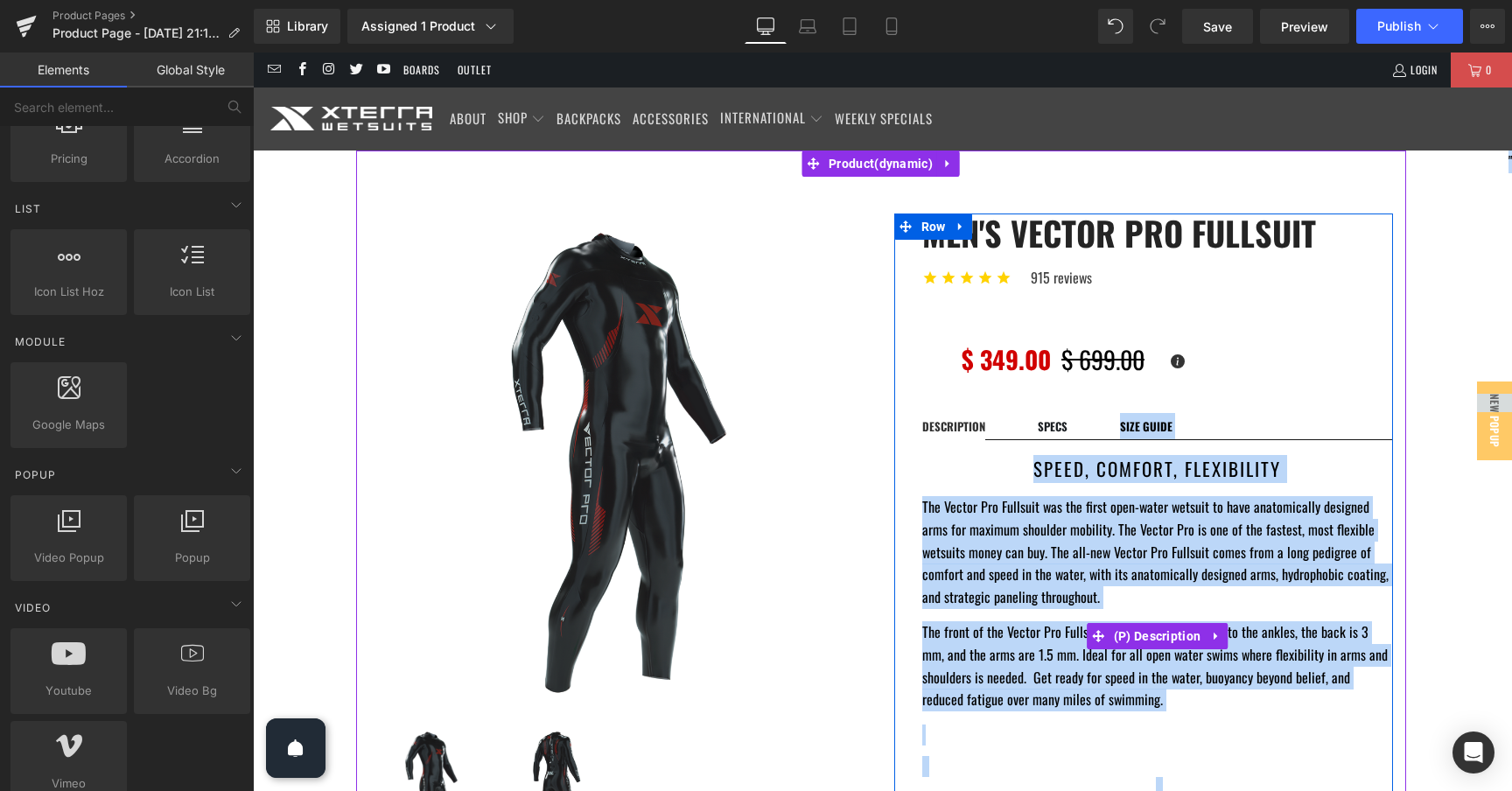
drag, startPoint x: 1491, startPoint y: 413, endPoint x: 1327, endPoint y: 394, distance: 165.1
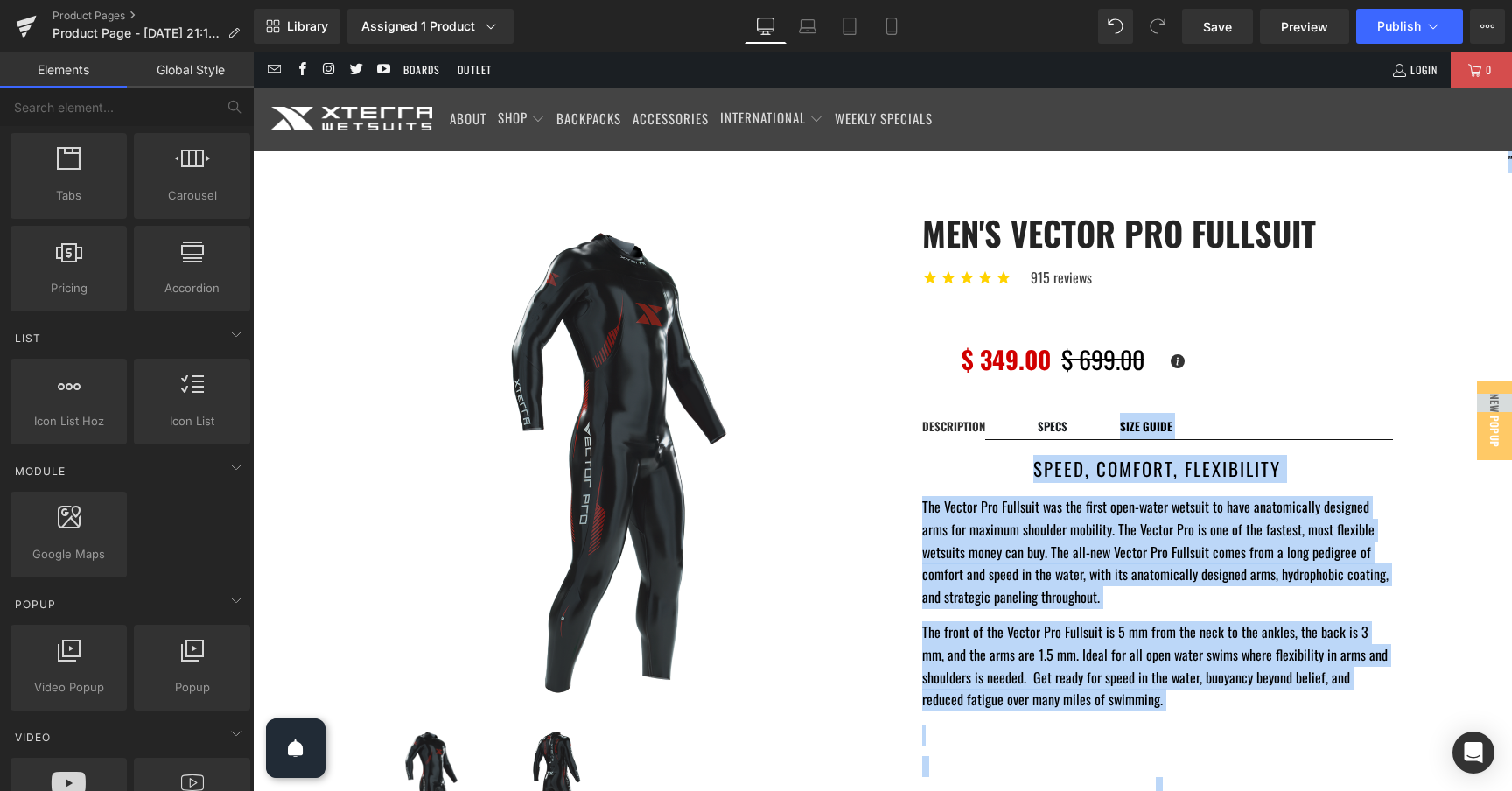
scroll to position [561, 0]
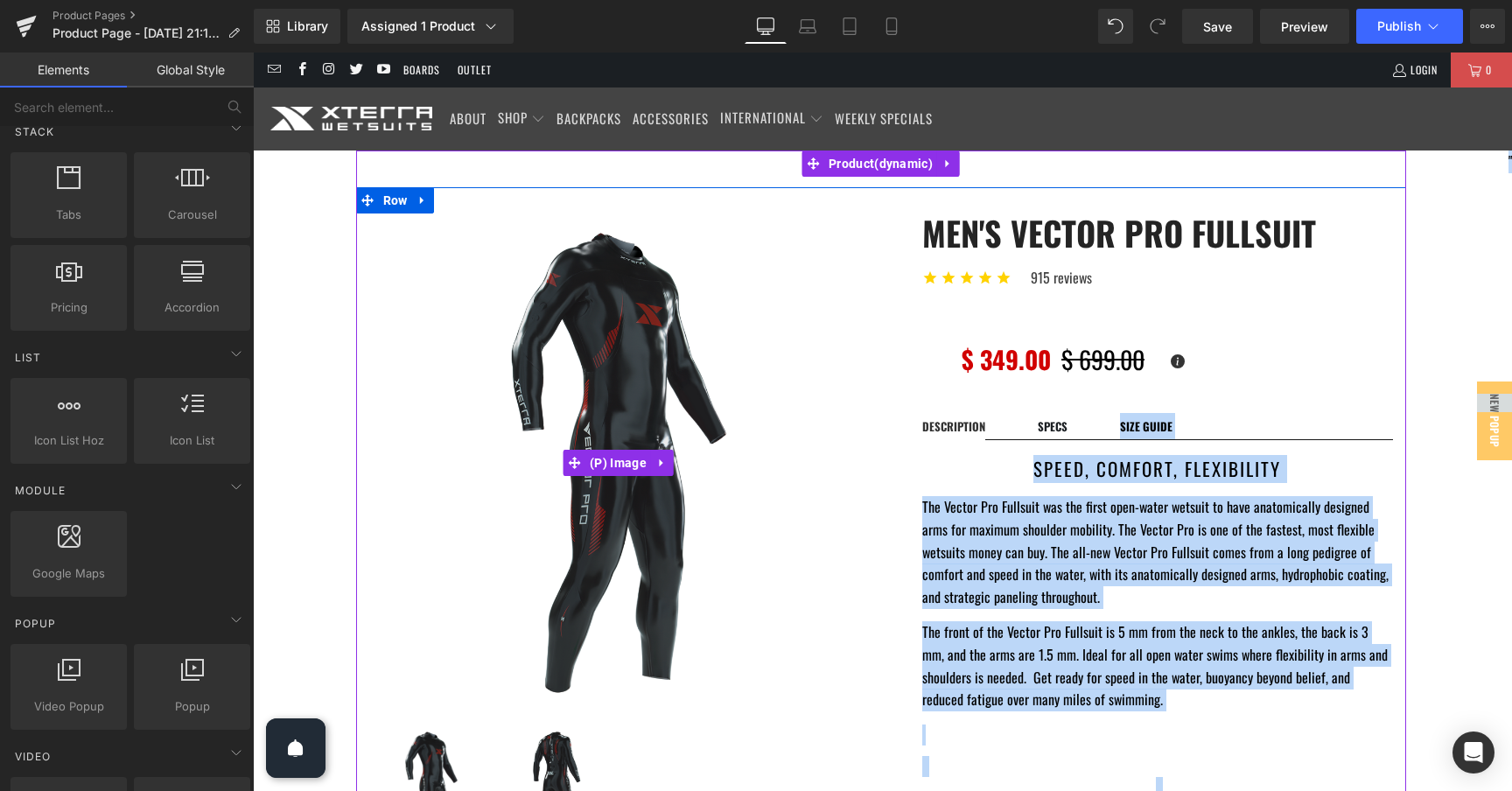
click at [755, 580] on img at bounding box center [618, 462] width 499 height 498
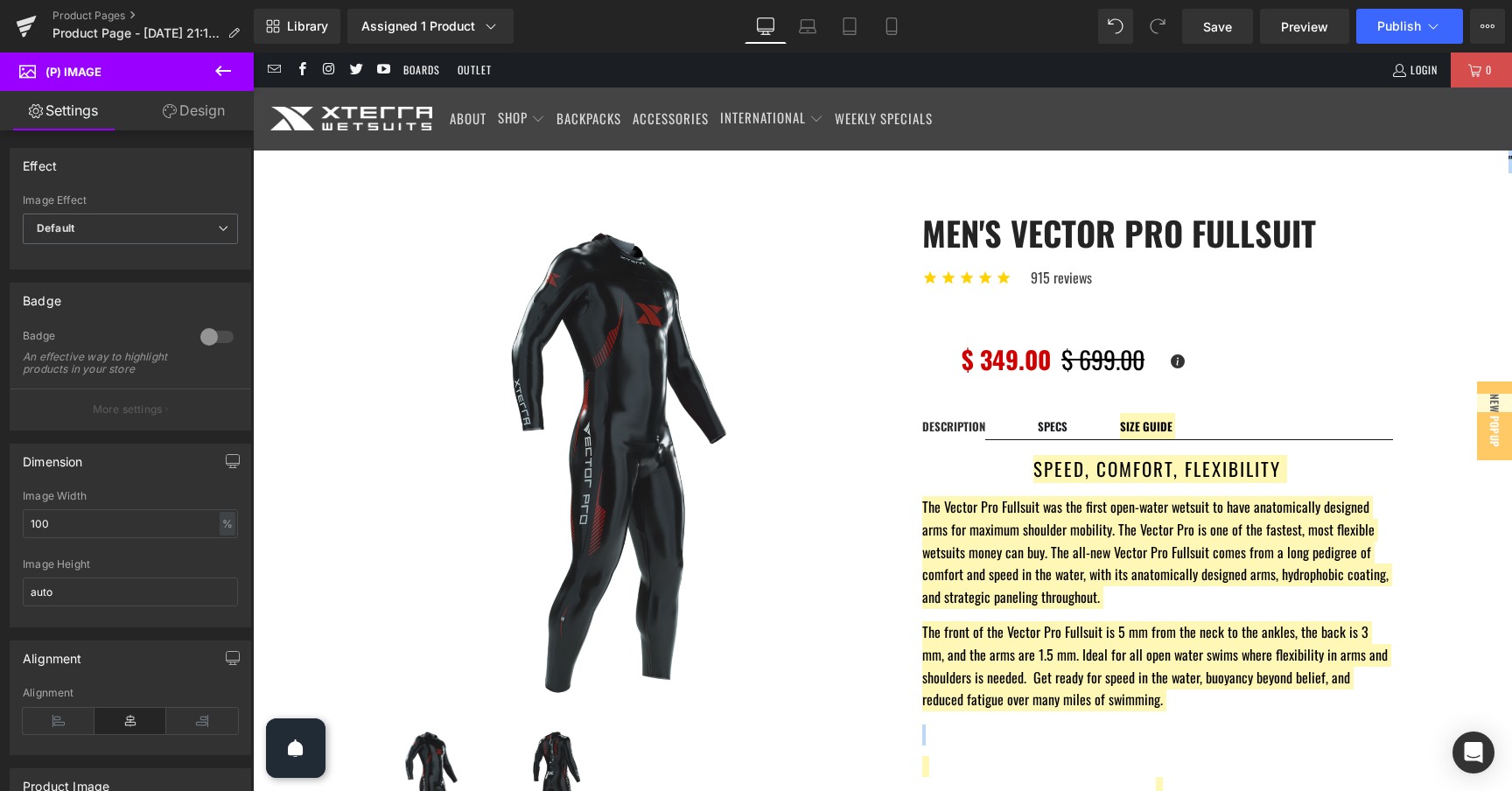
click at [214, 76] on icon at bounding box center [223, 71] width 21 height 21
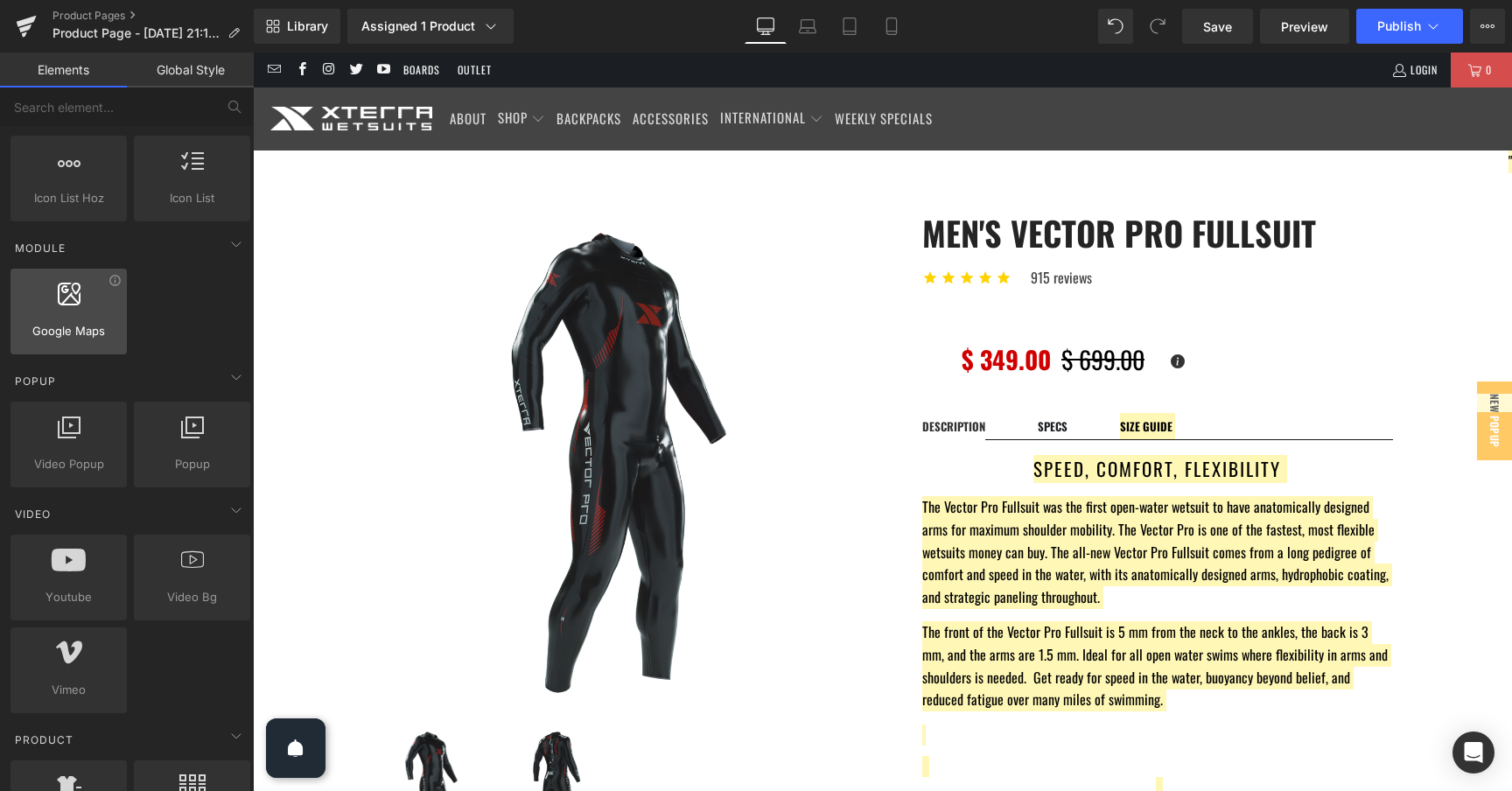
scroll to position [828, 0]
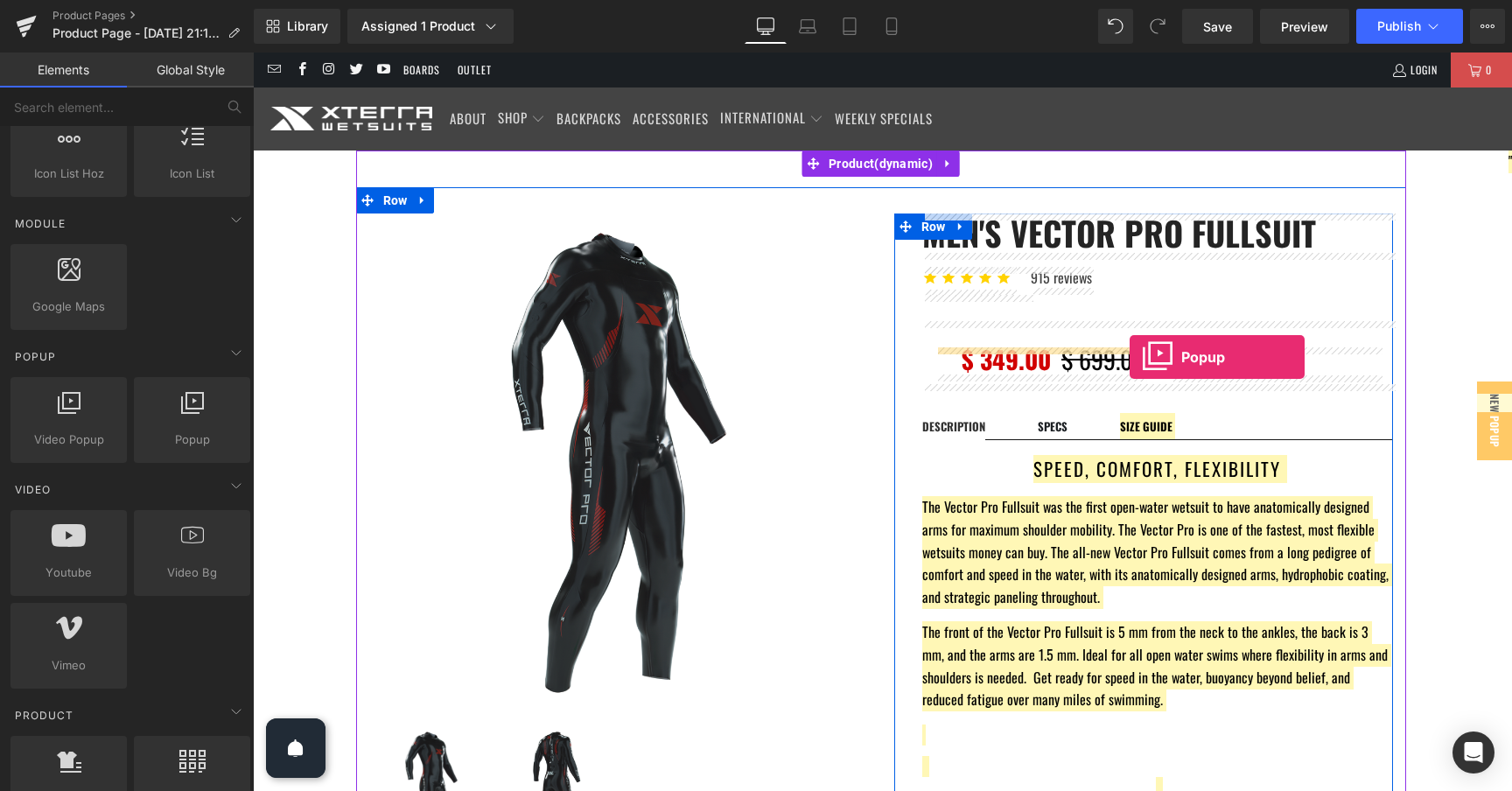
drag, startPoint x: 439, startPoint y: 488, endPoint x: 1129, endPoint y: 357, distance: 702.3
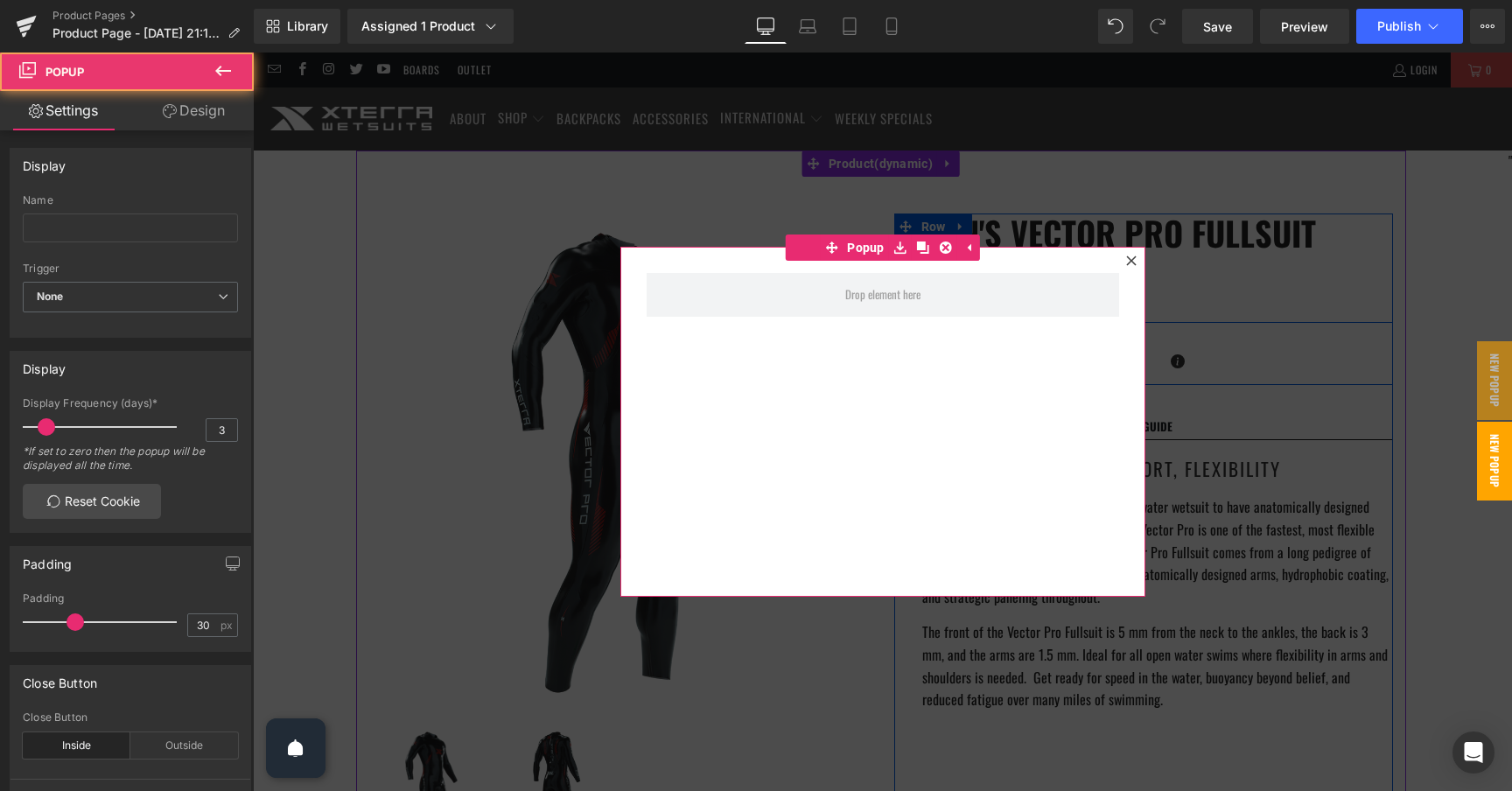
click at [1134, 262] on icon at bounding box center [1131, 261] width 11 height 11
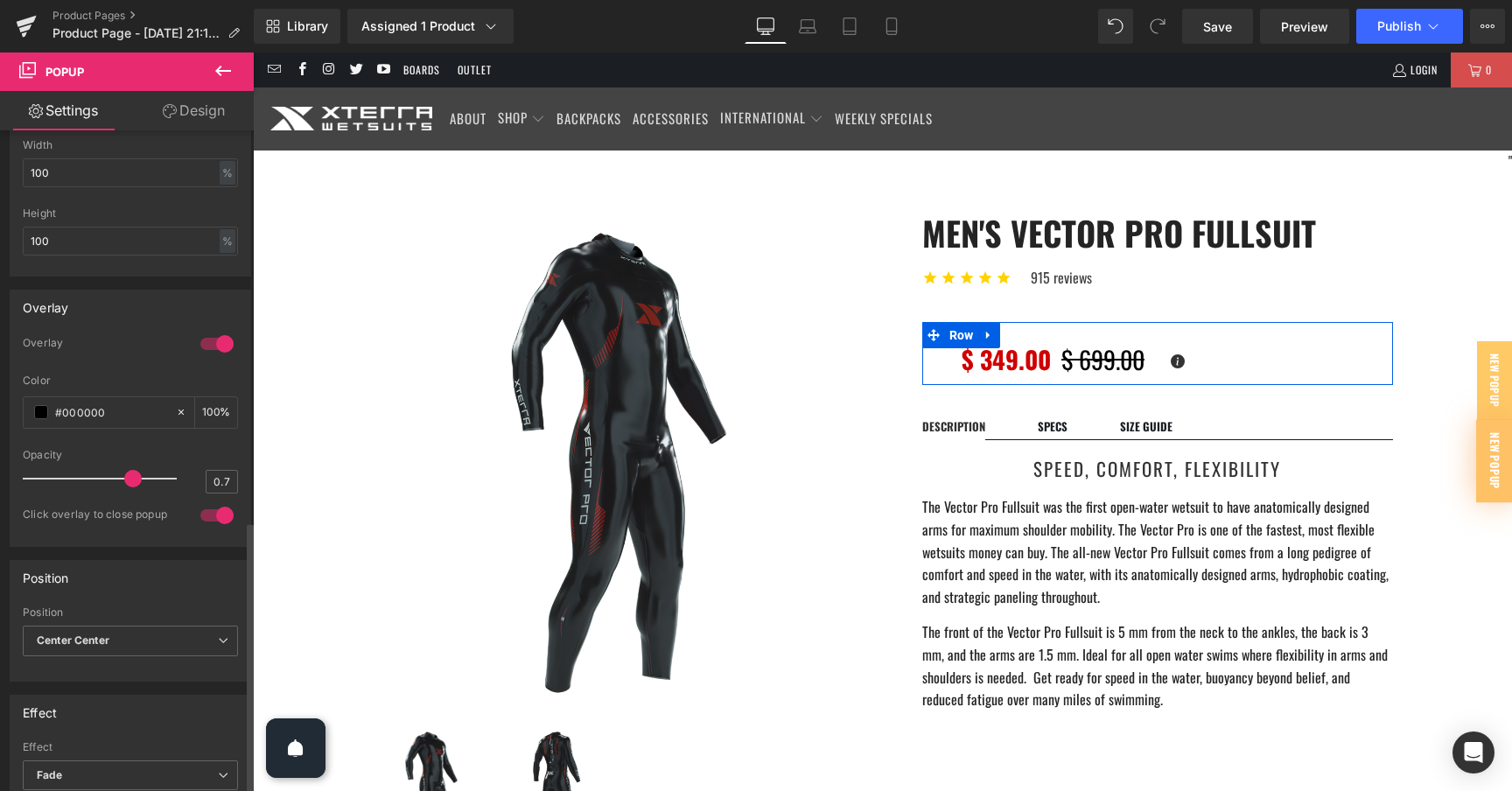
scroll to position [1037, 0]
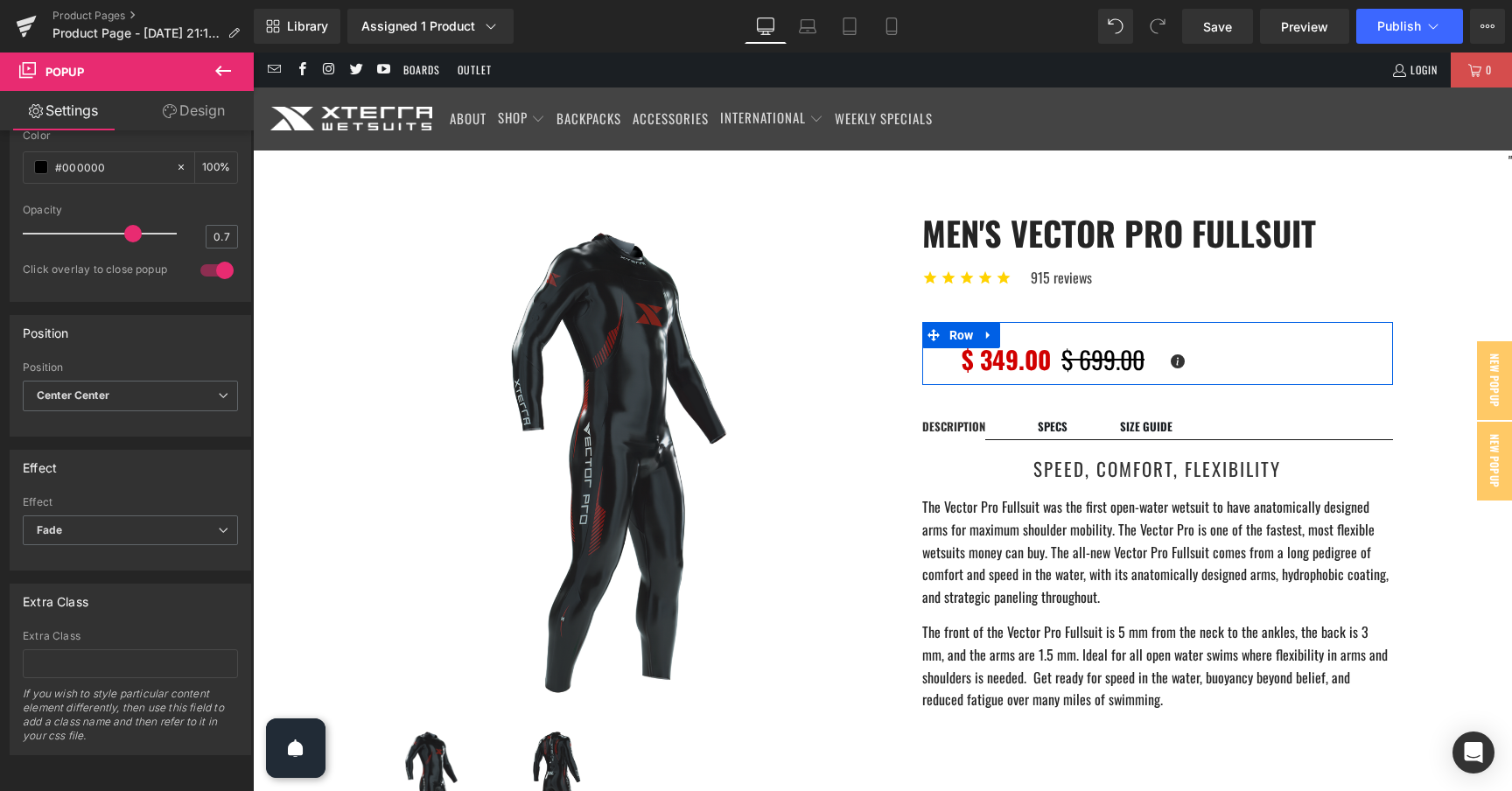
click at [221, 80] on icon at bounding box center [223, 71] width 21 height 21
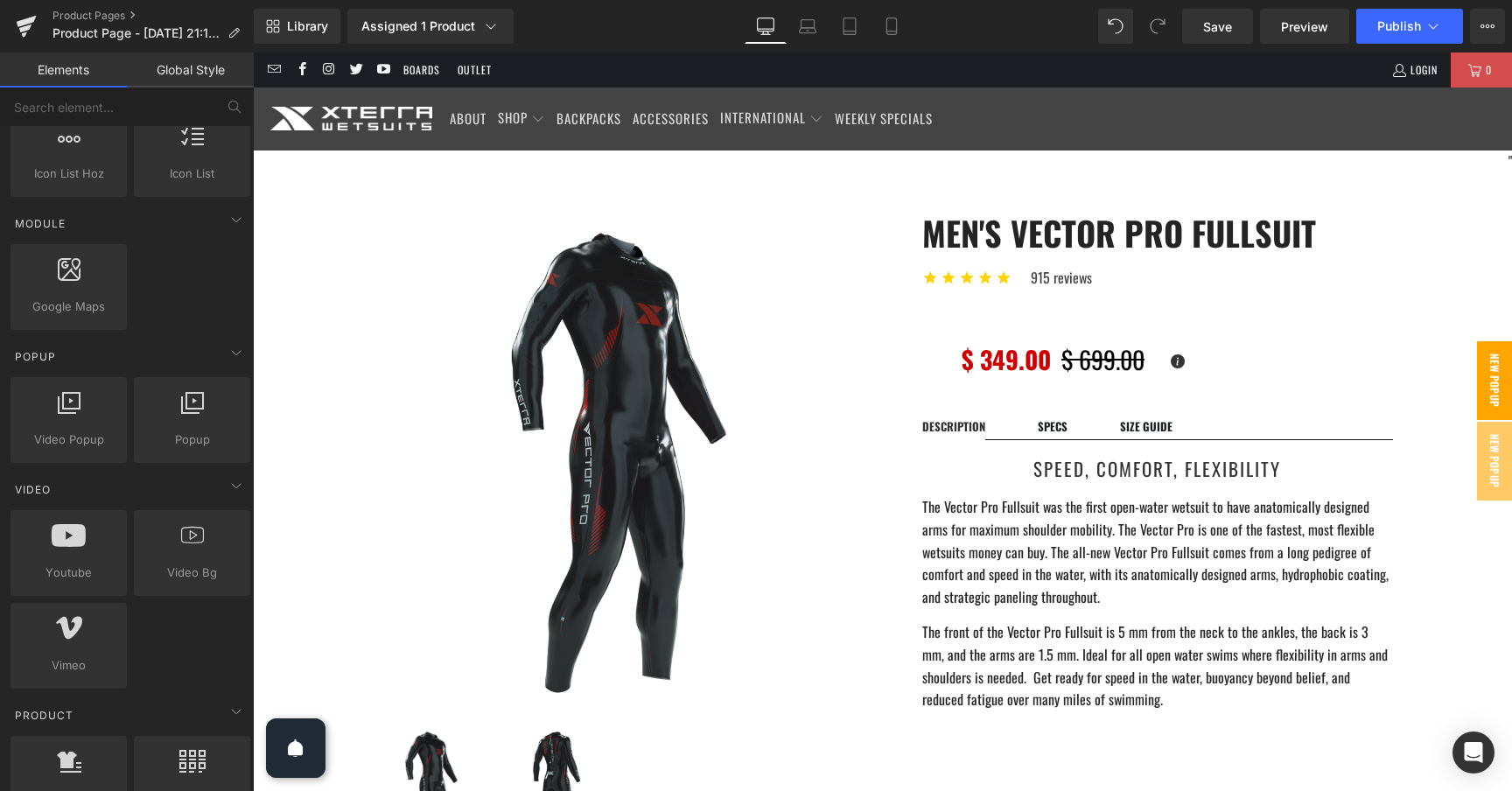
click at [1488, 375] on span "New Popup" at bounding box center [1494, 380] width 35 height 79
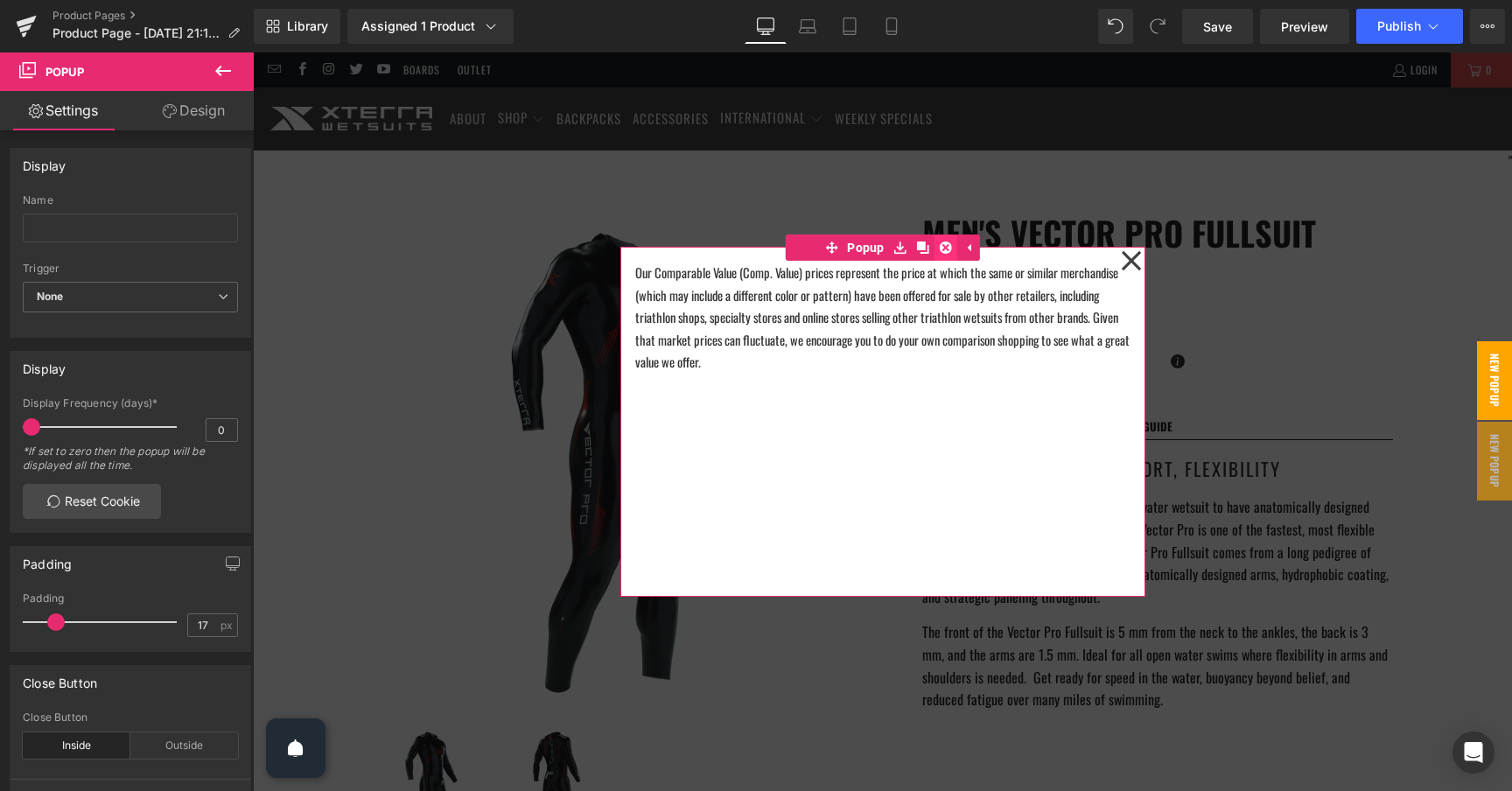
click at [946, 250] on icon at bounding box center [946, 248] width 12 height 12
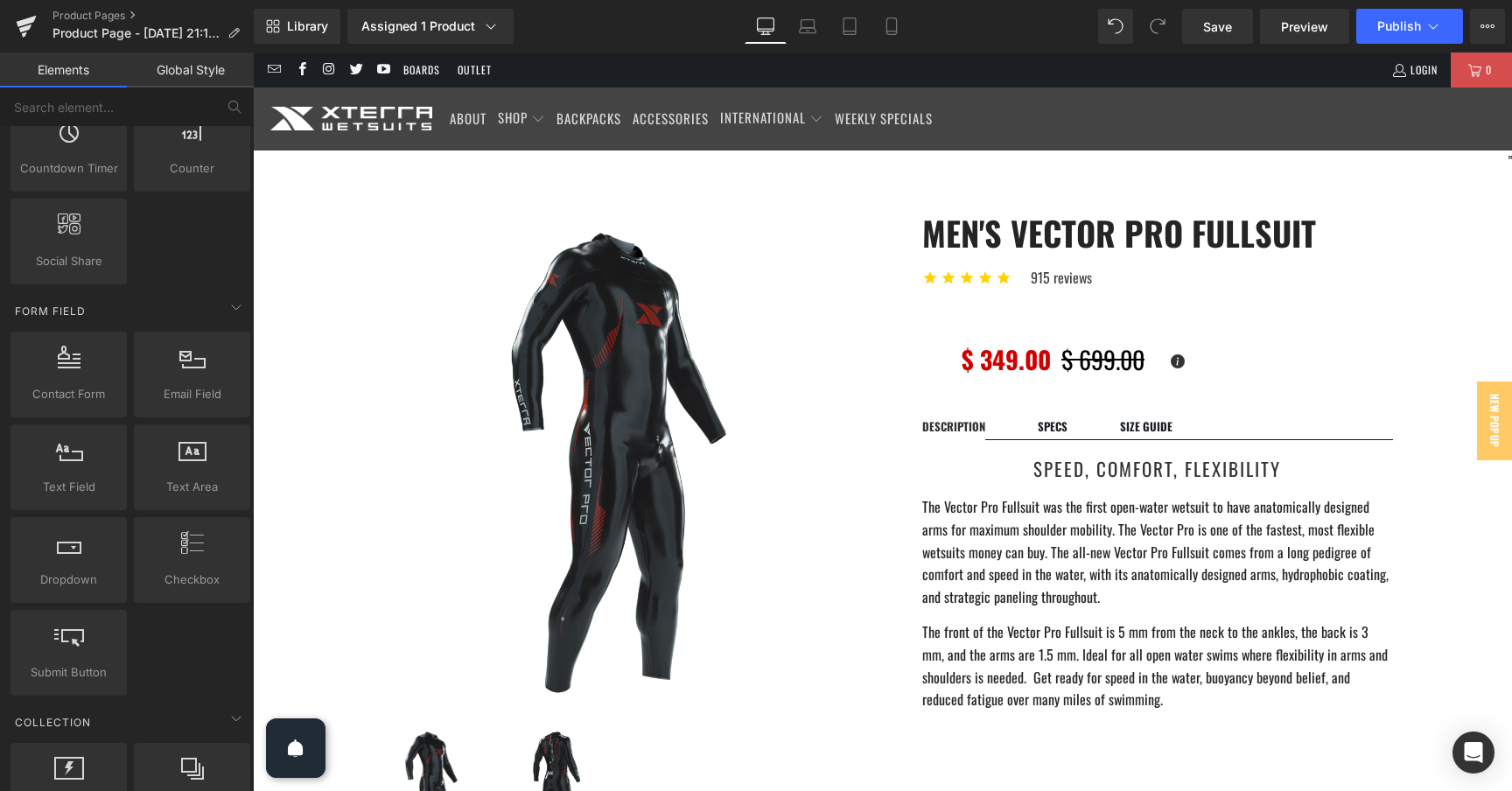
scroll to position [2137, 0]
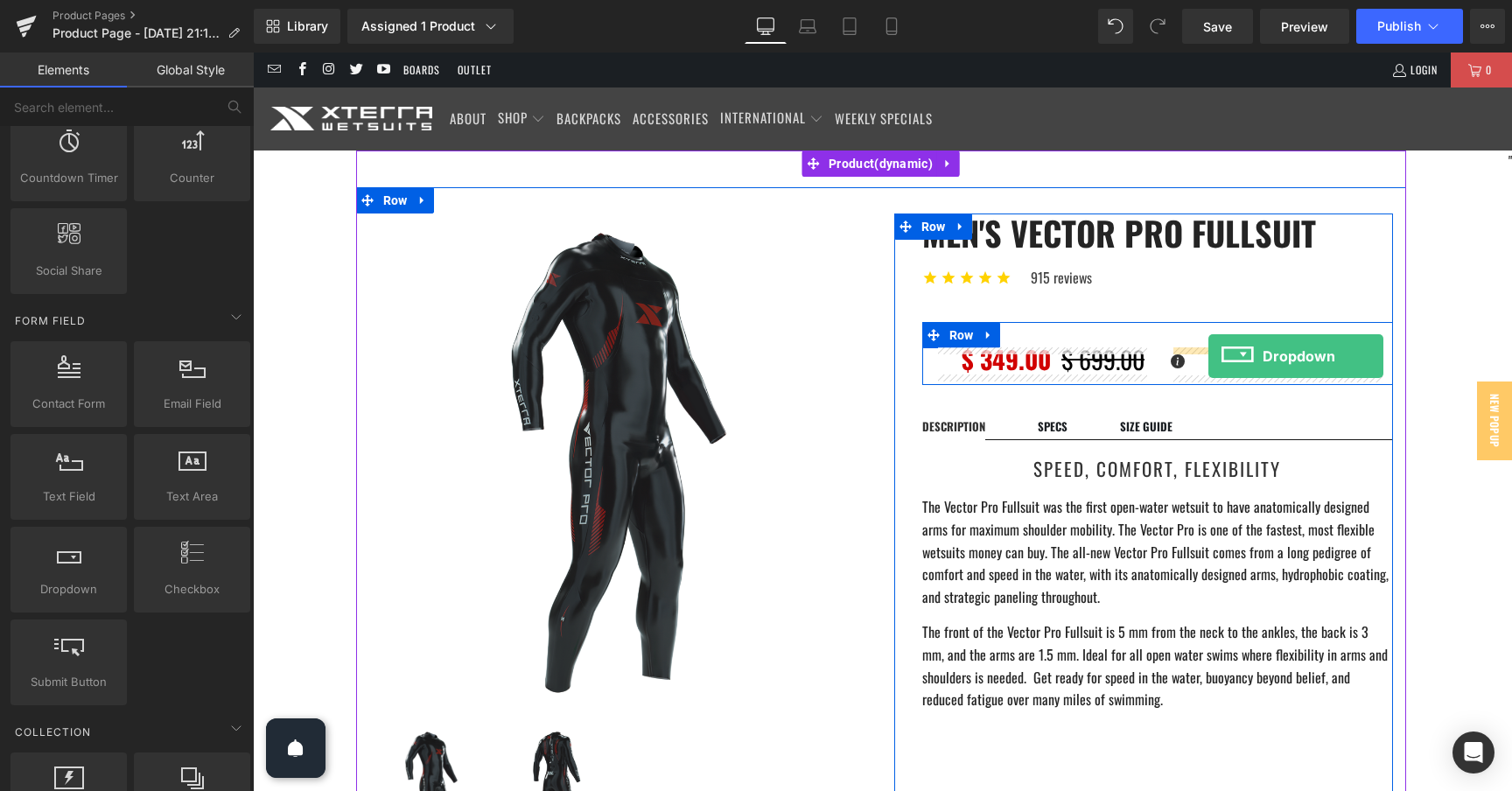
drag, startPoint x: 317, startPoint y: 610, endPoint x: 1208, endPoint y: 356, distance: 926.5
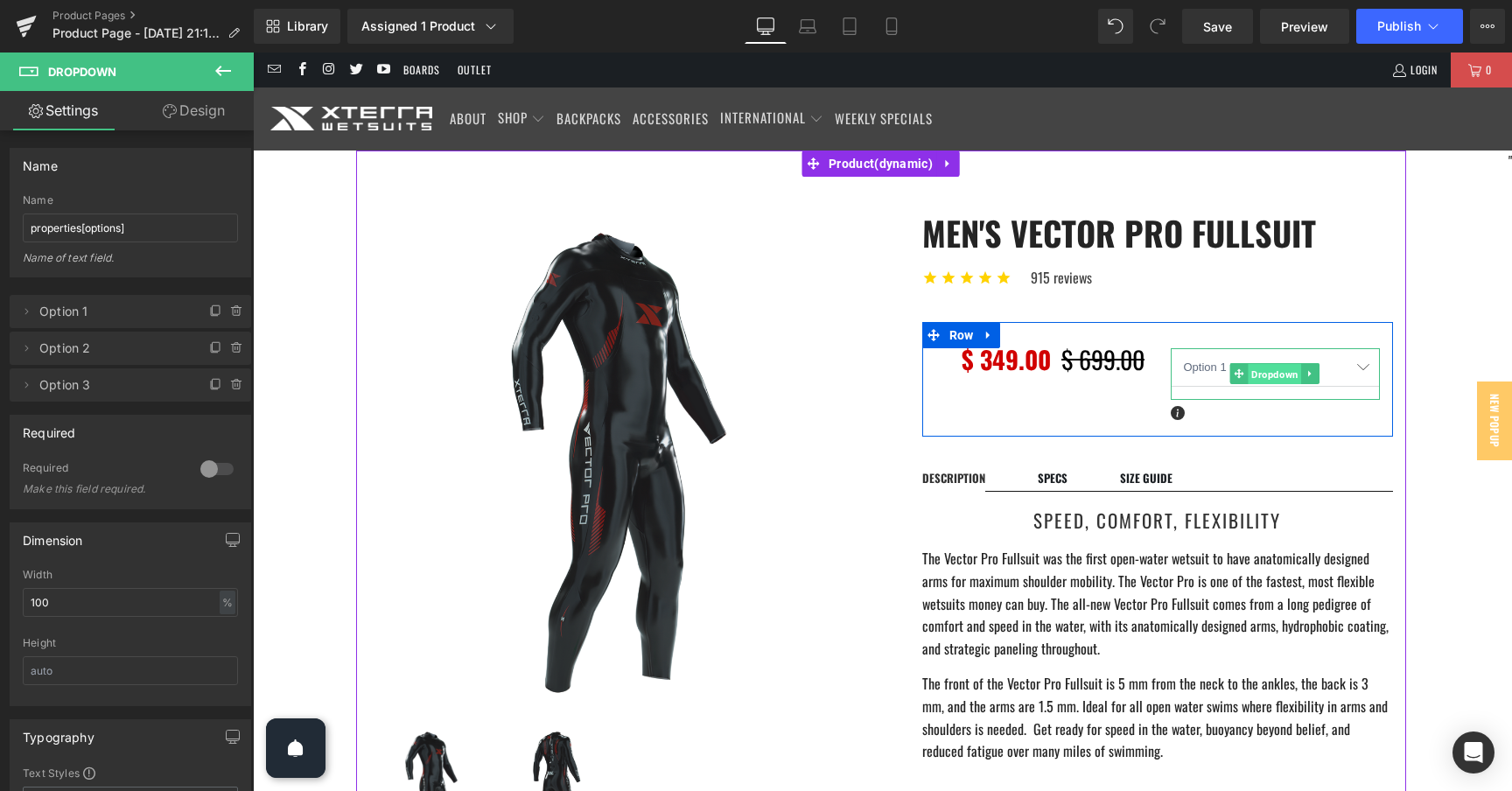
click at [1282, 373] on span "Dropdown" at bounding box center [1274, 374] width 54 height 21
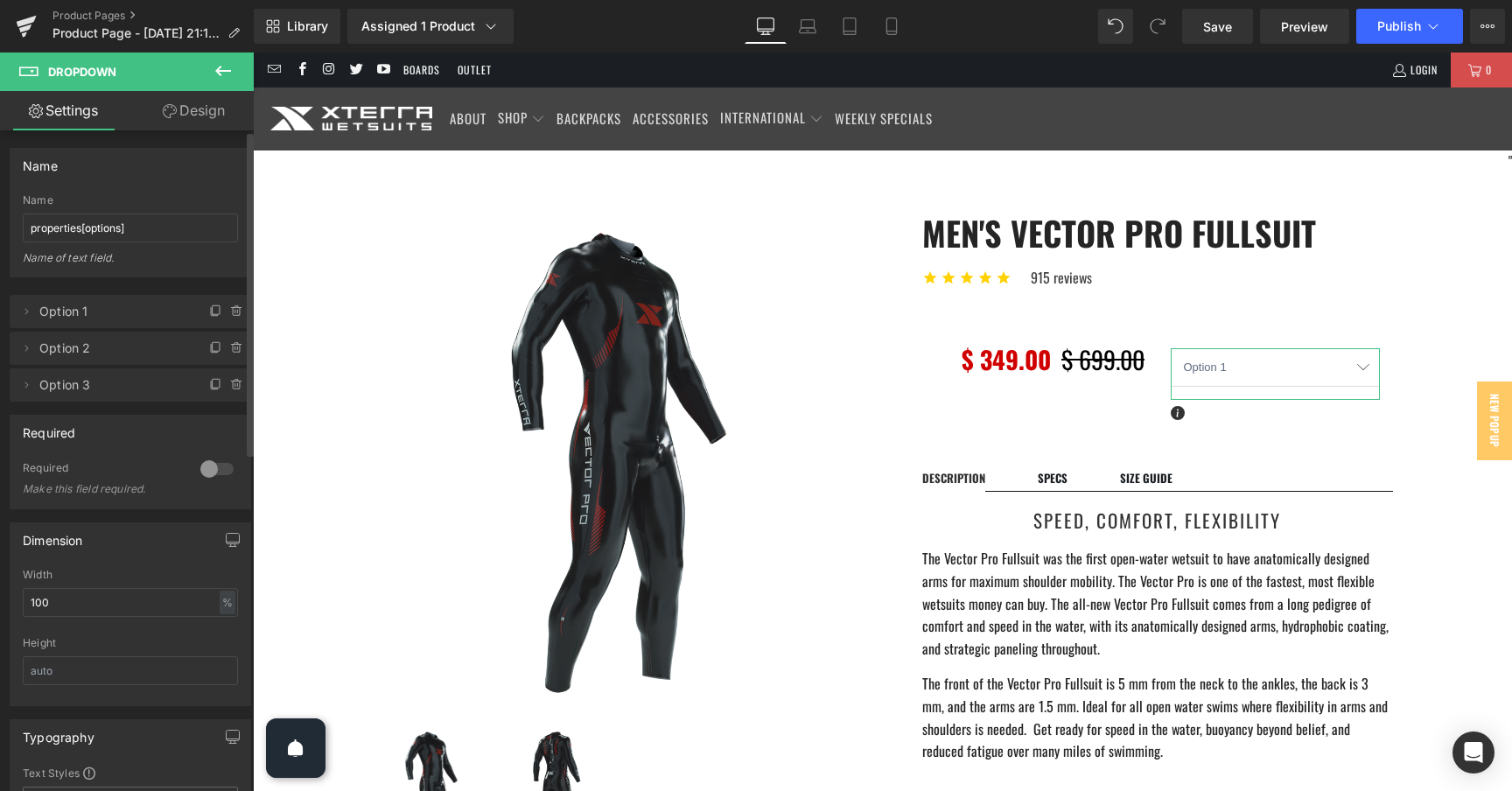
click at [85, 312] on span "Option 1" at bounding box center [113, 310] width 147 height 33
click at [26, 314] on icon at bounding box center [26, 311] width 14 height 14
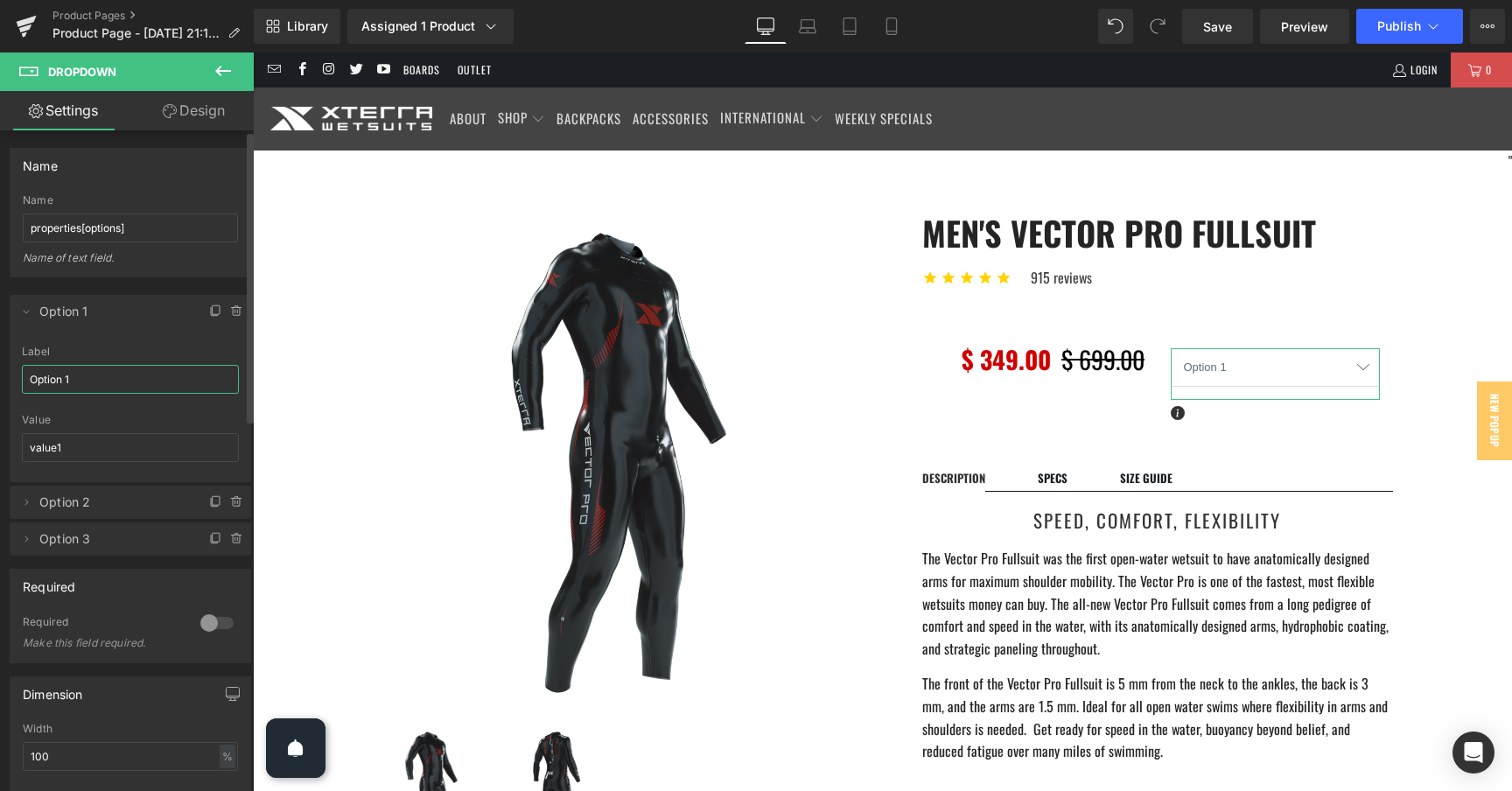
drag, startPoint x: 93, startPoint y: 385, endPoint x: 13, endPoint y: 374, distance: 80.8
click at [13, 374] on div "Option 1 Label Option 1 value1 Value value1" at bounding box center [130, 413] width 242 height 136
paste input "ⓘ"
type input "ⓘ"
click at [233, 501] on icon at bounding box center [236, 502] width 7 height 8
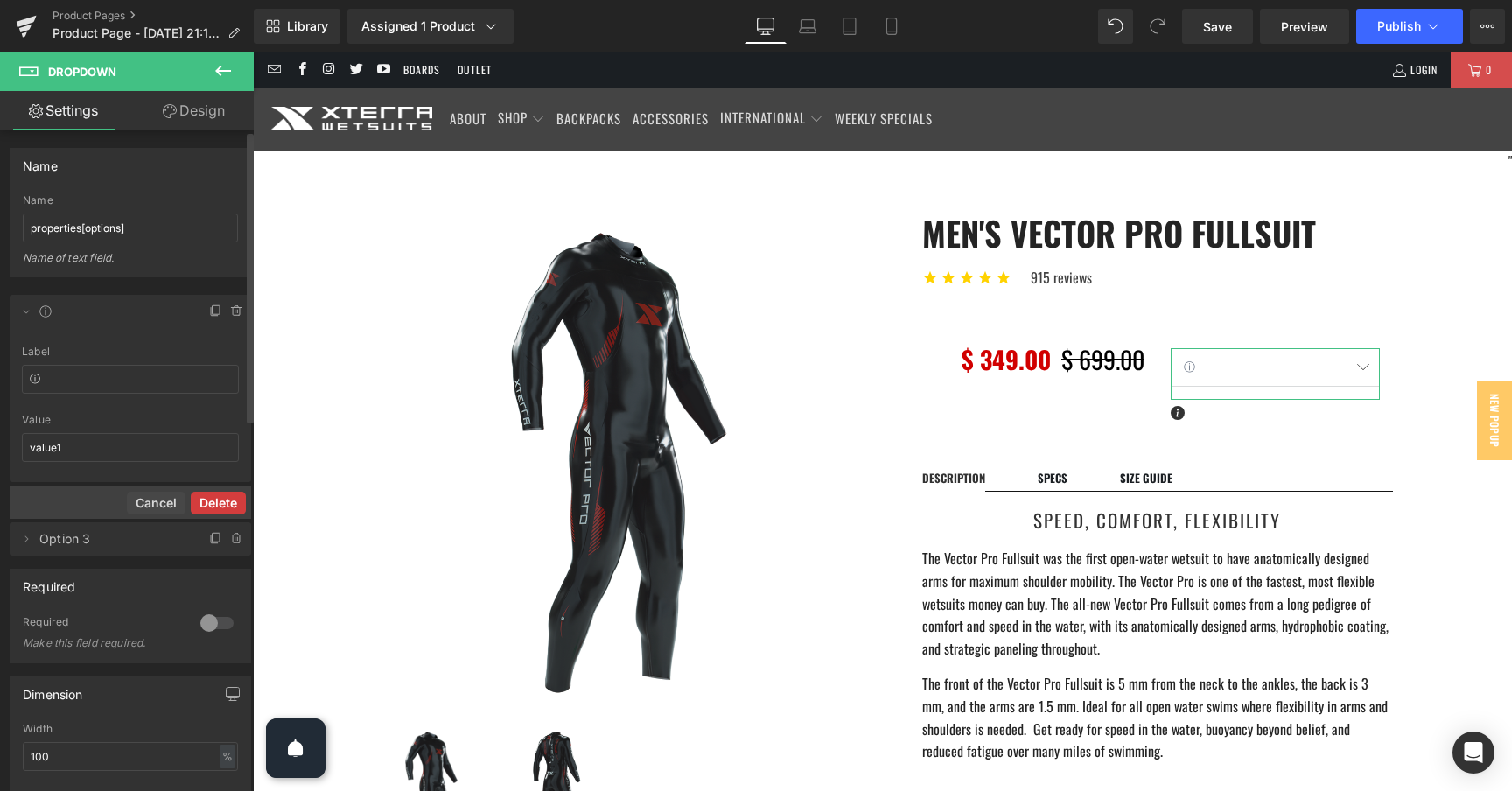
click at [227, 498] on button "Delete" at bounding box center [218, 502] width 55 height 23
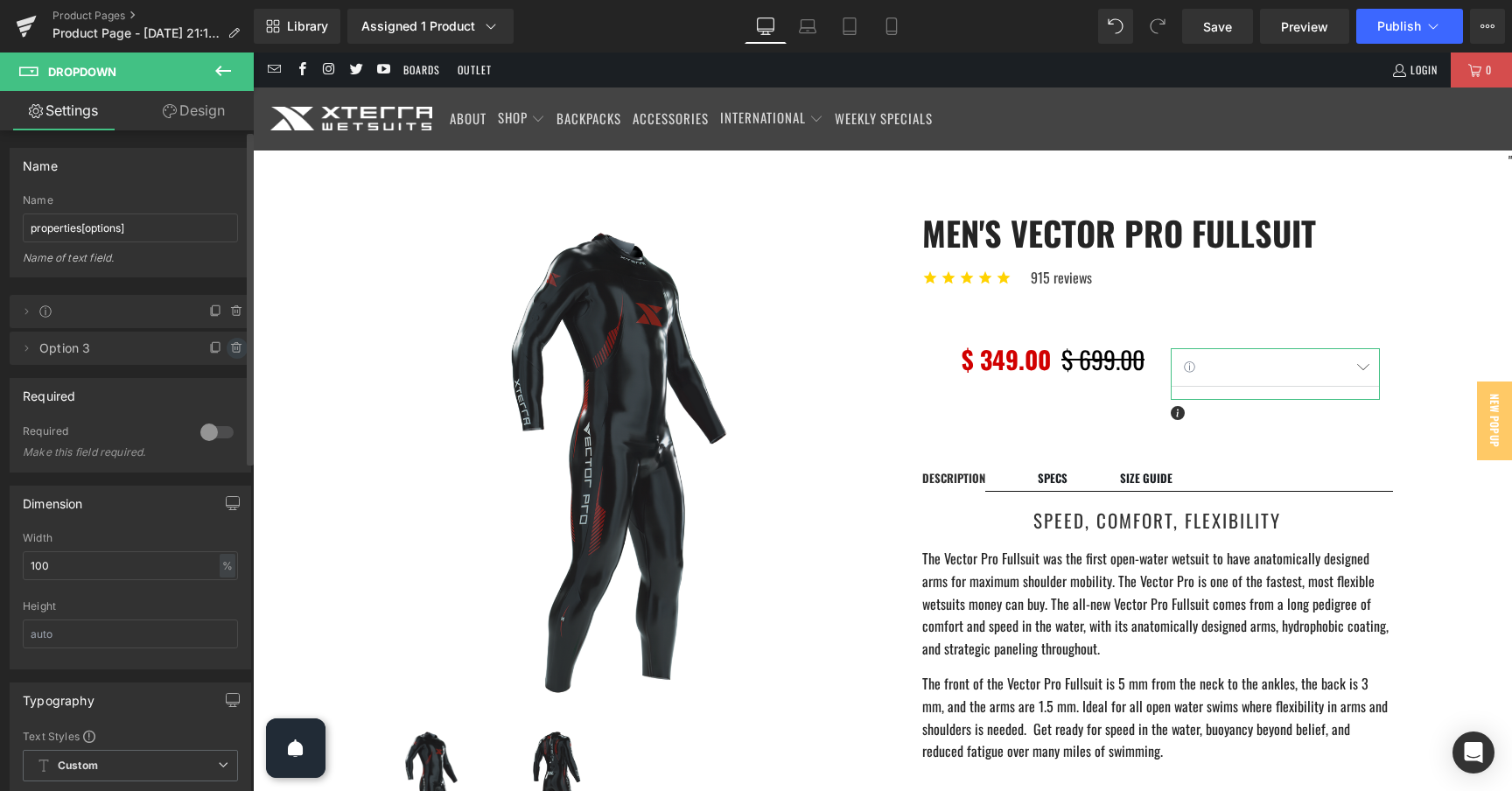
click at [230, 349] on icon at bounding box center [237, 348] width 14 height 14
click at [221, 342] on button "Delete" at bounding box center [218, 348] width 55 height 23
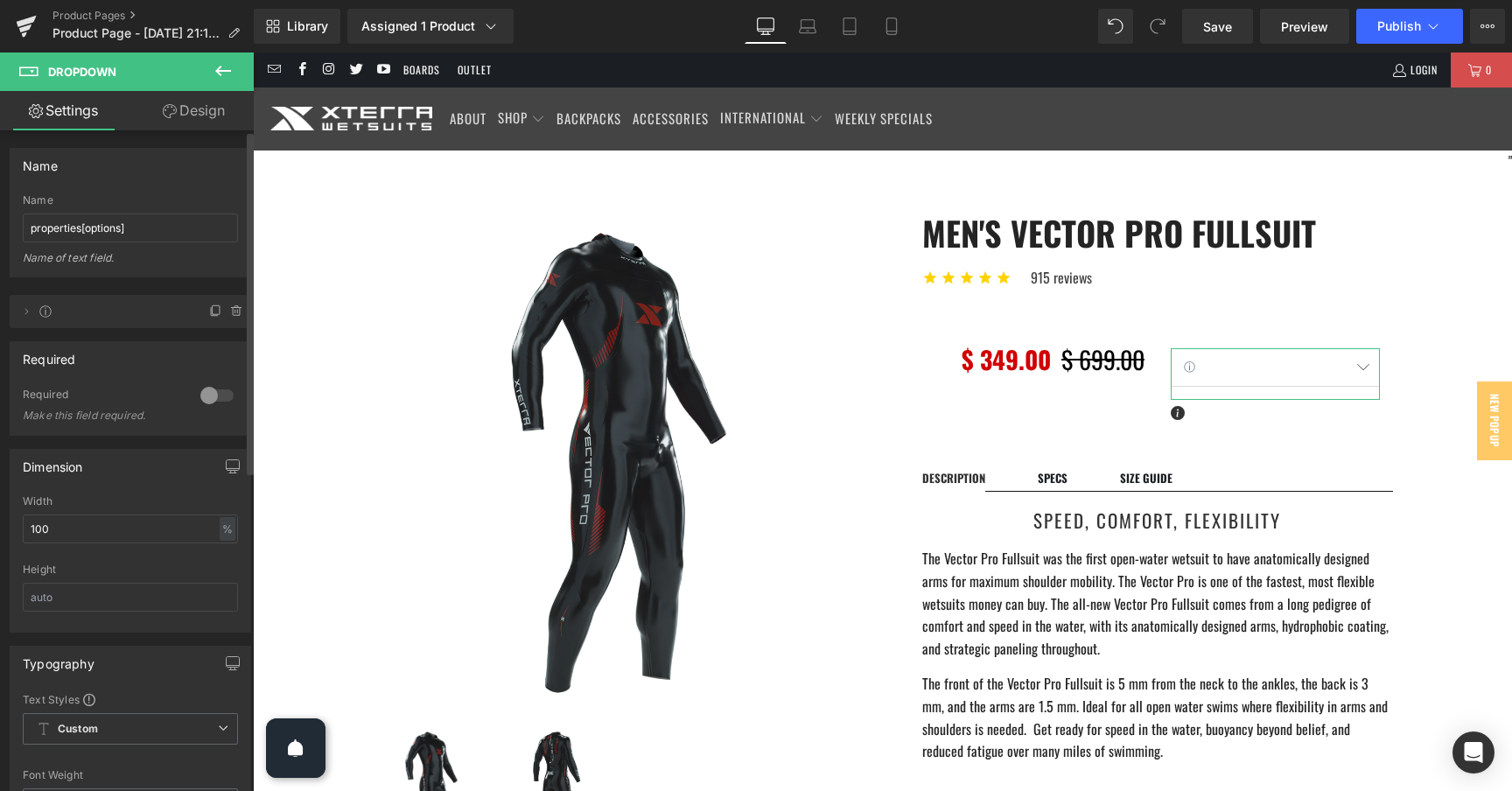
click at [214, 393] on div at bounding box center [217, 395] width 42 height 28
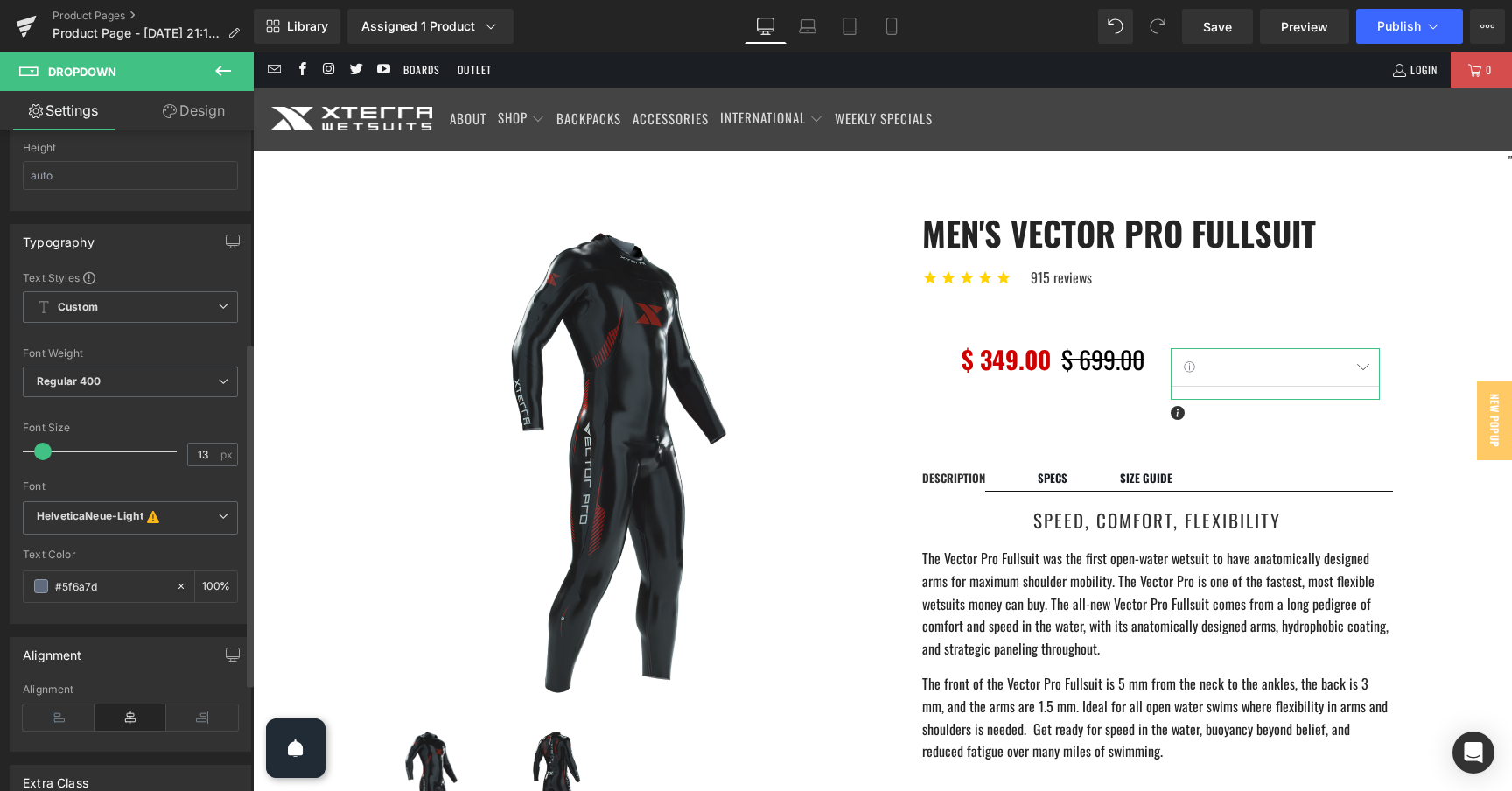
scroll to position [447, 0]
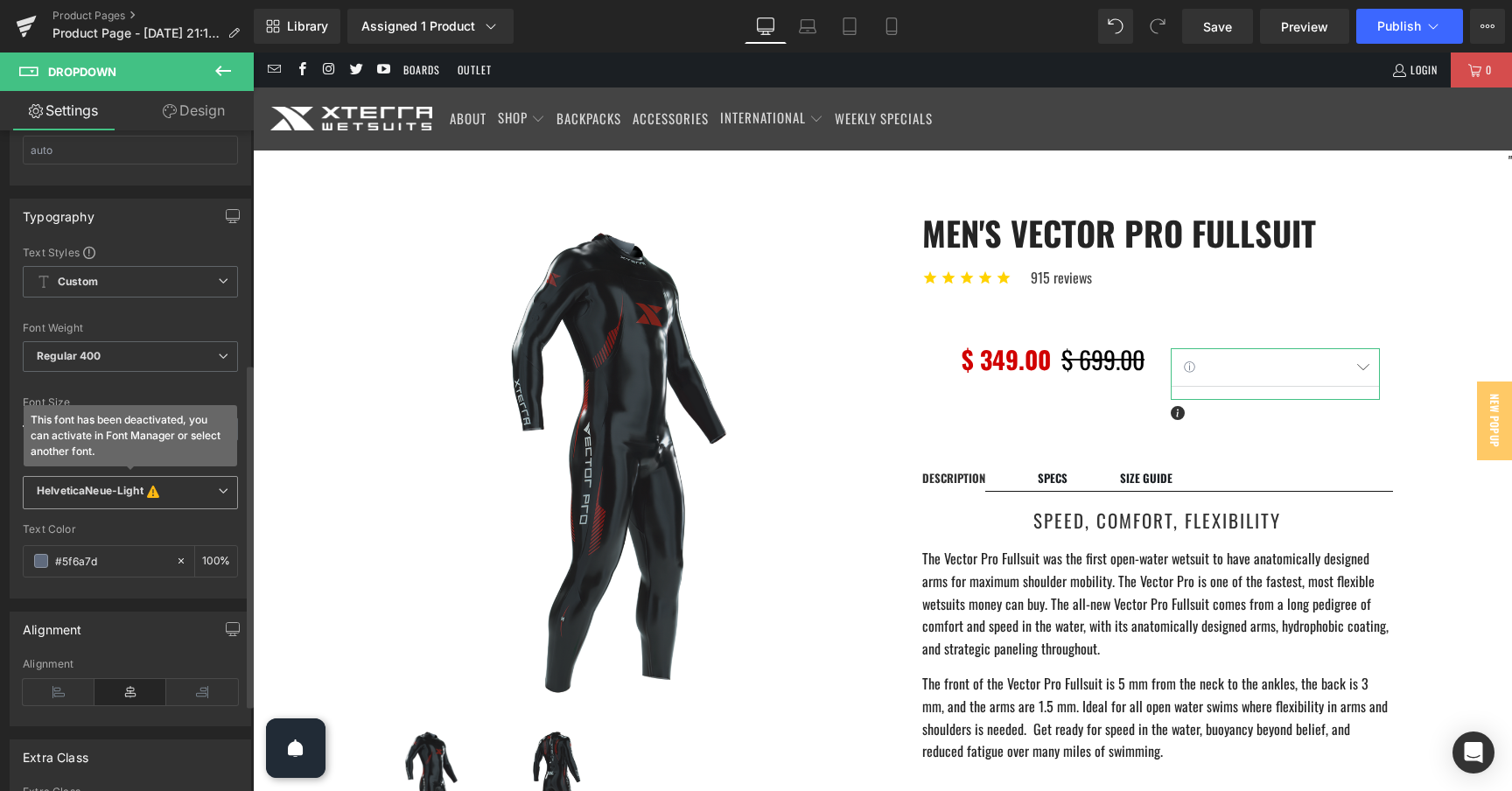
click at [182, 491] on b "HelveticaNeue-Light This font has been deactivated, you can activate in Font Ma…" at bounding box center [127, 493] width 181 height 18
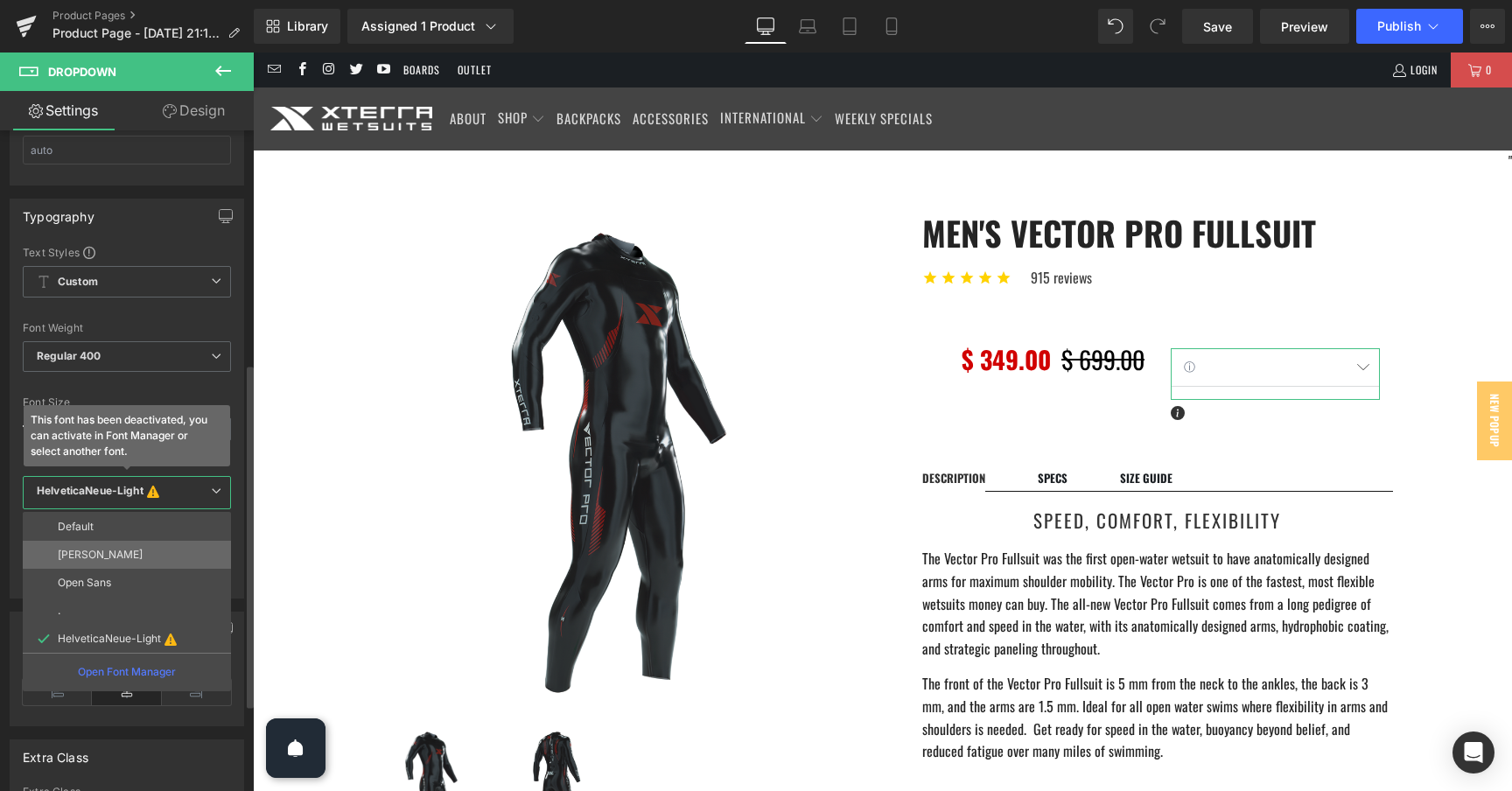
click at [132, 548] on li "[PERSON_NAME]" at bounding box center [126, 554] width 208 height 28
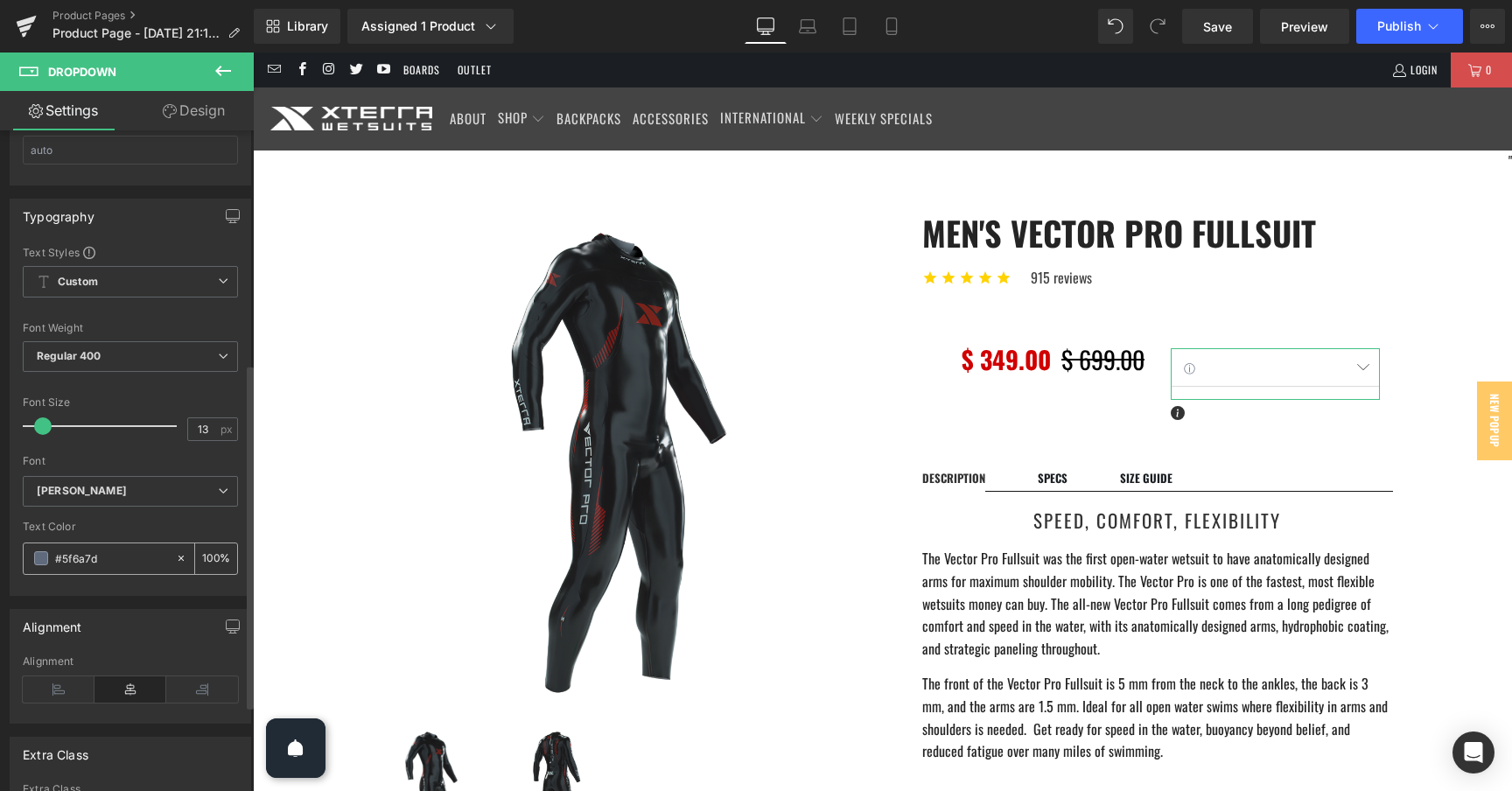
click at [42, 561] on span at bounding box center [41, 558] width 14 height 14
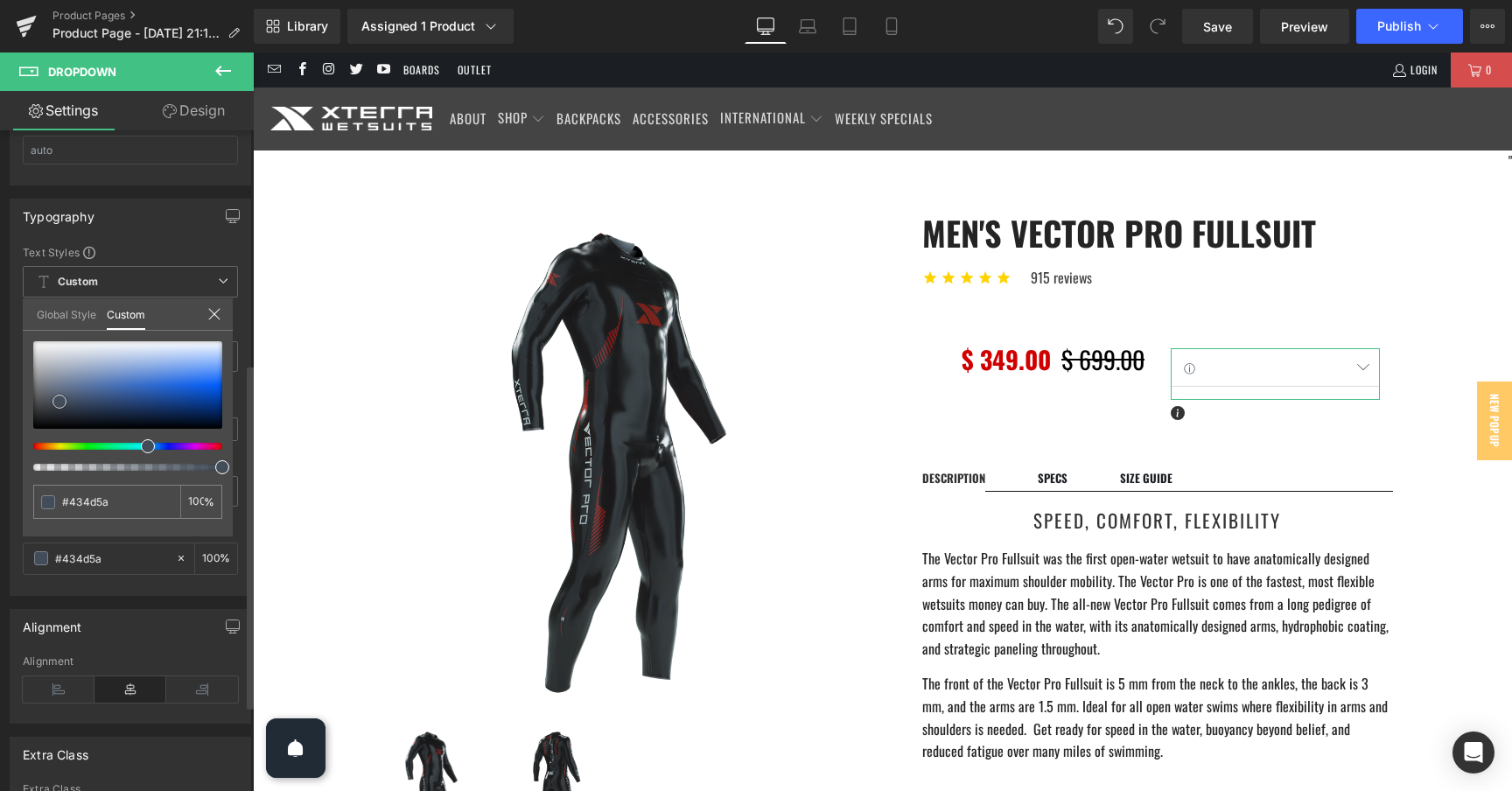
drag, startPoint x: 57, startPoint y: 391, endPoint x: 57, endPoint y: 401, distance: 10.0
click at [57, 401] on span at bounding box center [60, 401] width 14 height 14
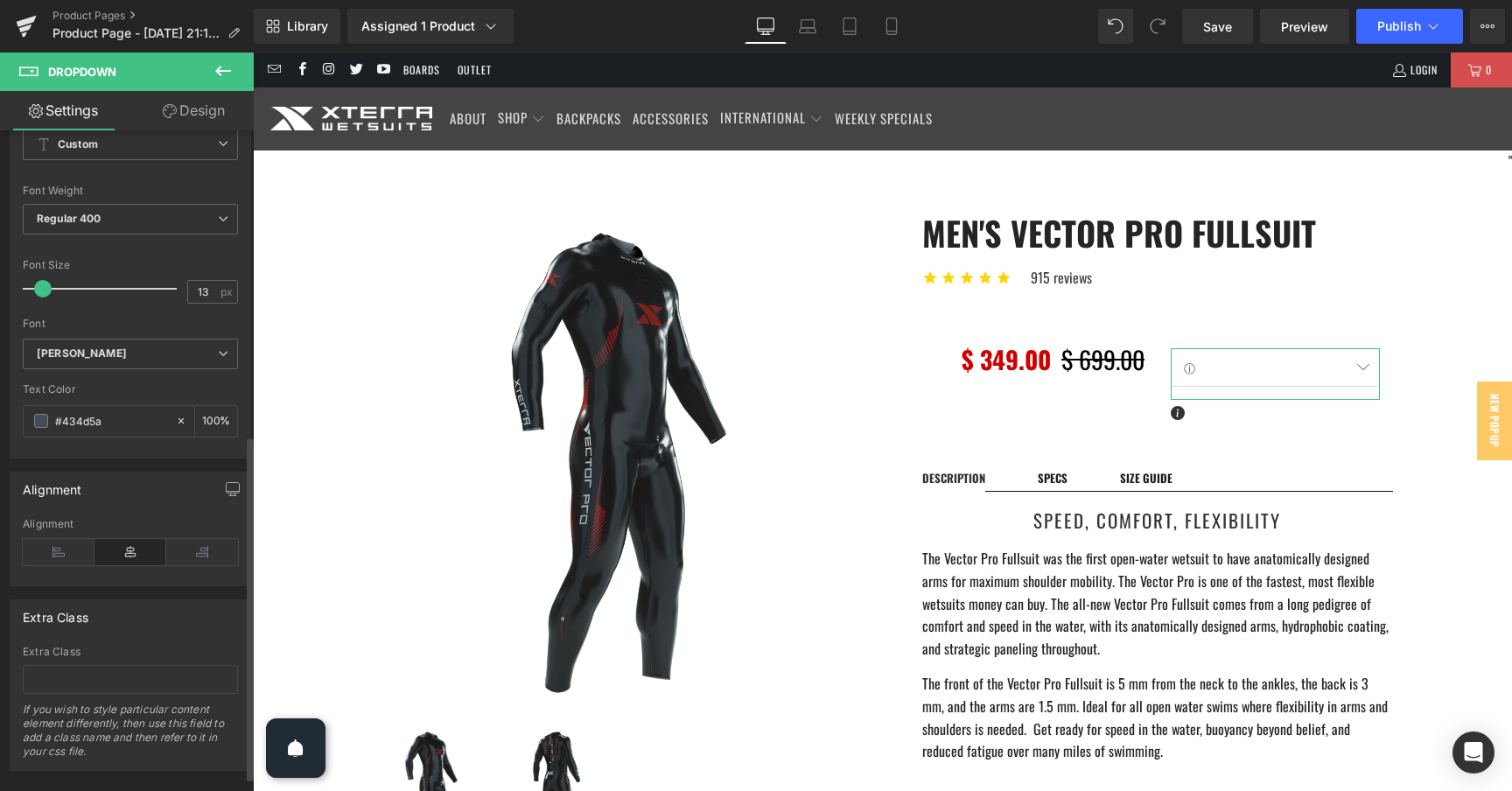
scroll to position [611, 0]
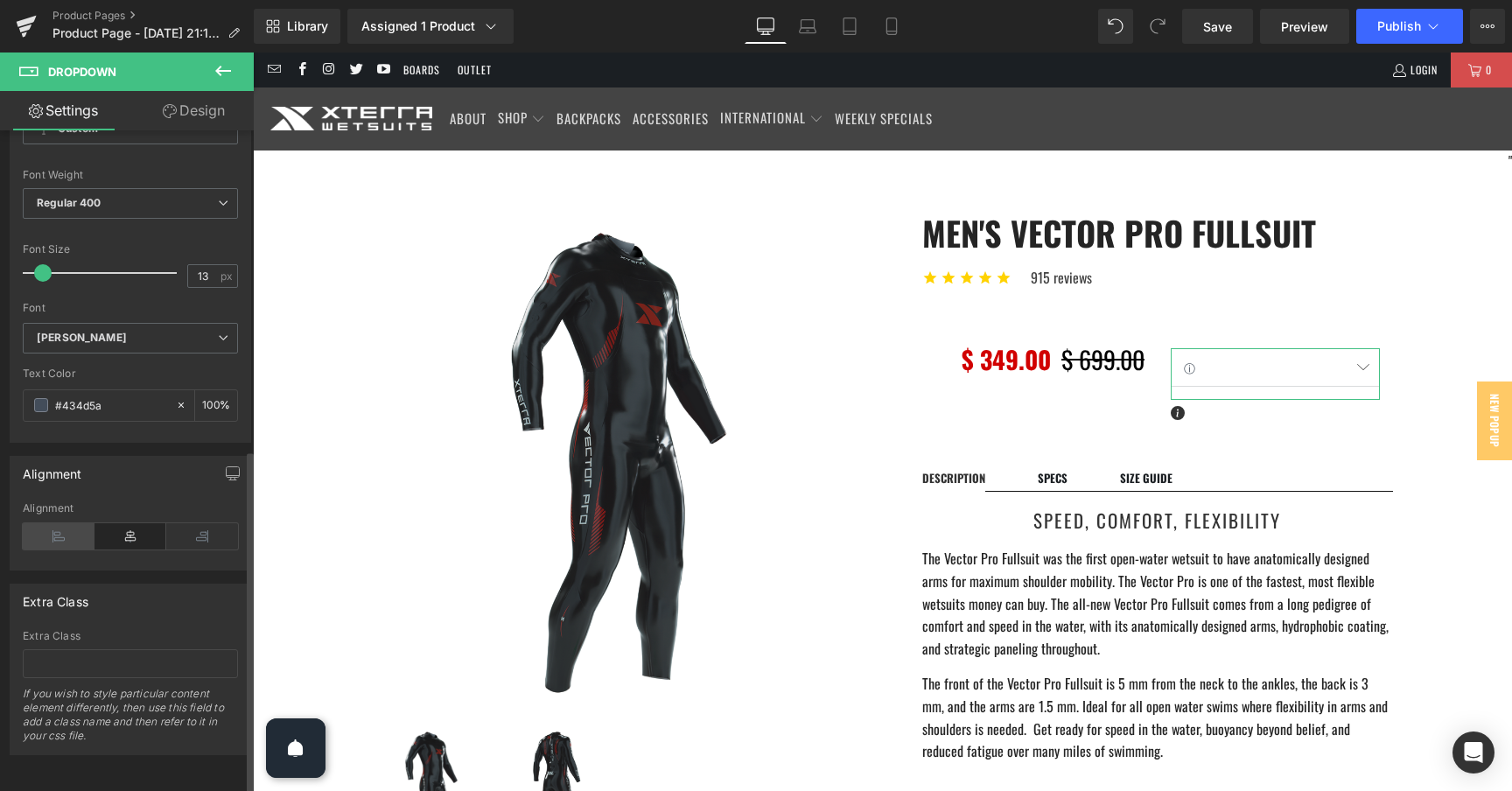
click at [60, 523] on icon at bounding box center [59, 536] width 72 height 26
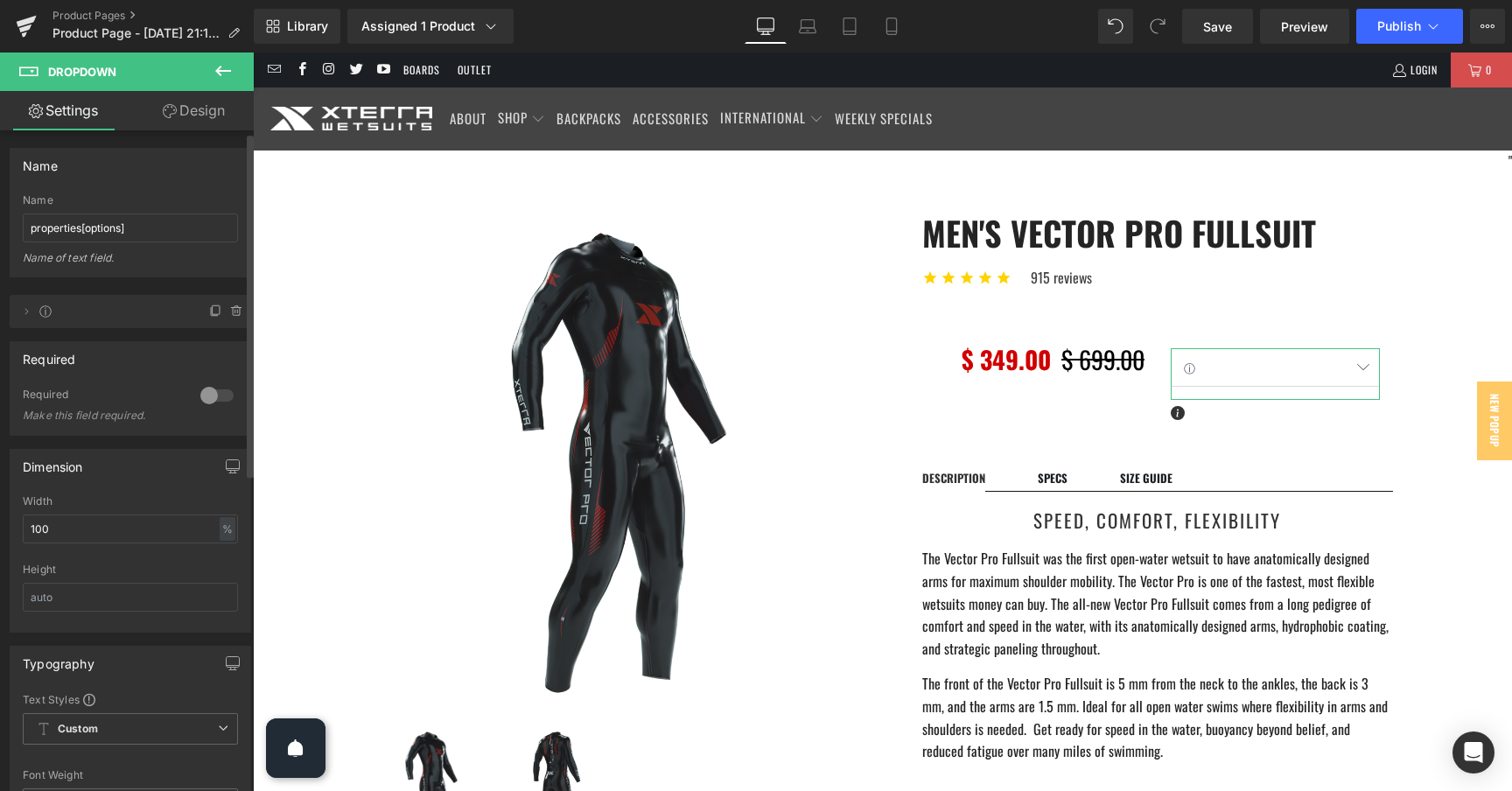
scroll to position [0, 0]
click at [177, 102] on link "Design" at bounding box center [193, 110] width 126 height 40
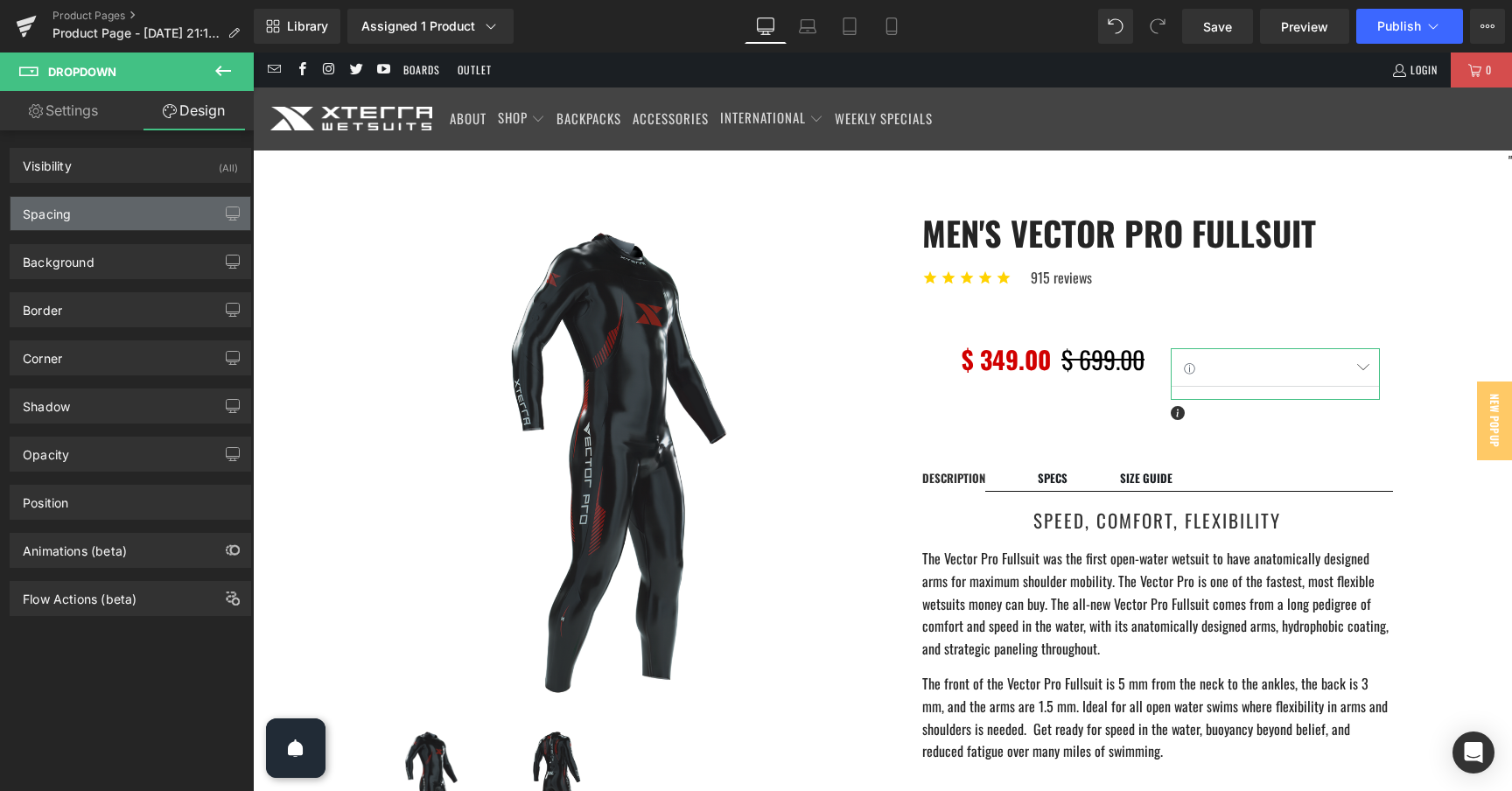
click at [125, 217] on div "Spacing" at bounding box center [130, 213] width 240 height 33
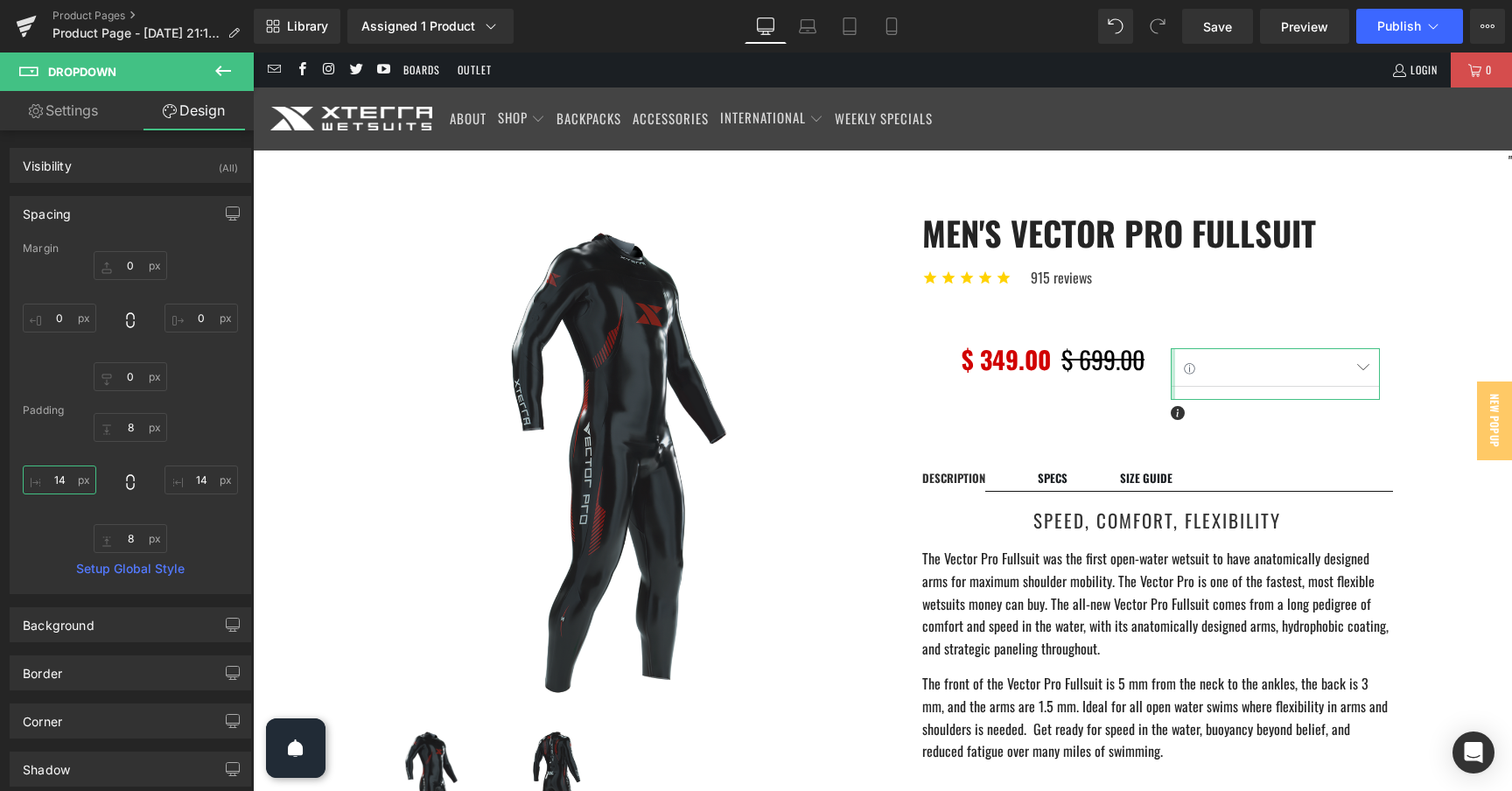
click at [68, 476] on input "text" at bounding box center [60, 480] width 74 height 29
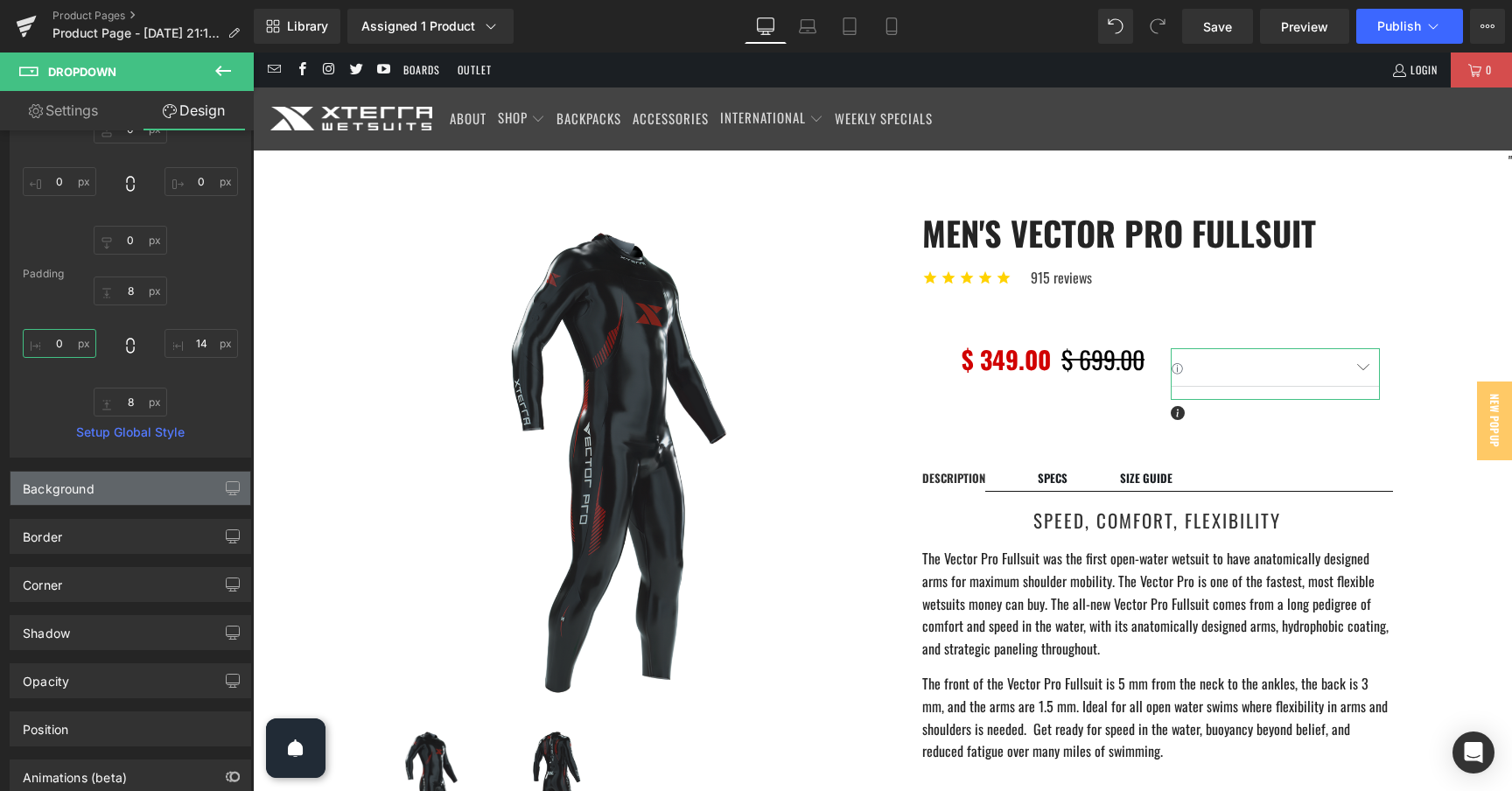
scroll to position [140, 0]
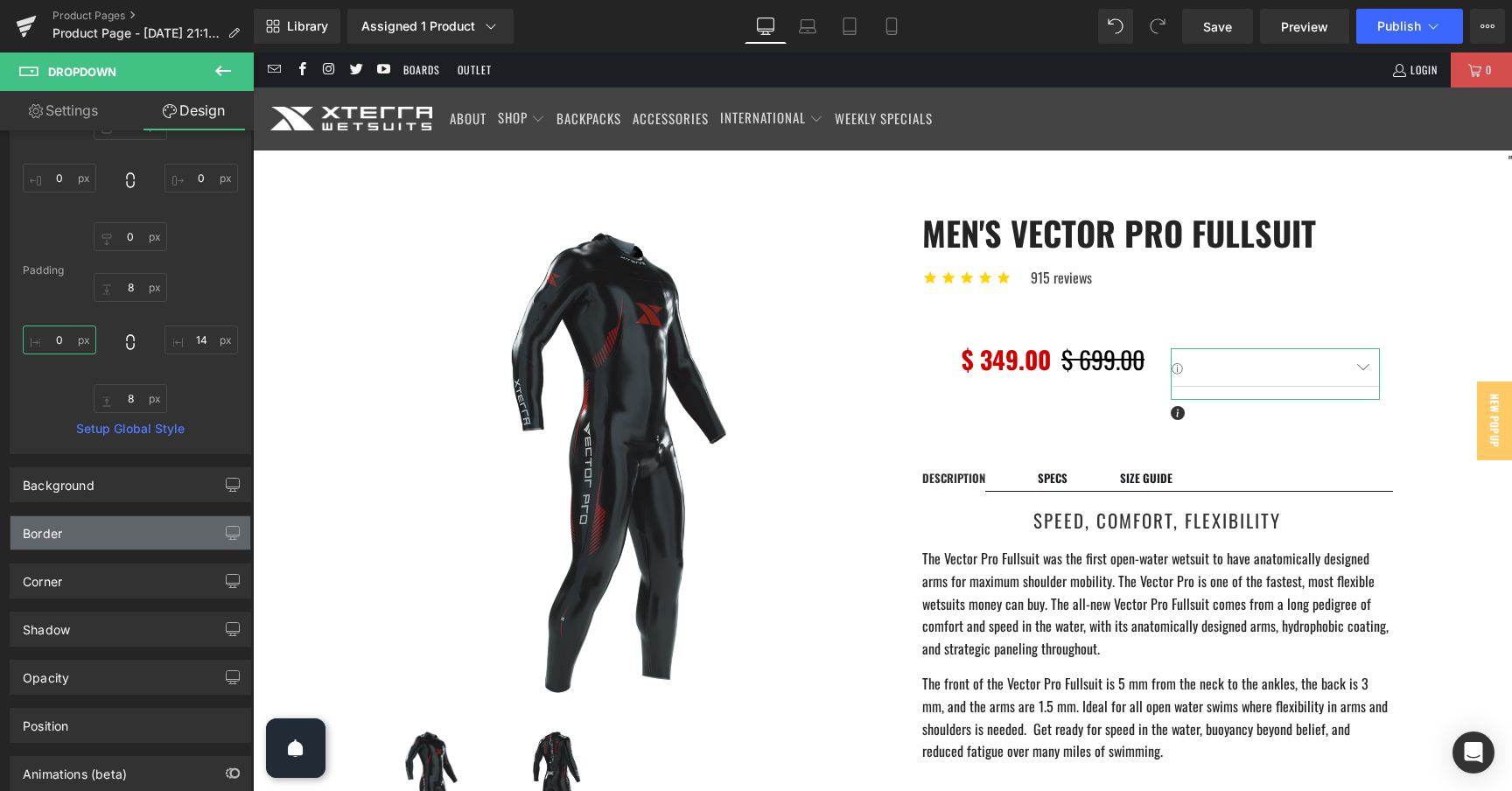
type input "0"
click at [118, 522] on div "Border" at bounding box center [130, 532] width 240 height 33
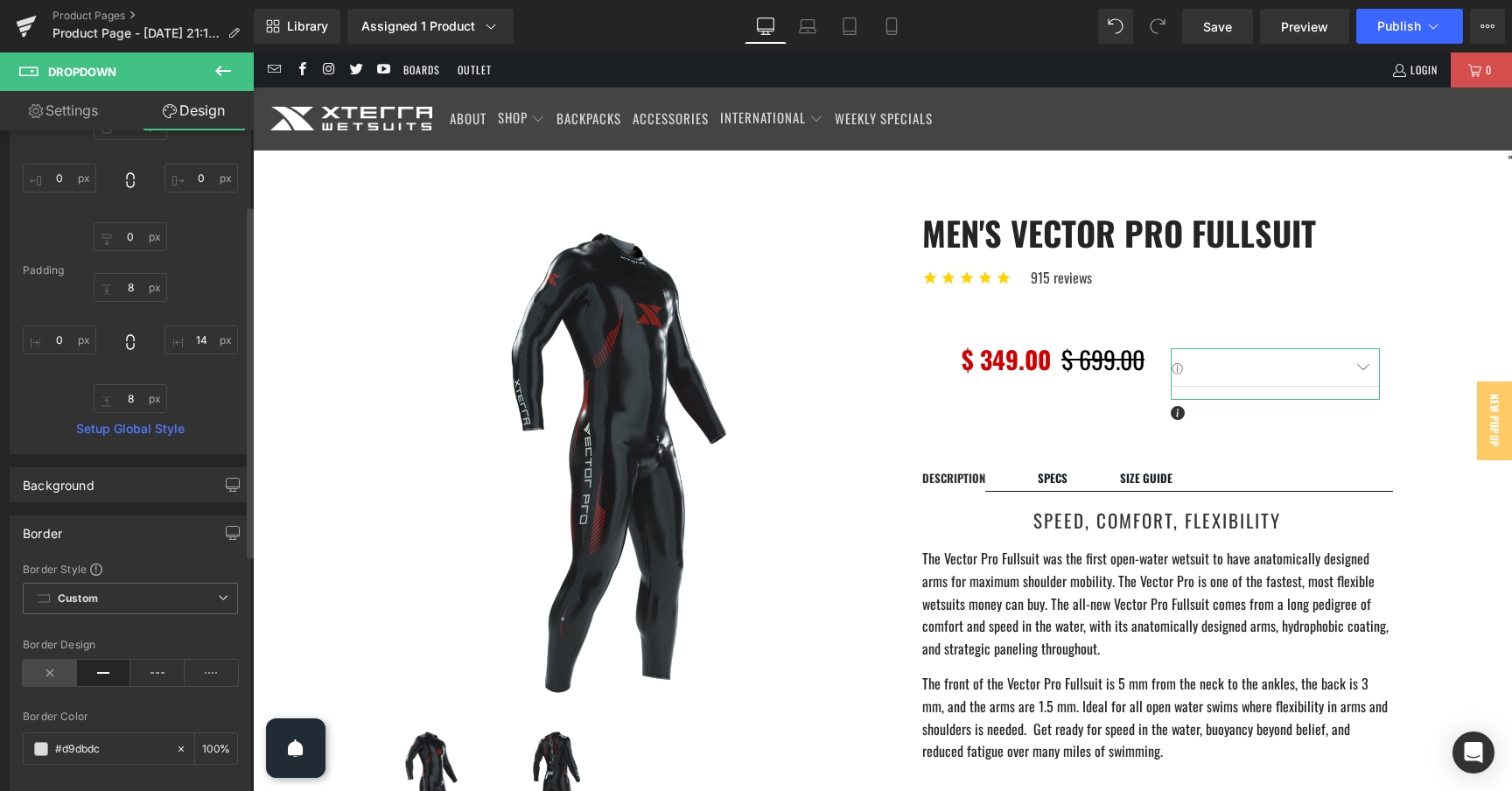
click at [54, 669] on icon at bounding box center [50, 673] width 54 height 26
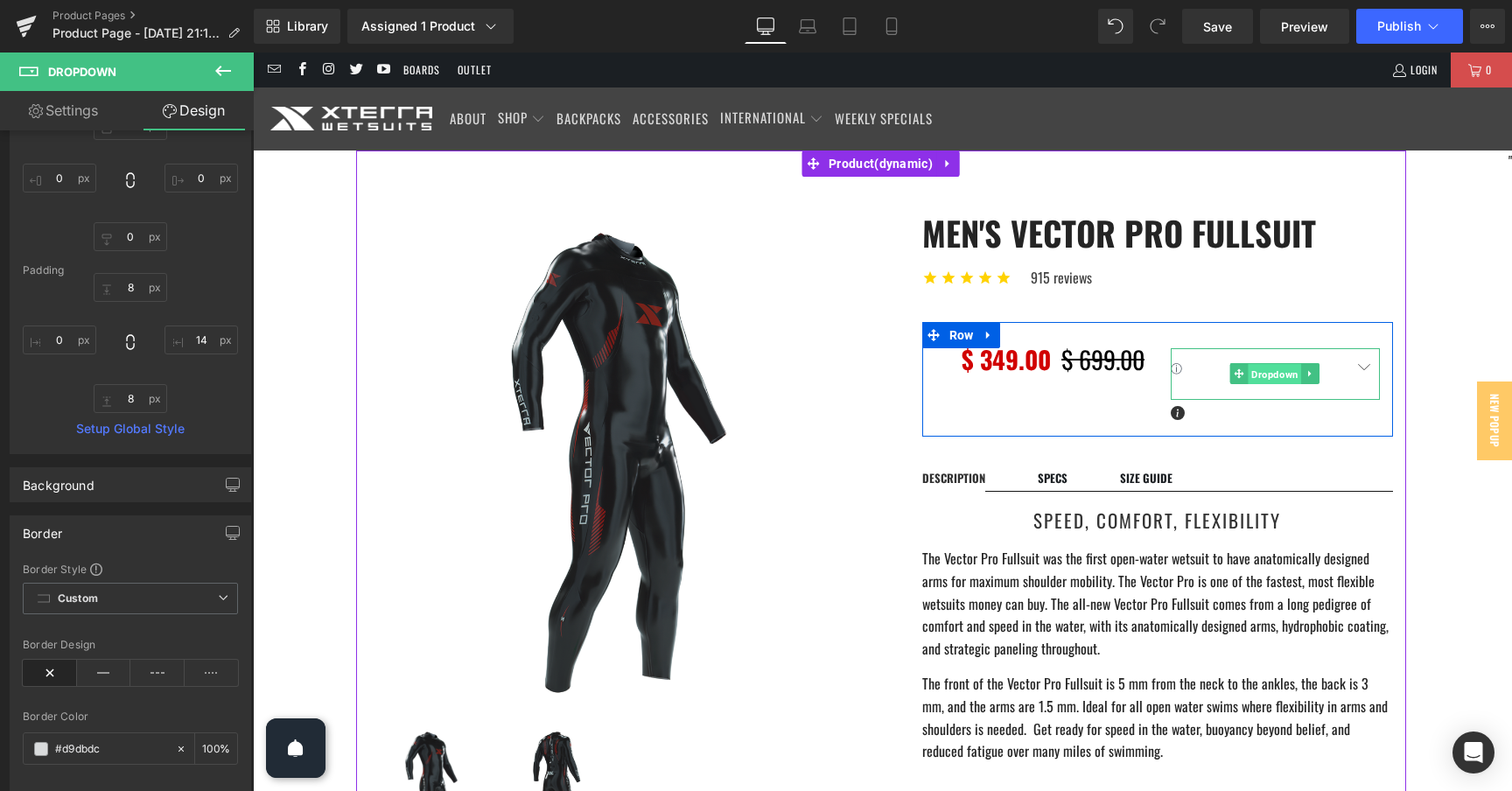
click at [1276, 374] on span "Dropdown" at bounding box center [1274, 374] width 54 height 21
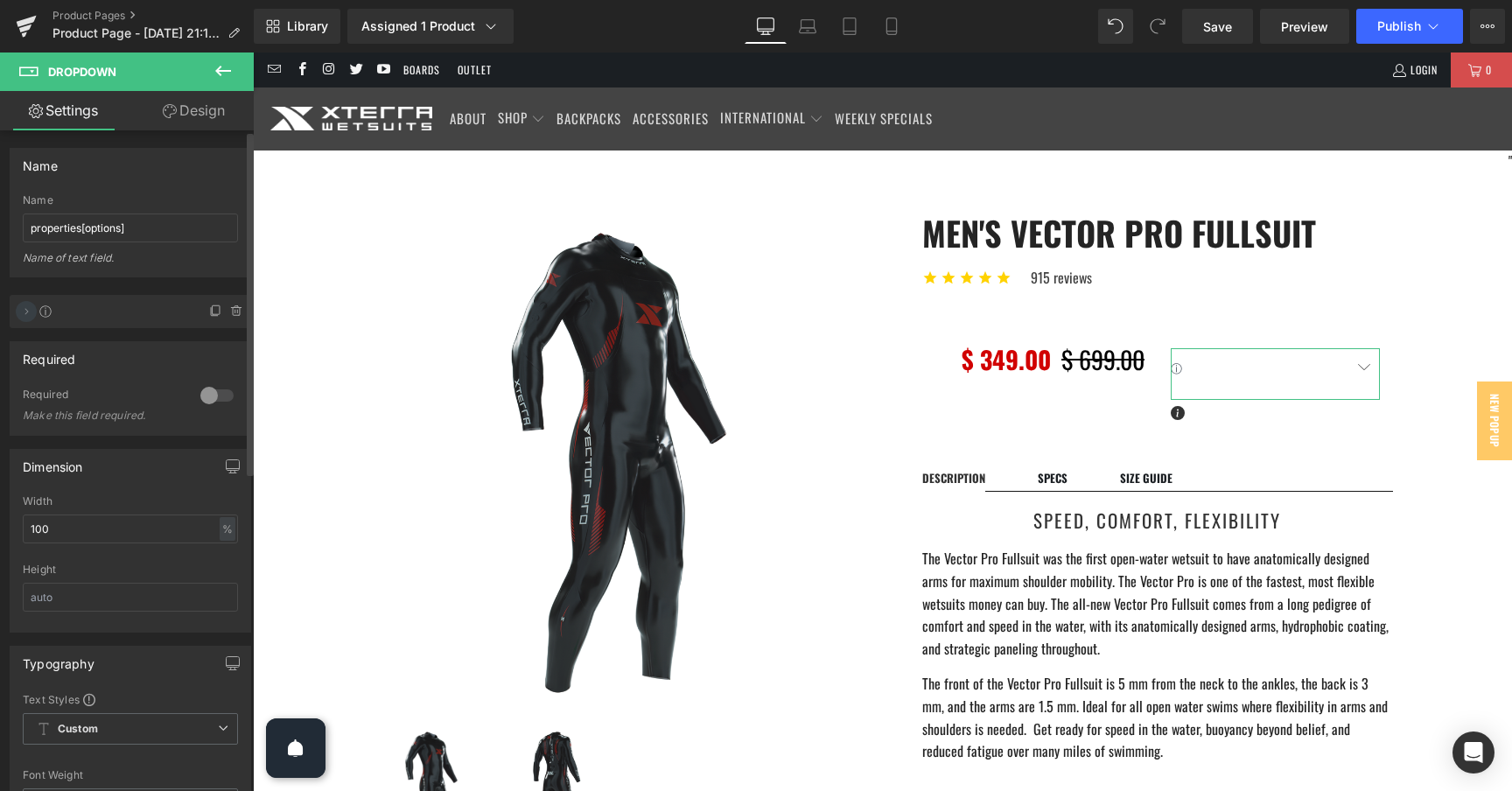
click at [30, 304] on icon at bounding box center [26, 311] width 14 height 14
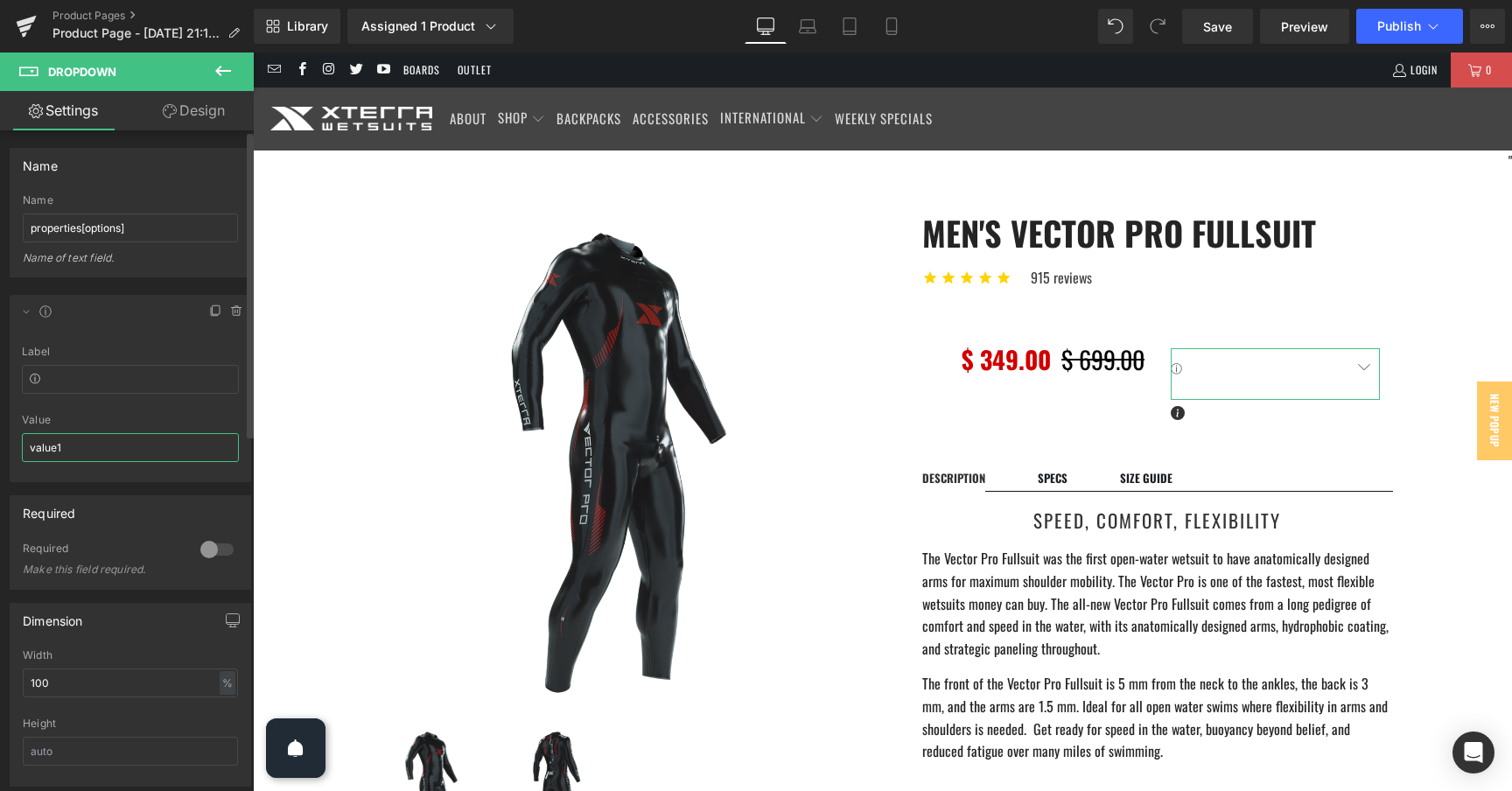
drag, startPoint x: 92, startPoint y: 442, endPoint x: 5, endPoint y: 441, distance: 87.0
click at [5, 441] on div "Delete Cancel ⓘ ⓘ Label ⓘ value1 Value value1" at bounding box center [130, 380] width 262 height 205
click at [221, 53] on button at bounding box center [223, 72] width 62 height 39
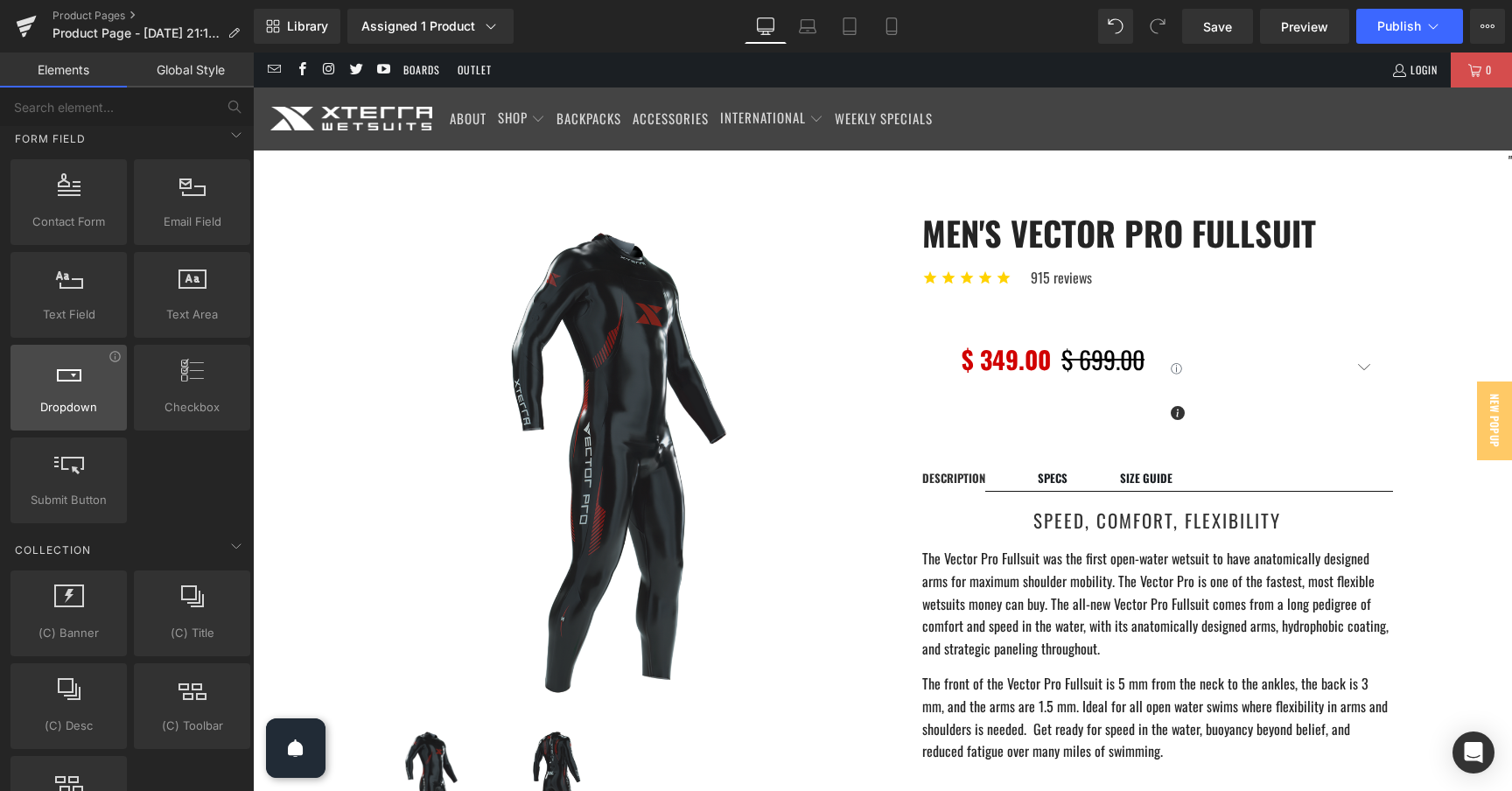
scroll to position [2326, 0]
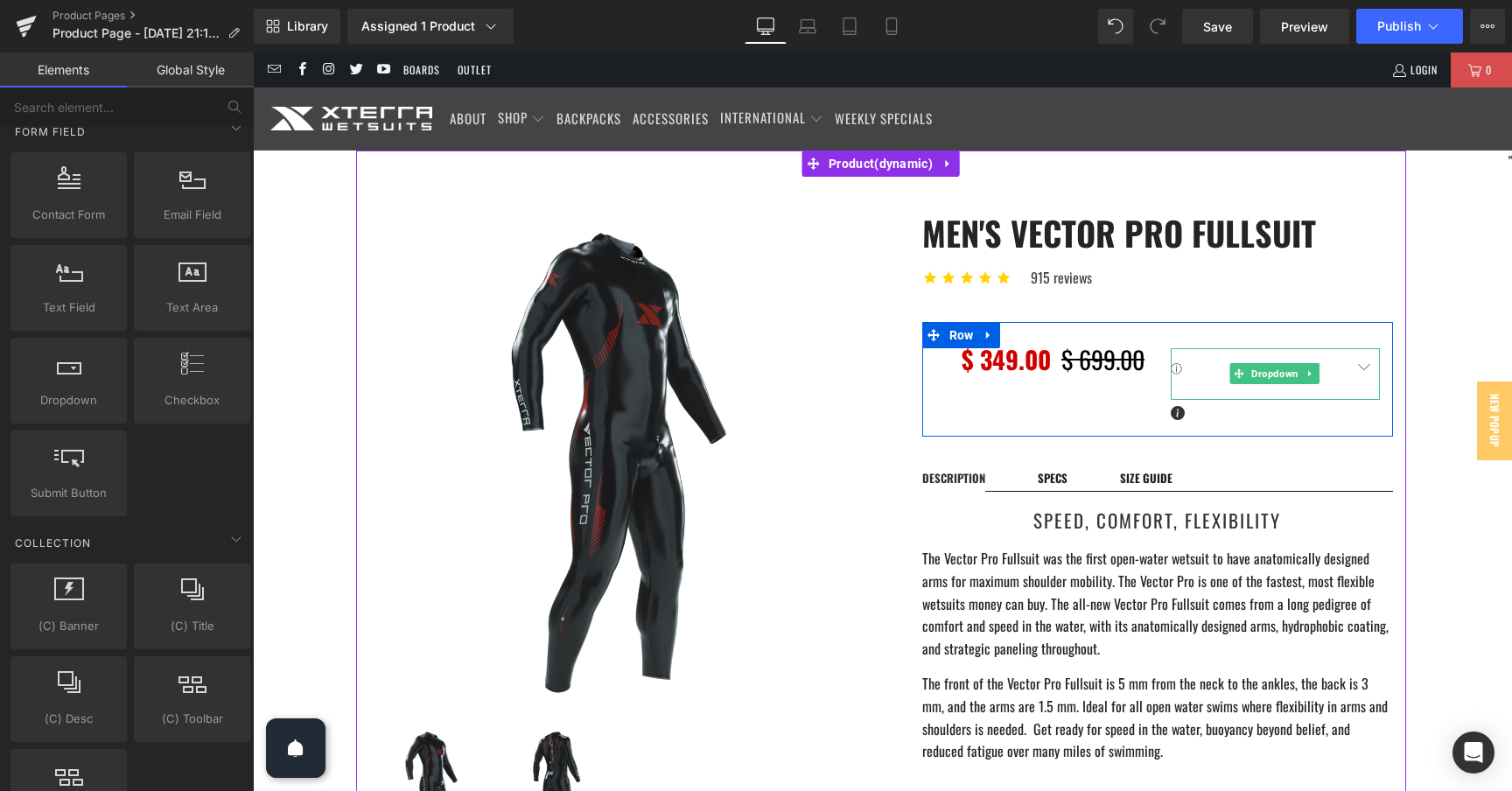
click at [1364, 368] on select "ⓘ" at bounding box center [1275, 367] width 209 height 39
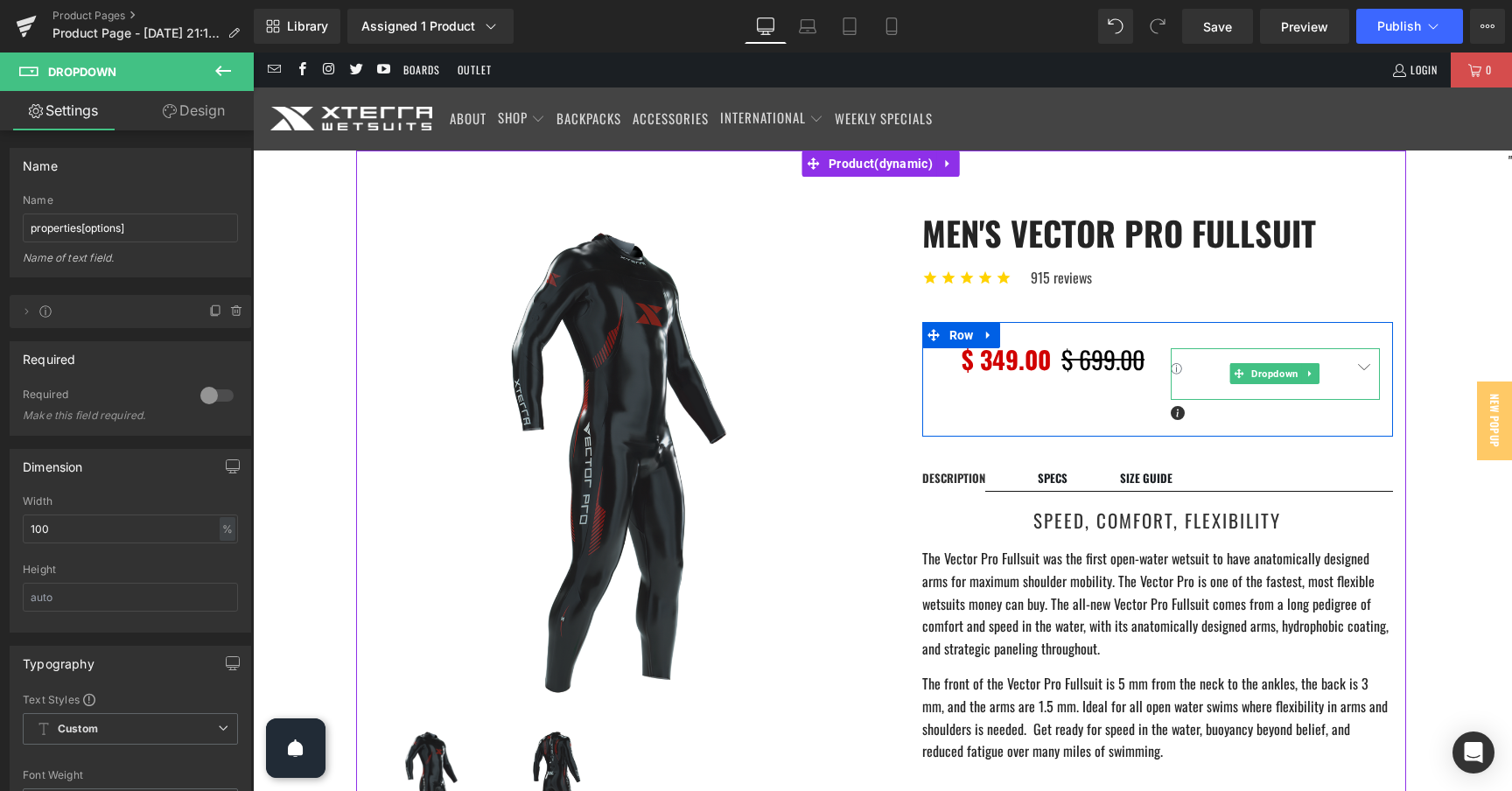
click at [1171, 348] on select "ⓘ" at bounding box center [1275, 367] width 209 height 39
click at [1310, 372] on icon at bounding box center [1309, 374] width 3 height 6
click at [1317, 374] on icon at bounding box center [1320, 374] width 10 height 10
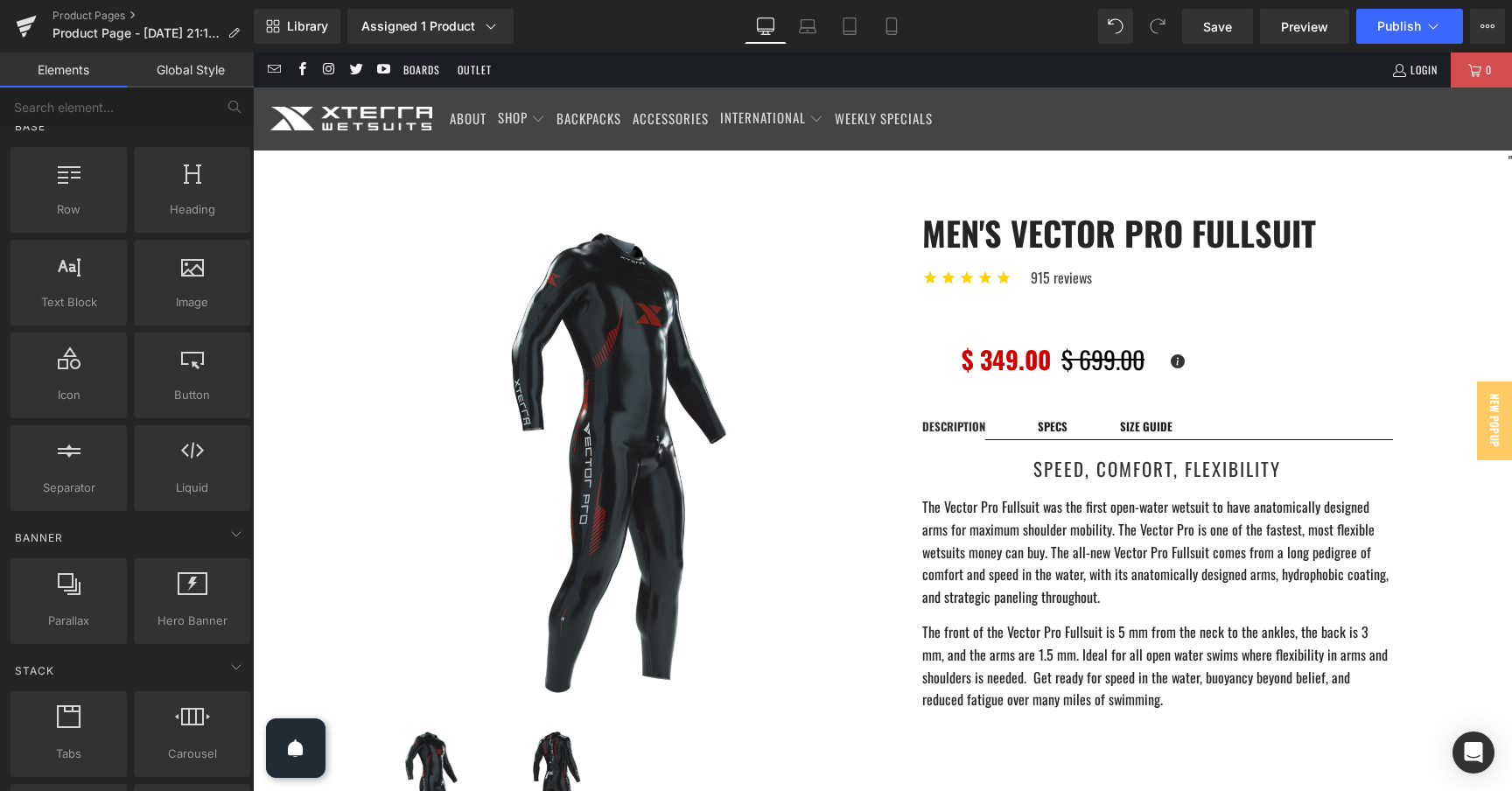
scroll to position [0, 0]
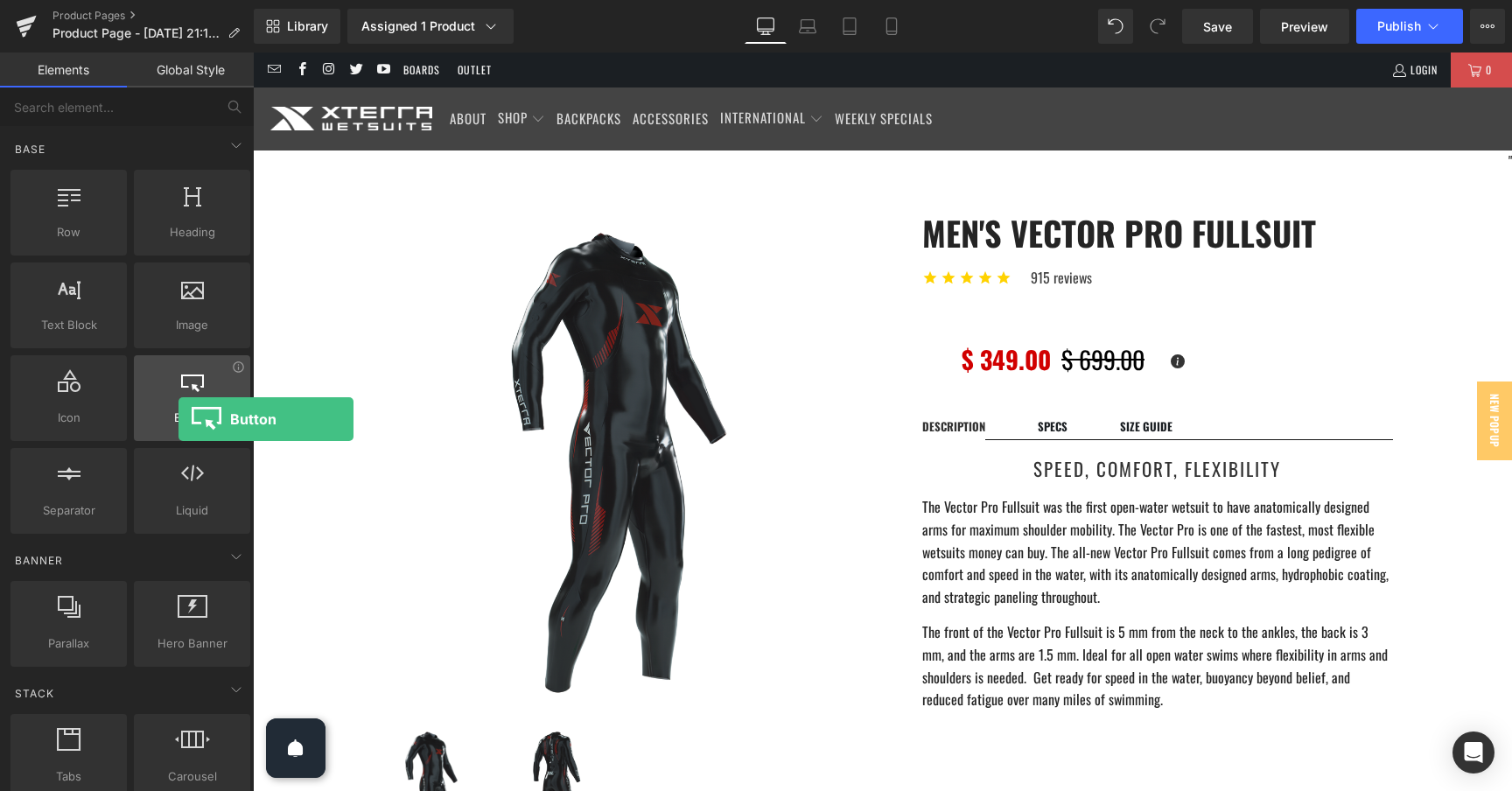
click at [178, 419] on span "Button" at bounding box center [192, 417] width 106 height 18
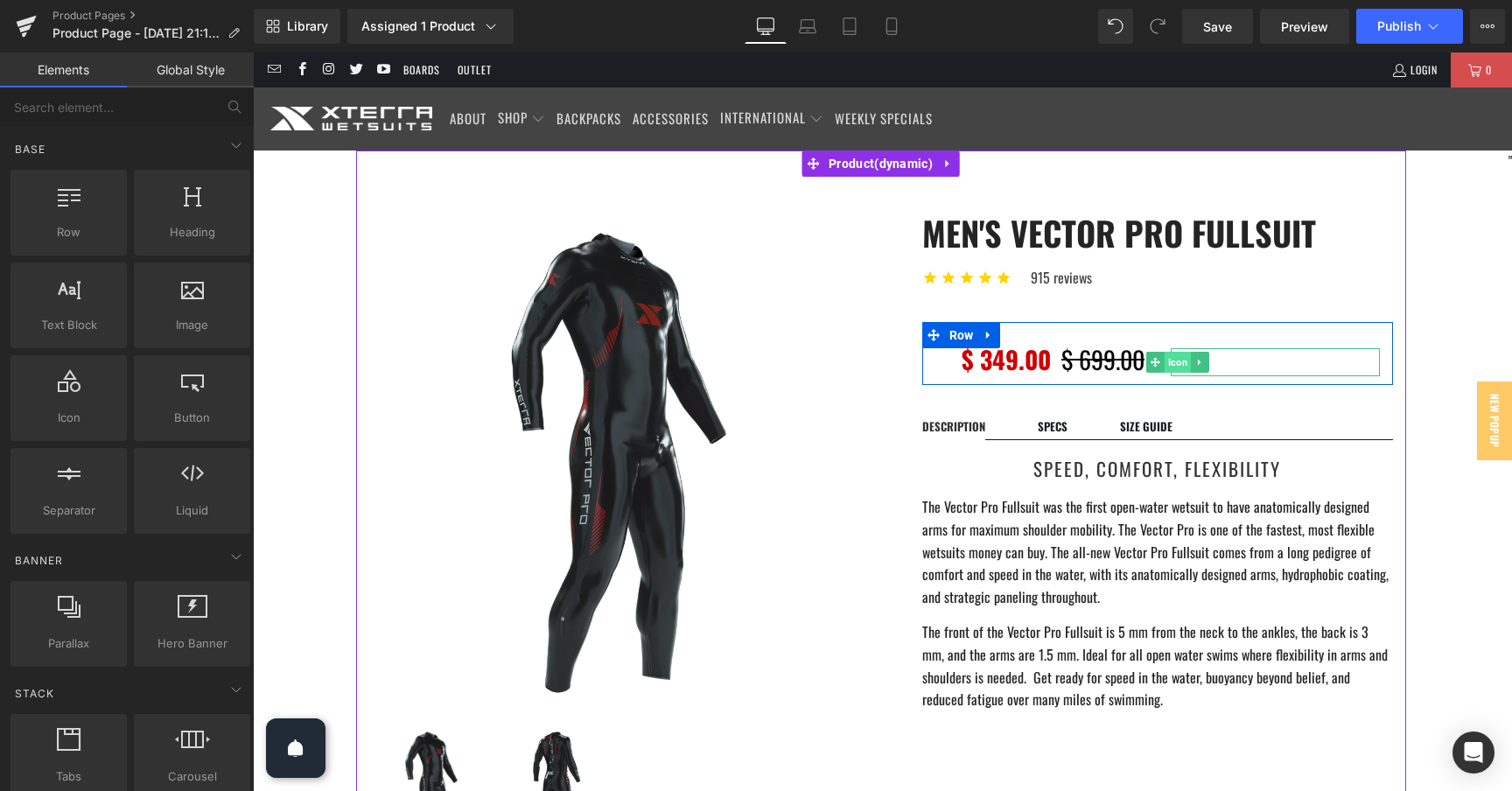
click at [1178, 360] on span "Icon" at bounding box center [1177, 361] width 27 height 21
